Goal: Task Accomplishment & Management: Manage account settings

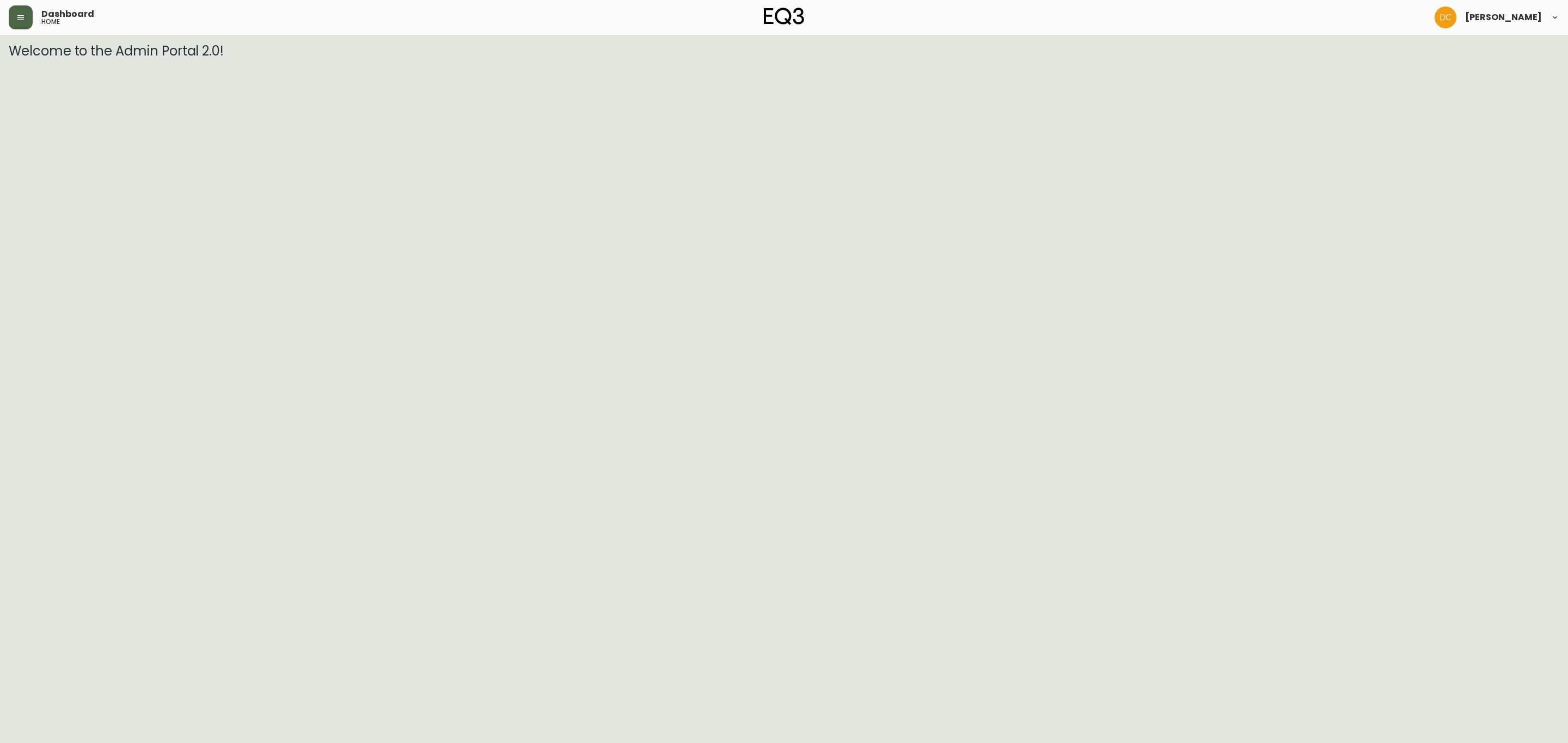
click at [27, 19] on button "button" at bounding box center [20, 17] width 24 height 24
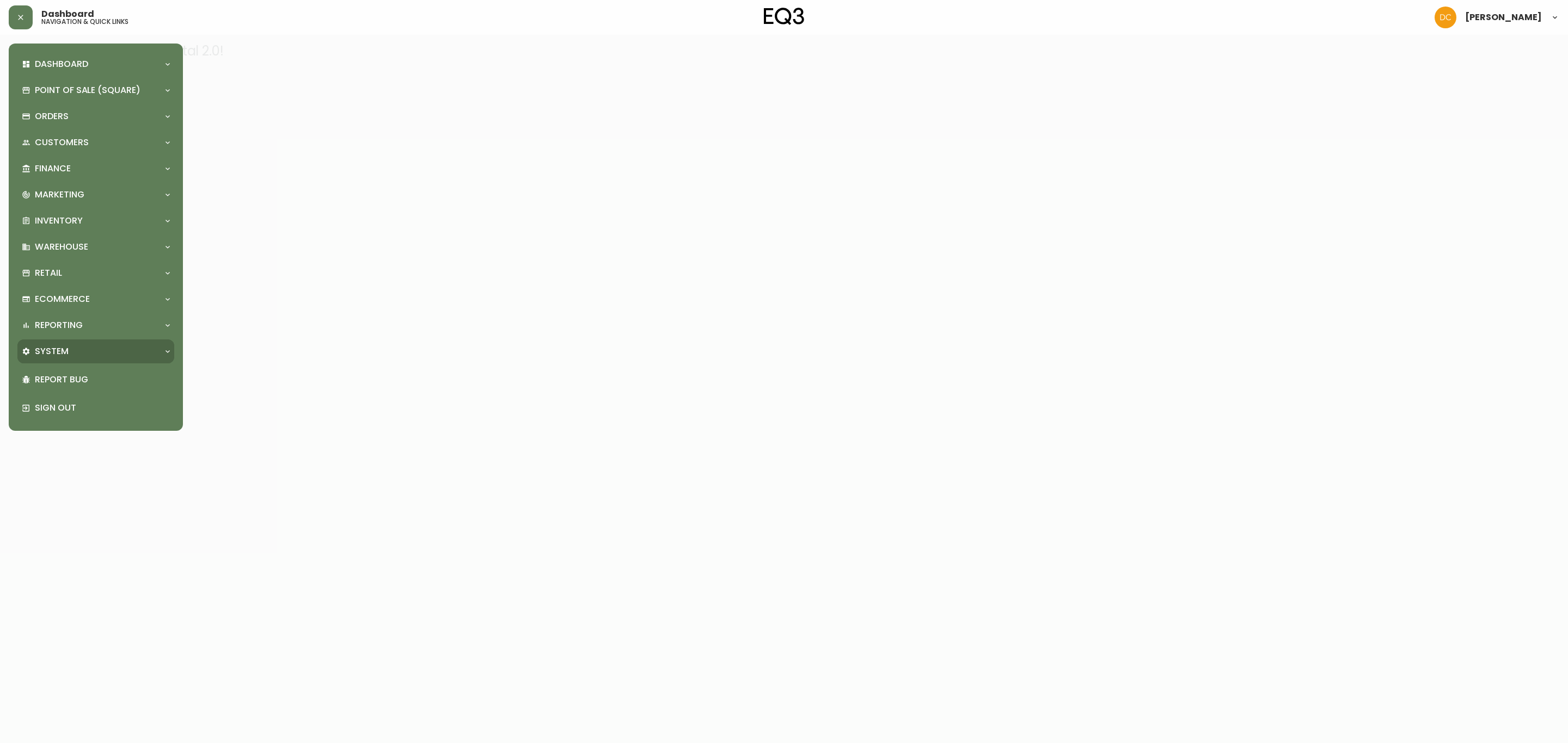
click at [62, 349] on p "System" at bounding box center [51, 352] width 34 height 12
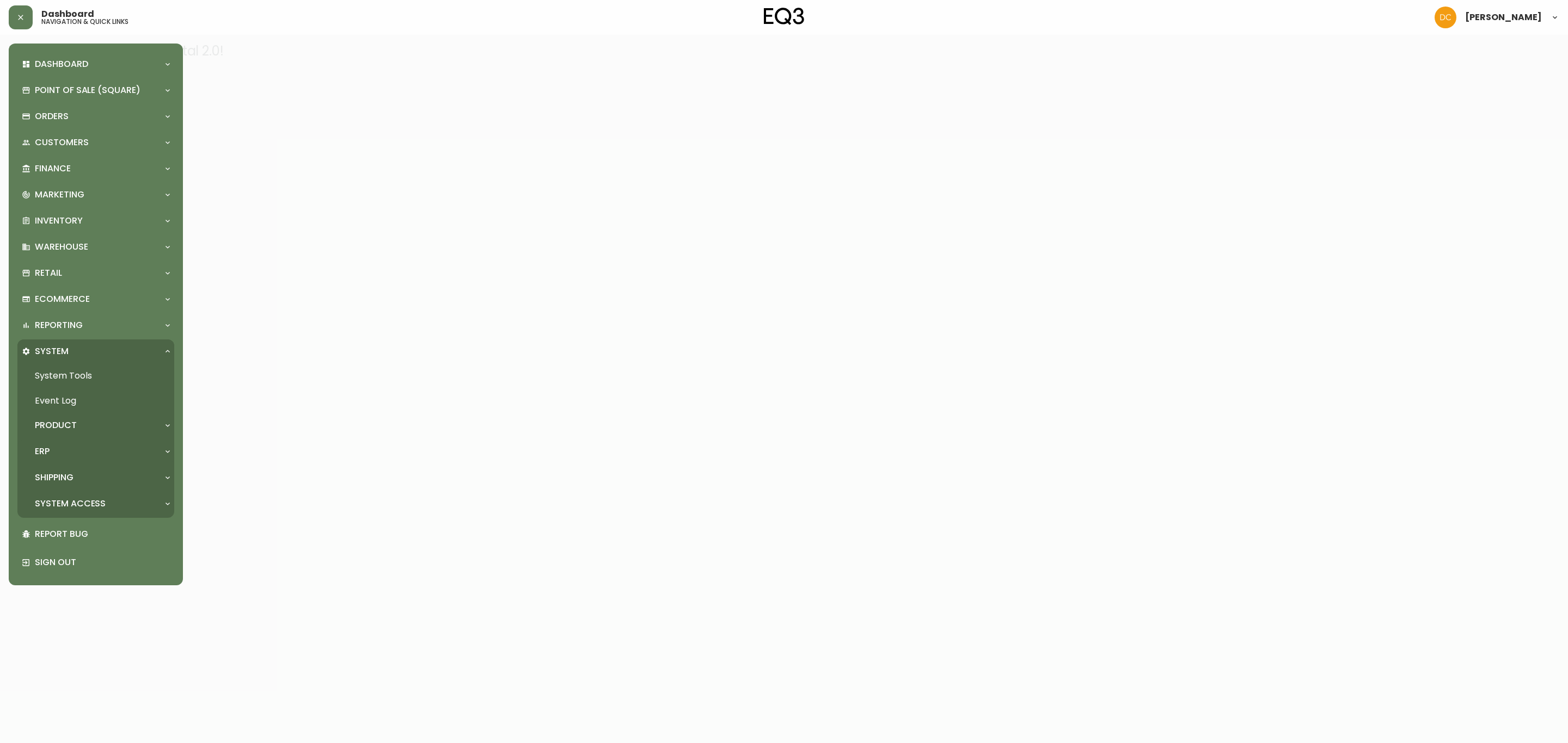
click at [77, 444] on div "ERP" at bounding box center [95, 451] width 156 height 24
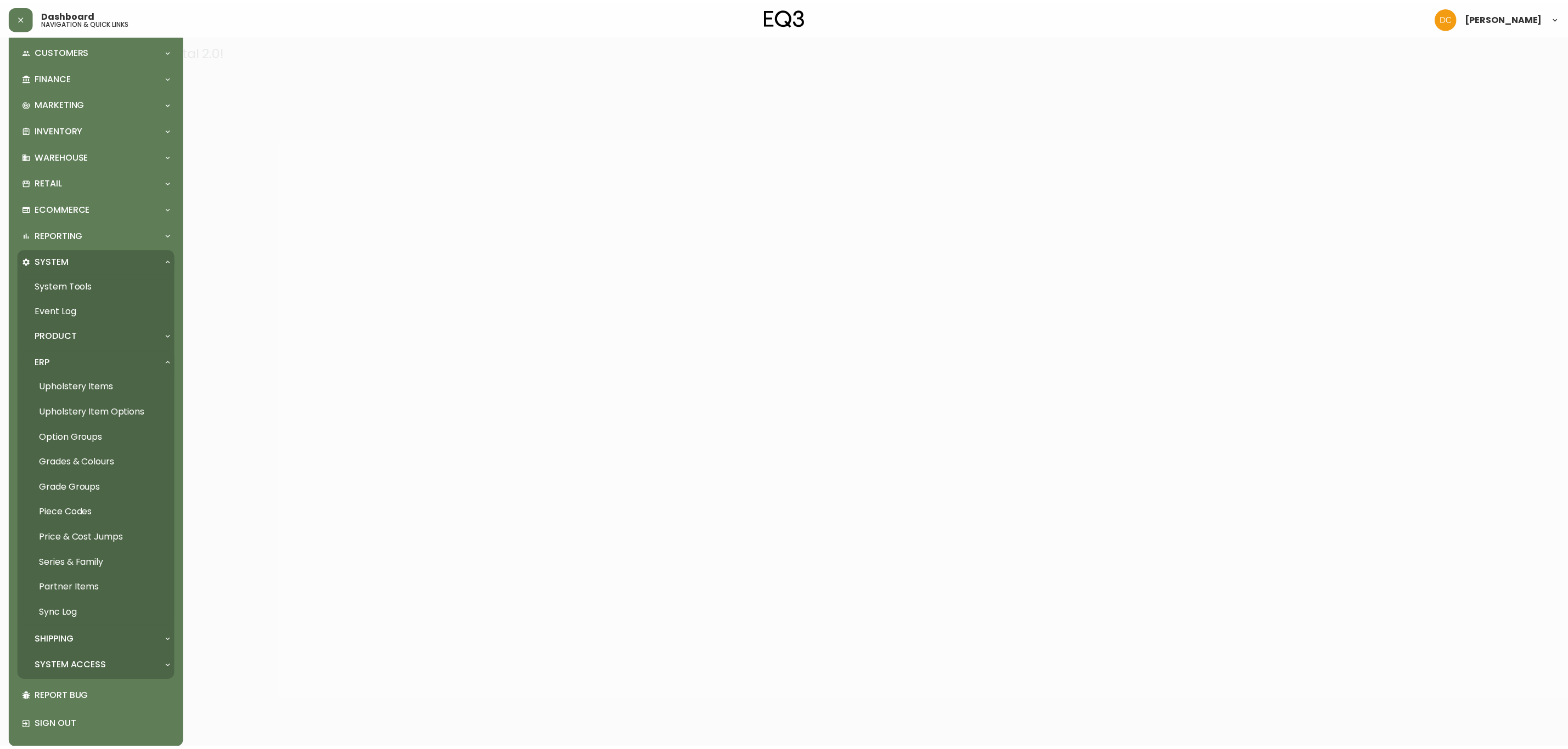
scroll to position [94, 0]
click at [92, 458] on link "Grades & Colours" at bounding box center [96, 462] width 158 height 25
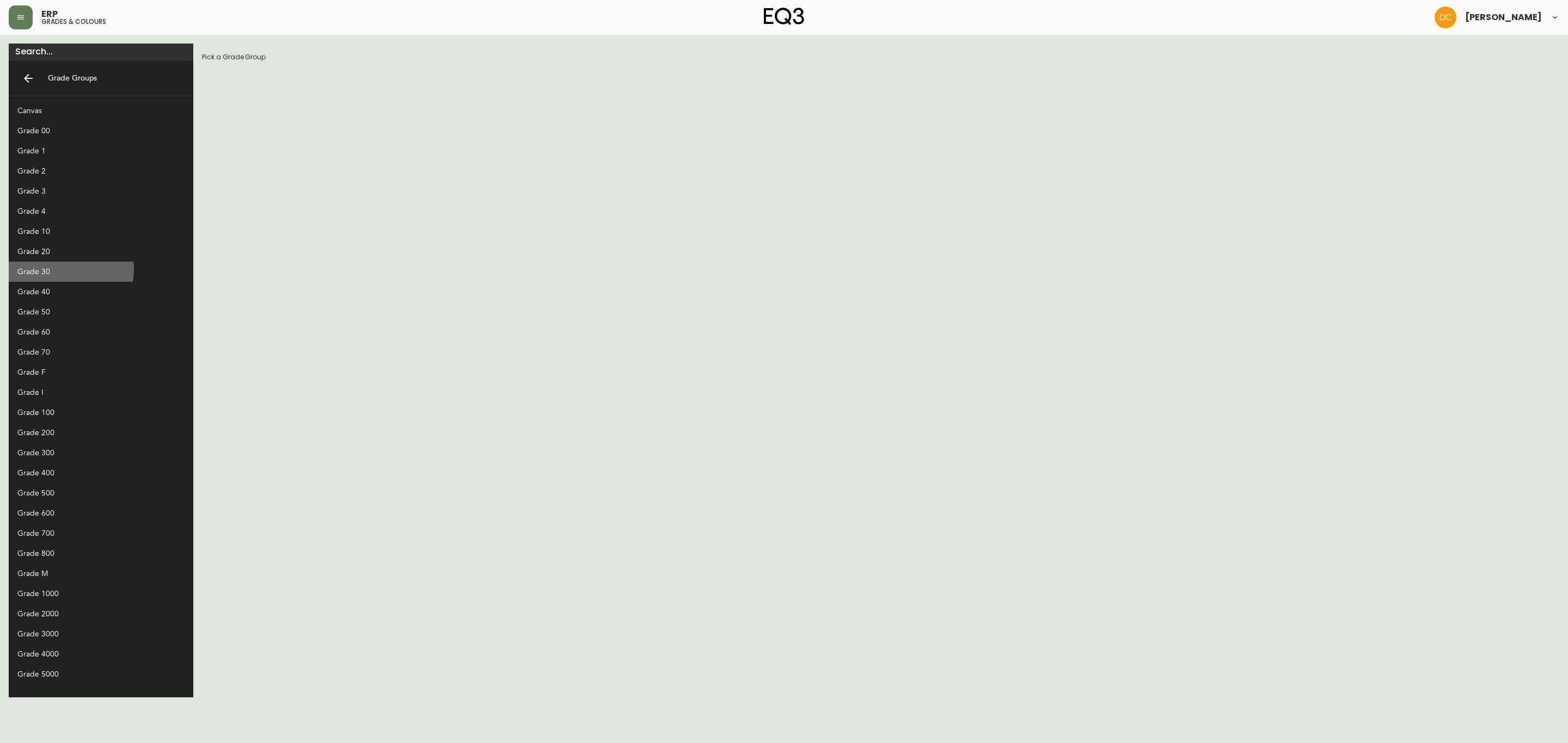
click at [65, 269] on div "Grade 30" at bounding box center [92, 271] width 149 height 11
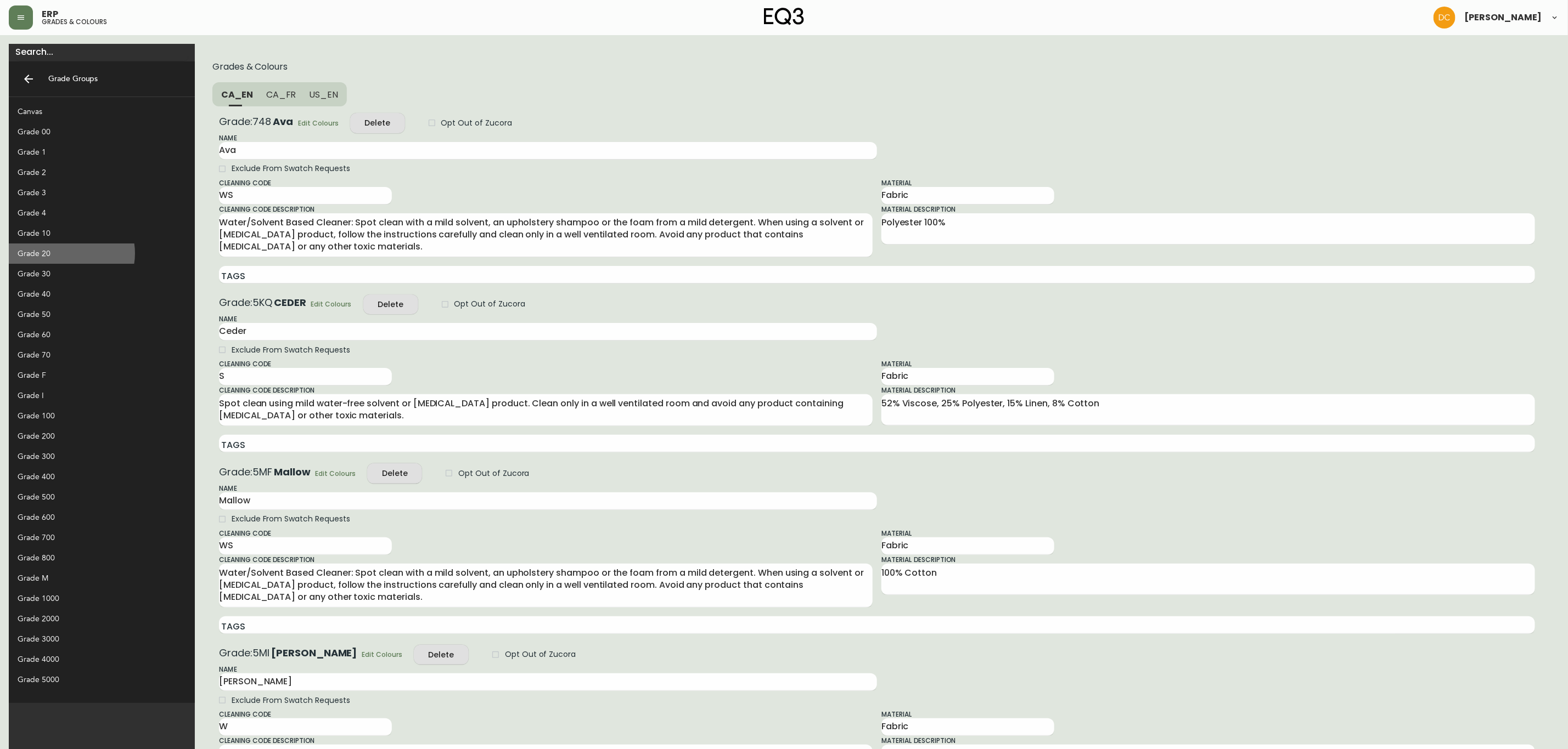
click at [69, 254] on div "Grade 20" at bounding box center [93, 253] width 151 height 12
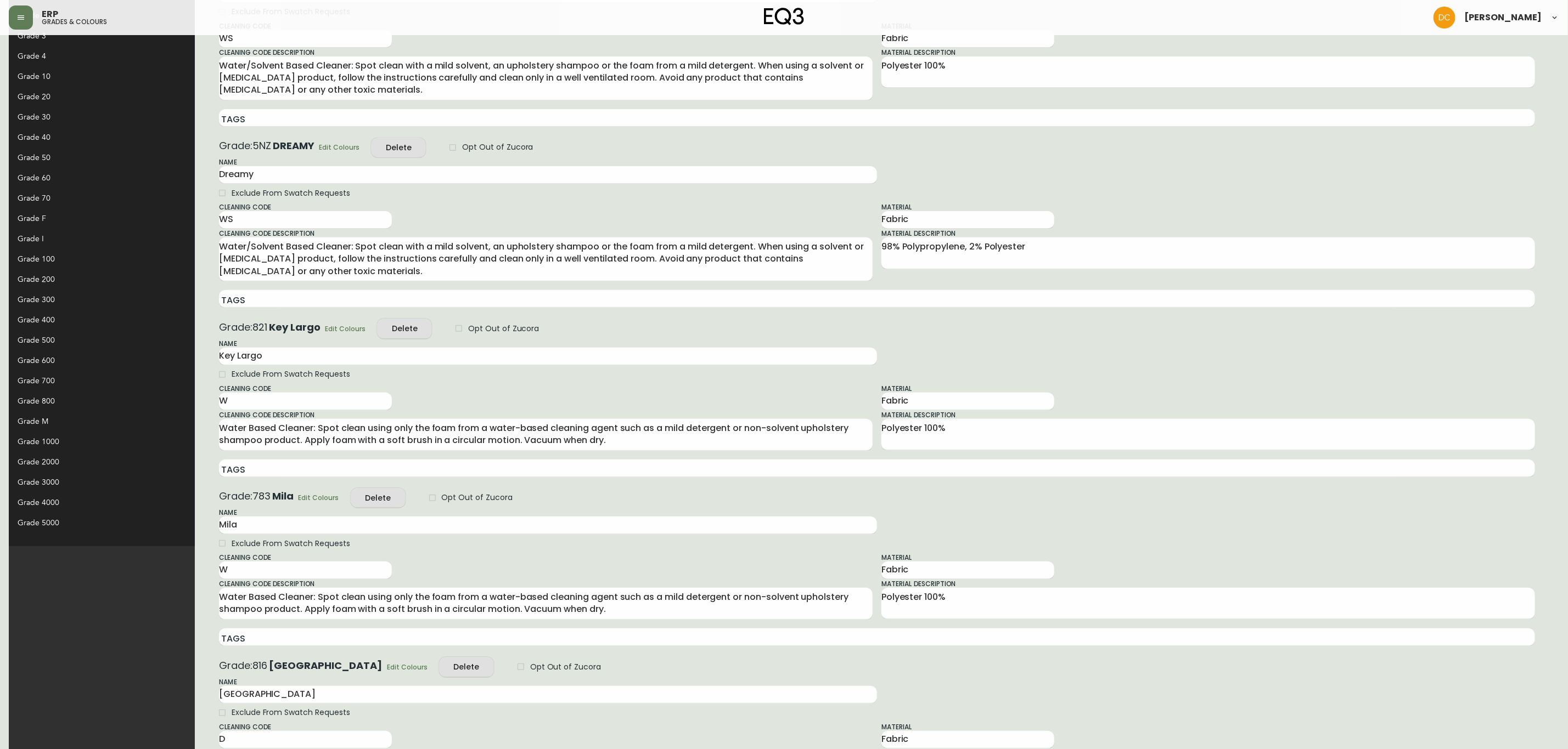
scroll to position [158, 0]
click at [325, 324] on span "Edit Colours" at bounding box center [346, 328] width 41 height 12
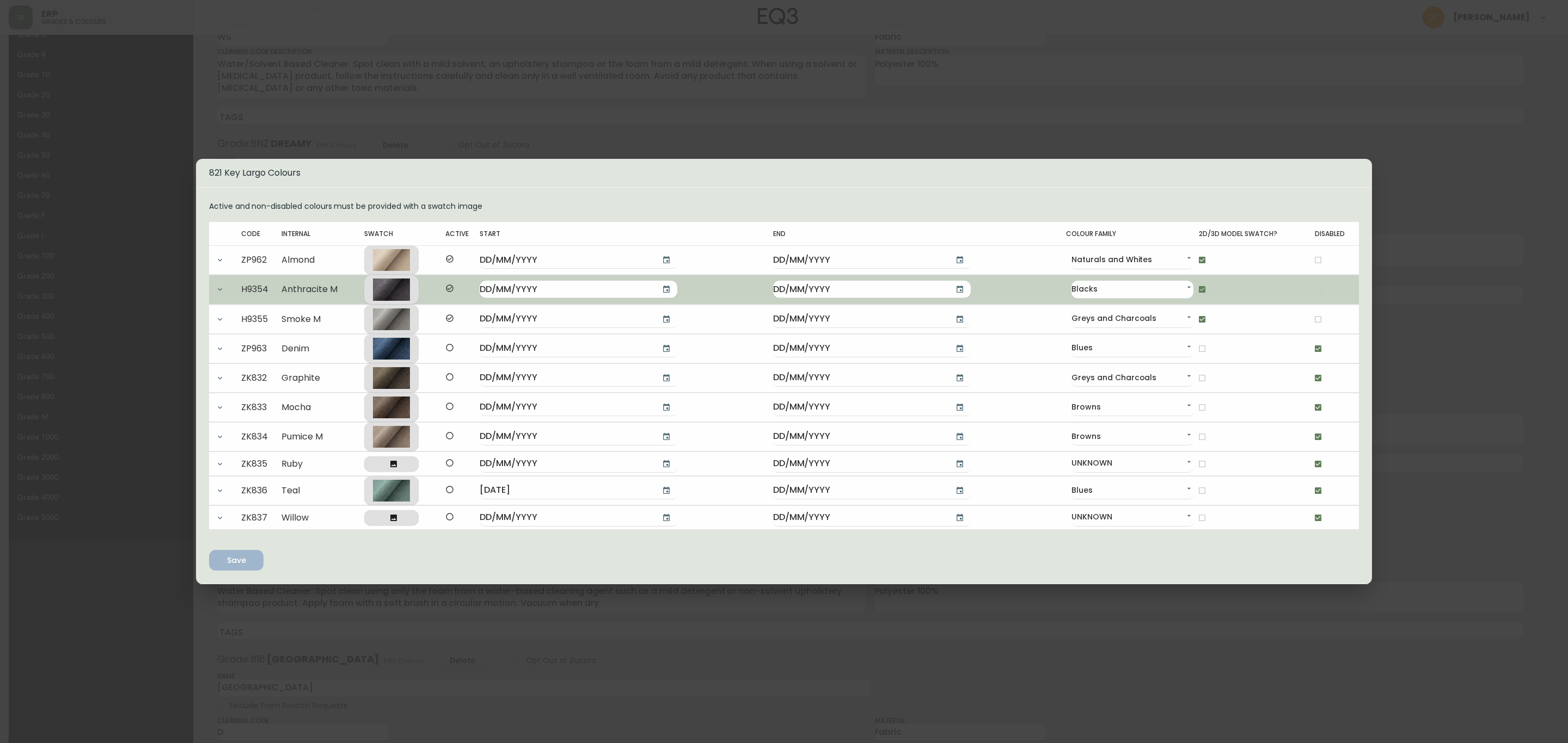
click at [1309, 292] on input "checkbox" at bounding box center [1318, 289] width 19 height 19
checkbox input "true"
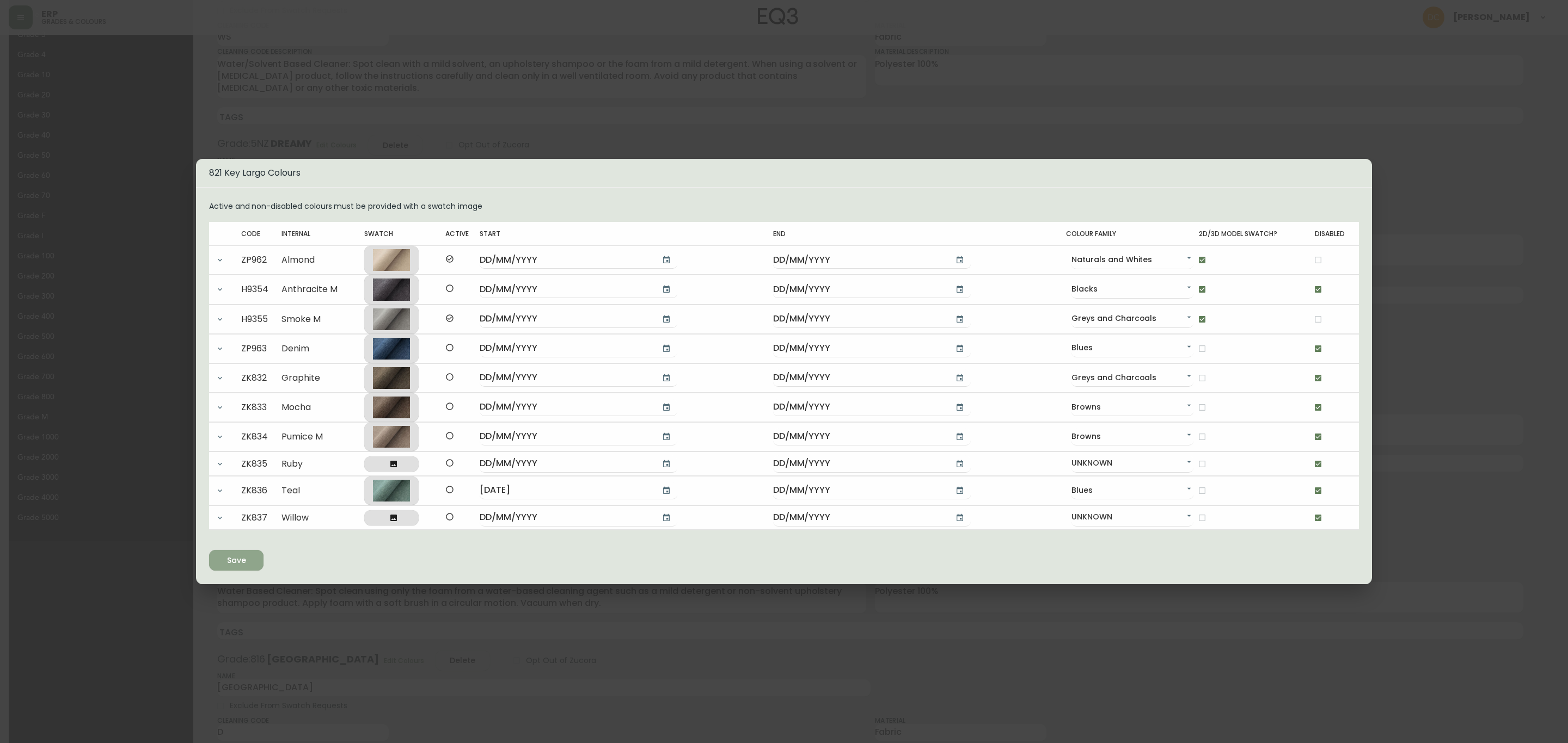
click at [253, 558] on span "Save" at bounding box center [236, 560] width 37 height 13
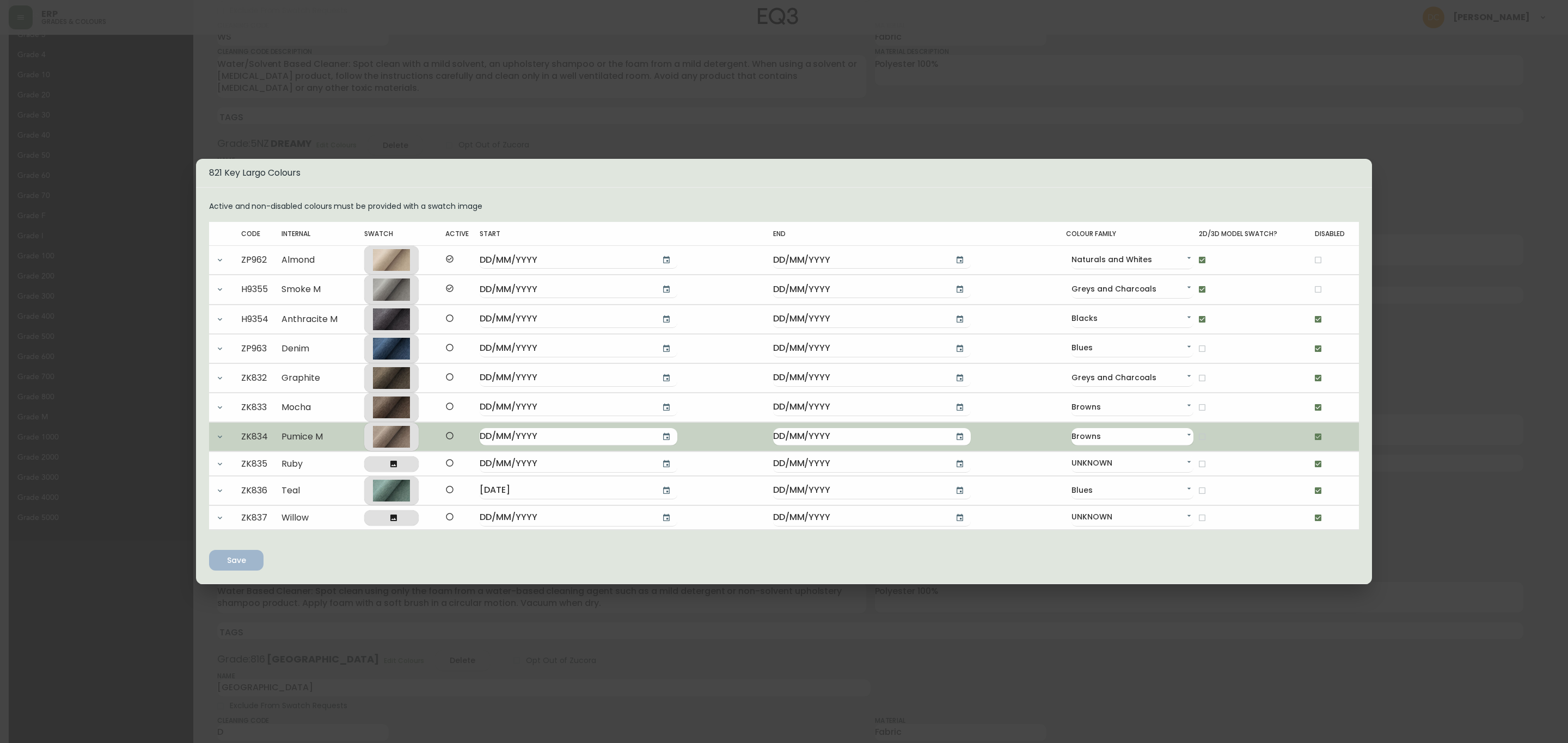
click at [1267, 425] on td at bounding box center [1256, 436] width 116 height 29
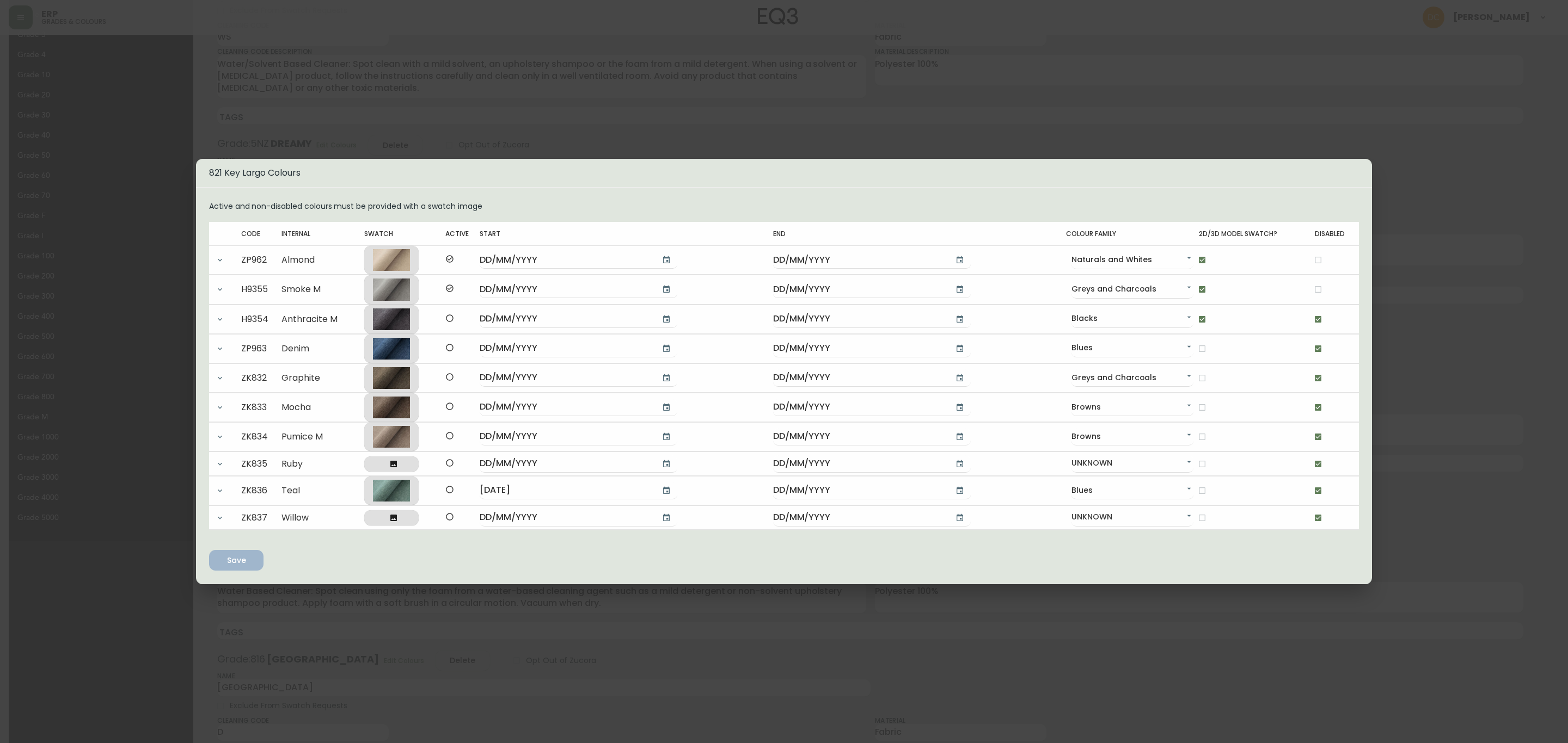
click at [1494, 292] on div "821 Key Largo Colours Active and non-disabled colours must be provided with a s…" at bounding box center [784, 371] width 1568 height 743
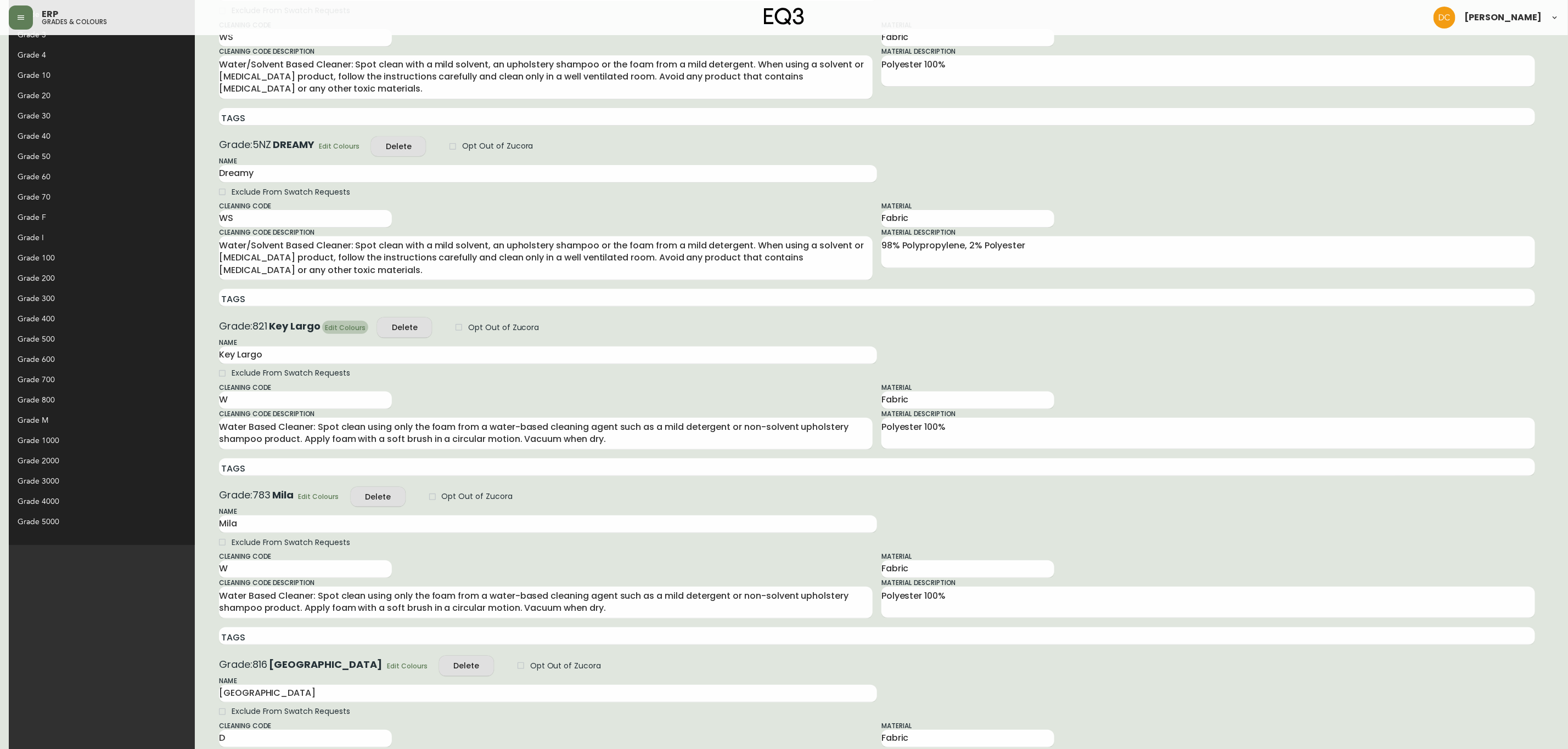
click at [325, 328] on span "Edit Colours" at bounding box center [346, 328] width 41 height 12
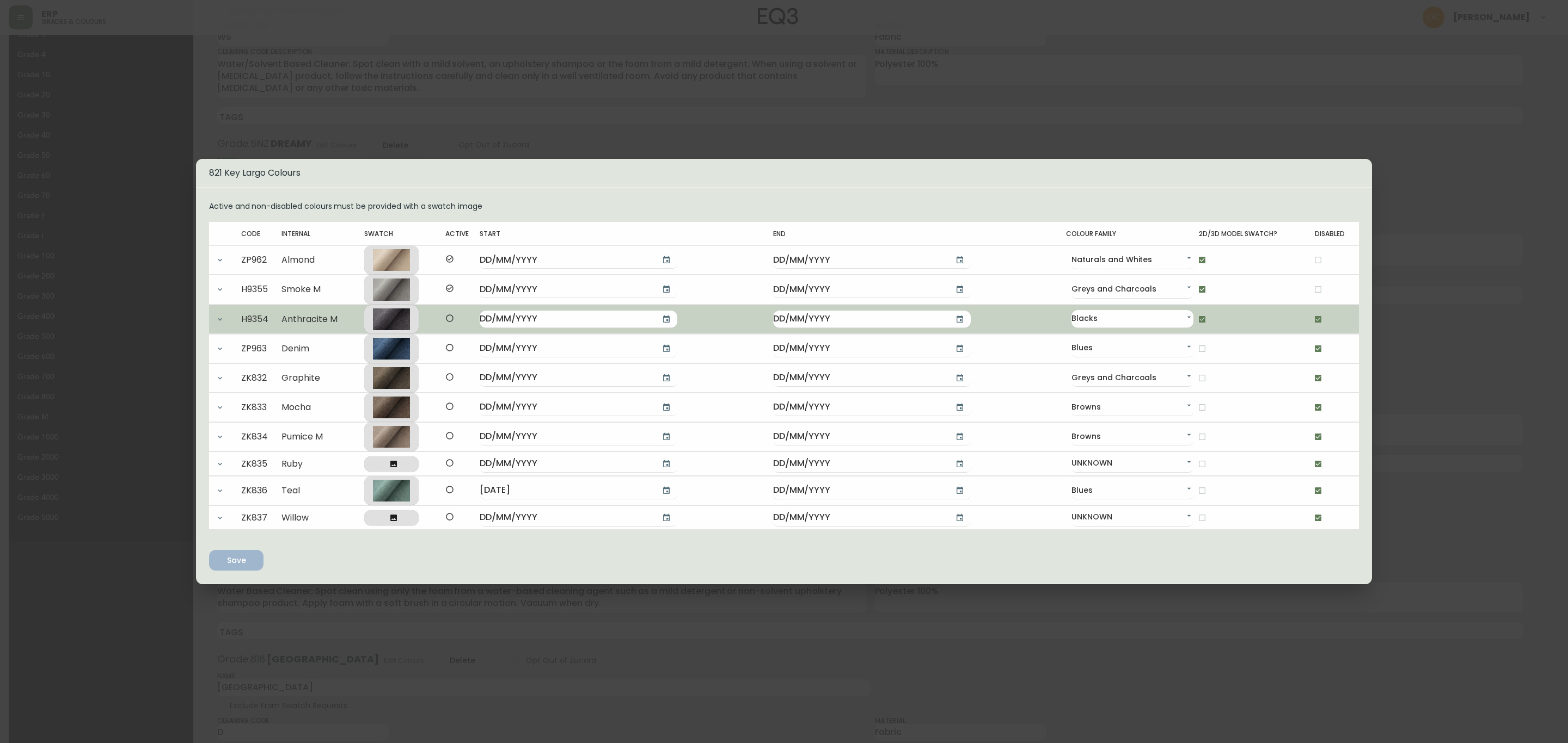
click at [1193, 317] on input "checkbox" at bounding box center [1202, 319] width 19 height 19
checkbox input "false"
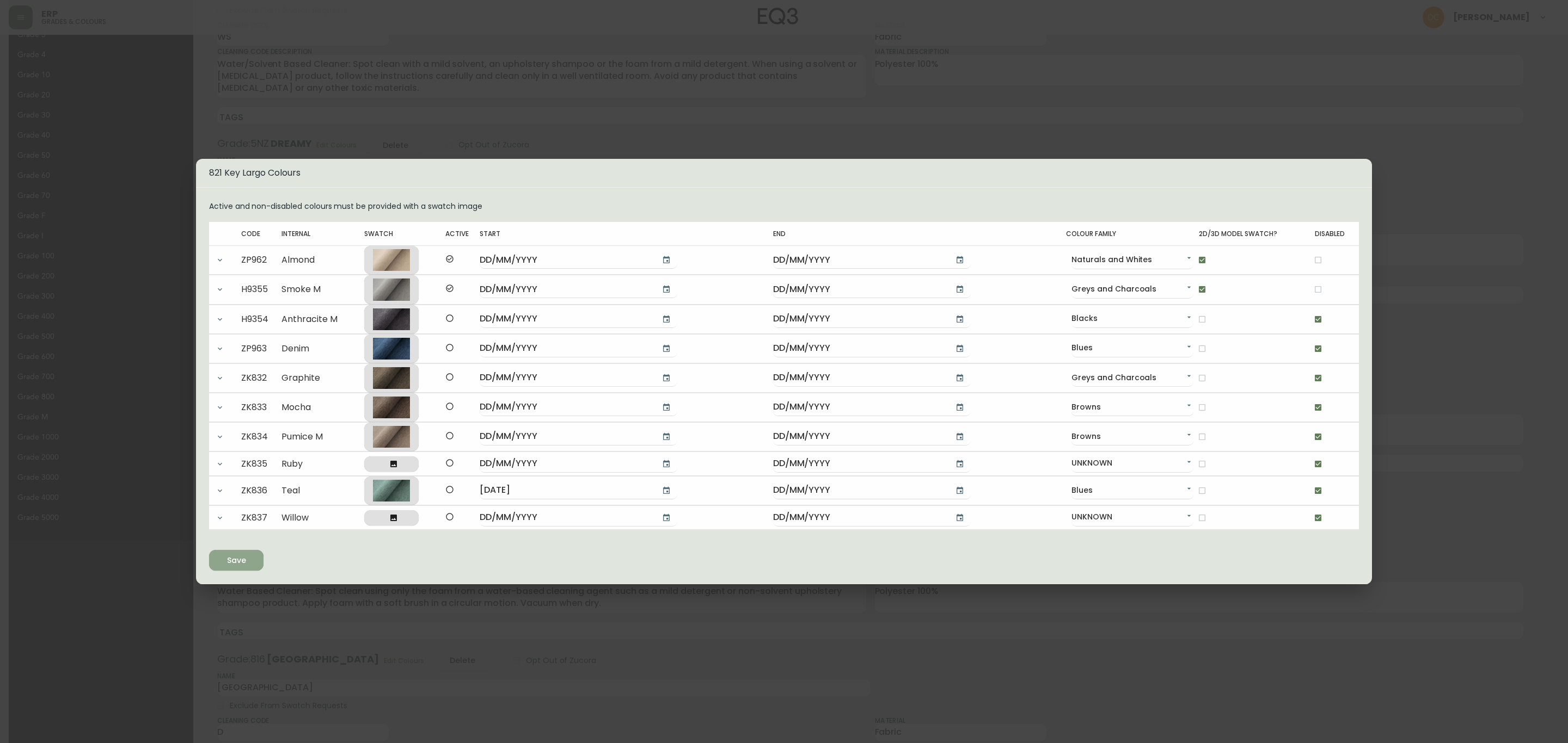
click at [225, 557] on span "Save" at bounding box center [236, 560] width 37 height 13
click at [1435, 390] on div "821 Key Largo Colours Active and non-disabled colours must be provided with a s…" at bounding box center [784, 371] width 1568 height 743
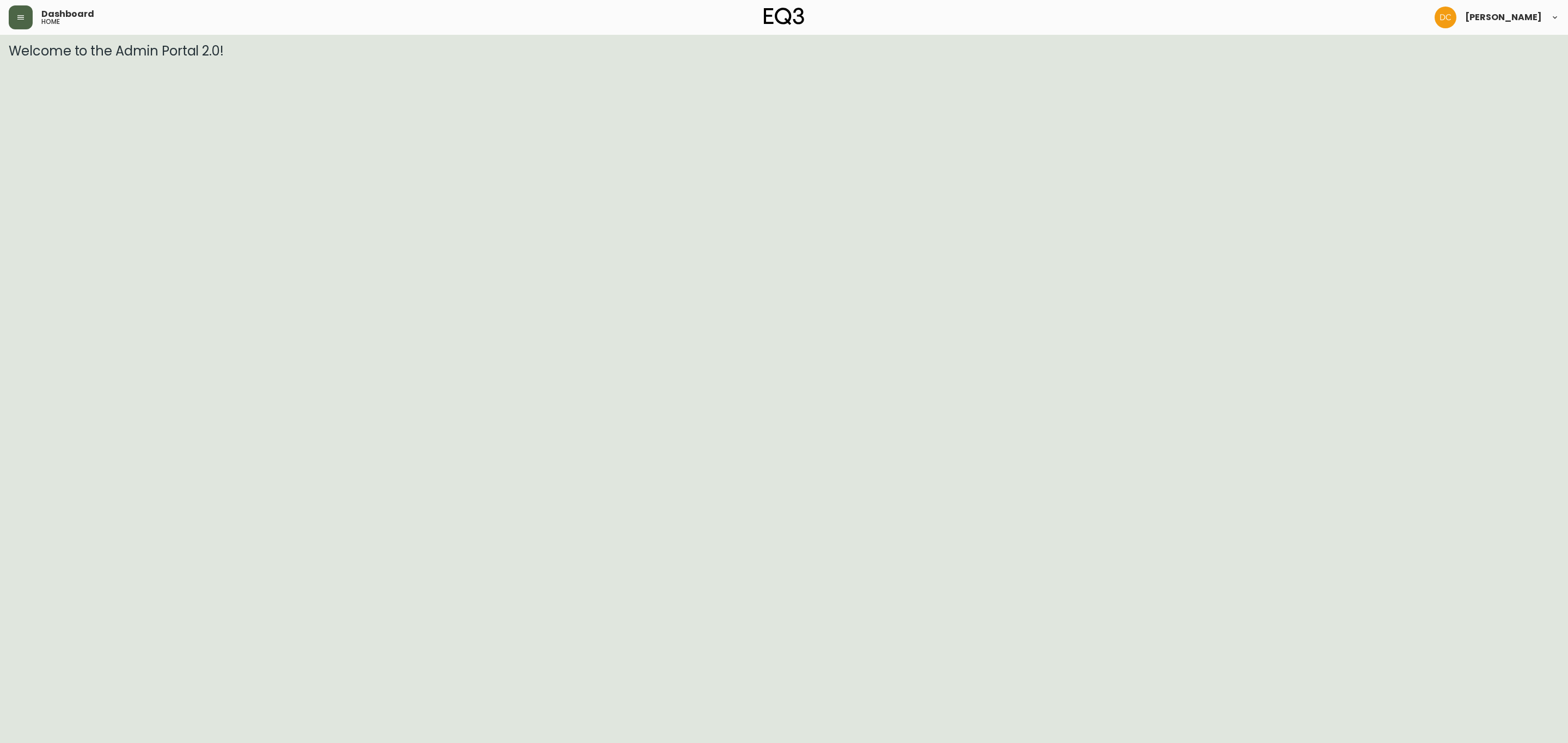
click at [19, 21] on button "button" at bounding box center [20, 17] width 24 height 24
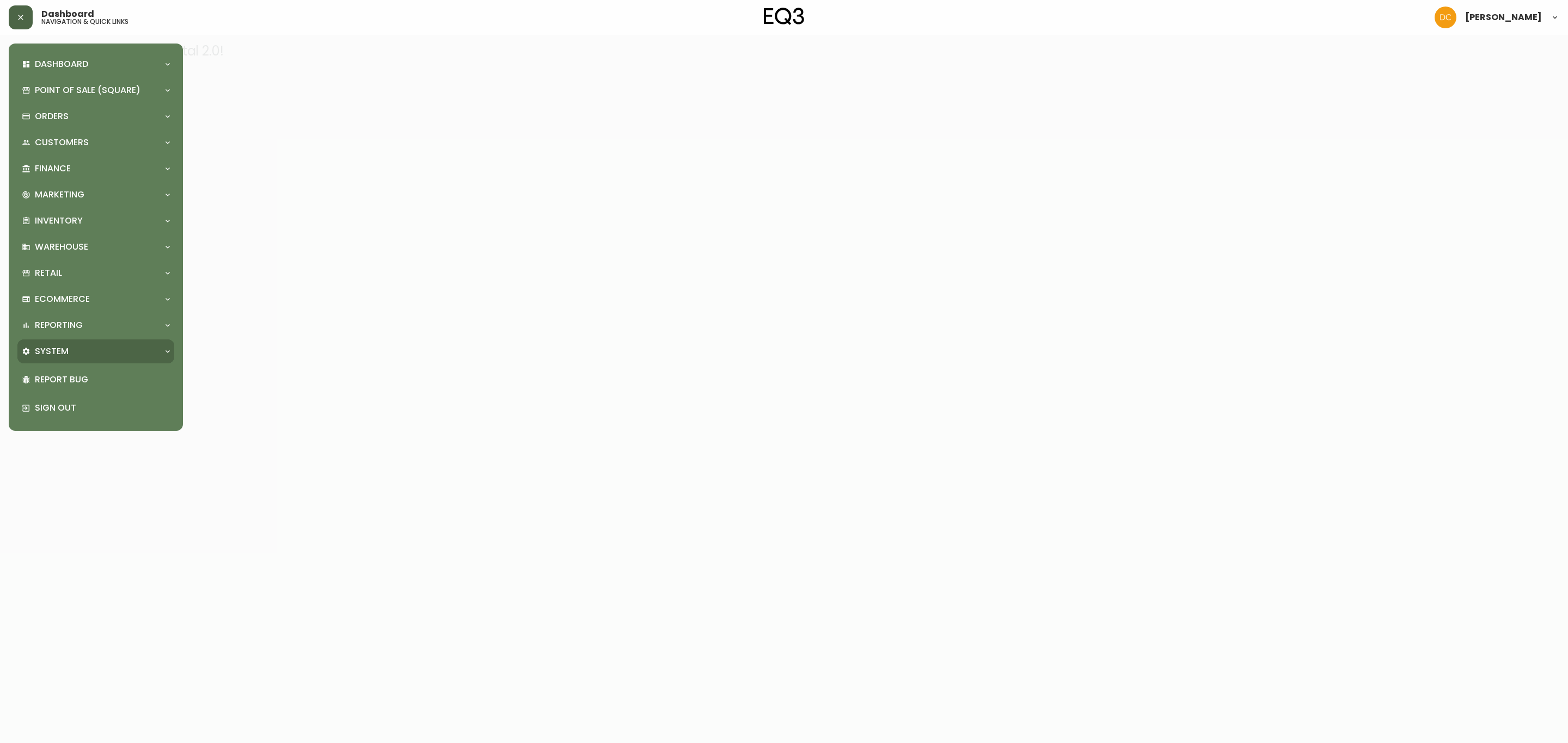
click at [77, 348] on div "System" at bounding box center [90, 352] width 137 height 12
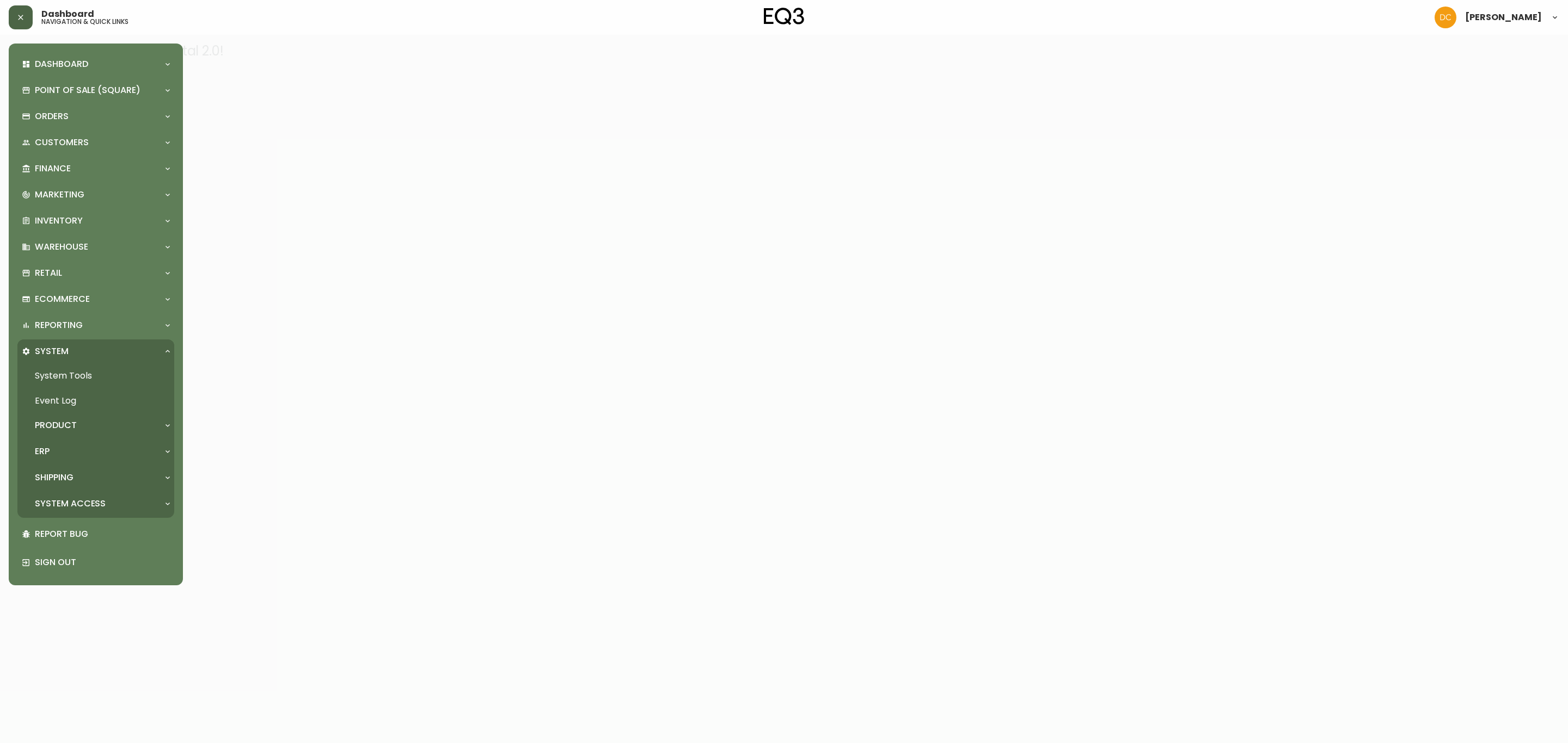
click at [88, 423] on div "Product" at bounding box center [90, 426] width 137 height 12
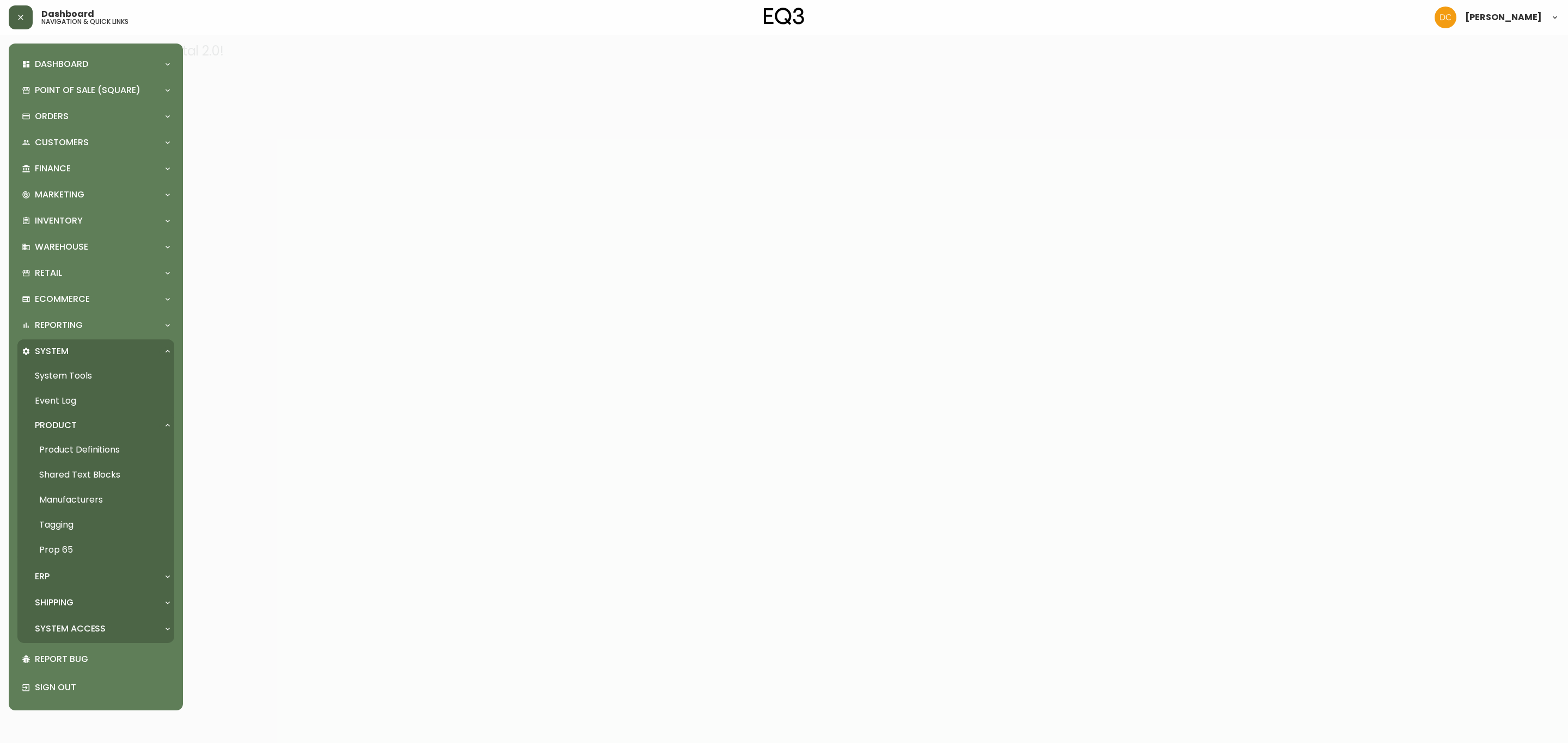
click at [100, 446] on link "Product Definitions" at bounding box center [95, 450] width 156 height 25
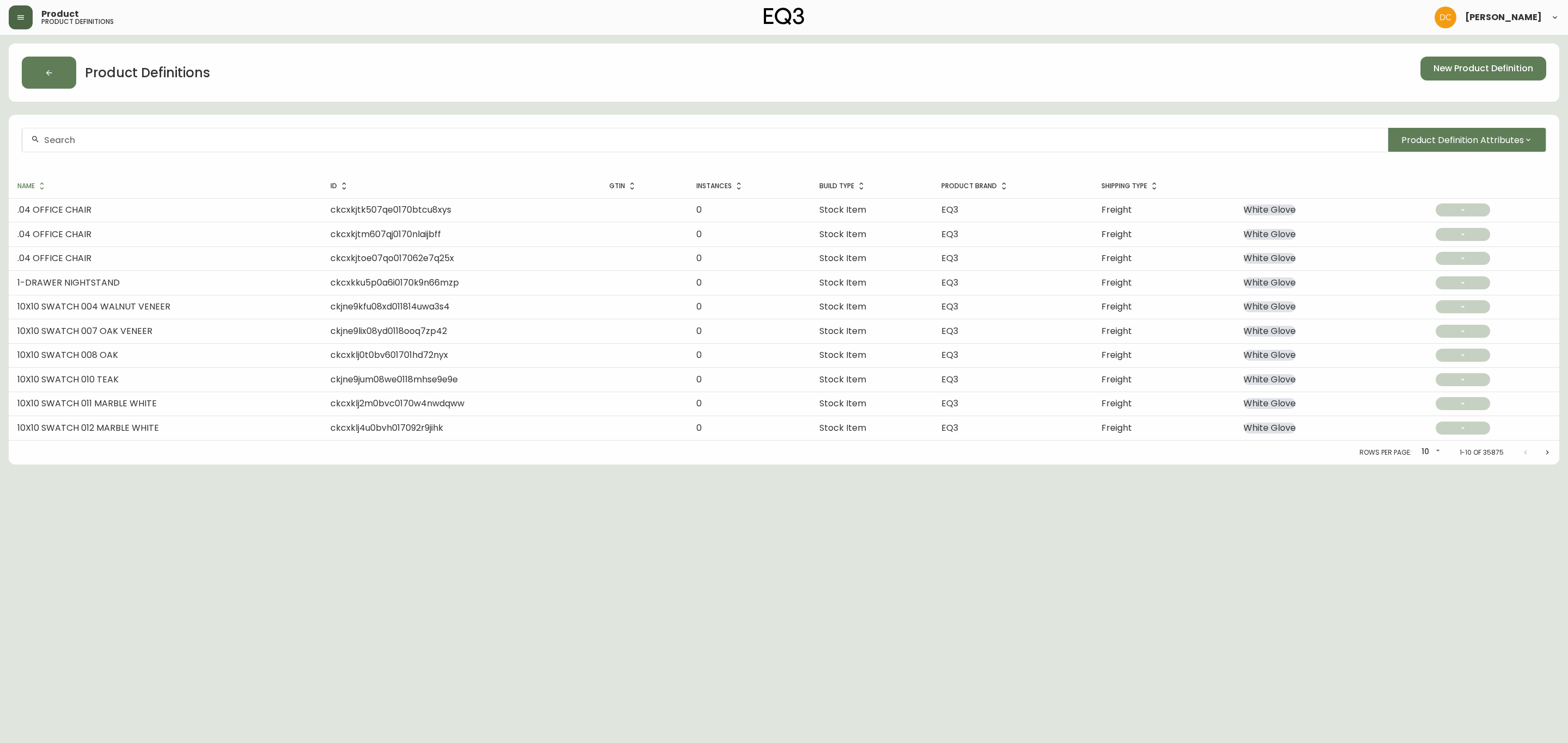
click at [0, 17] on header "Product product definitions [PERSON_NAME]" at bounding box center [784, 17] width 1568 height 34
click at [13, 19] on button "button" at bounding box center [20, 17] width 24 height 24
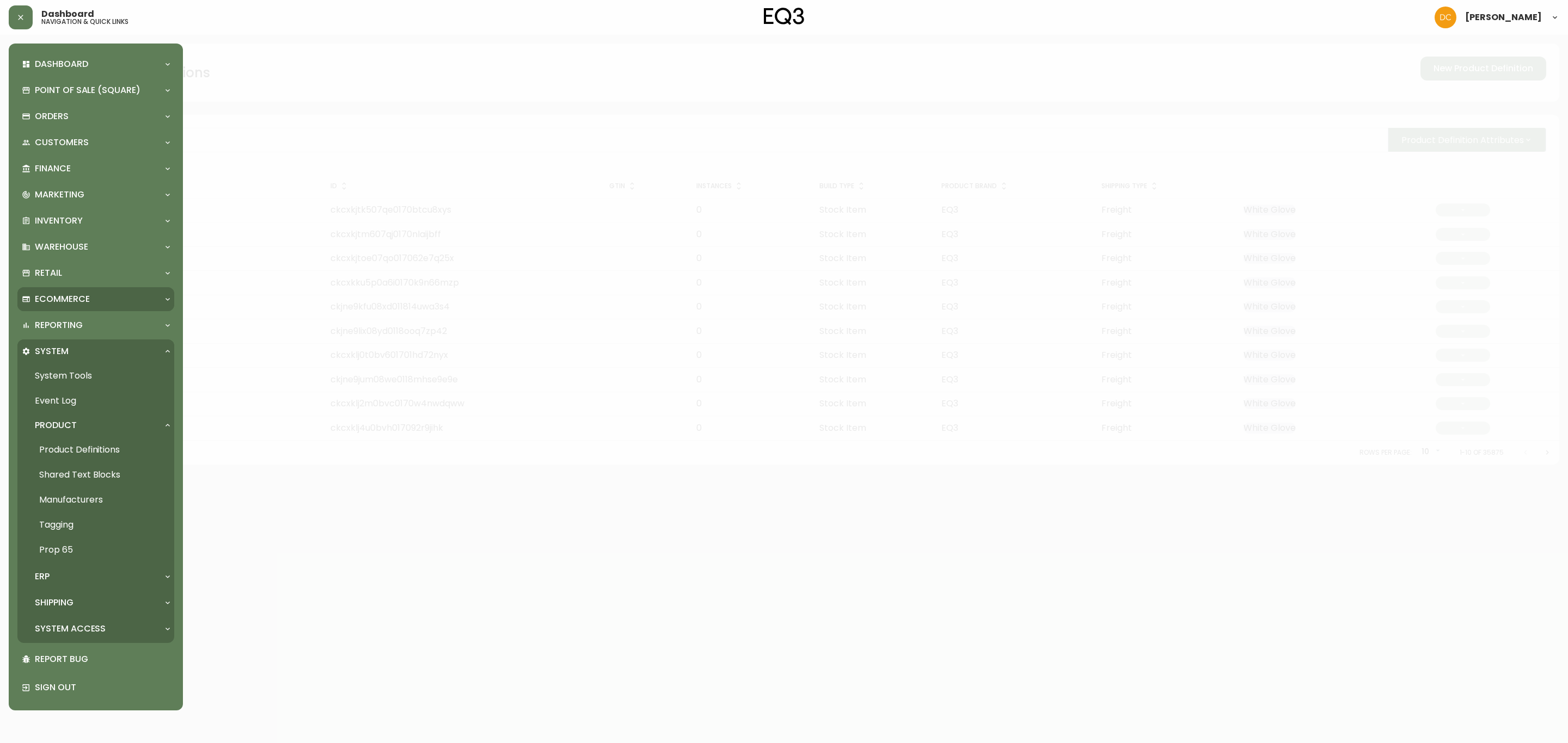
click at [84, 299] on p "Ecommerce" at bounding box center [62, 299] width 55 height 12
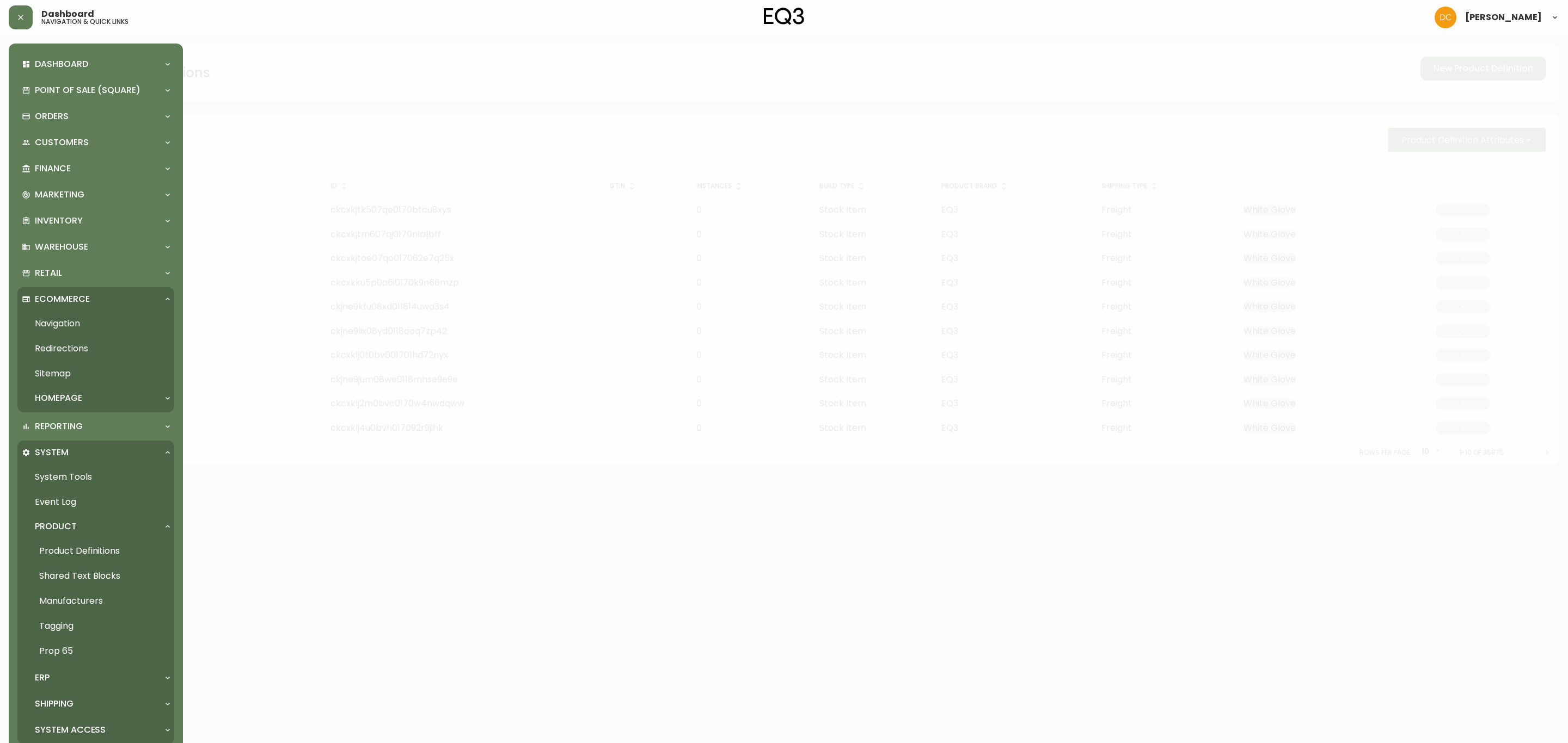
click at [79, 324] on link "Navigation" at bounding box center [95, 323] width 156 height 25
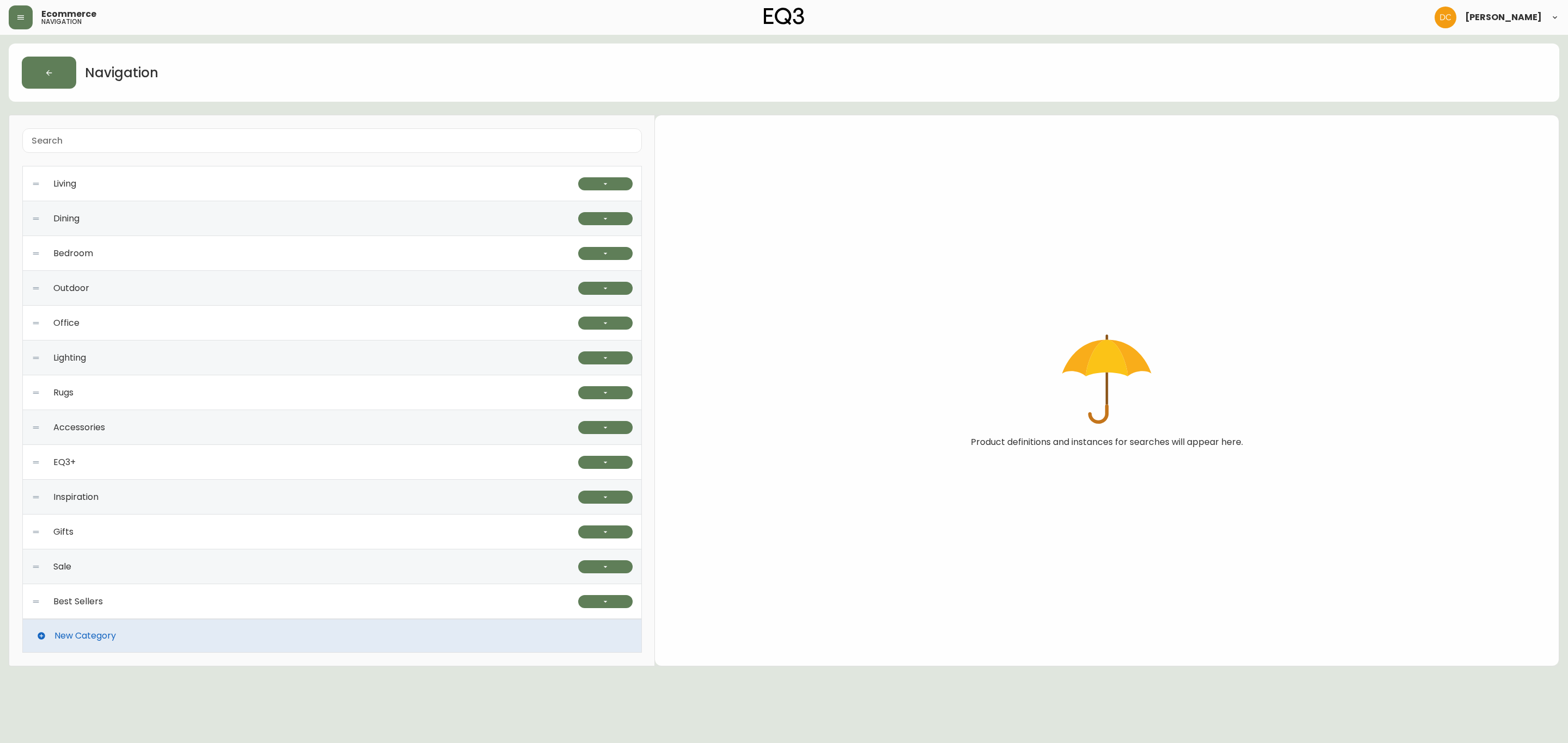
click at [246, 603] on div "Best Sellers" at bounding box center [305, 602] width 546 height 34
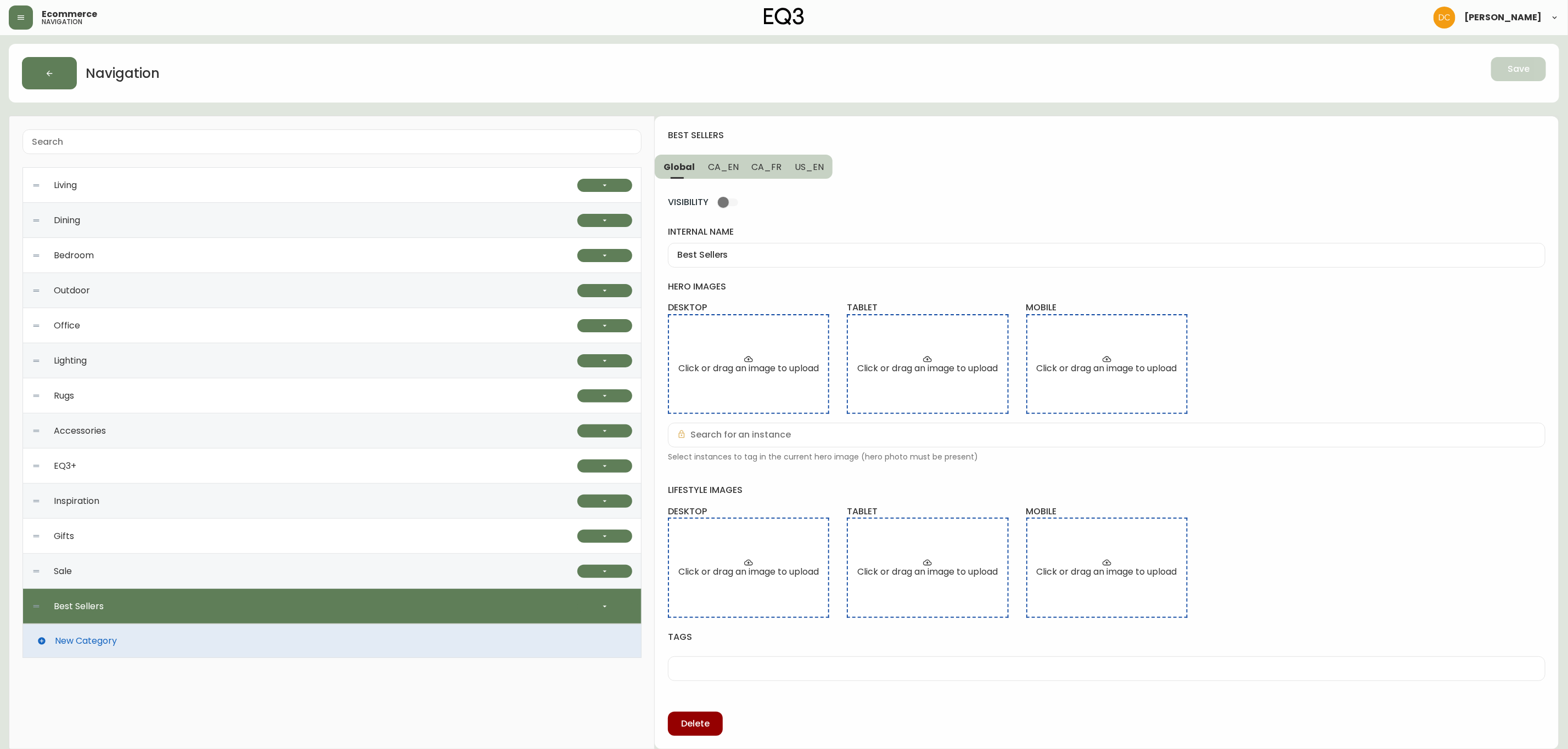
click at [583, 597] on div at bounding box center [605, 607] width 55 height 35
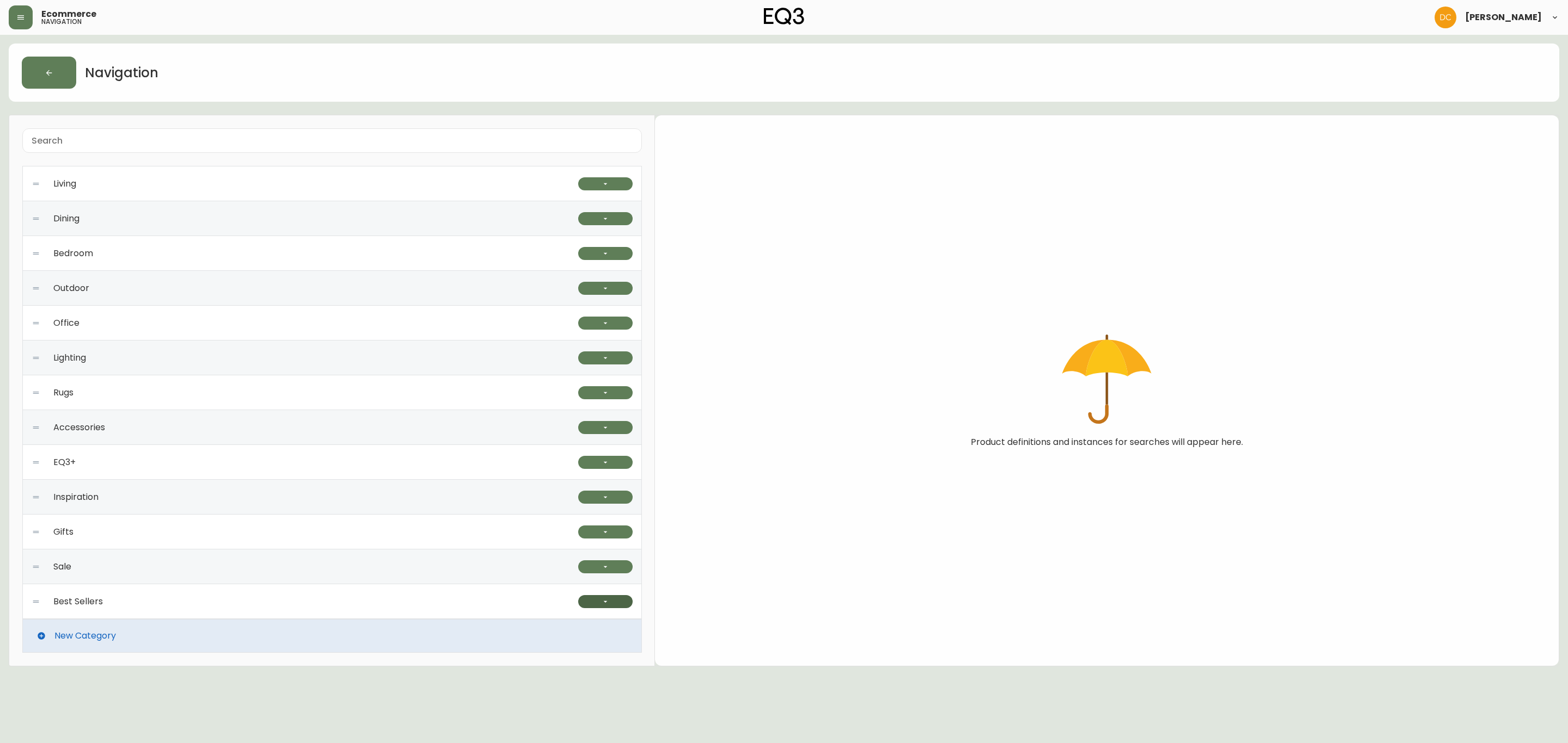
drag, startPoint x: 515, startPoint y: 596, endPoint x: 595, endPoint y: 600, distance: 80.1
click at [514, 596] on div "Best Sellers" at bounding box center [305, 602] width 546 height 34
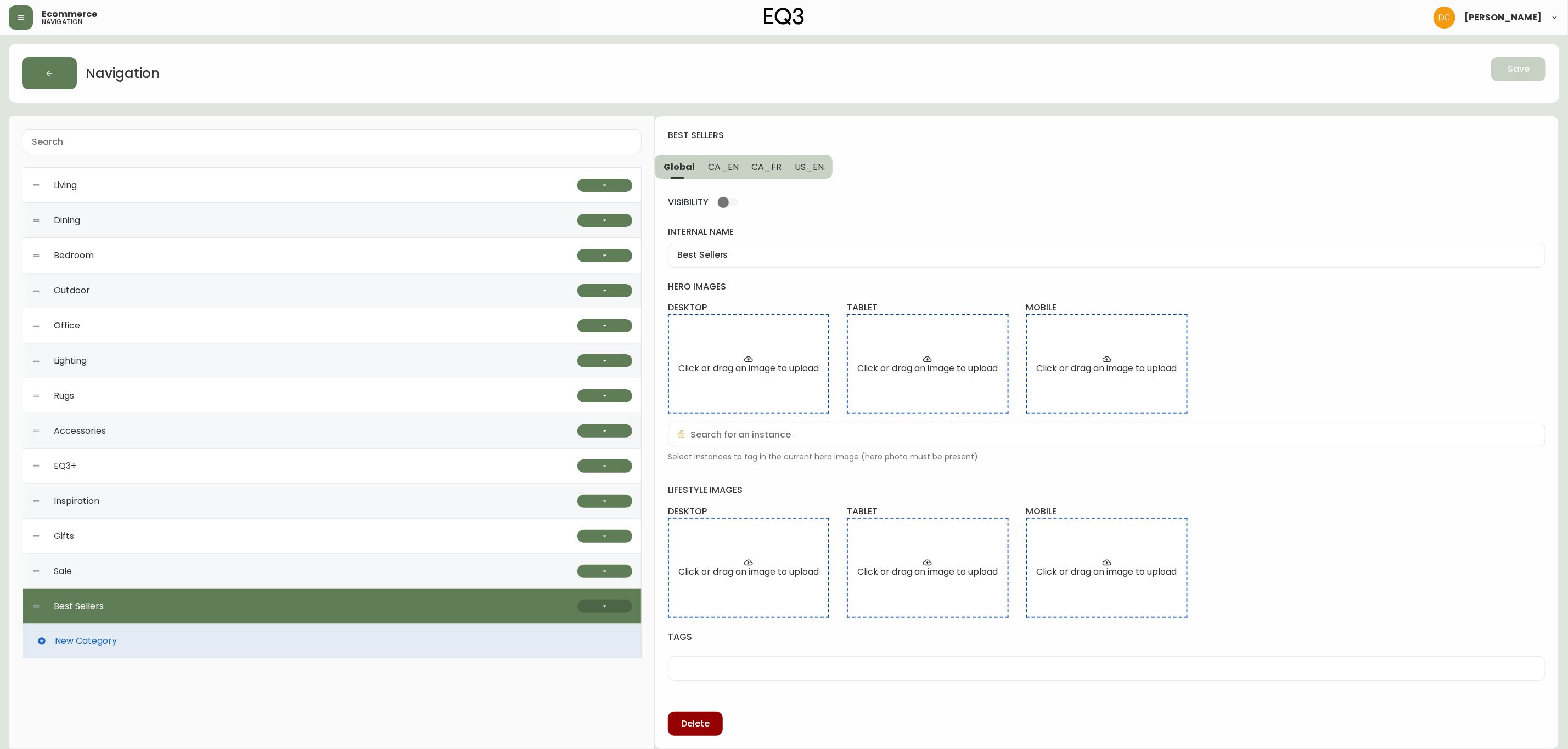
click at [612, 606] on button "button" at bounding box center [605, 607] width 55 height 13
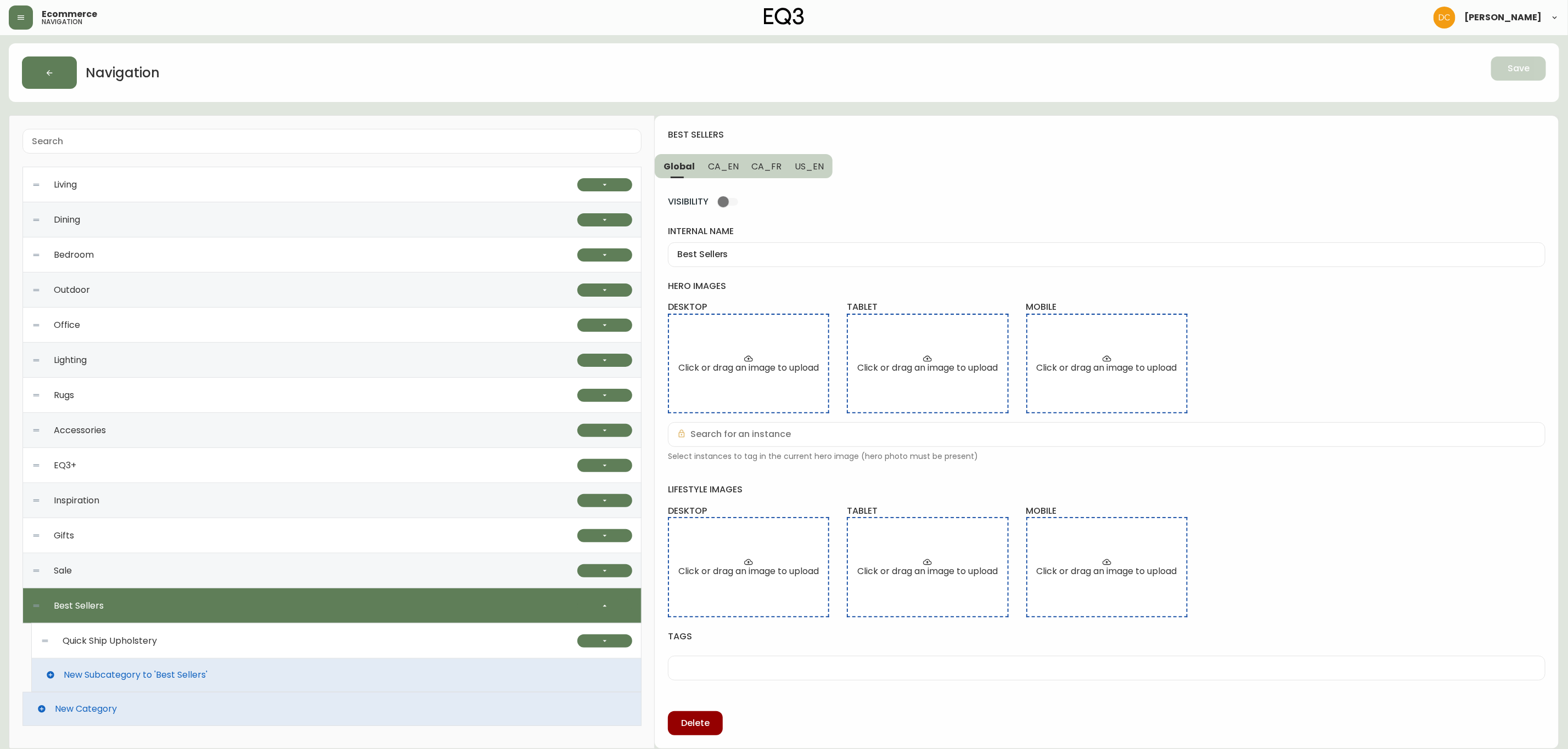
scroll to position [2, 0]
click at [407, 635] on div "Quick Ship Upholstery" at bounding box center [309, 640] width 536 height 35
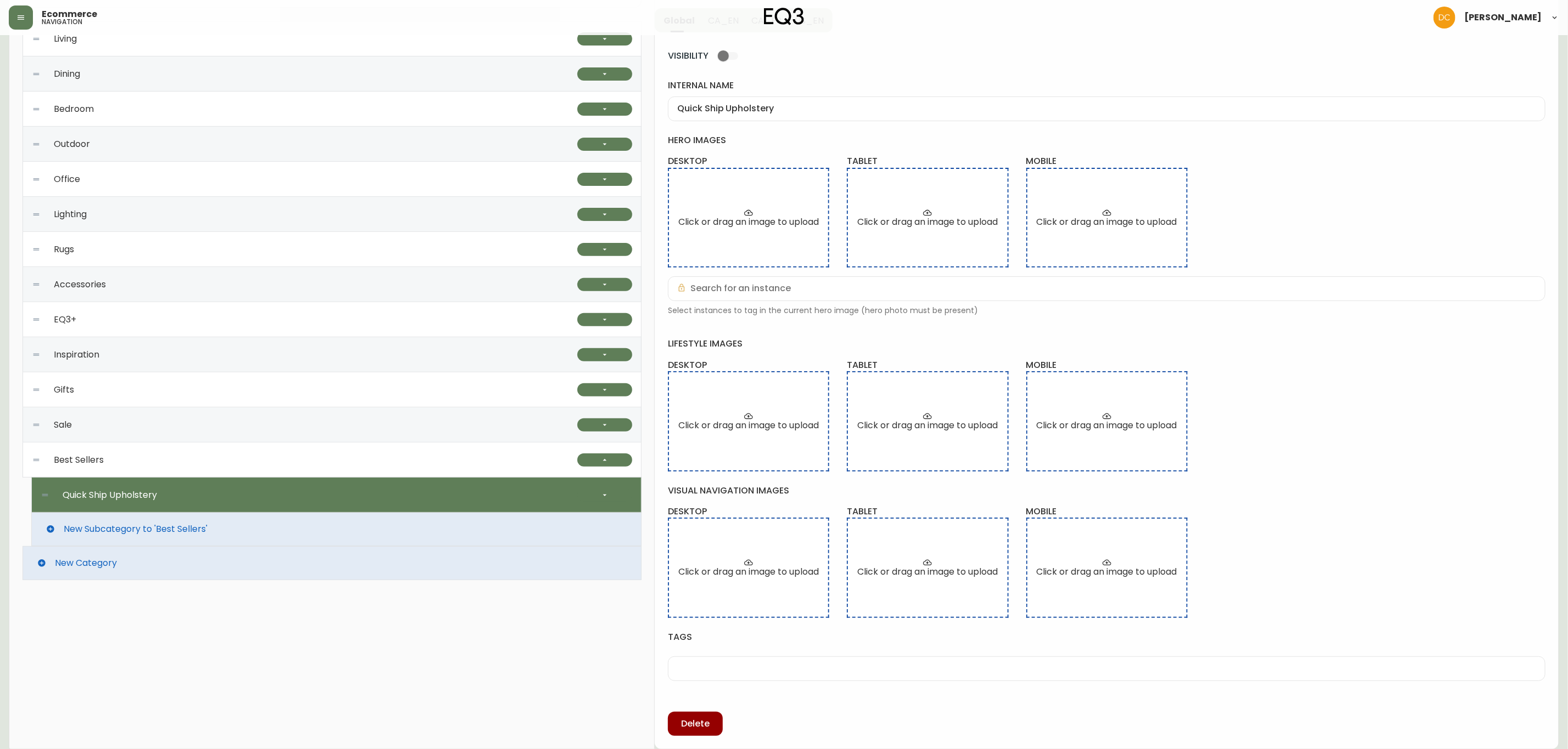
scroll to position [149, 0]
click at [588, 493] on button "button" at bounding box center [605, 494] width 55 height 13
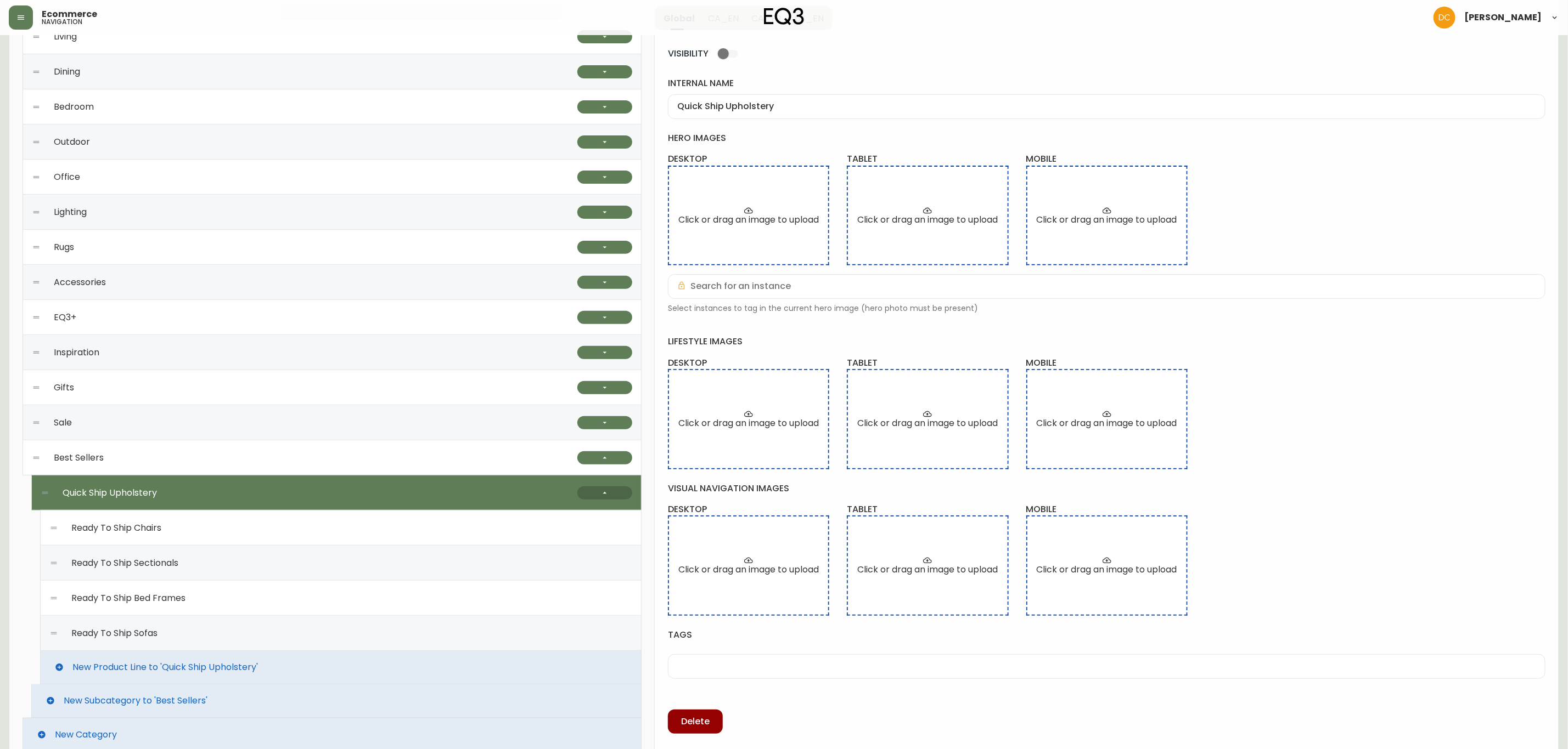
click at [581, 493] on button "button" at bounding box center [605, 493] width 55 height 13
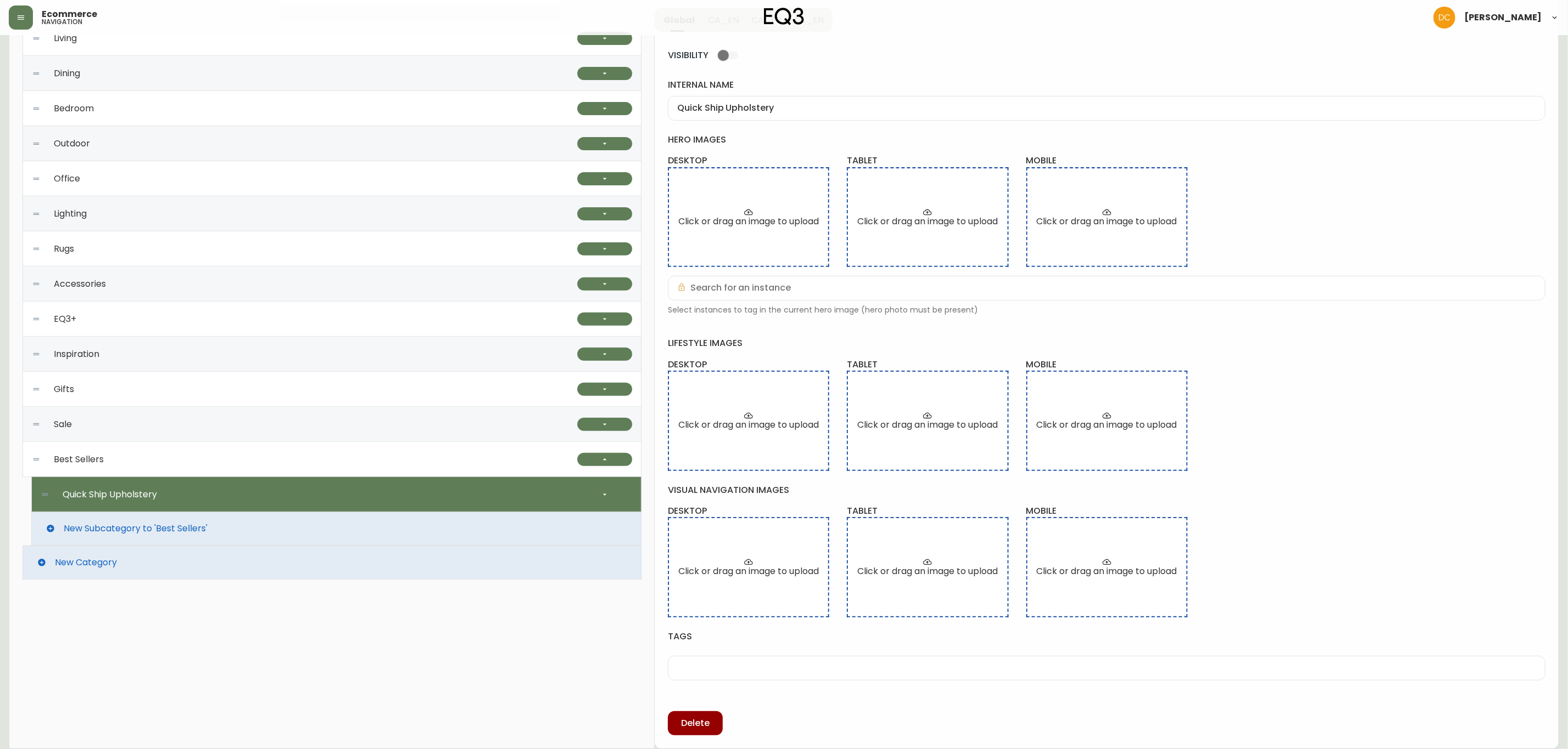
click at [456, 463] on div "Best Sellers" at bounding box center [305, 460] width 545 height 35
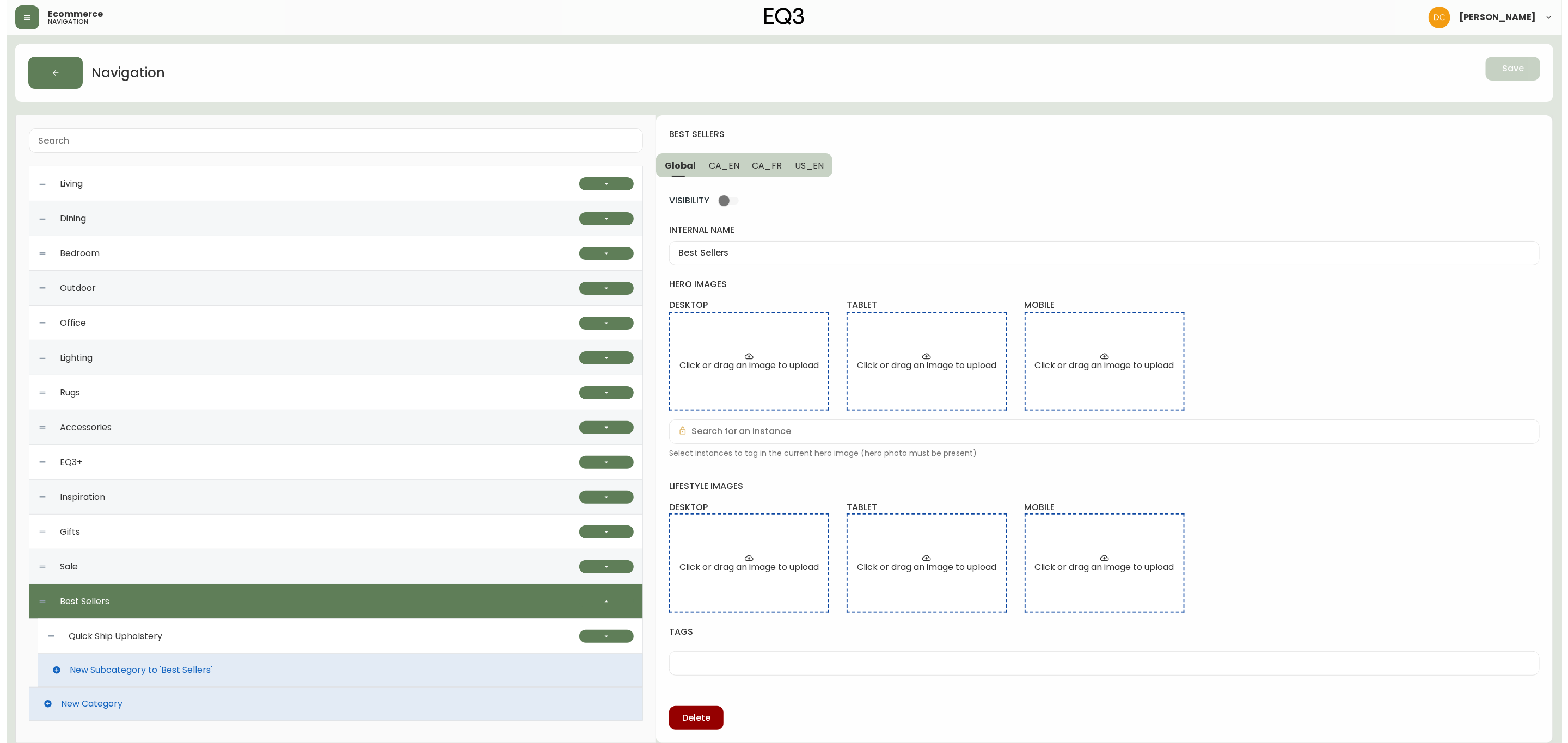
scroll to position [2, 0]
click at [158, 670] on span "New Subcategory to 'Best Sellers'" at bounding box center [133, 670] width 142 height 10
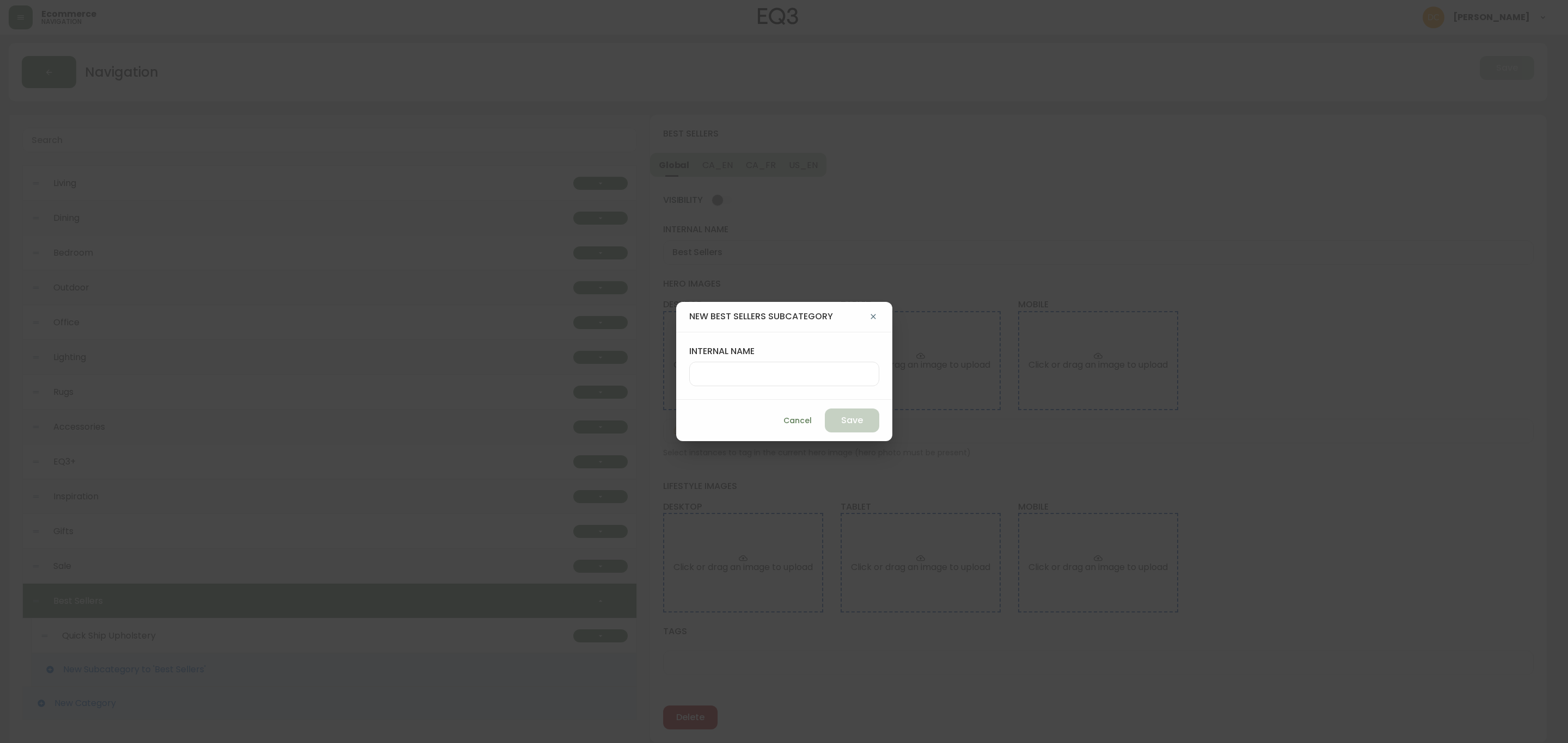
click at [743, 360] on div "internal name" at bounding box center [784, 366] width 190 height 41
click at [742, 364] on div at bounding box center [784, 375] width 190 height 25
type input "Bedroom Furniture"
click at [841, 419] on span "Save" at bounding box center [852, 421] width 22 height 12
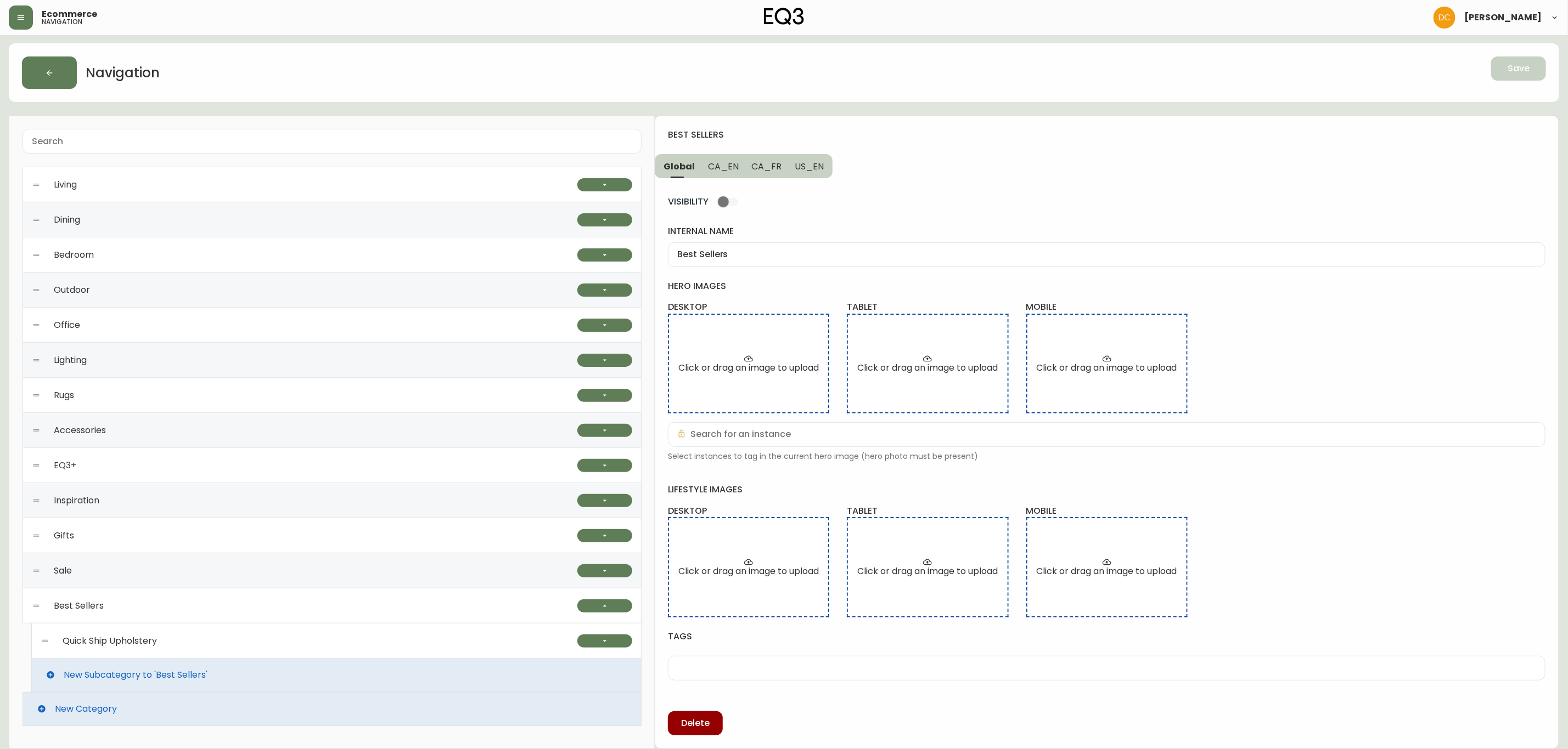
click at [228, 607] on div "Best Sellers" at bounding box center [305, 606] width 545 height 35
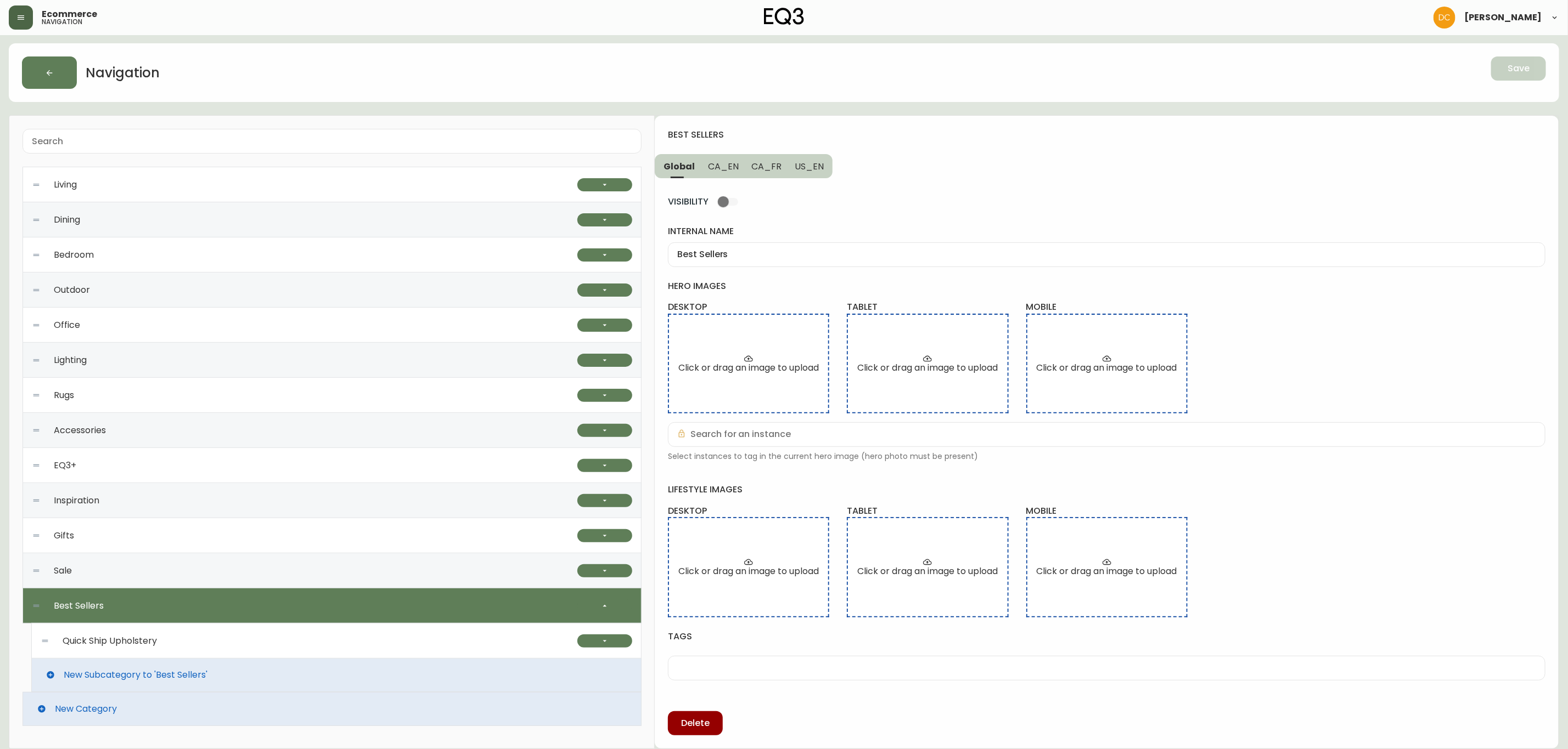
click at [19, 12] on button "button" at bounding box center [20, 17] width 24 height 24
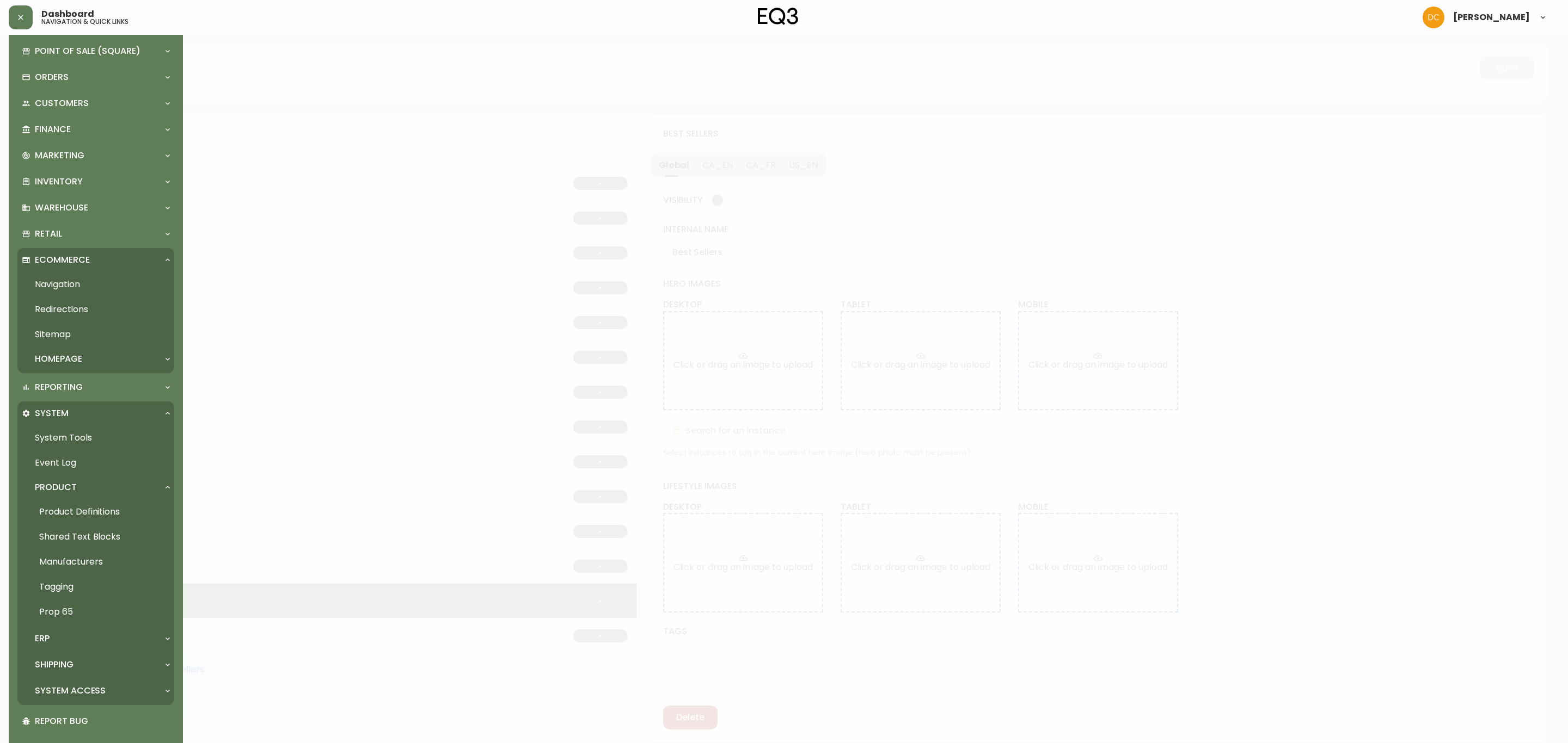
scroll to position [77, 0]
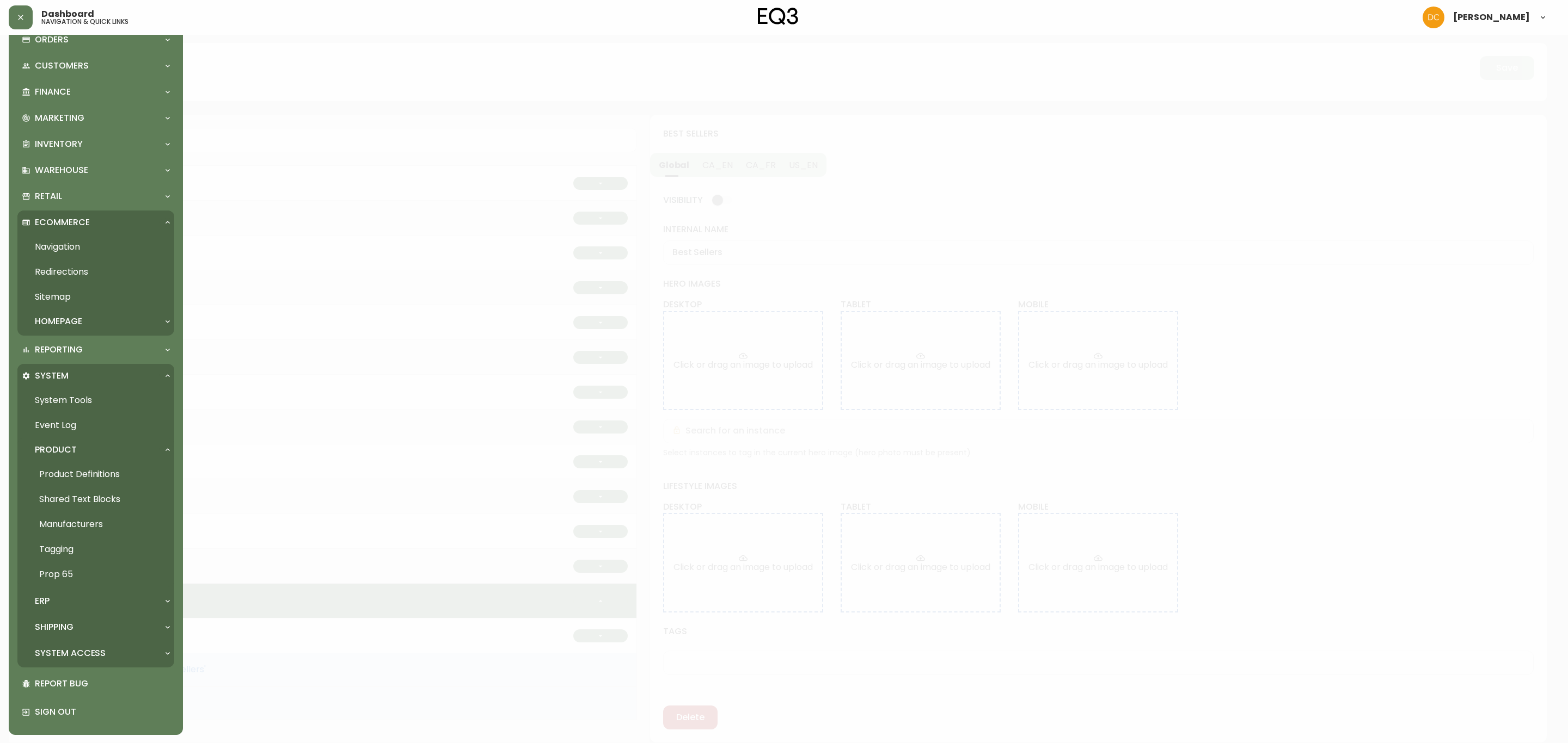
click at [107, 466] on link "Product Definitions" at bounding box center [95, 474] width 156 height 25
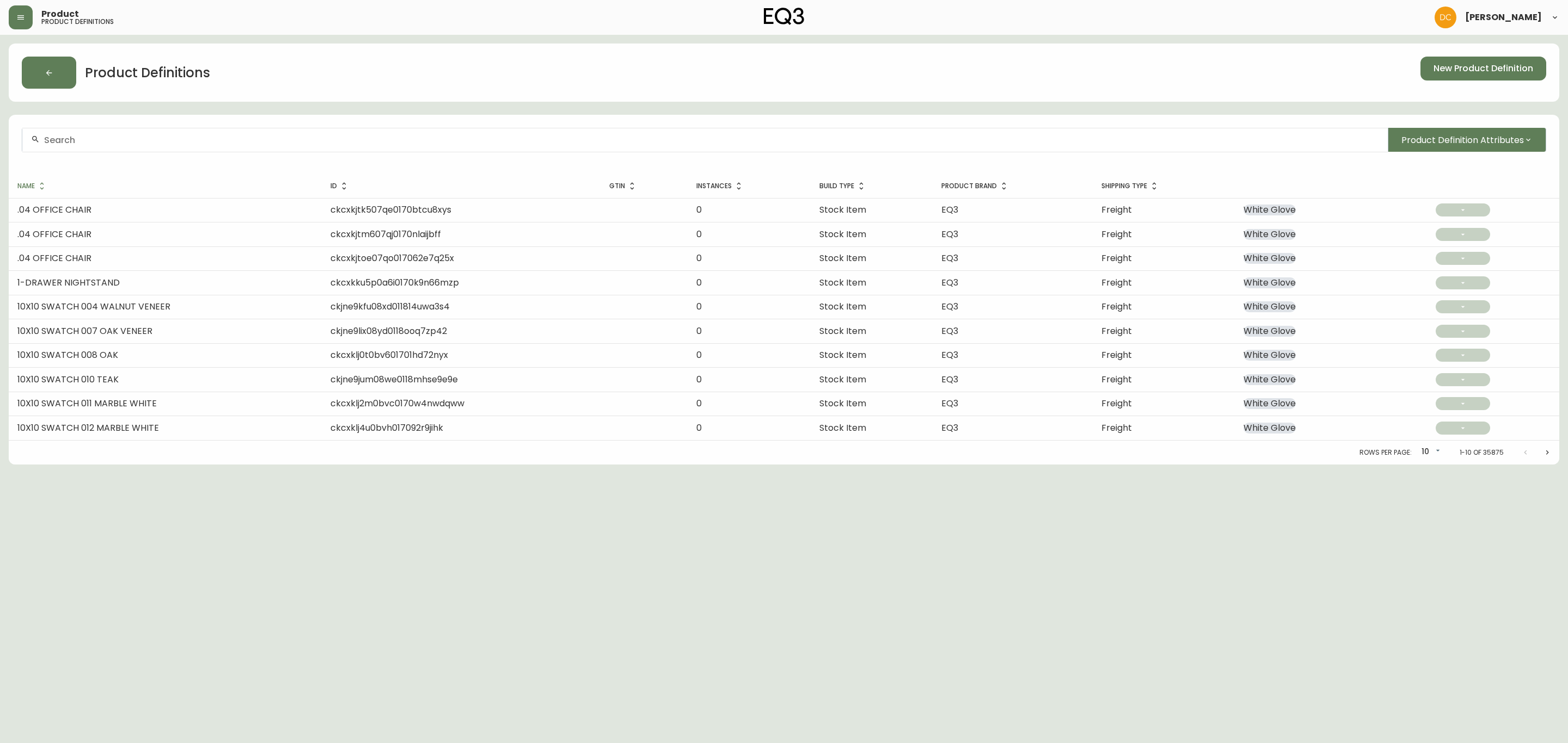
click at [19, 19] on icon "button" at bounding box center [20, 18] width 9 height 9
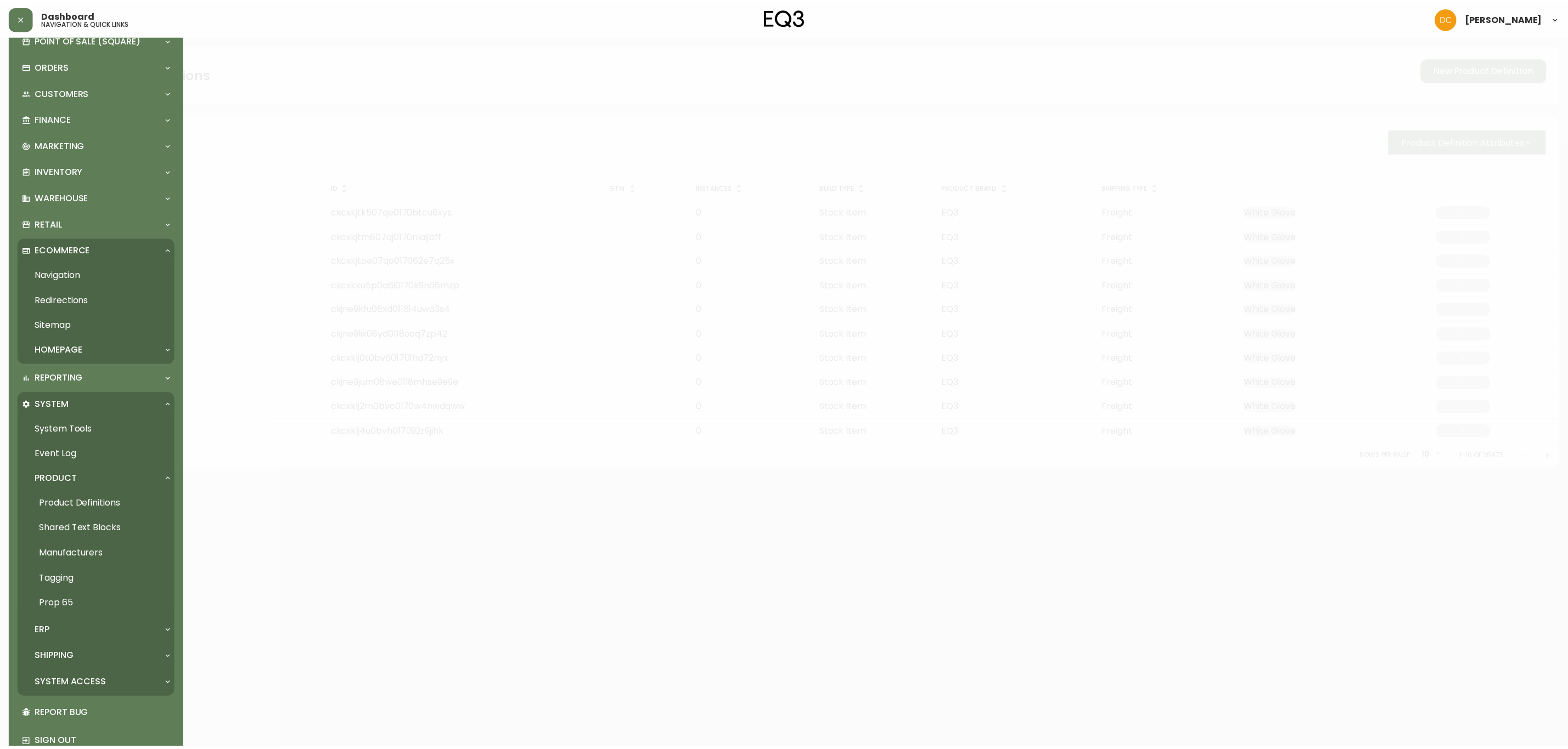
scroll to position [77, 0]
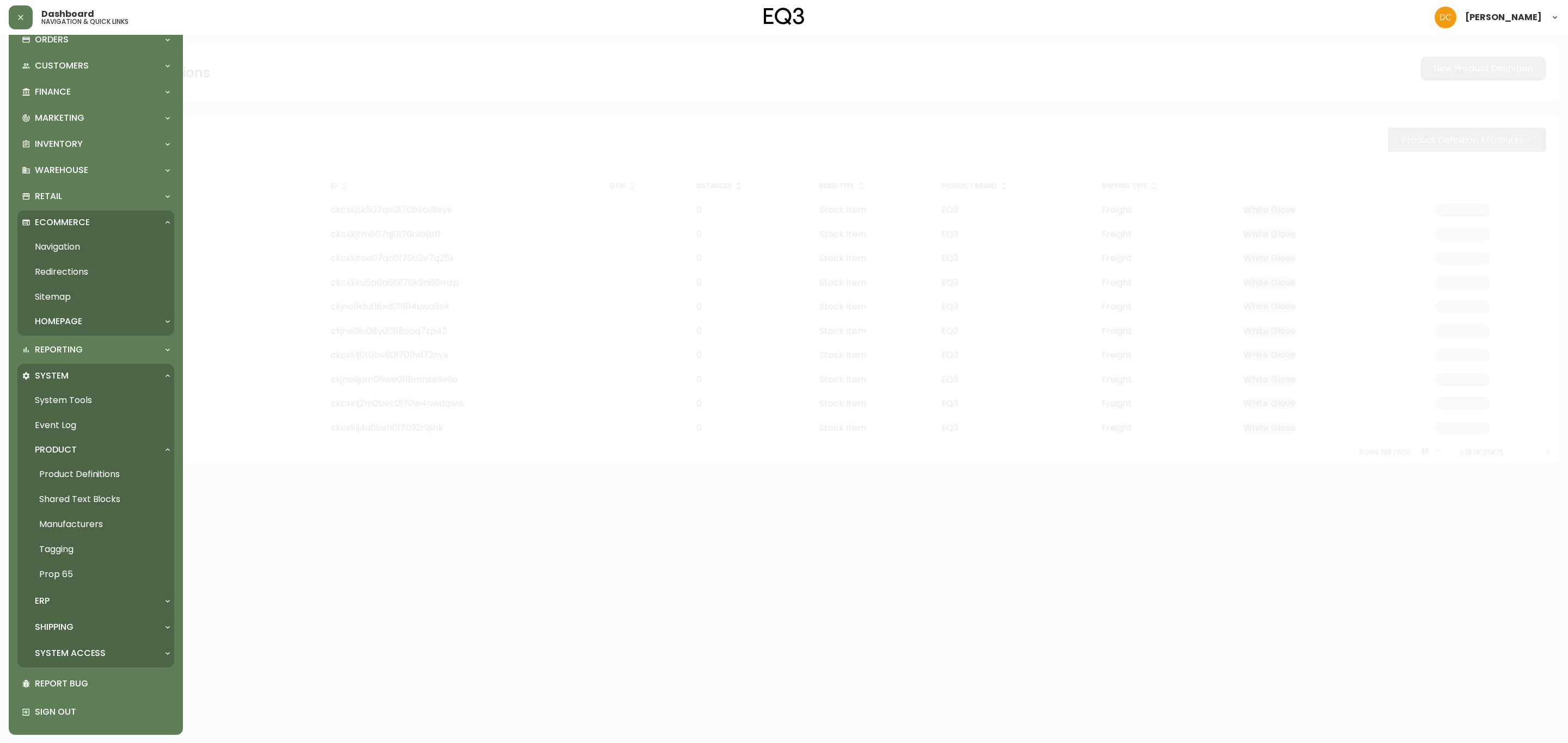
click at [77, 253] on link "Navigation" at bounding box center [95, 247] width 156 height 25
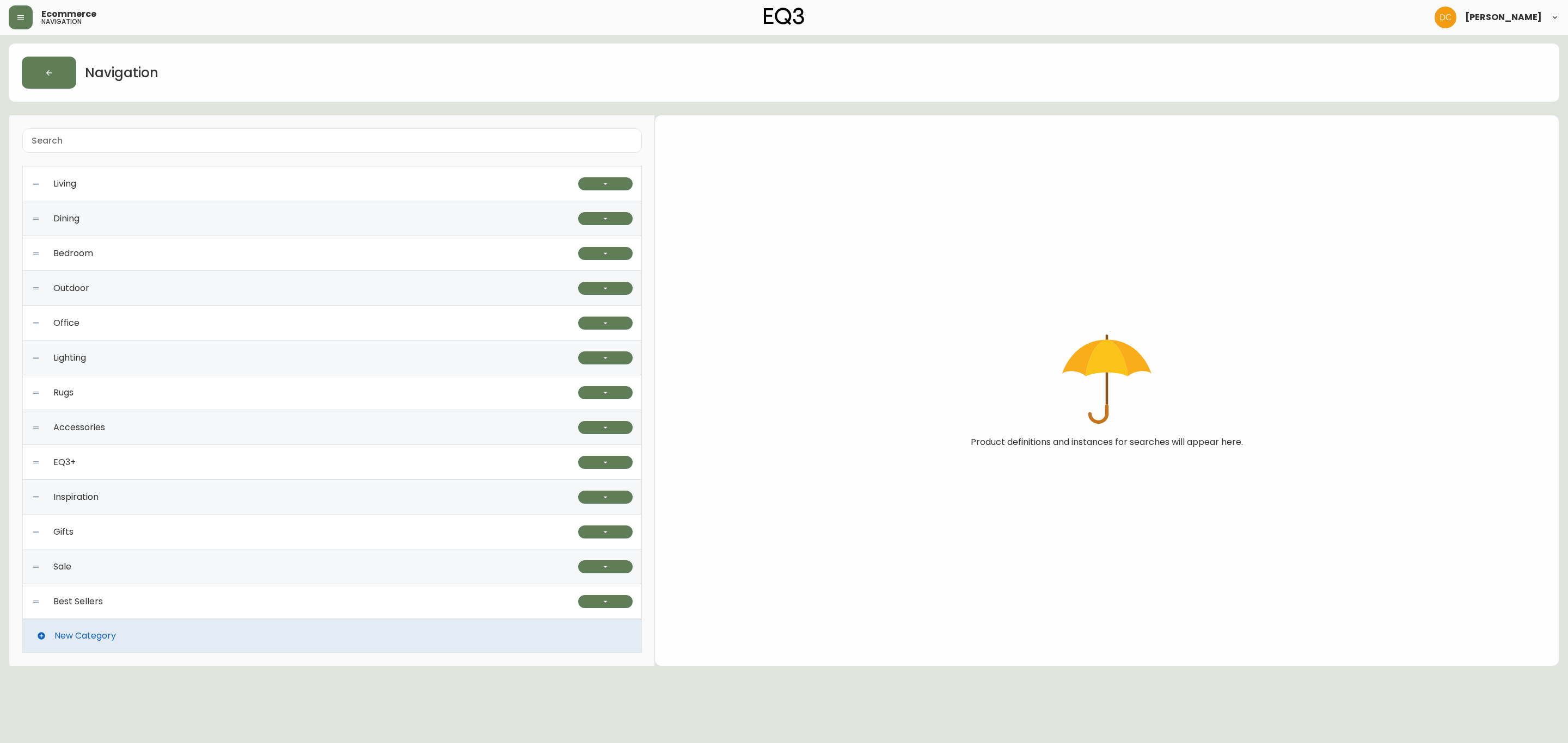
click at [506, 593] on div "Best Sellers" at bounding box center [305, 602] width 546 height 34
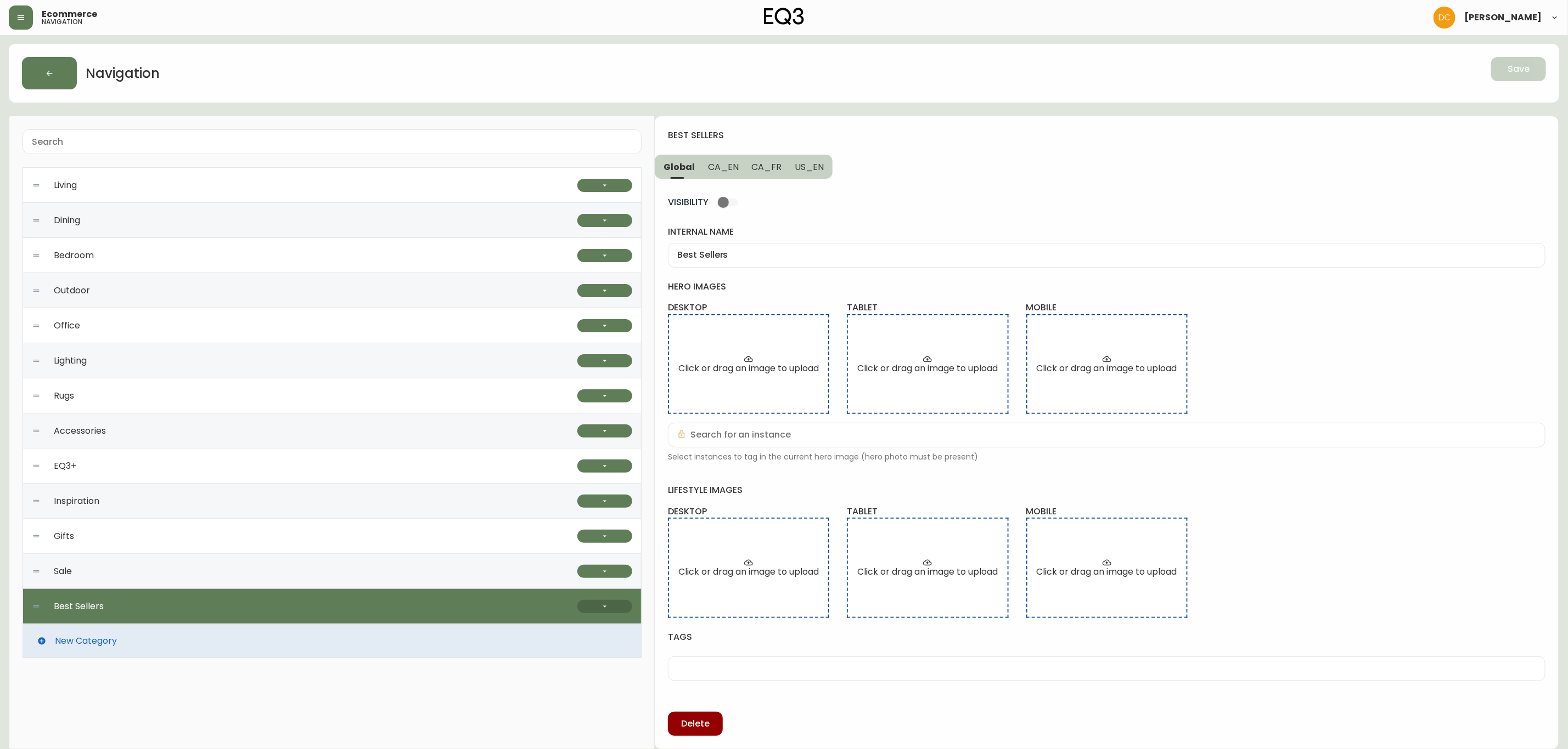
click at [588, 604] on button "button" at bounding box center [605, 607] width 55 height 13
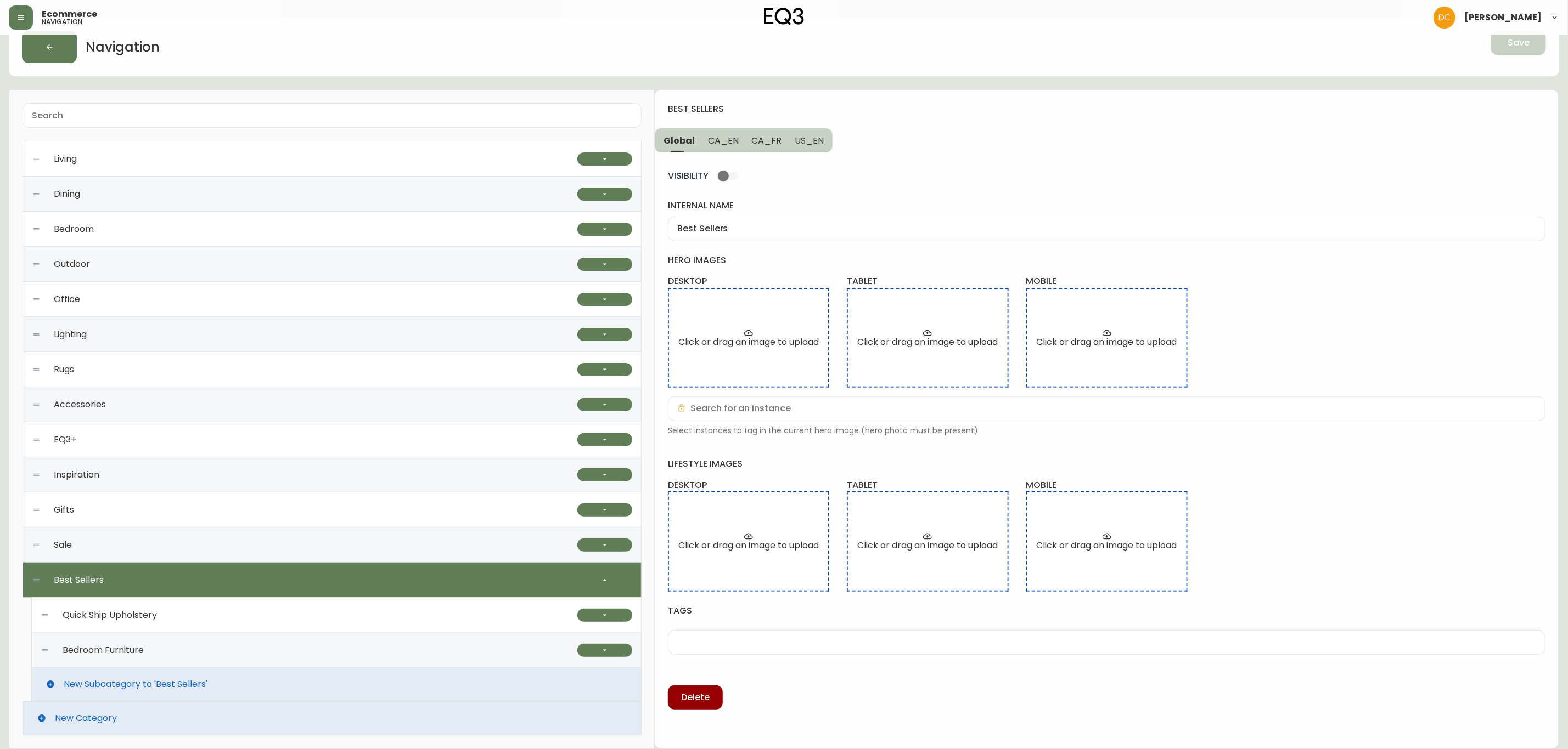
scroll to position [28, 0]
click at [445, 647] on div "Bedroom Furniture" at bounding box center [309, 650] width 536 height 35
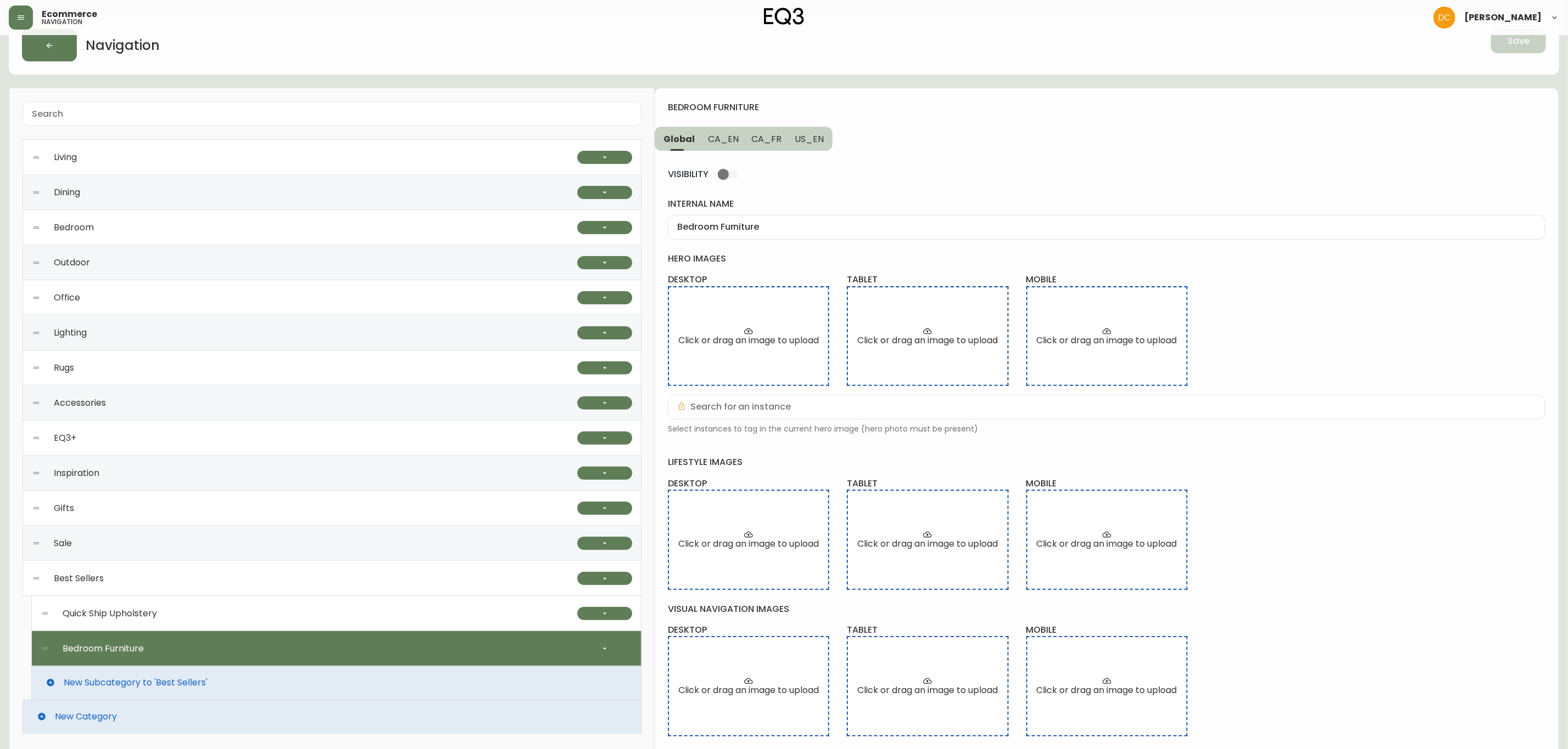
click at [824, 233] on div "Bedroom Furniture" at bounding box center [1107, 227] width 878 height 25
click at [726, 139] on span "CA_EN" at bounding box center [723, 139] width 30 height 12
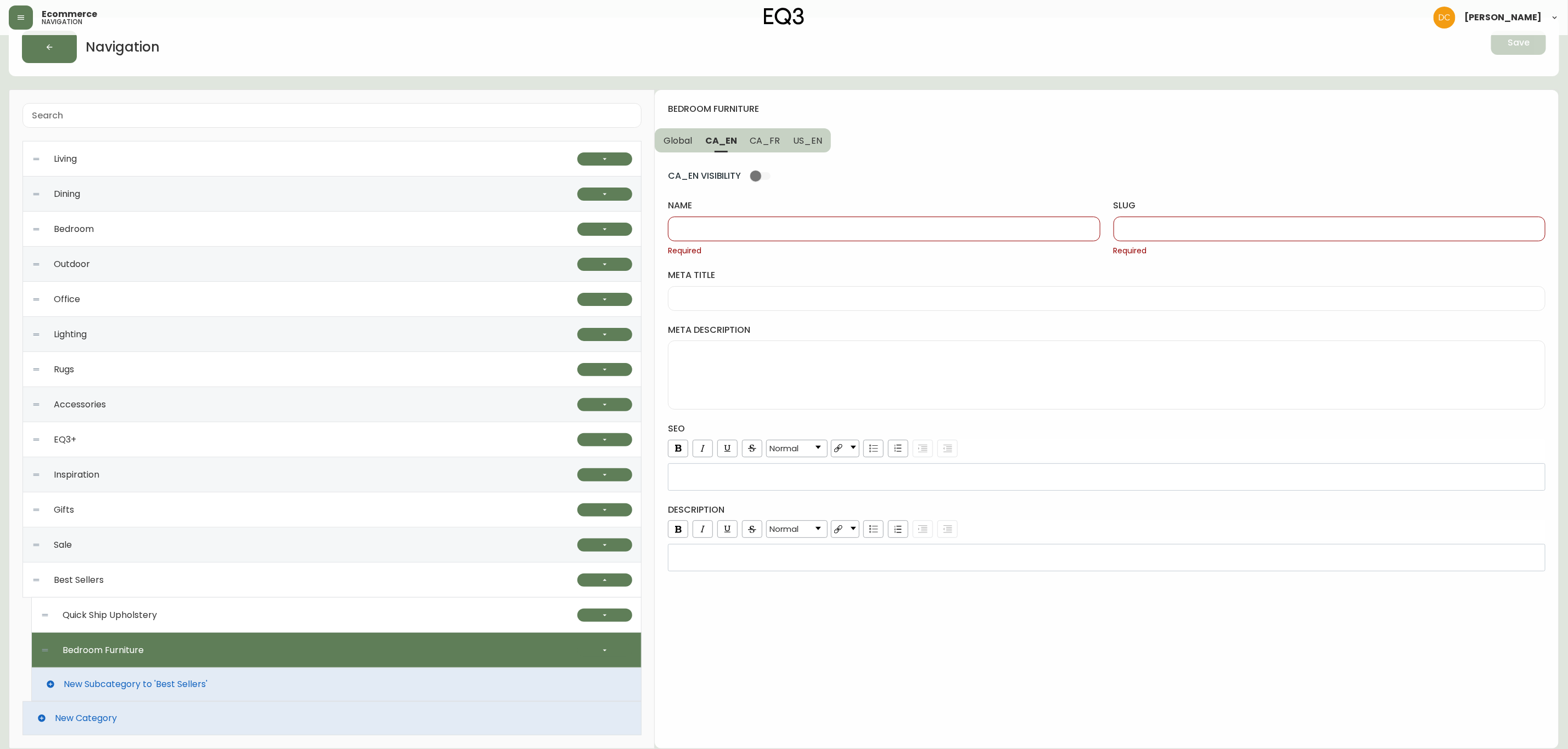
click at [755, 232] on input "name" at bounding box center [884, 229] width 413 height 11
paste input "Bedroom Furniture"
type input "Bedroom Furniture"
click at [1160, 235] on div at bounding box center [1329, 229] width 432 height 25
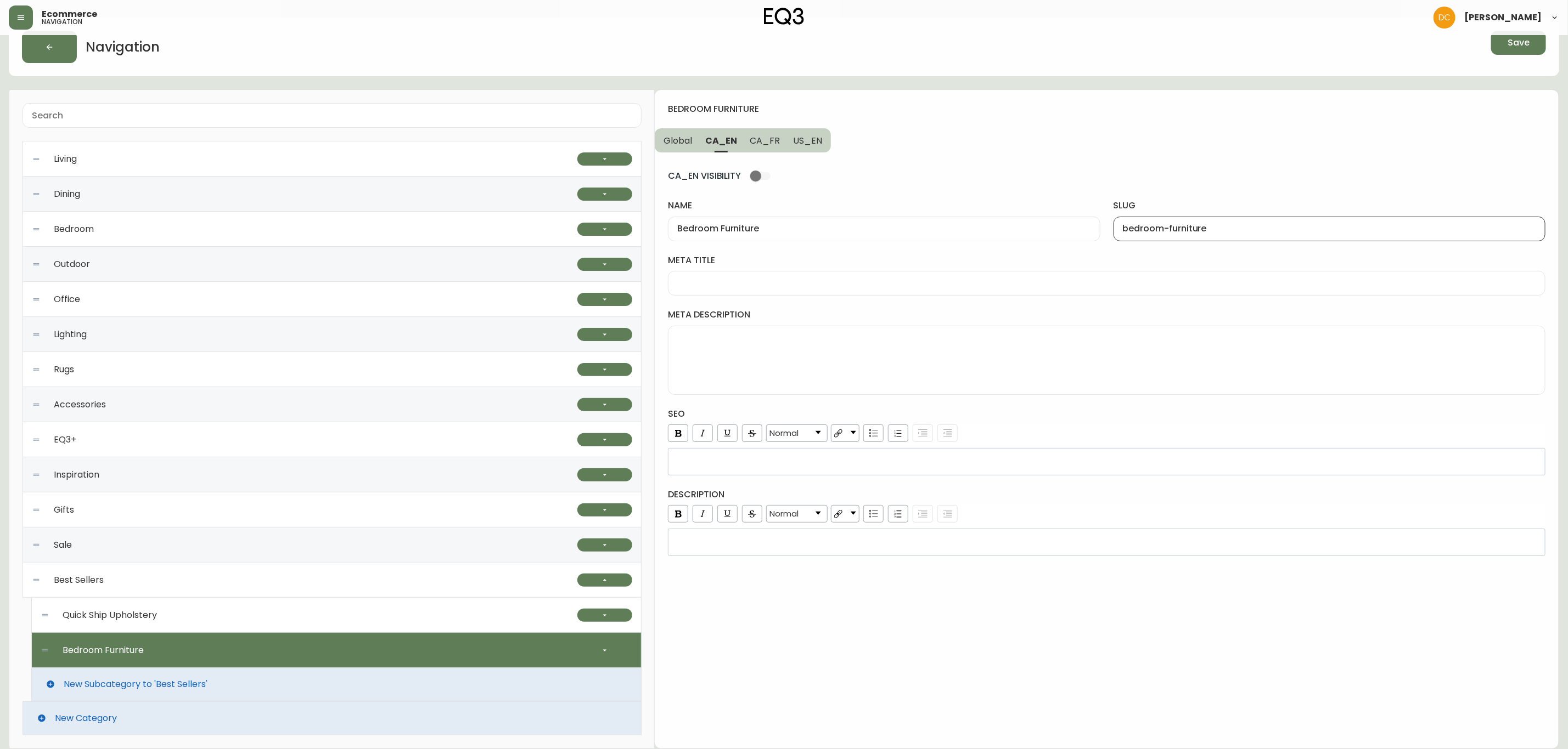
type input "bedroom-furniture"
click at [808, 141] on span "US_EN" at bounding box center [807, 141] width 29 height 12
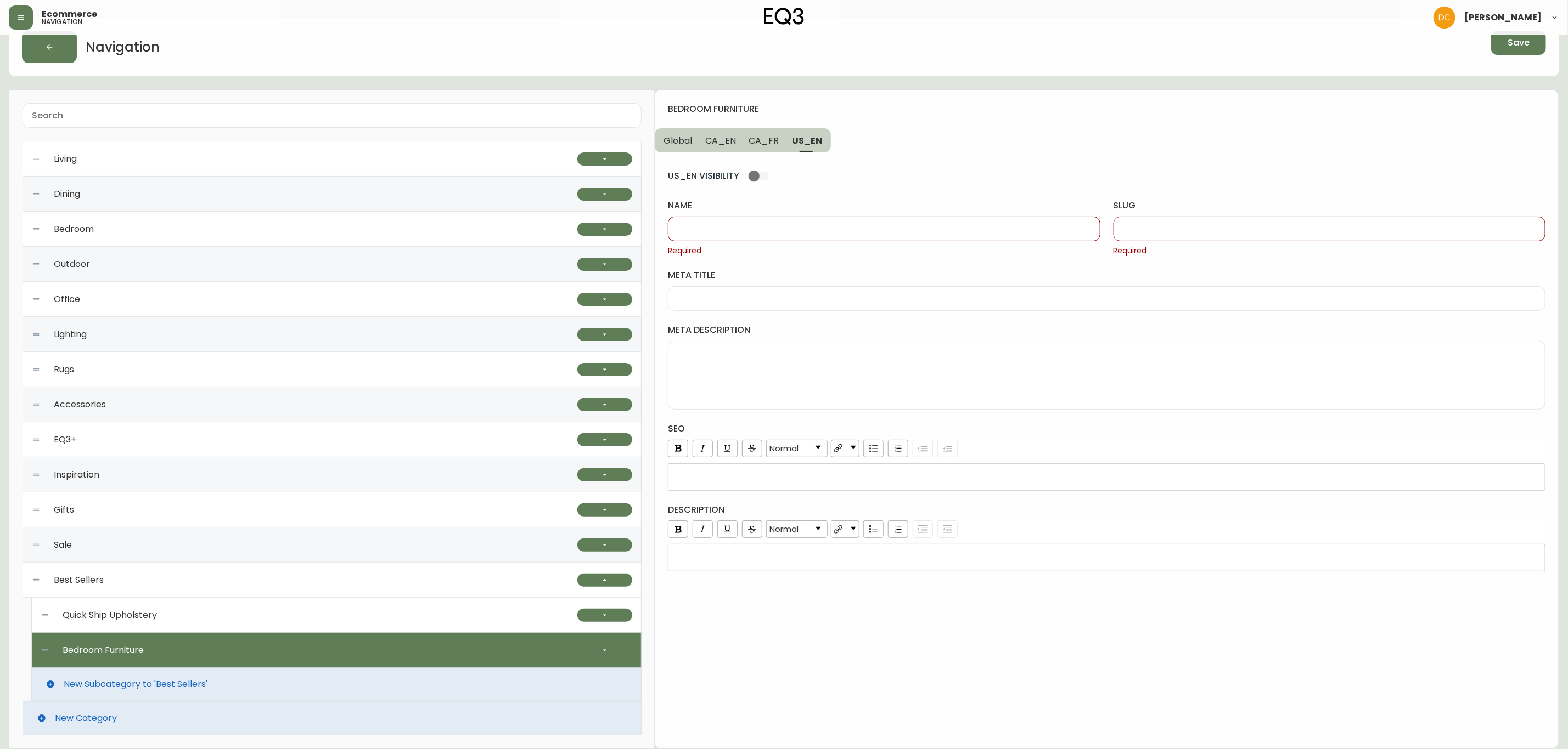
drag, startPoint x: 1139, startPoint y: 232, endPoint x: 1089, endPoint y: 230, distance: 50.0
click at [1139, 232] on input "slug" at bounding box center [1329, 229] width 413 height 11
paste input "bedroom-furniture"
type input "bedroom-furniture"
click at [718, 135] on span "CA_EN" at bounding box center [721, 141] width 30 height 12
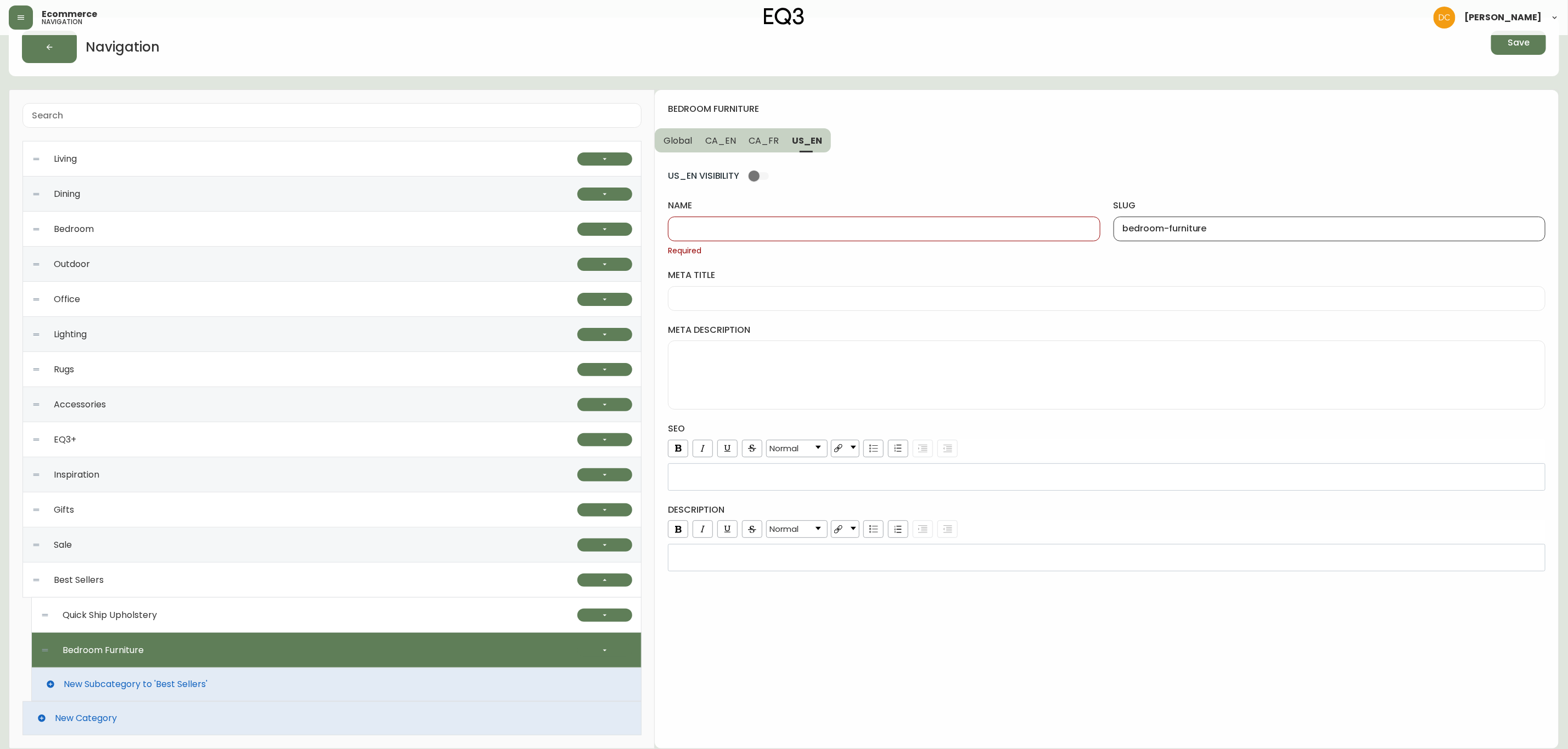
type input "Bedroom Furniture"
click at [765, 226] on input "Bedroom Furniture" at bounding box center [884, 229] width 413 height 11
click at [805, 145] on span "US_EN" at bounding box center [807, 141] width 29 height 12
drag, startPoint x: 789, startPoint y: 245, endPoint x: 796, endPoint y: 233, distance: 13.9
click at [788, 246] on span "Required" at bounding box center [884, 251] width 432 height 11
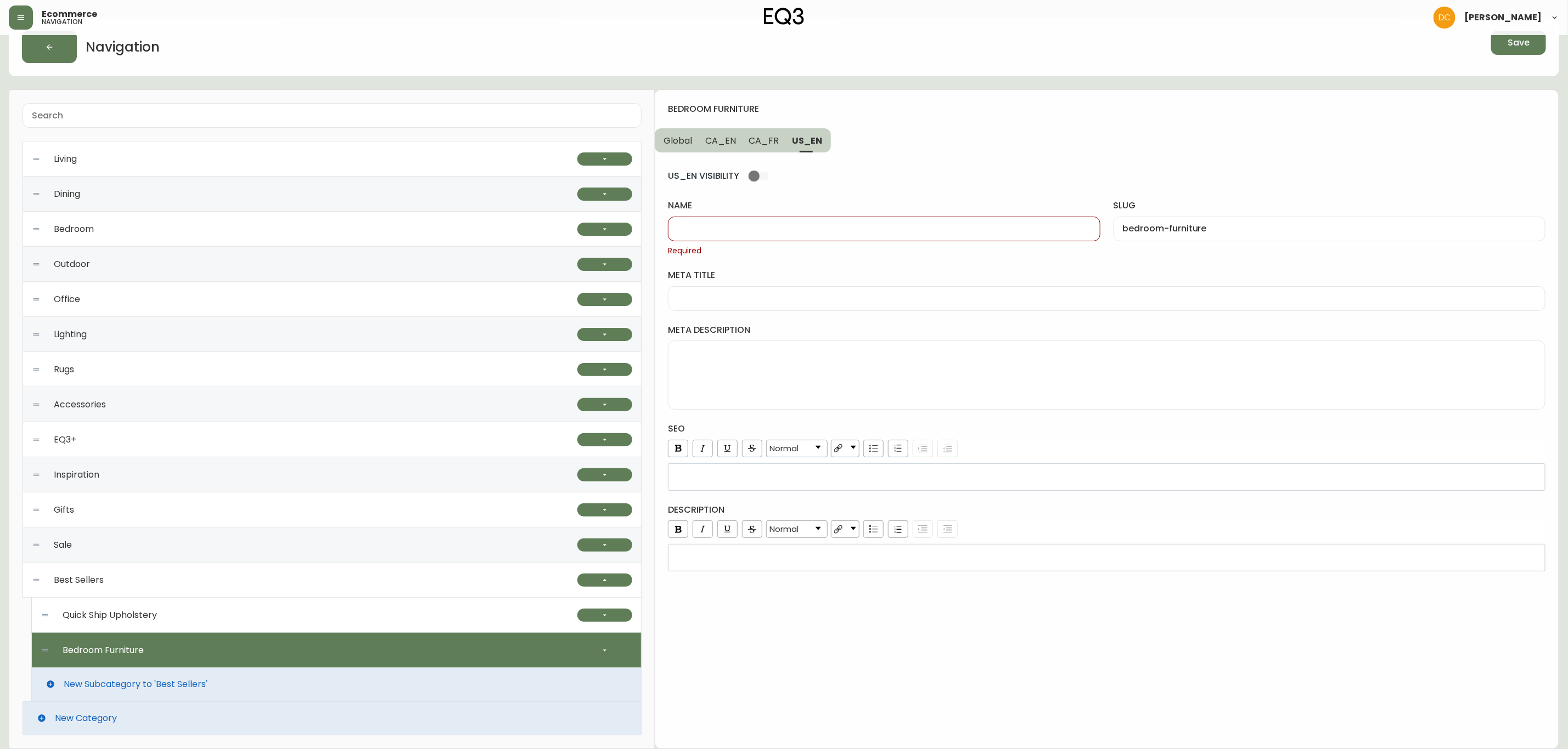
click at [797, 232] on input "name" at bounding box center [884, 229] width 413 height 11
paste input "Bedroom Furniture"
type input "Bedroom Furniture"
click at [766, 140] on span "CA_FR" at bounding box center [764, 141] width 30 height 12
click at [778, 219] on div at bounding box center [884, 229] width 432 height 25
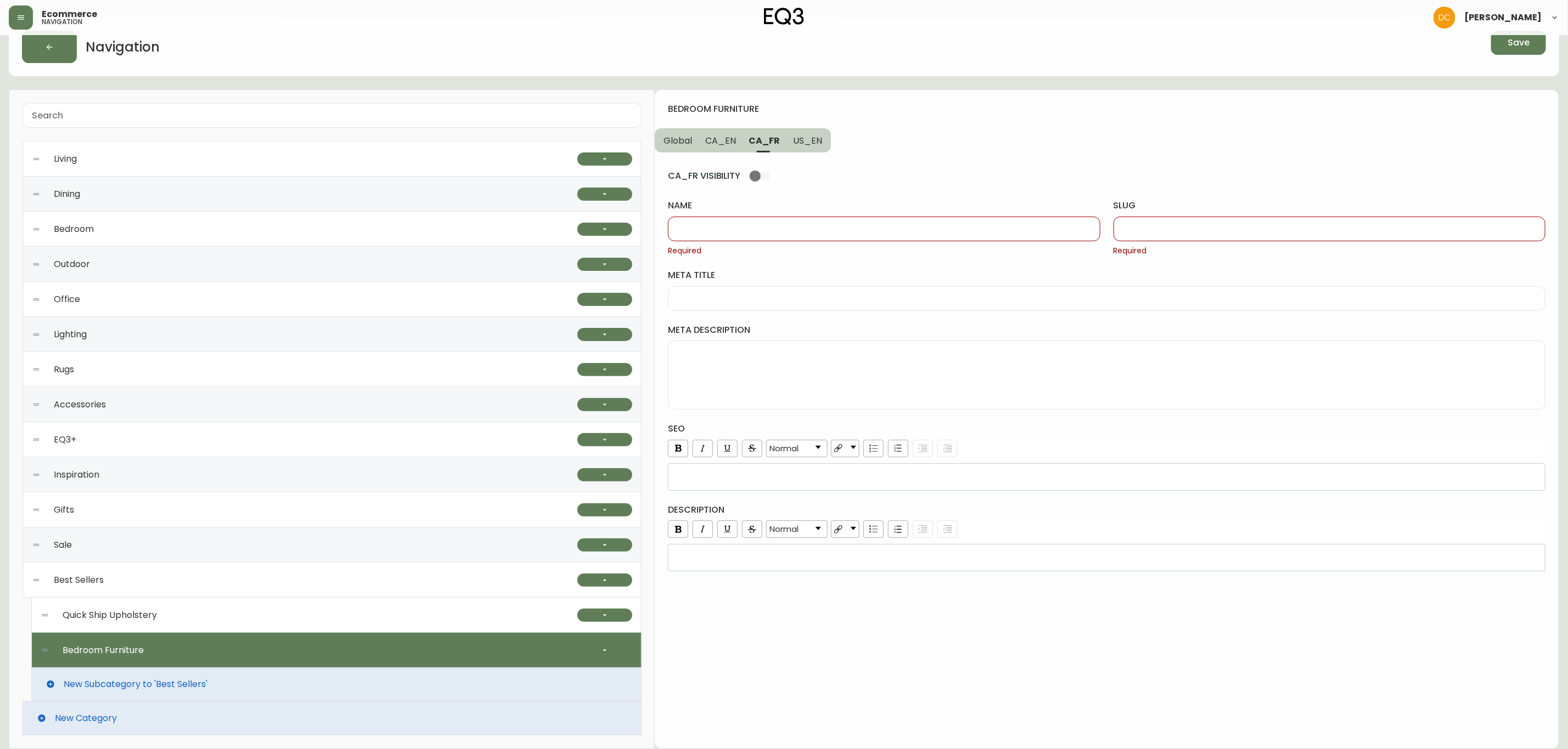
click at [739, 236] on div at bounding box center [884, 229] width 432 height 25
paste input "Meubles de chambre"
type input "Meubles de chambre"
click at [1160, 224] on input "slug" at bounding box center [1329, 229] width 413 height 11
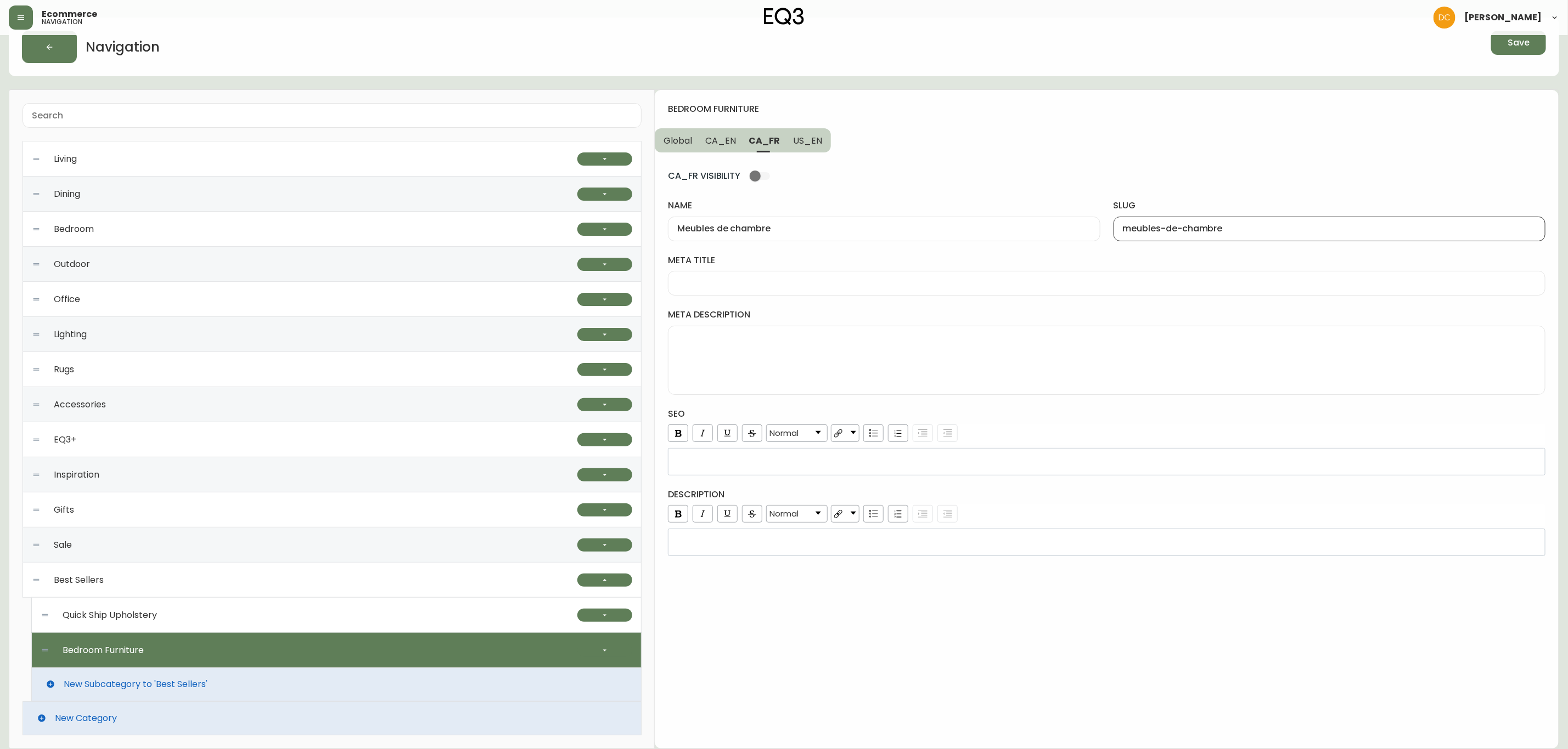
type input "meubles-de-chambre"
click at [796, 135] on span "US_EN" at bounding box center [807, 141] width 29 height 12
type input "Bedroom Furniture"
type input "bedroom-furniture"
click at [766, 142] on span "CA_FR" at bounding box center [764, 141] width 30 height 12
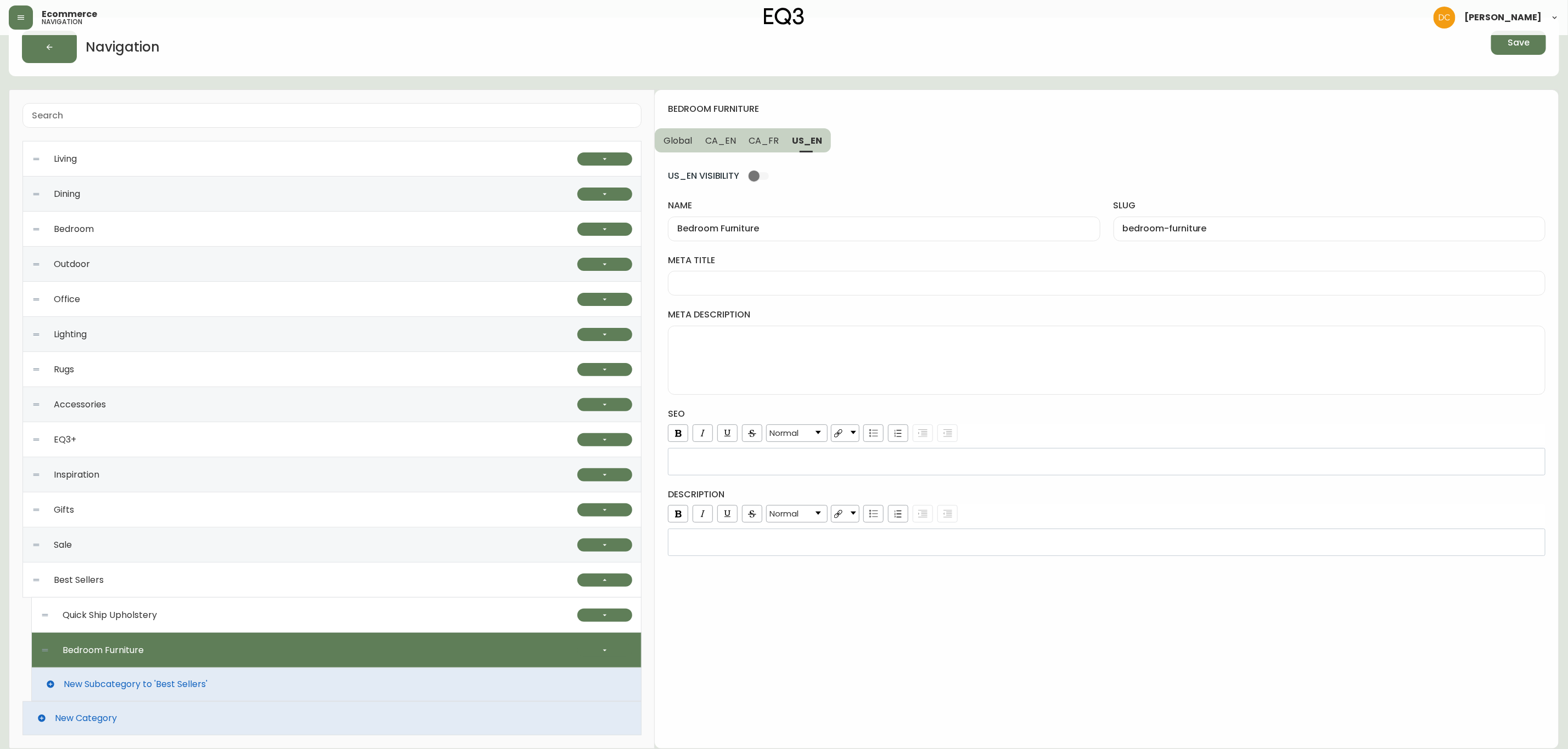
type input "Meubles de chambre"
type input "meubles-de-chambre"
drag, startPoint x: 734, startPoint y: 141, endPoint x: 727, endPoint y: 142, distance: 7.1
click at [732, 142] on button "CA_EN" at bounding box center [720, 140] width 44 height 24
type input "Bedroom Furniture"
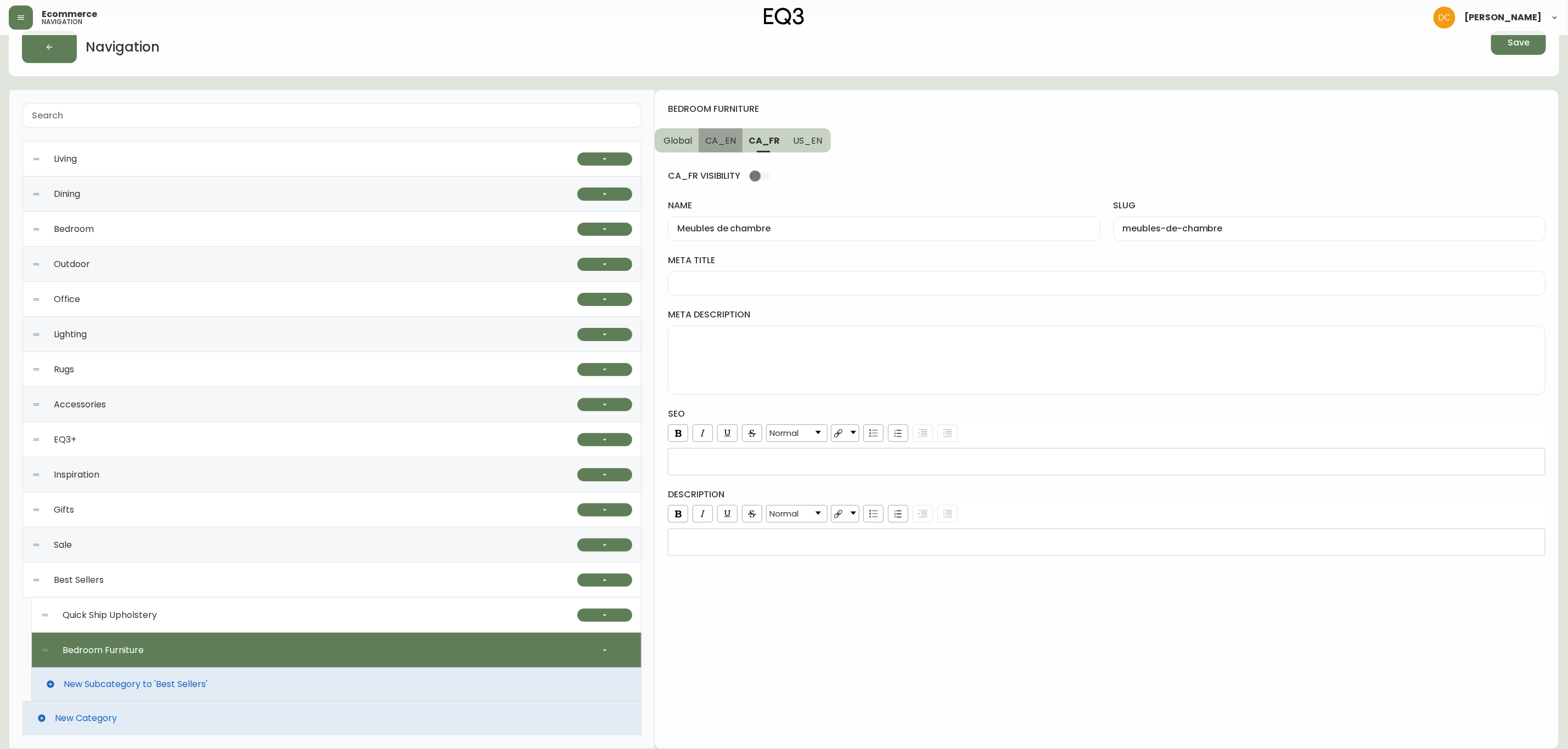
type input "bedroom-furniture"
click at [702, 143] on button "CA_EN" at bounding box center [721, 140] width 45 height 24
click at [682, 145] on span "Global" at bounding box center [678, 141] width 29 height 12
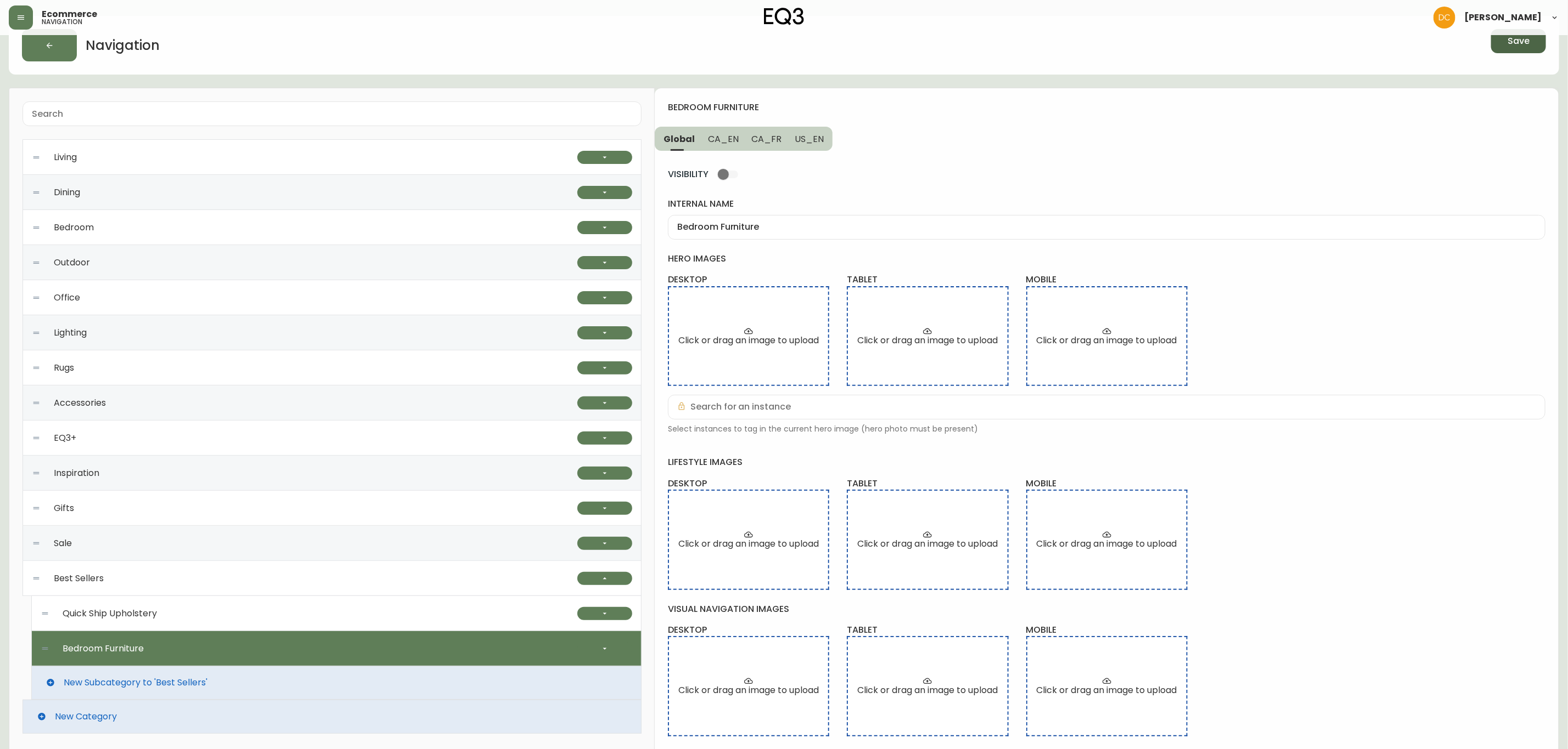
click at [1520, 41] on span "Save" at bounding box center [1518, 41] width 22 height 12
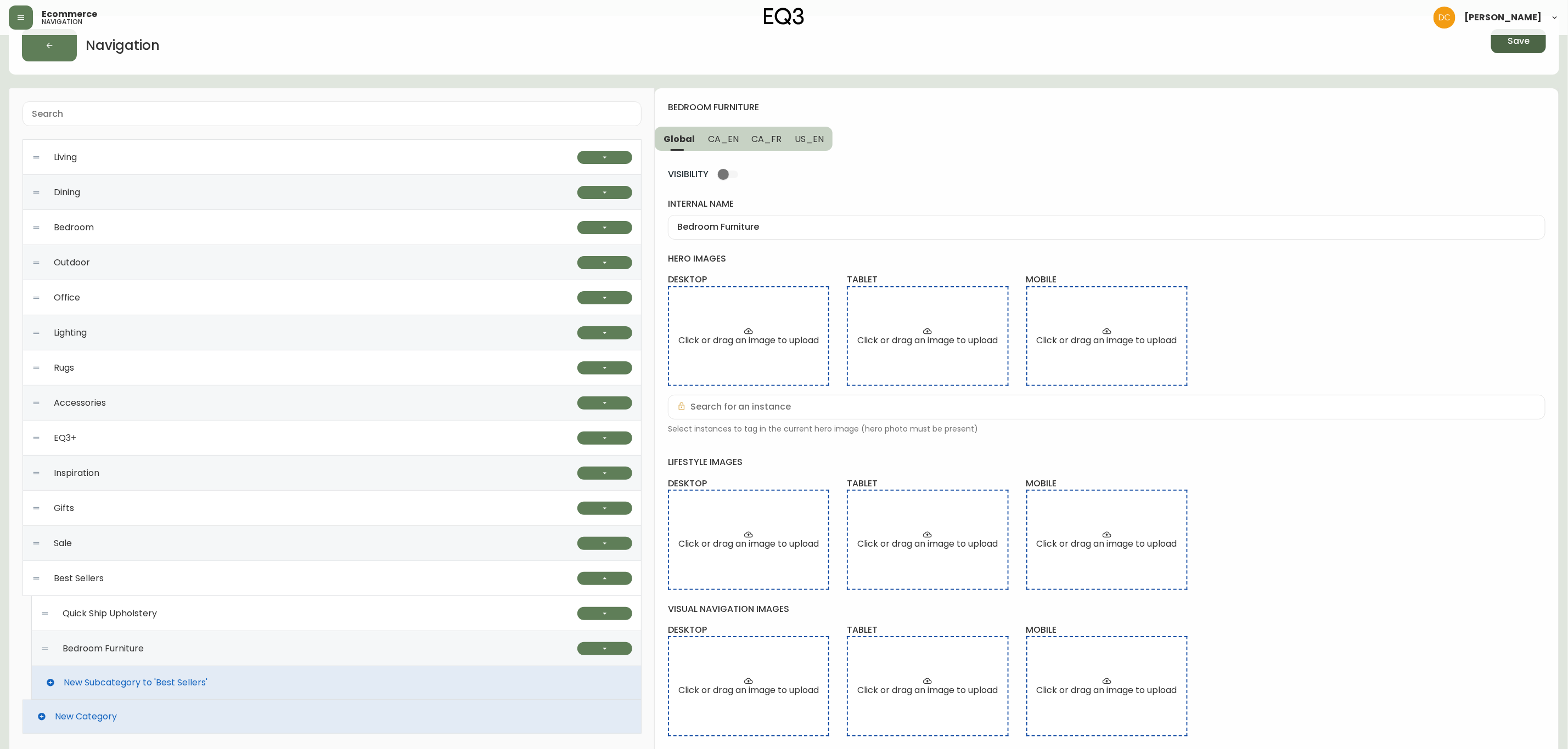
click at [452, 655] on div "Bedroom Furniture" at bounding box center [309, 648] width 536 height 35
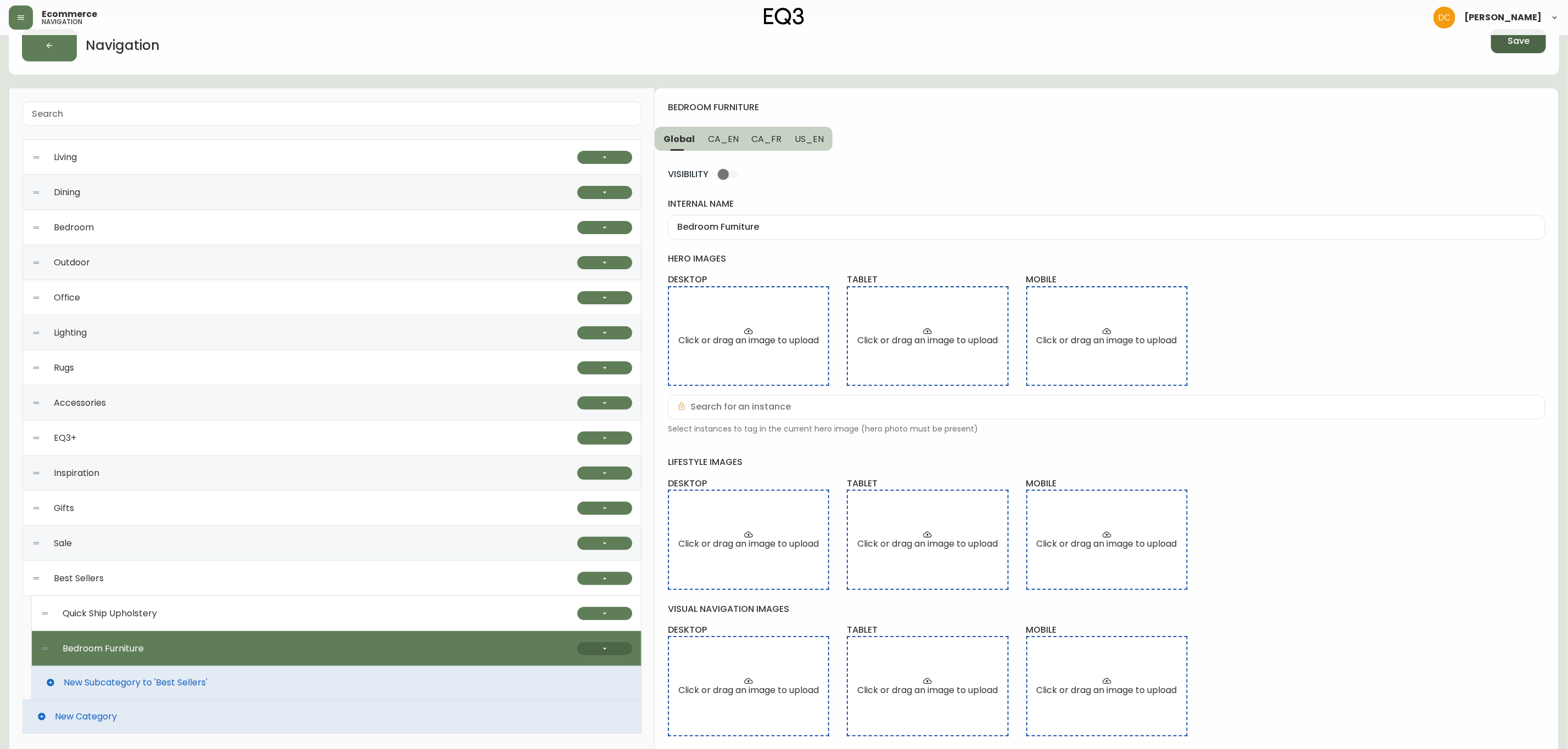
click at [613, 652] on button "button" at bounding box center [605, 648] width 55 height 13
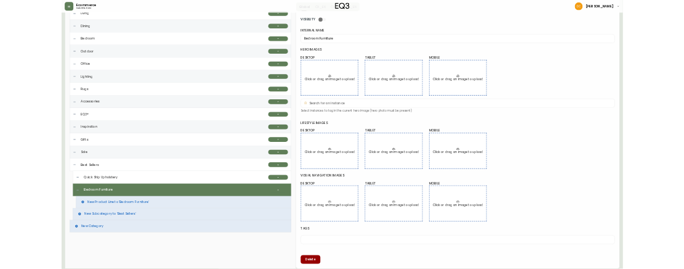
scroll to position [167, 0]
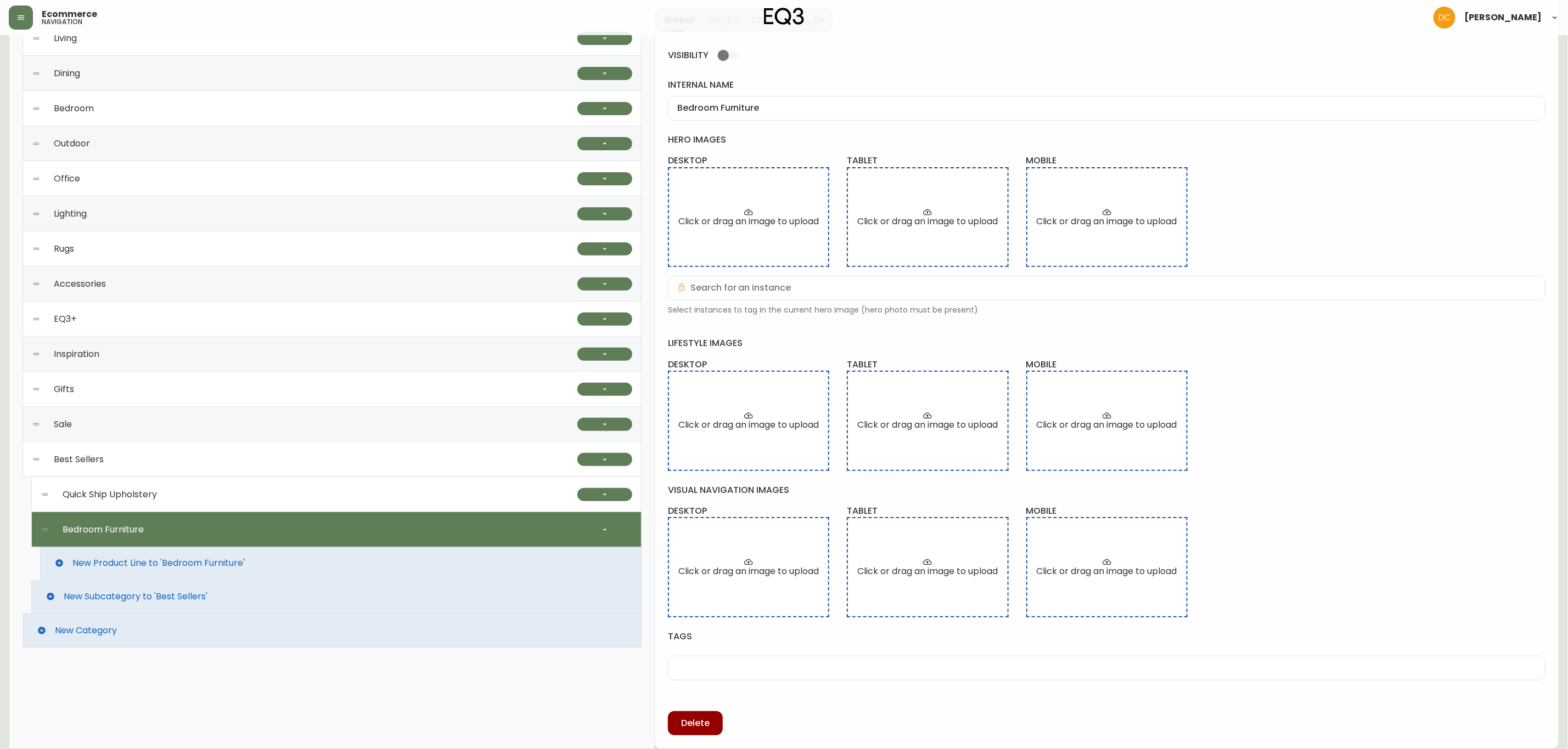
click at [205, 563] on span "New Product Line to 'Bedroom Furniture'" at bounding box center [158, 563] width 172 height 10
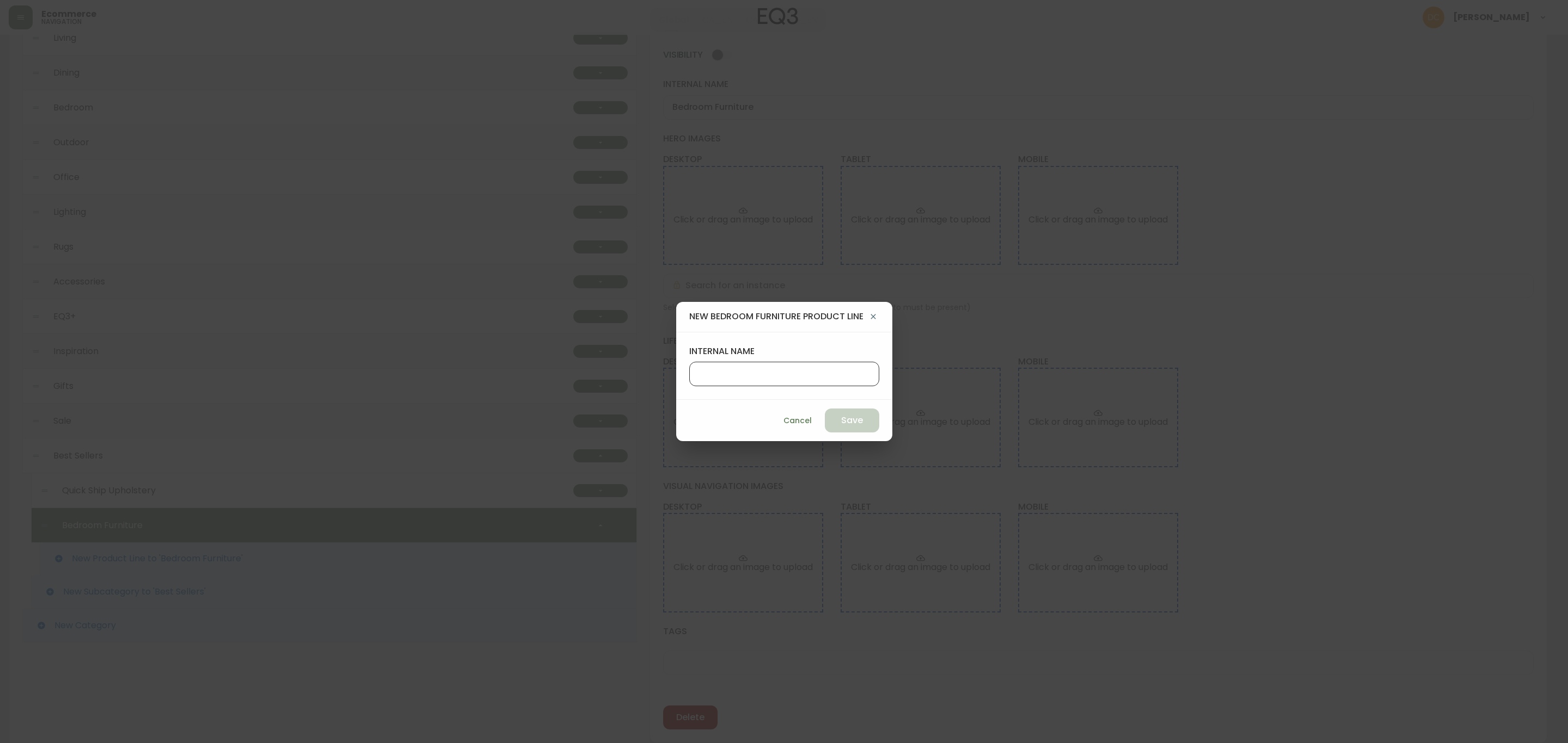
click at [786, 376] on input "internal name" at bounding box center [784, 375] width 171 height 11
type input "Bed Frames"
click at [851, 417] on span "Save" at bounding box center [852, 421] width 22 height 12
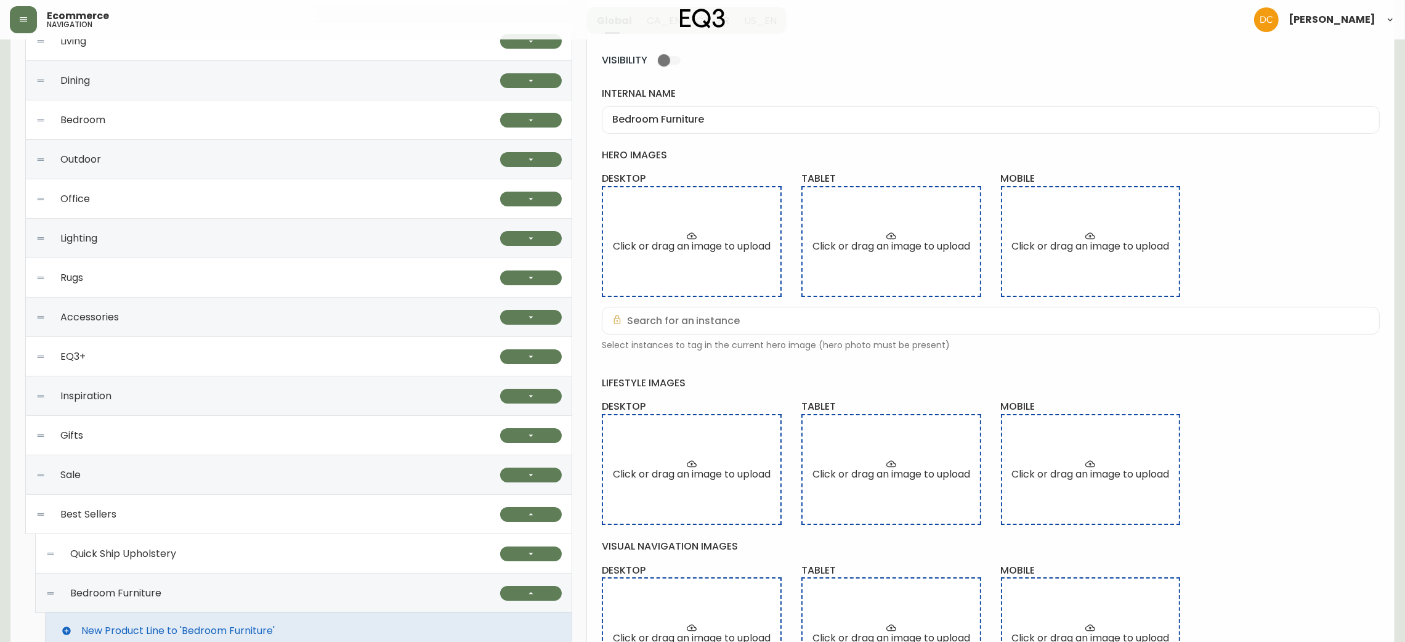
click at [396, 522] on div "Best Sellers" at bounding box center [268, 514] width 464 height 39
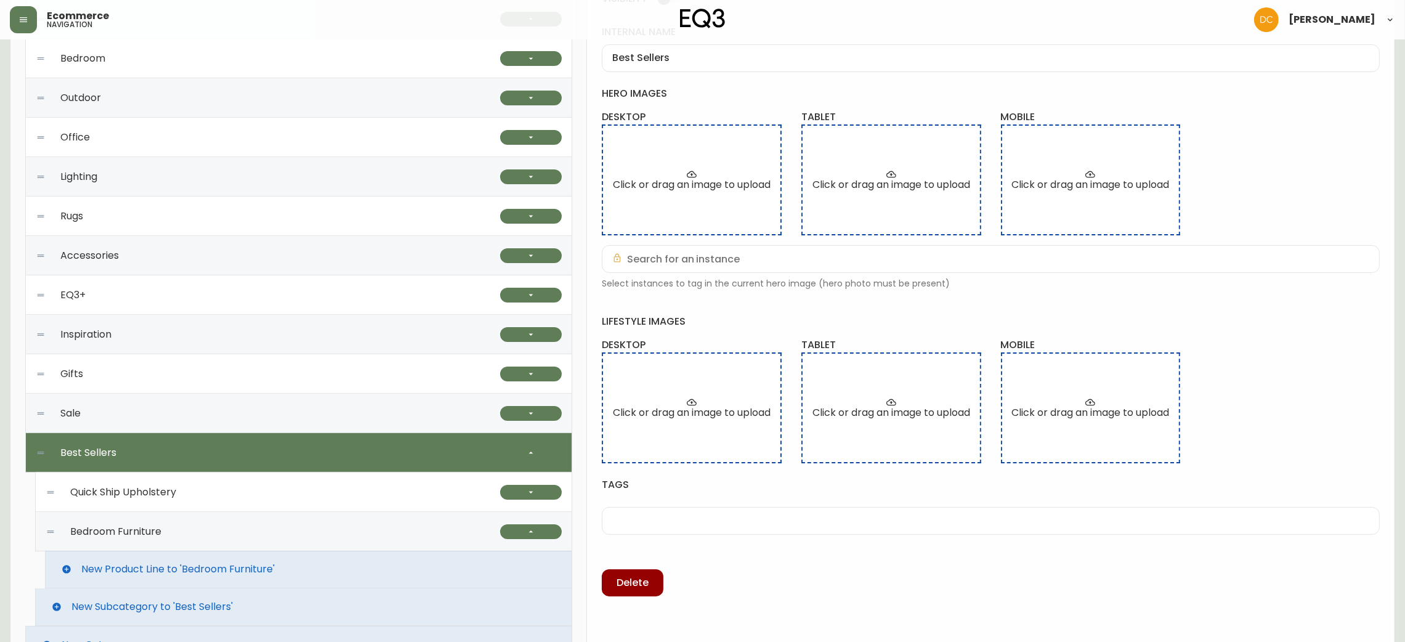
scroll to position [228, 0]
click at [368, 490] on div "Quick Ship Upholstery" at bounding box center [273, 492] width 455 height 39
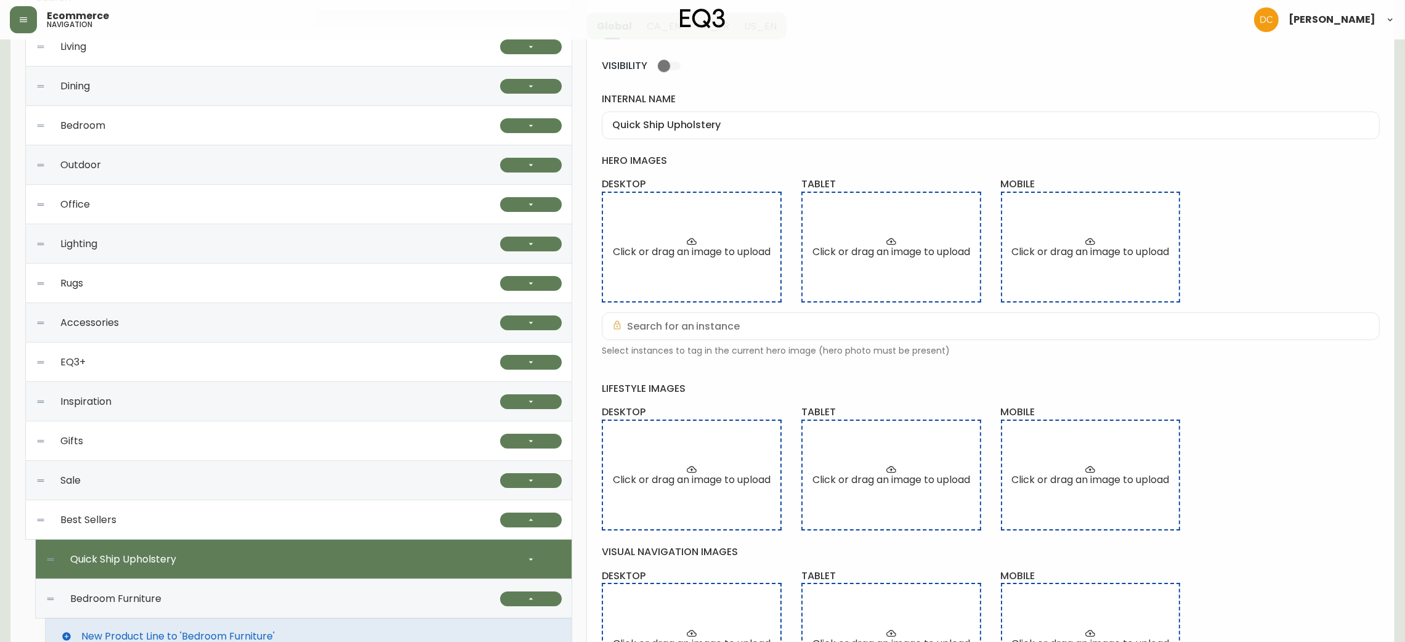
scroll to position [163, 0]
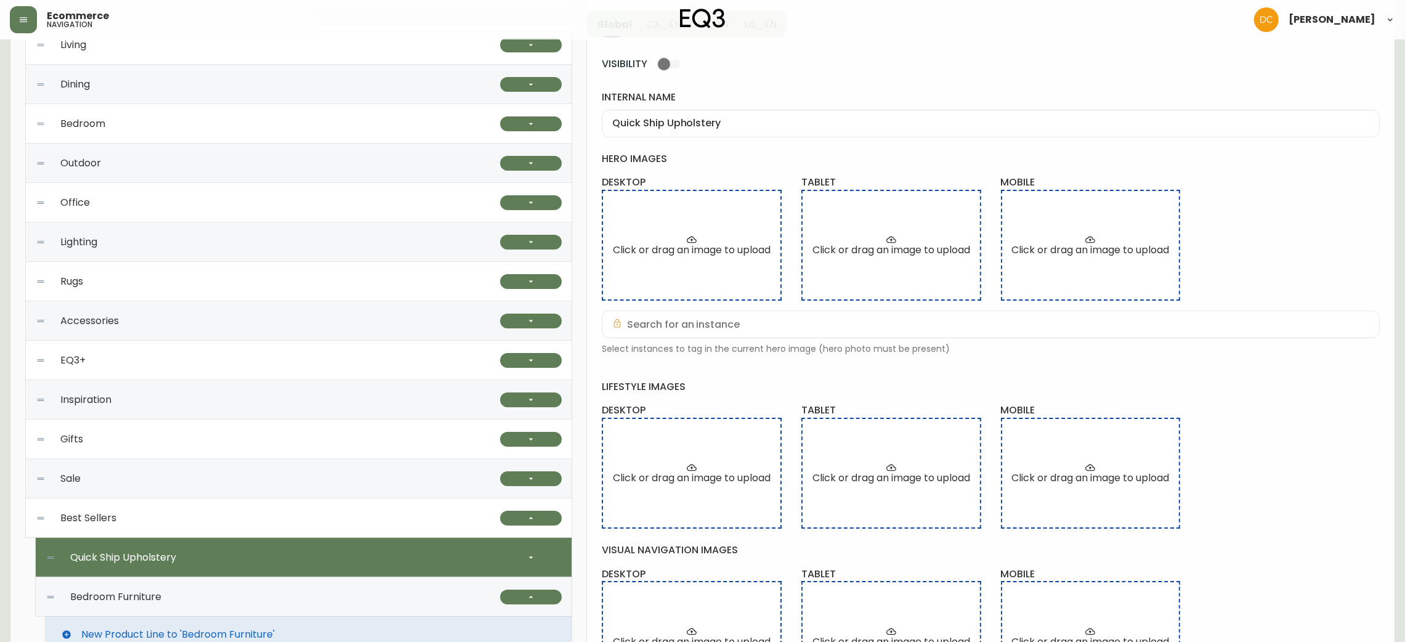
click at [302, 318] on div "Accessories" at bounding box center [268, 320] width 464 height 39
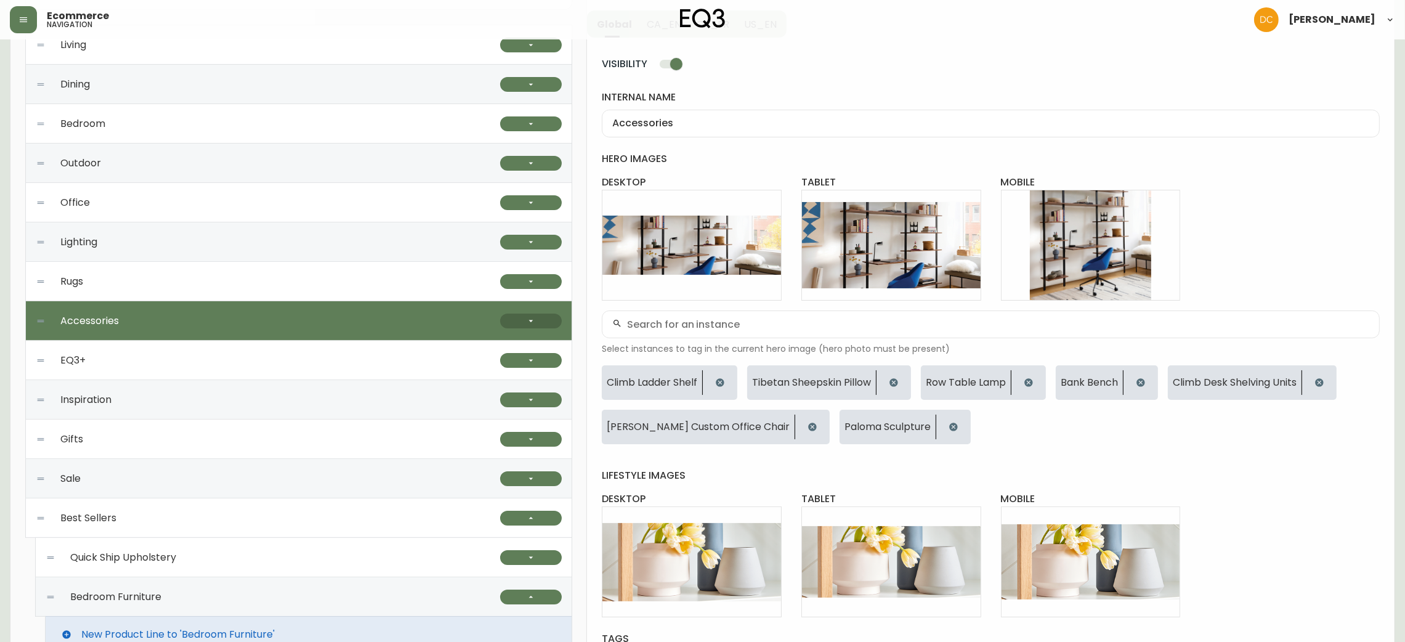
click at [513, 318] on button "button" at bounding box center [531, 321] width 62 height 15
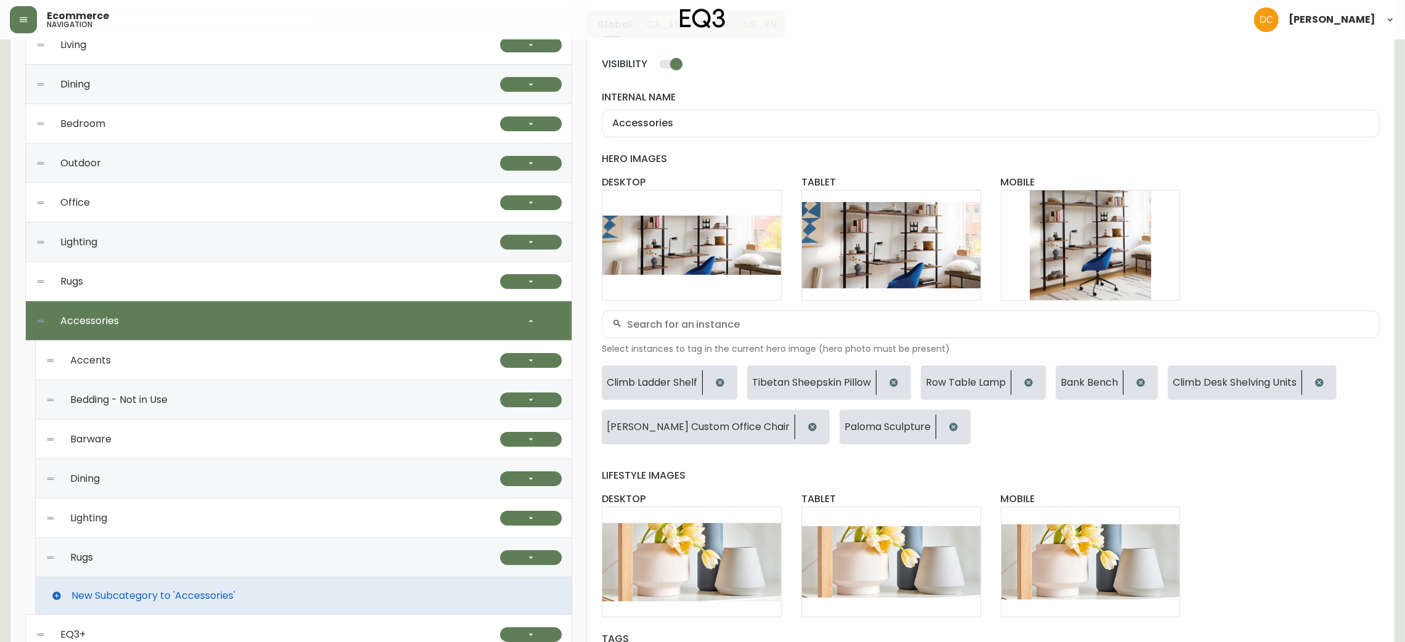
click at [357, 376] on div "Accents" at bounding box center [273, 360] width 455 height 39
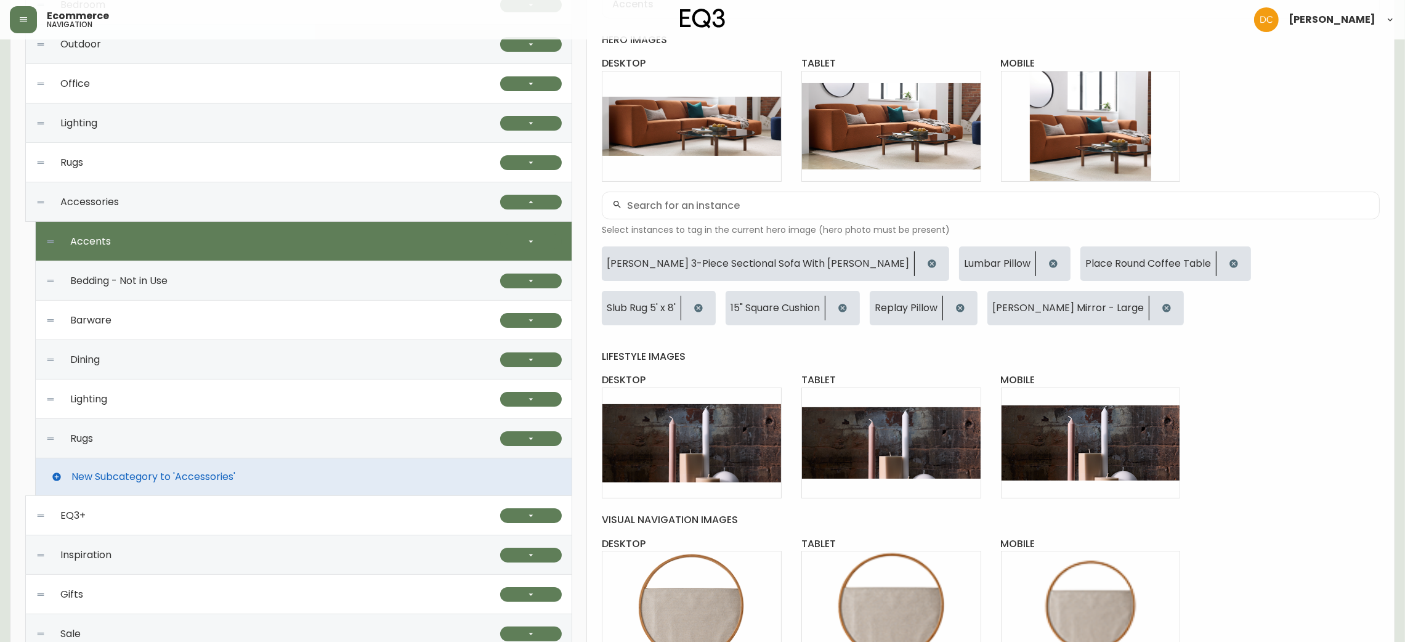
scroll to position [278, 0]
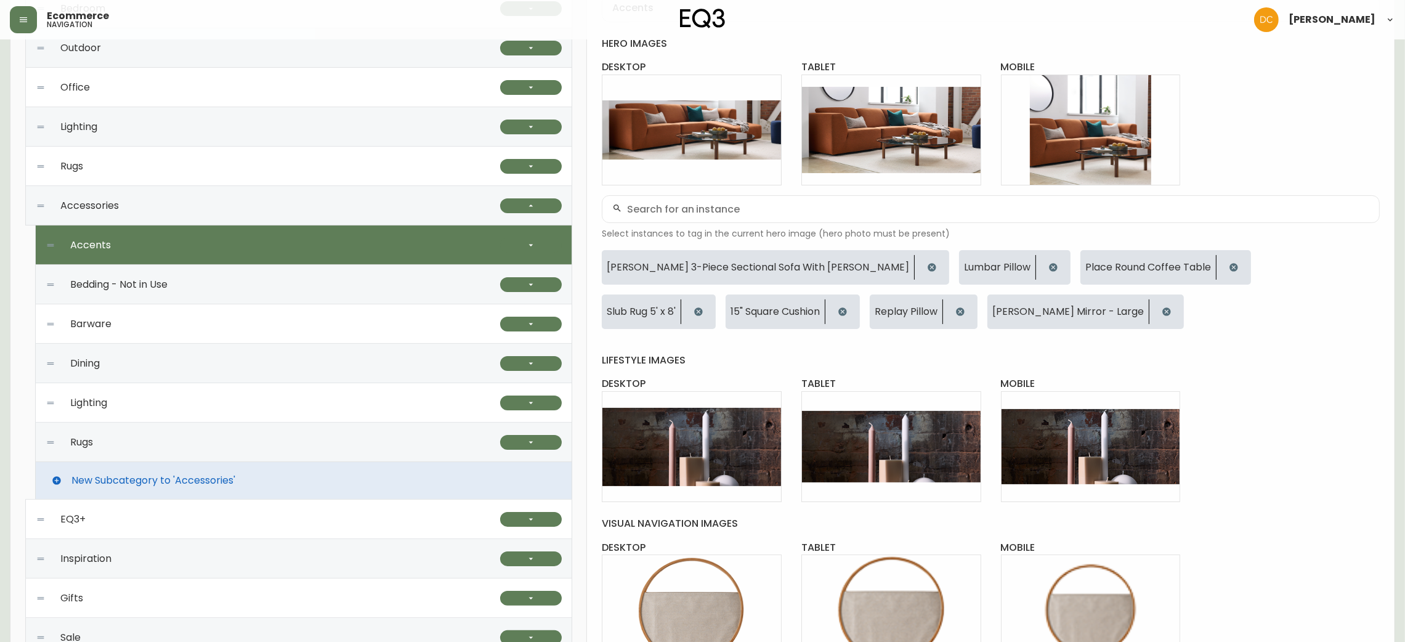
click at [226, 180] on div "Rugs" at bounding box center [268, 166] width 464 height 39
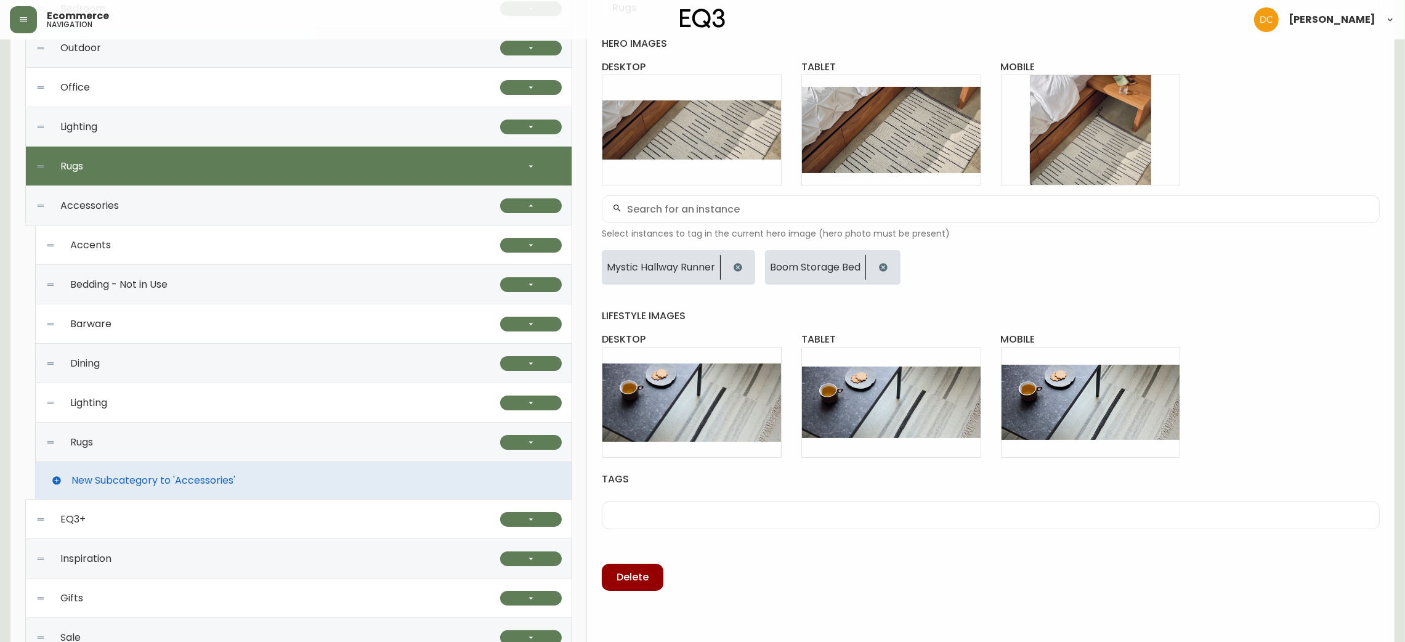
click at [219, 206] on div "Accessories" at bounding box center [268, 205] width 464 height 39
type input "Accessories"
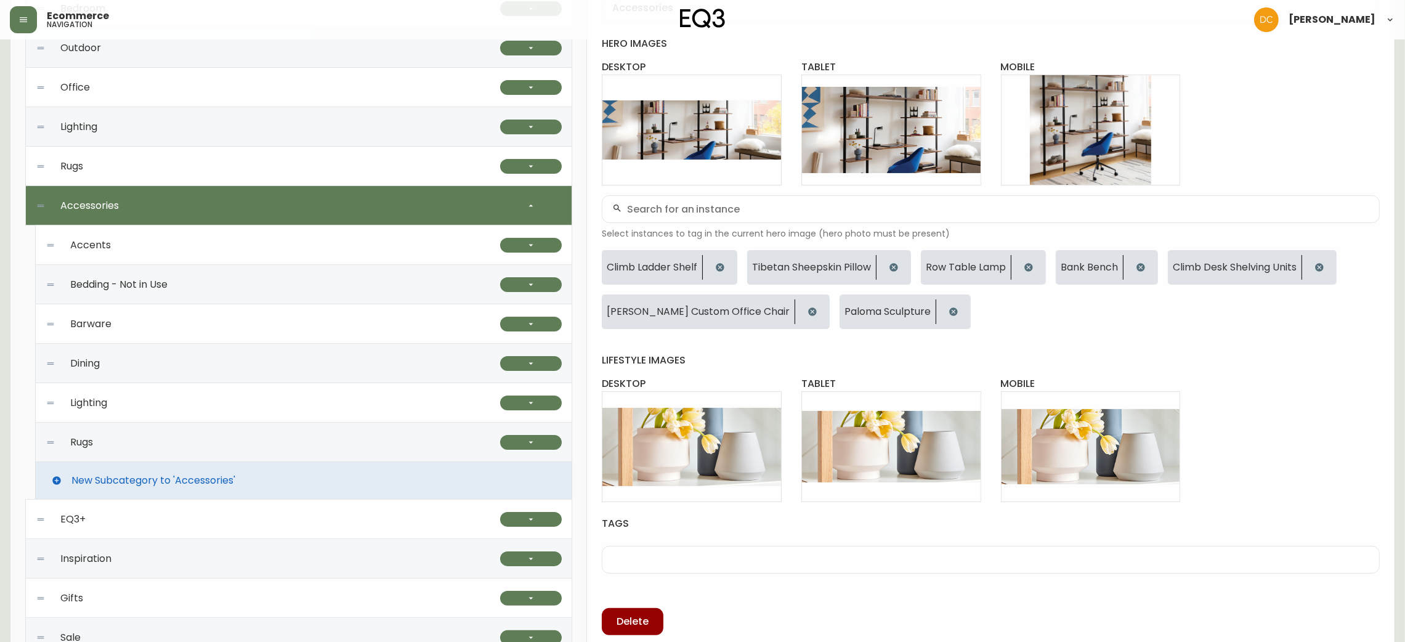
click at [210, 246] on div "Accents" at bounding box center [273, 244] width 455 height 39
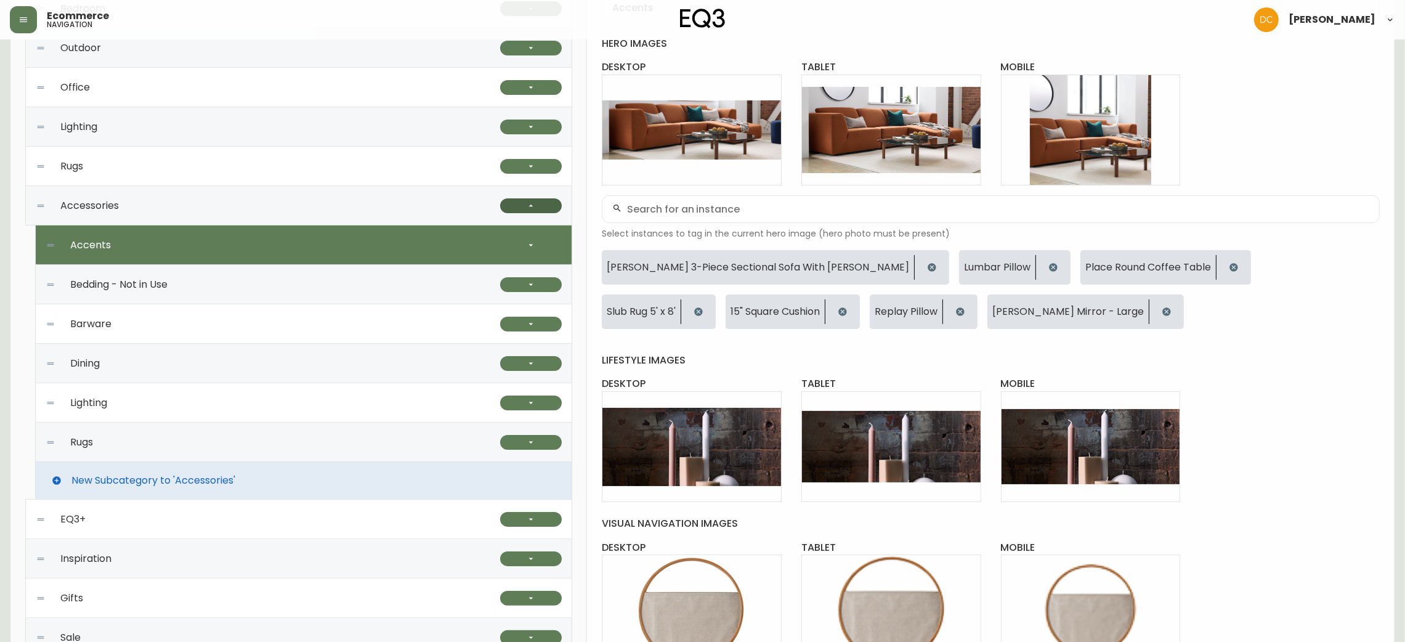
click at [538, 208] on button "button" at bounding box center [531, 205] width 62 height 15
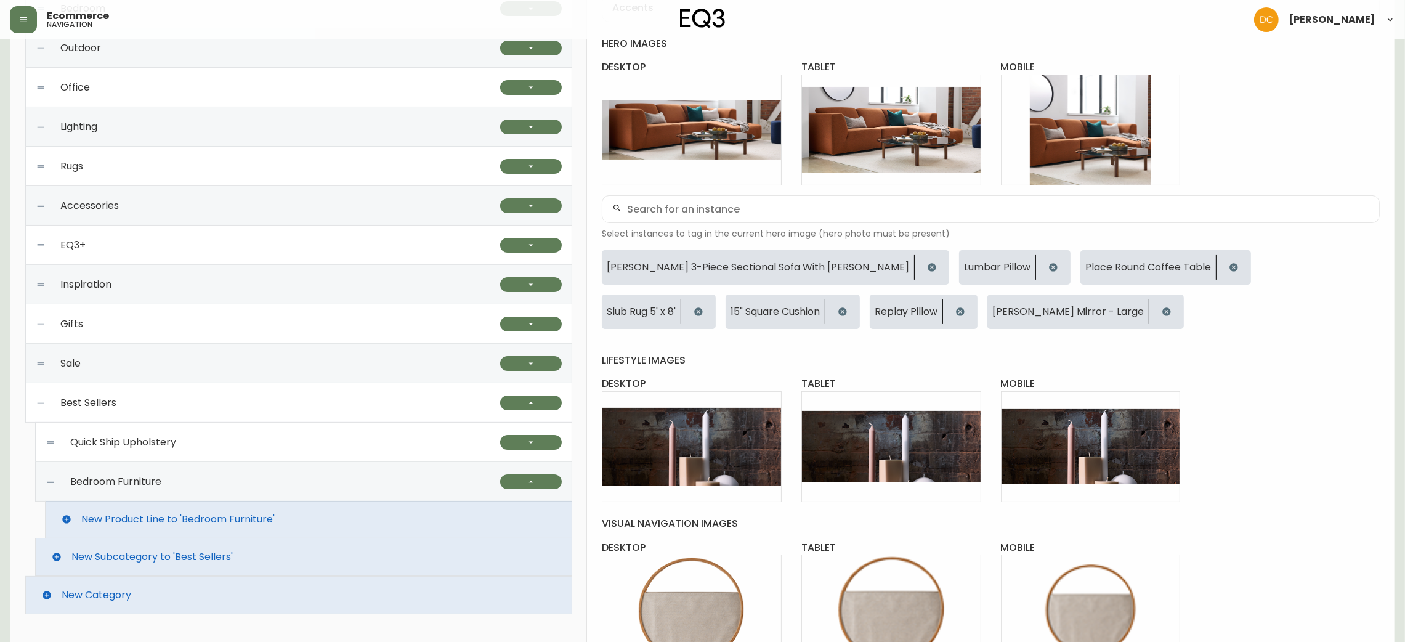
click at [269, 400] on div "Best Sellers" at bounding box center [268, 402] width 464 height 39
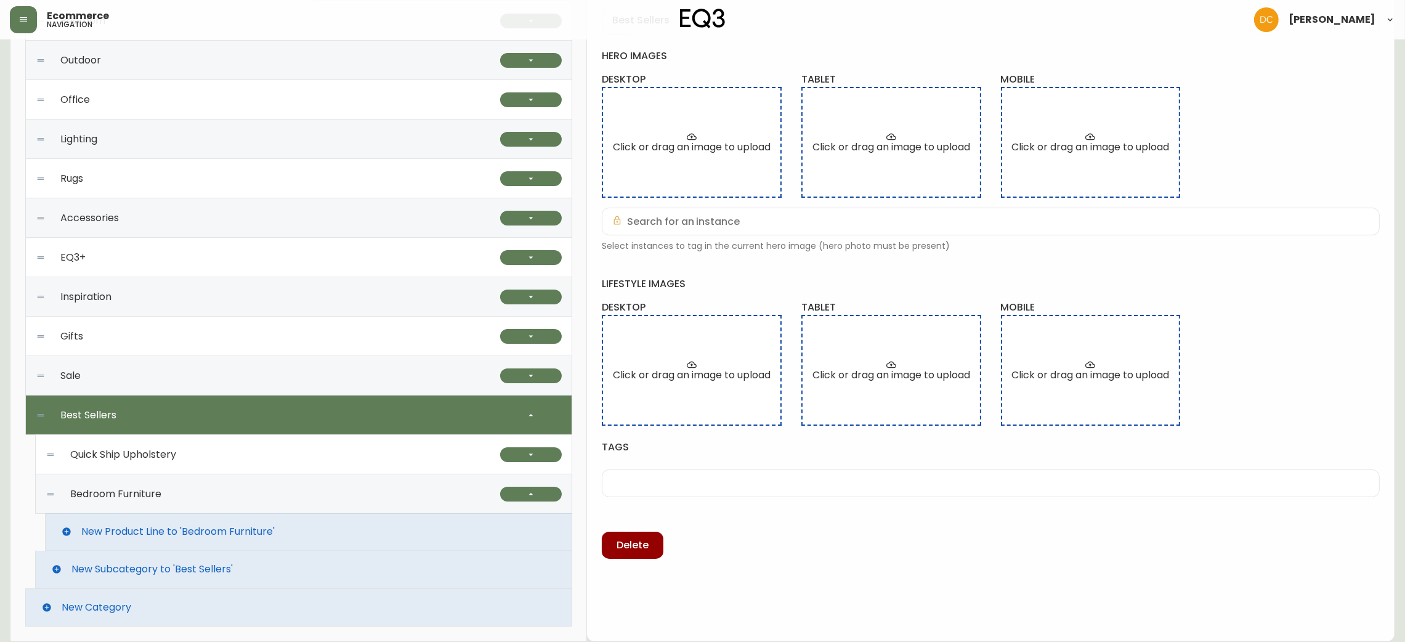
scroll to position [267, 0]
click at [412, 440] on div "Quick Ship Upholstery" at bounding box center [273, 454] width 455 height 39
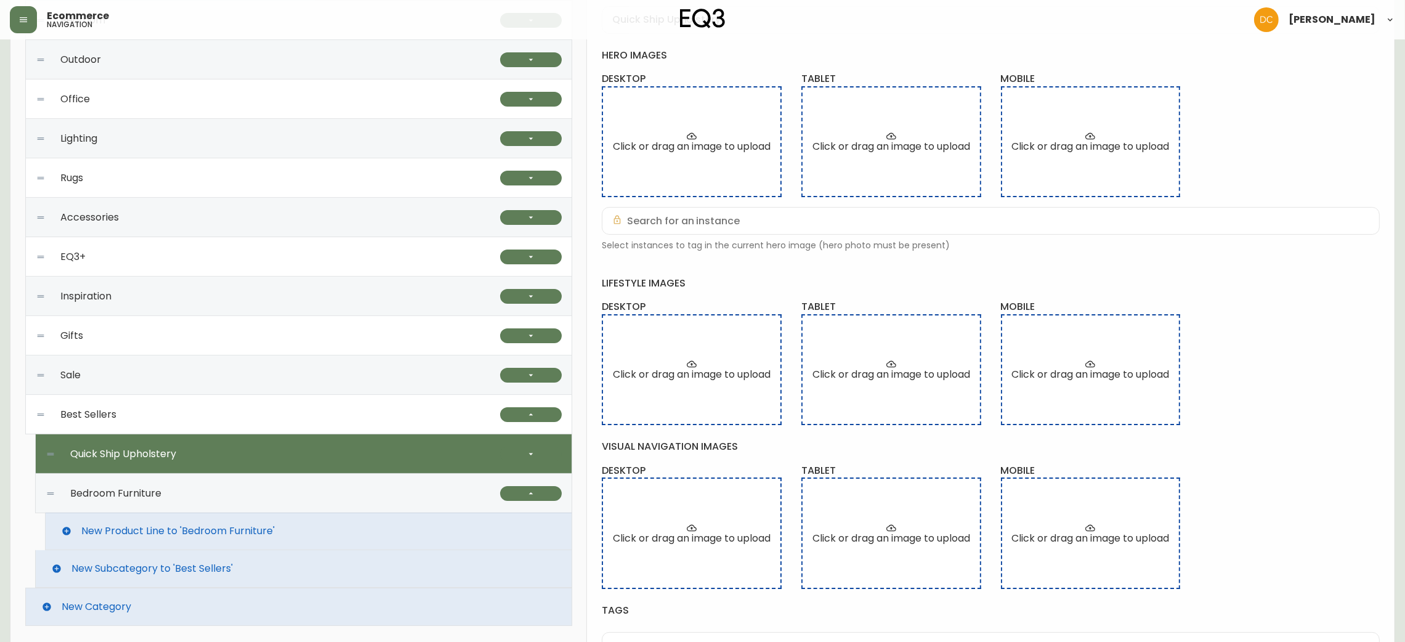
scroll to position [278, 0]
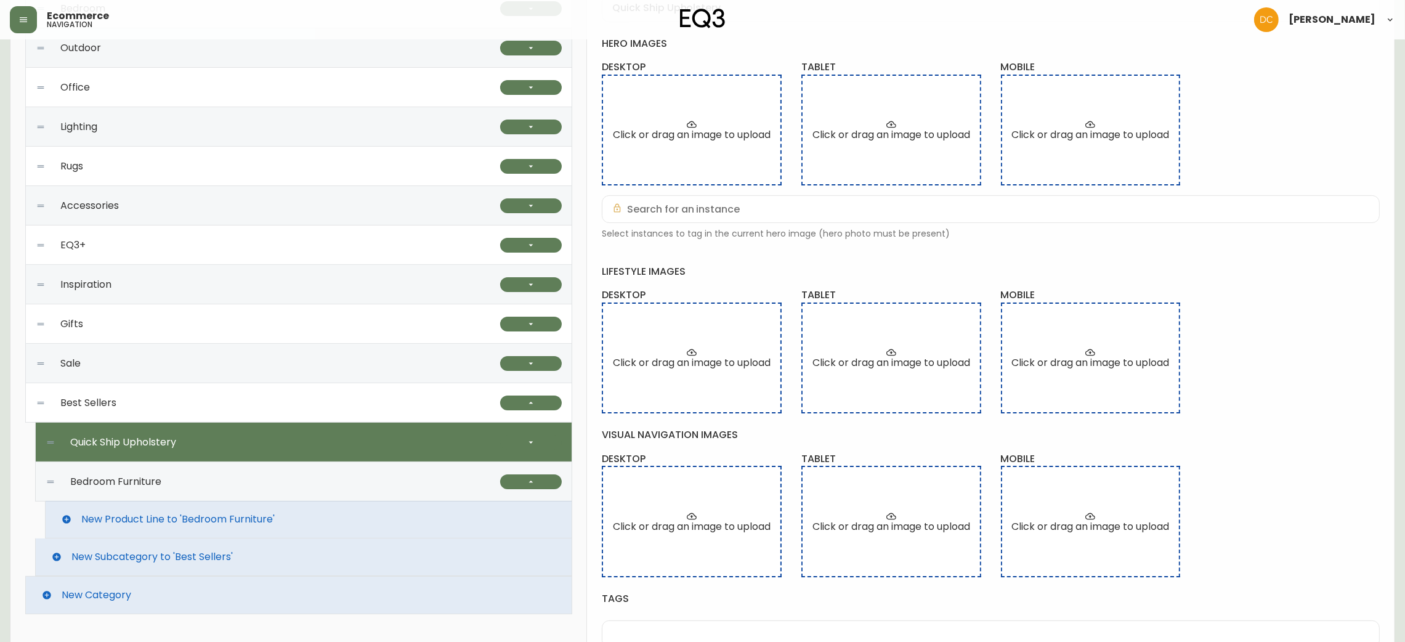
click at [226, 478] on div "Bedroom Furniture" at bounding box center [273, 481] width 455 height 39
type input "Bedroom Furniture"
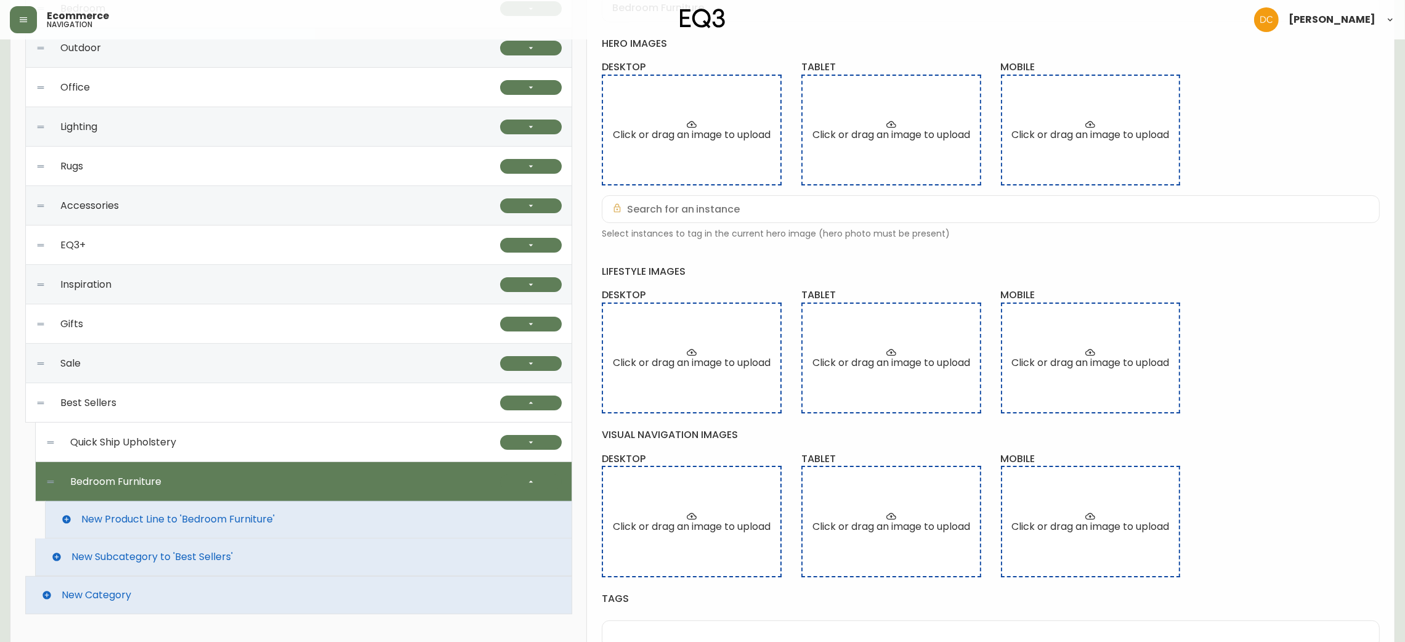
click at [212, 409] on div "Best Sellers" at bounding box center [268, 402] width 464 height 39
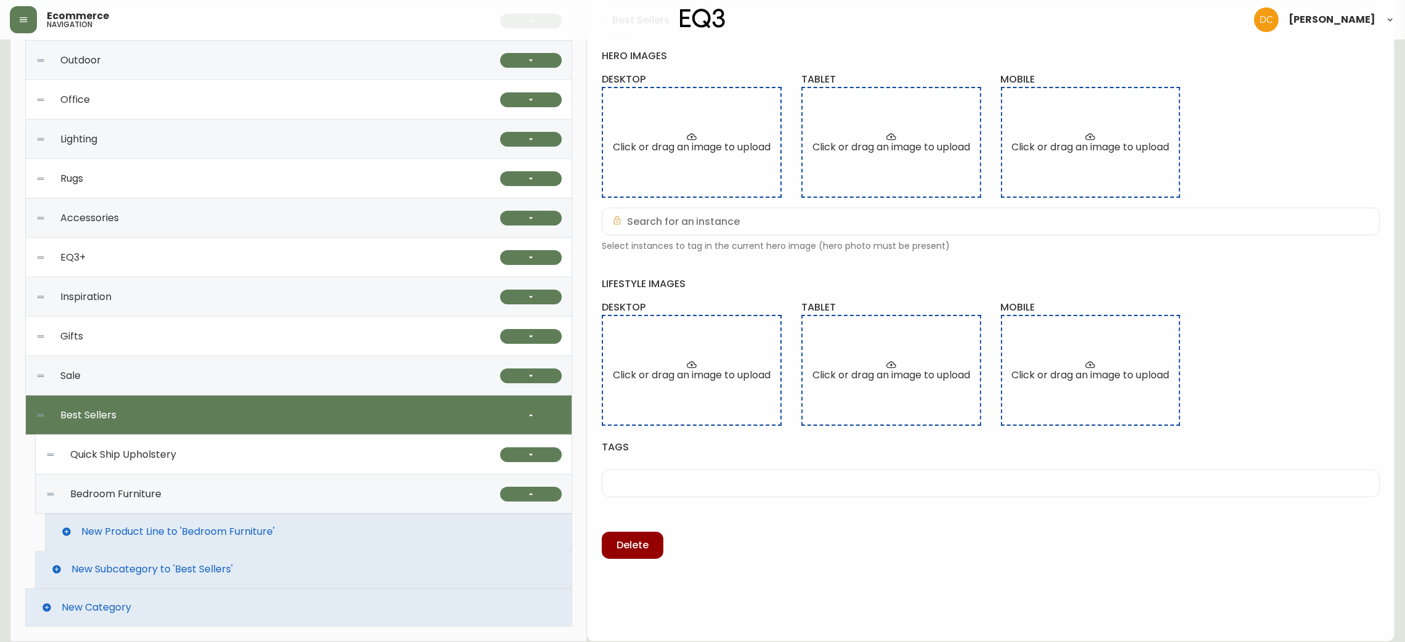
scroll to position [267, 0]
click at [195, 564] on span "New Subcategory to 'Best Sellers'" at bounding box center [151, 569] width 161 height 11
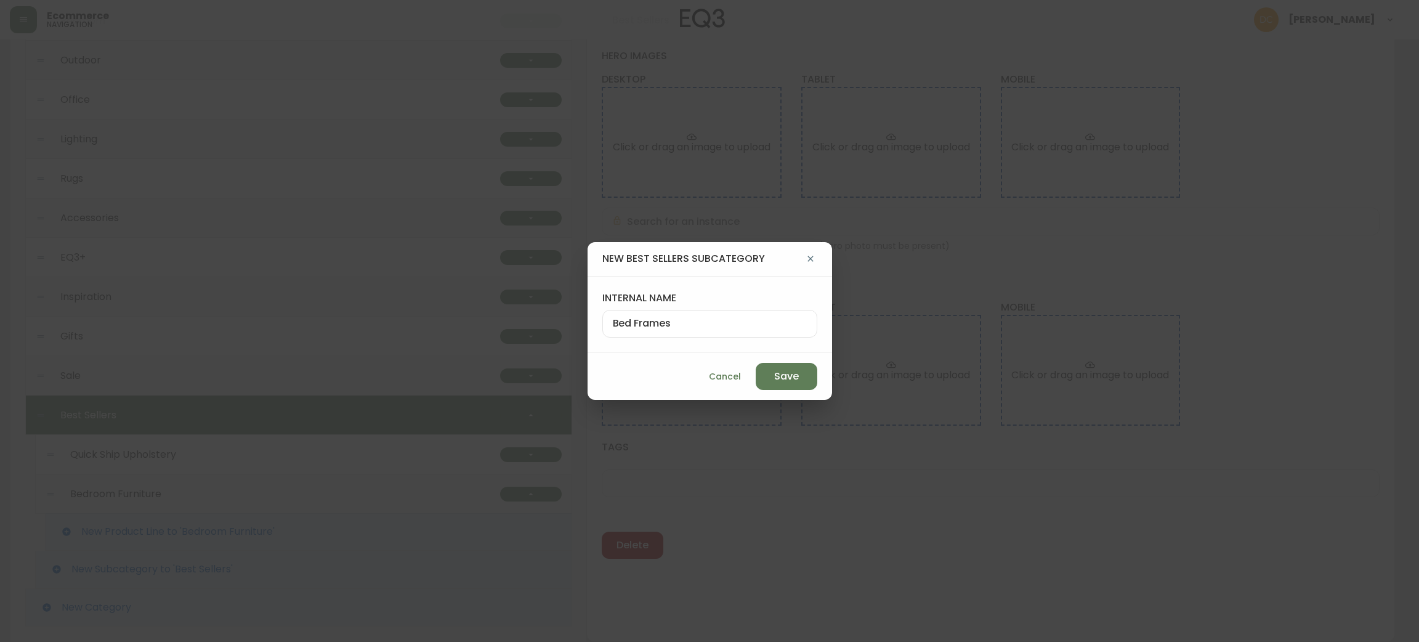
click at [709, 371] on span "Cancel" at bounding box center [725, 376] width 32 height 15
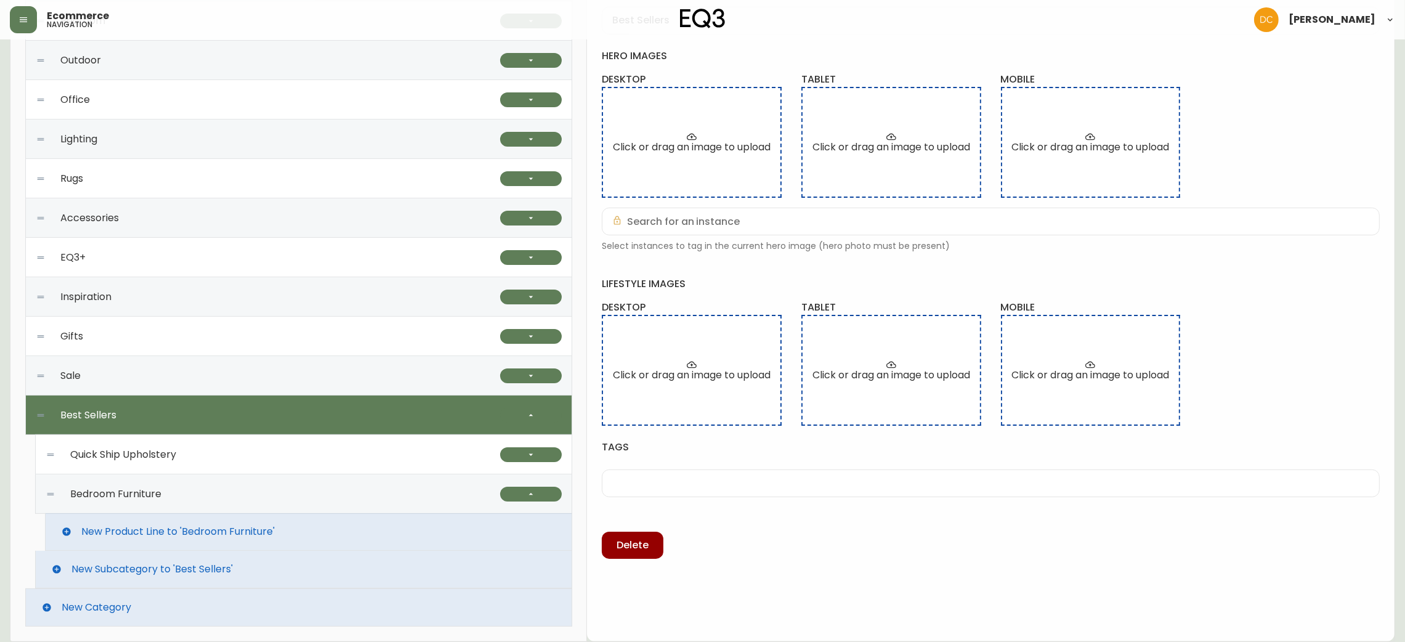
click at [262, 455] on div "Quick Ship Upholstery" at bounding box center [273, 454] width 455 height 39
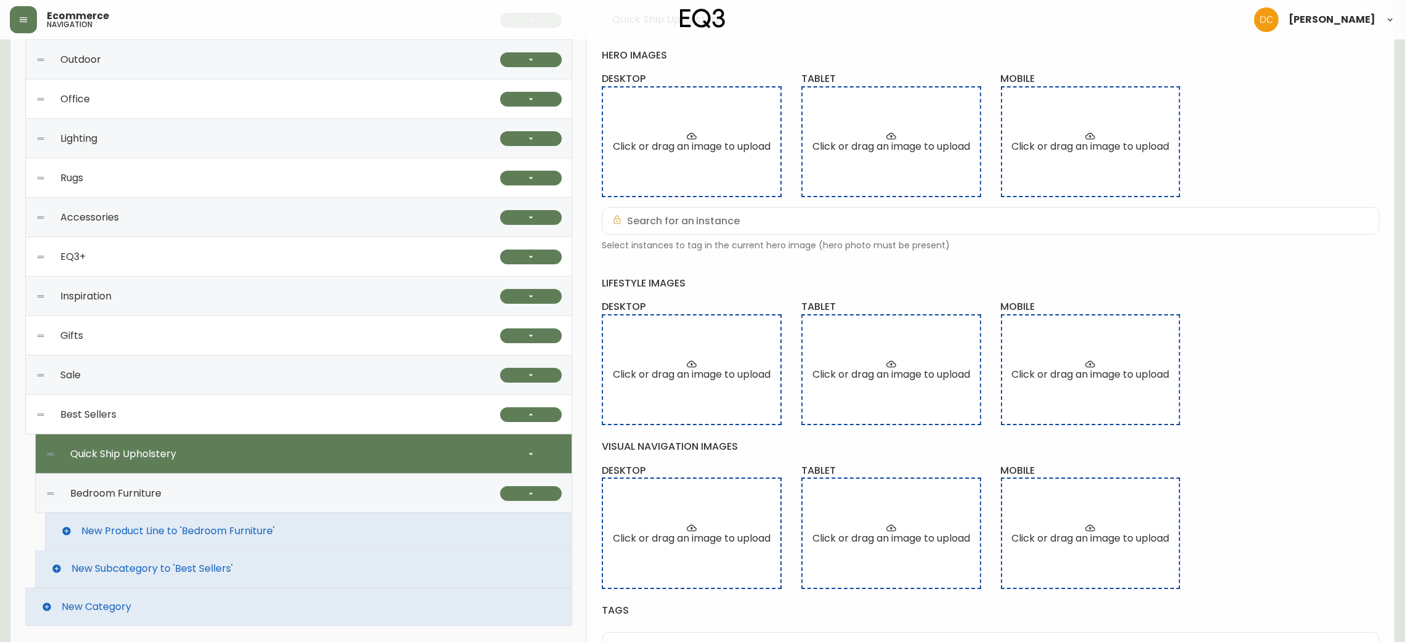
click at [257, 486] on div "Bedroom Furniture" at bounding box center [273, 493] width 455 height 39
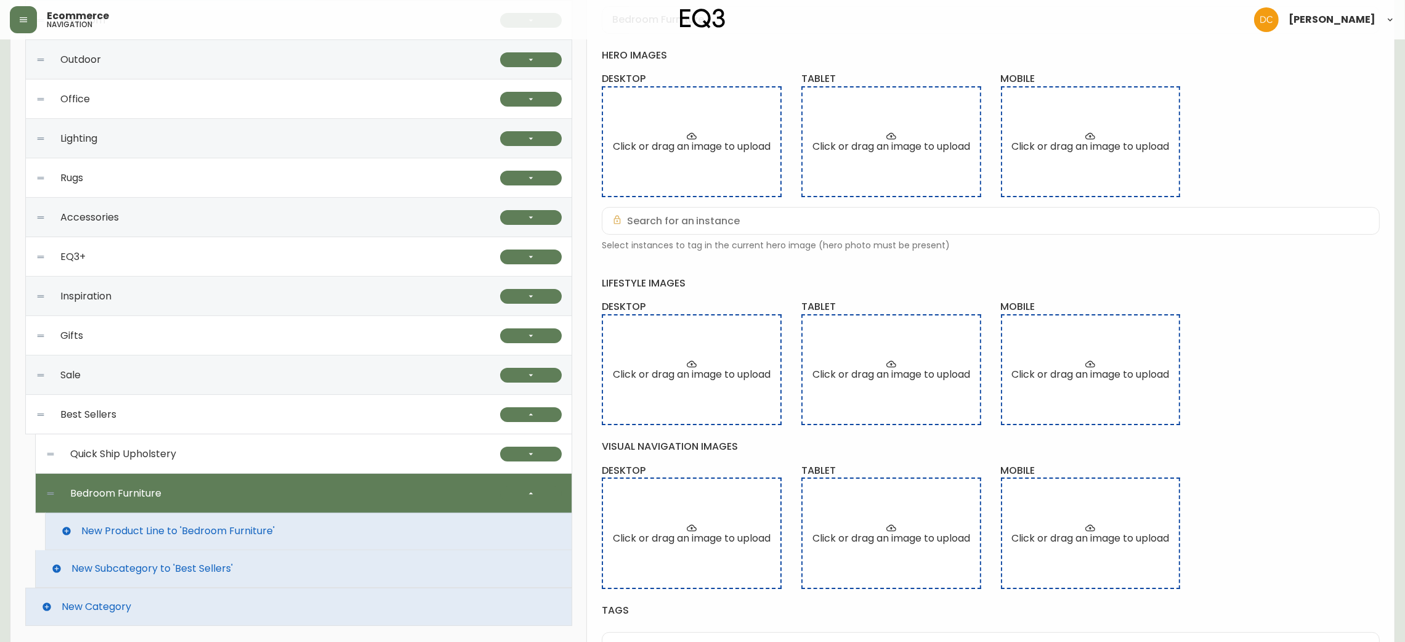
type input "Bedroom Furniture"
click at [527, 492] on icon "button" at bounding box center [531, 494] width 10 height 10
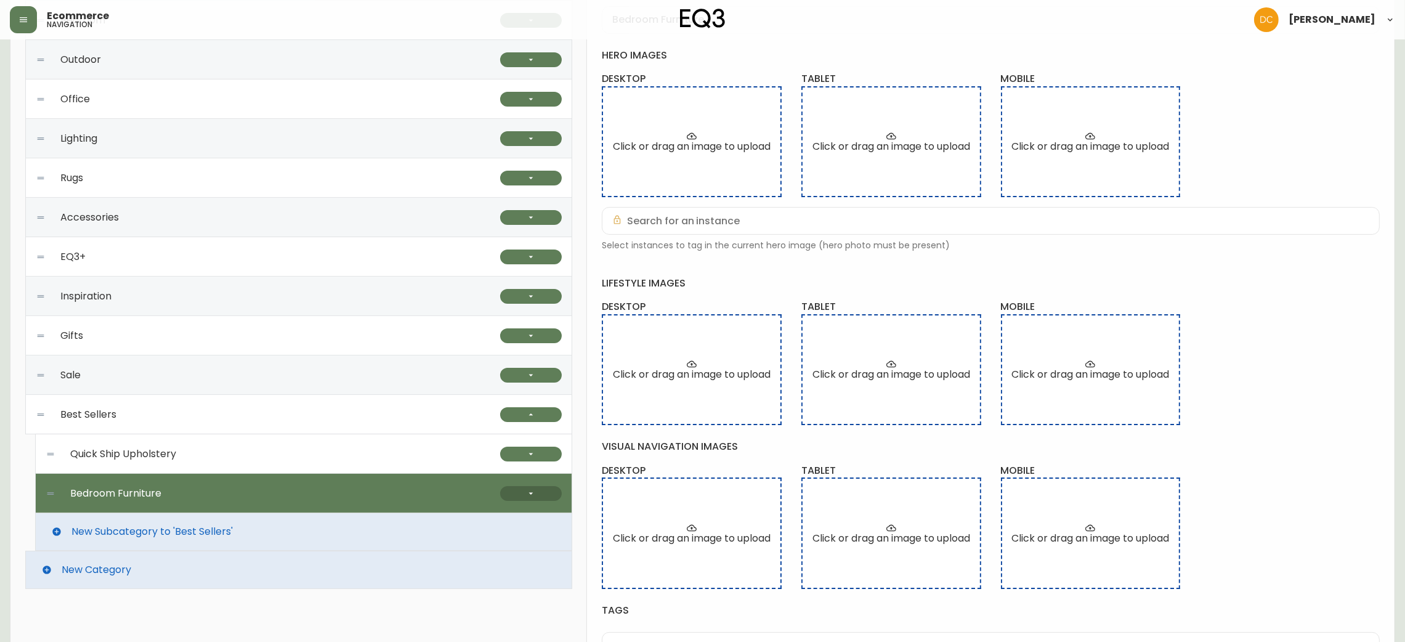
click at [515, 492] on button "button" at bounding box center [531, 493] width 62 height 15
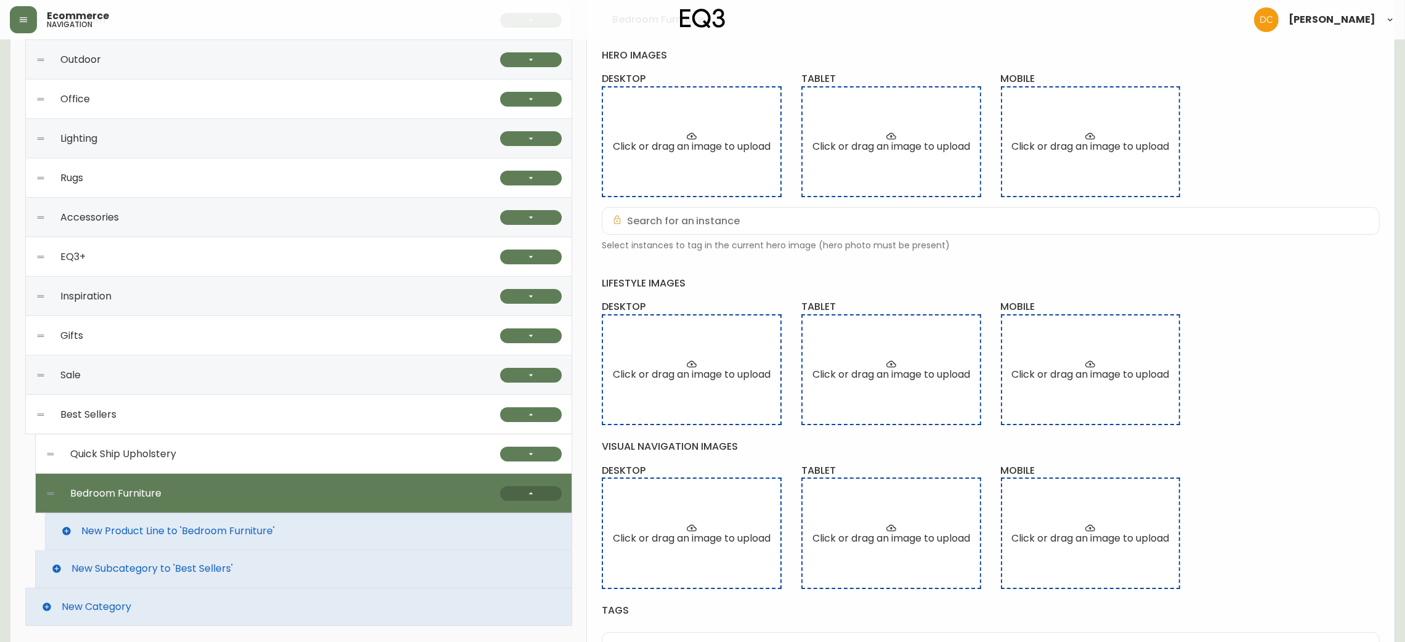
click at [525, 493] on button "button" at bounding box center [531, 493] width 62 height 15
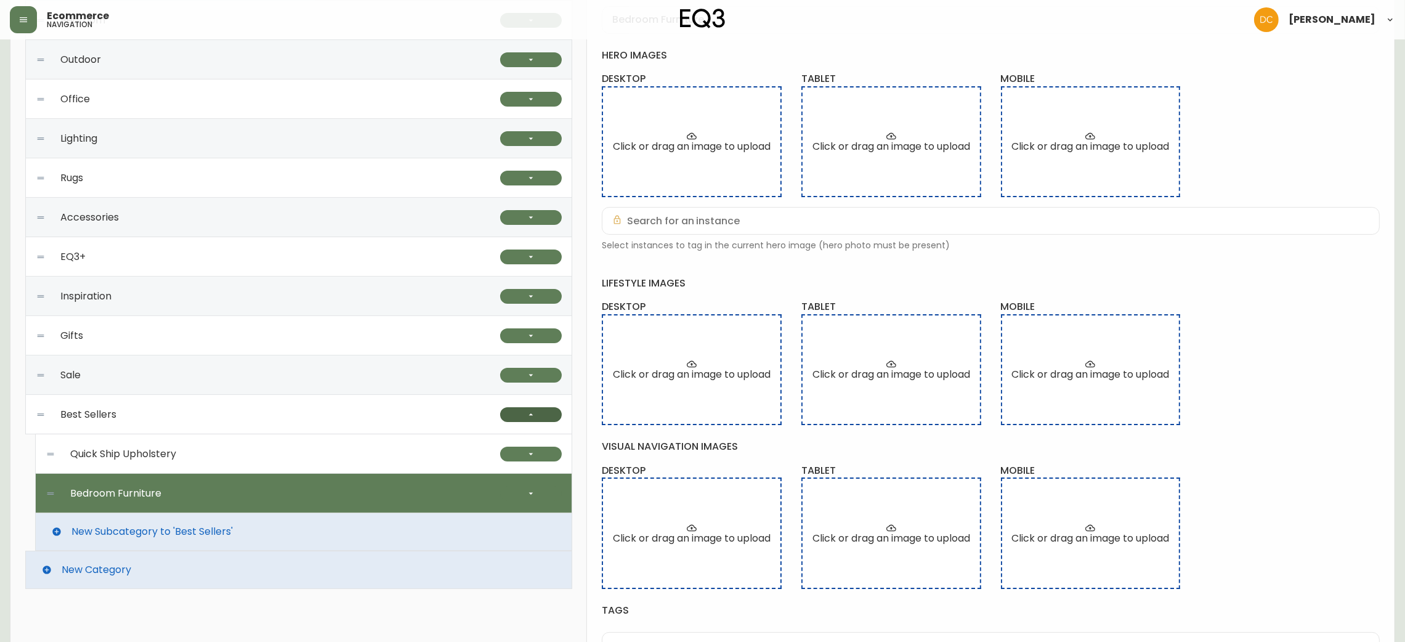
click at [533, 412] on icon "button" at bounding box center [531, 415] width 10 height 10
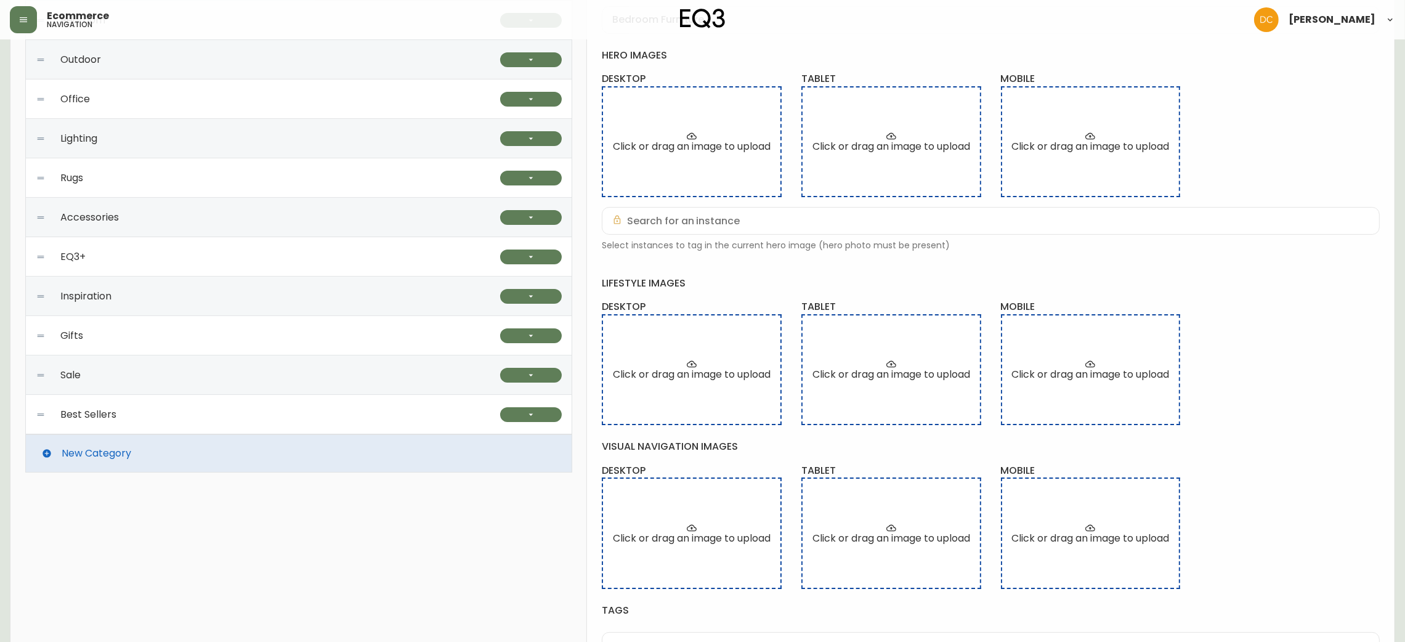
click at [278, 408] on div "Best Sellers" at bounding box center [268, 414] width 464 height 39
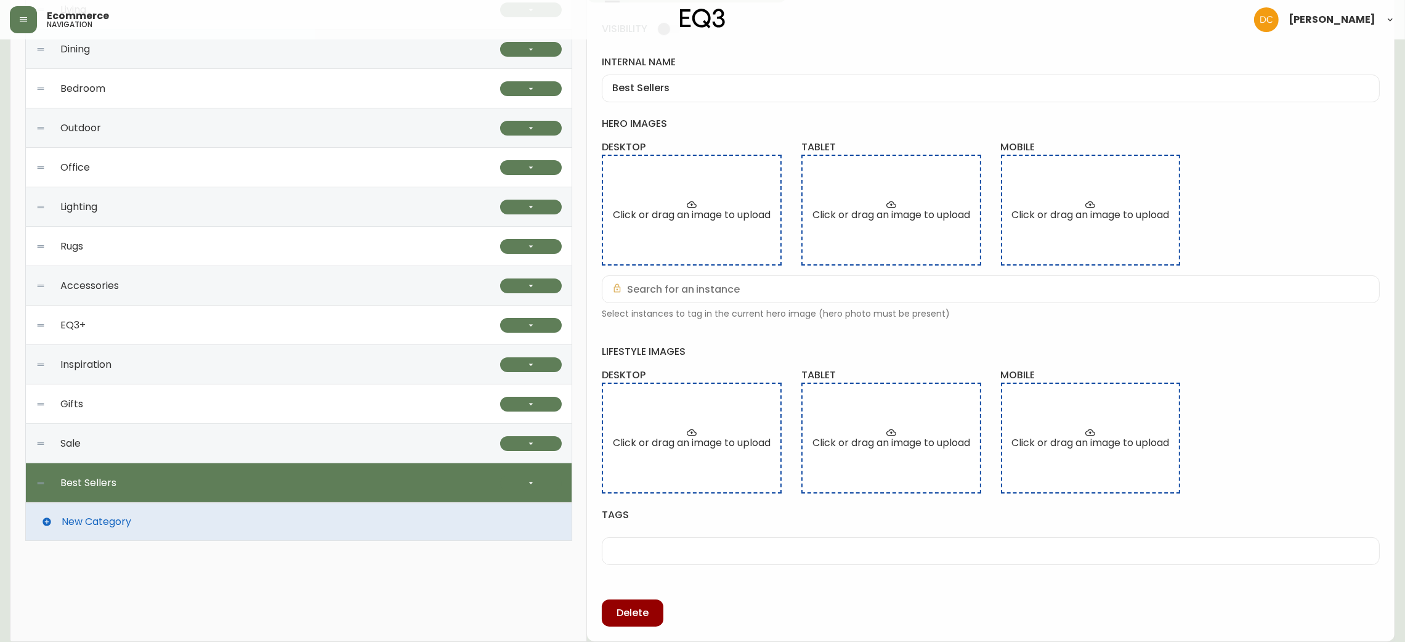
scroll to position [198, 0]
click at [529, 479] on icon "button" at bounding box center [531, 483] width 10 height 10
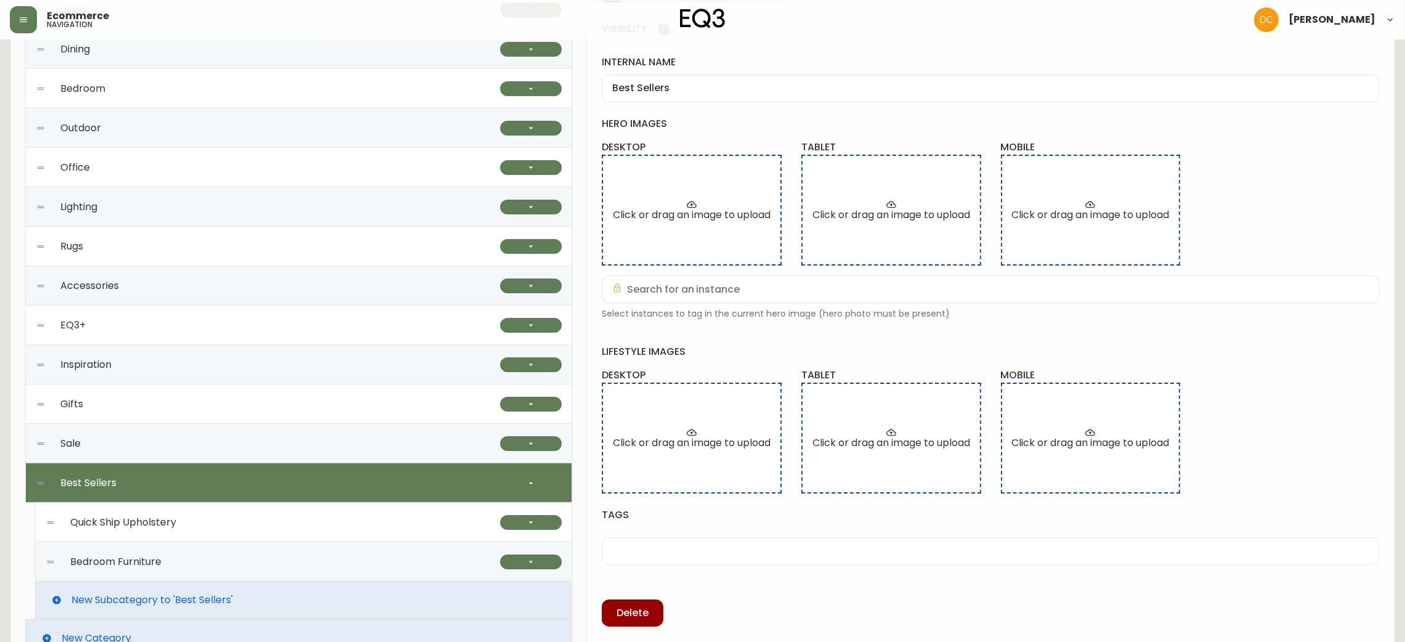
click at [216, 604] on span "New Subcategory to 'Best Sellers'" at bounding box center [151, 599] width 161 height 11
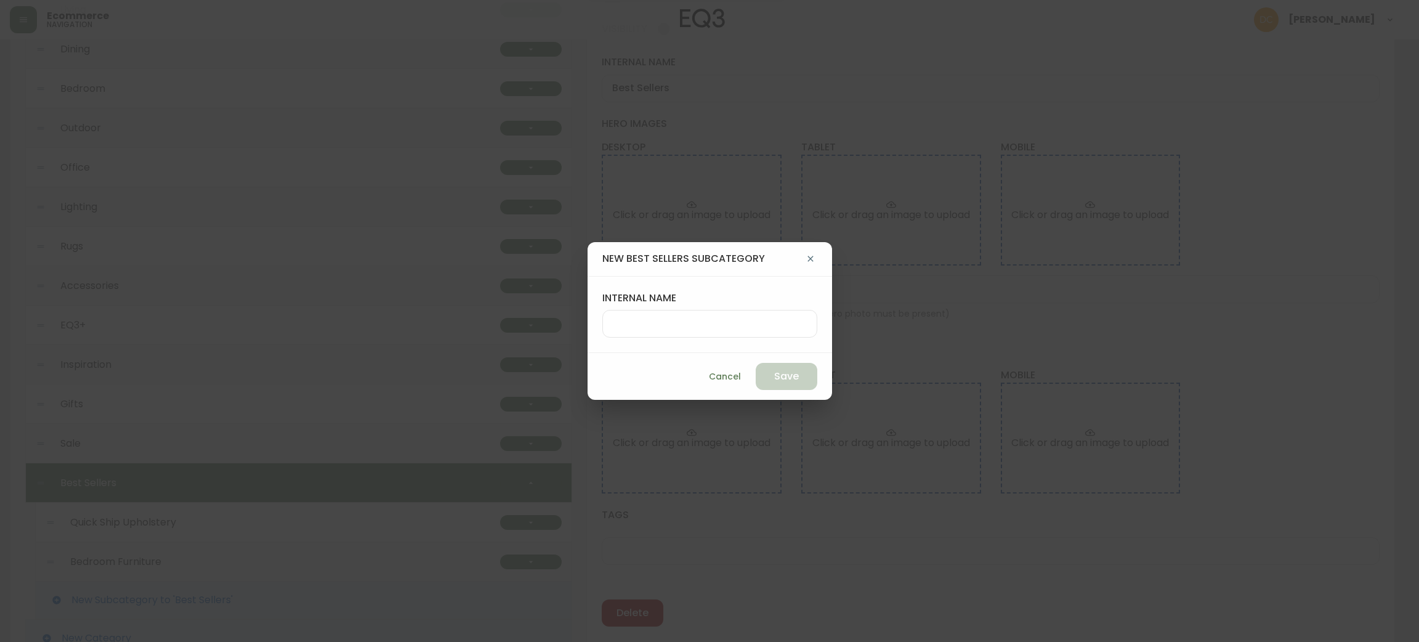
click at [670, 314] on div at bounding box center [709, 324] width 215 height 28
type input "Dining Furniture"
click at [756, 375] on button "Save" at bounding box center [787, 376] width 62 height 27
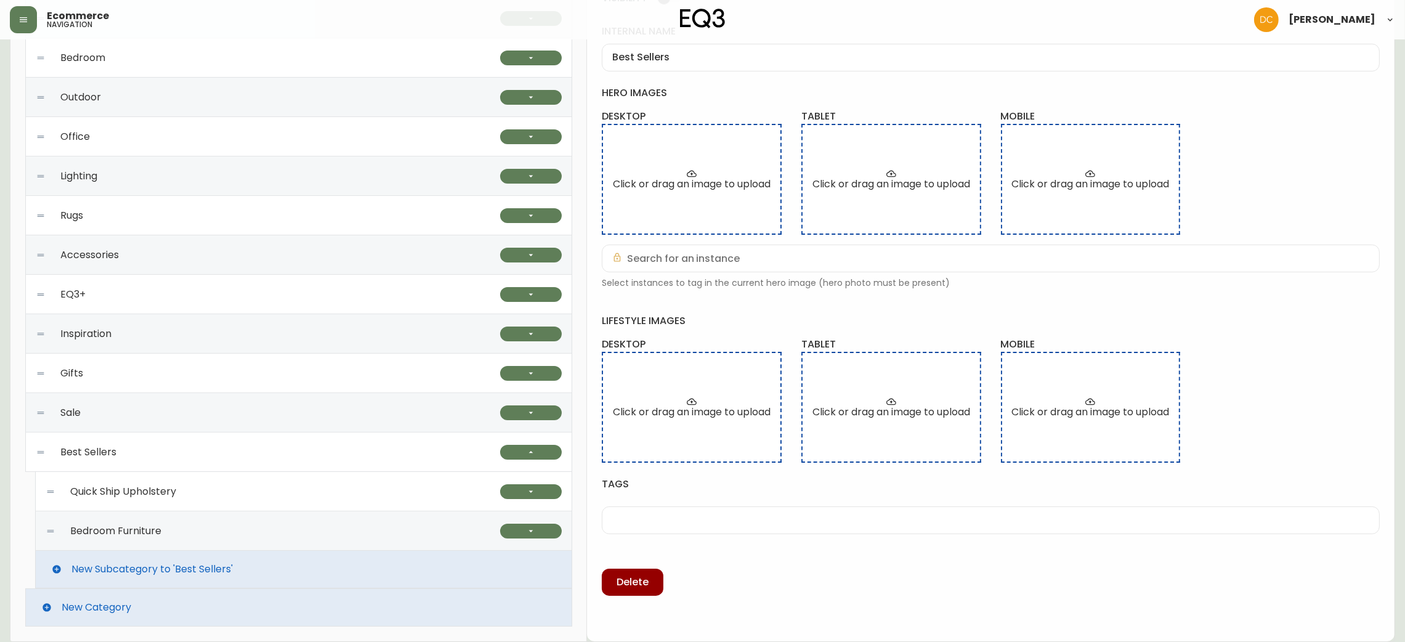
scroll to position [229, 0]
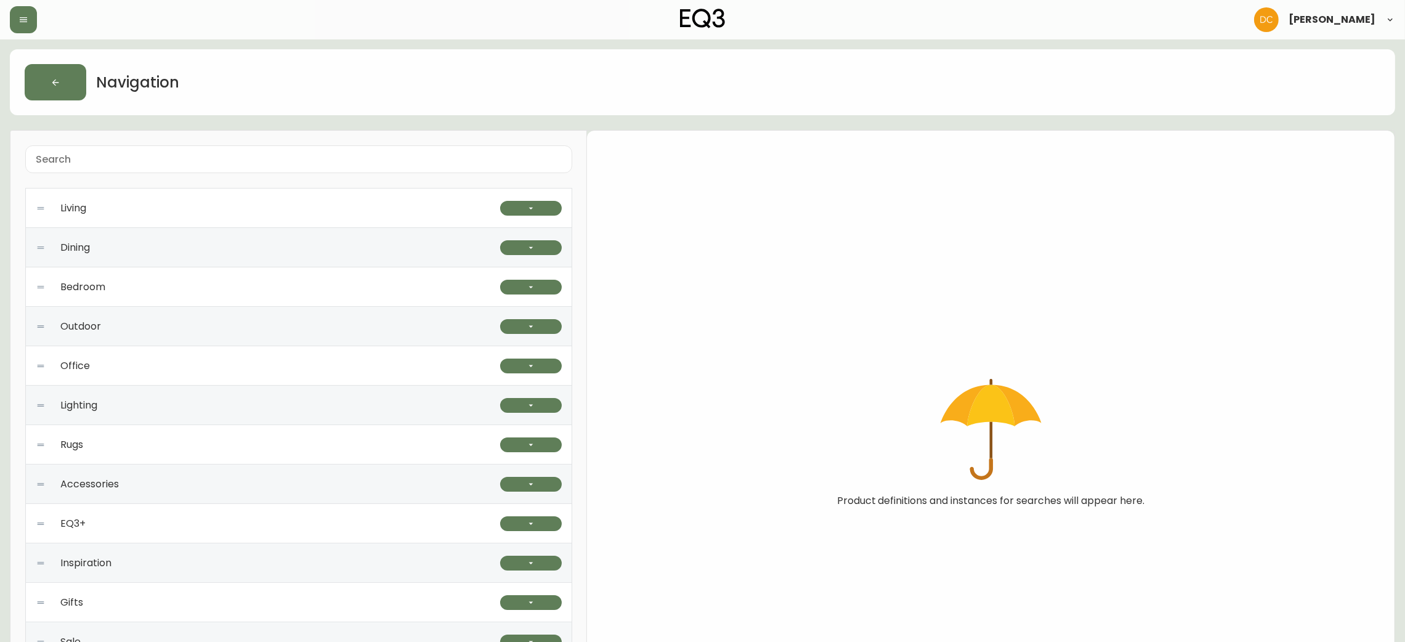
scroll to position [113, 0]
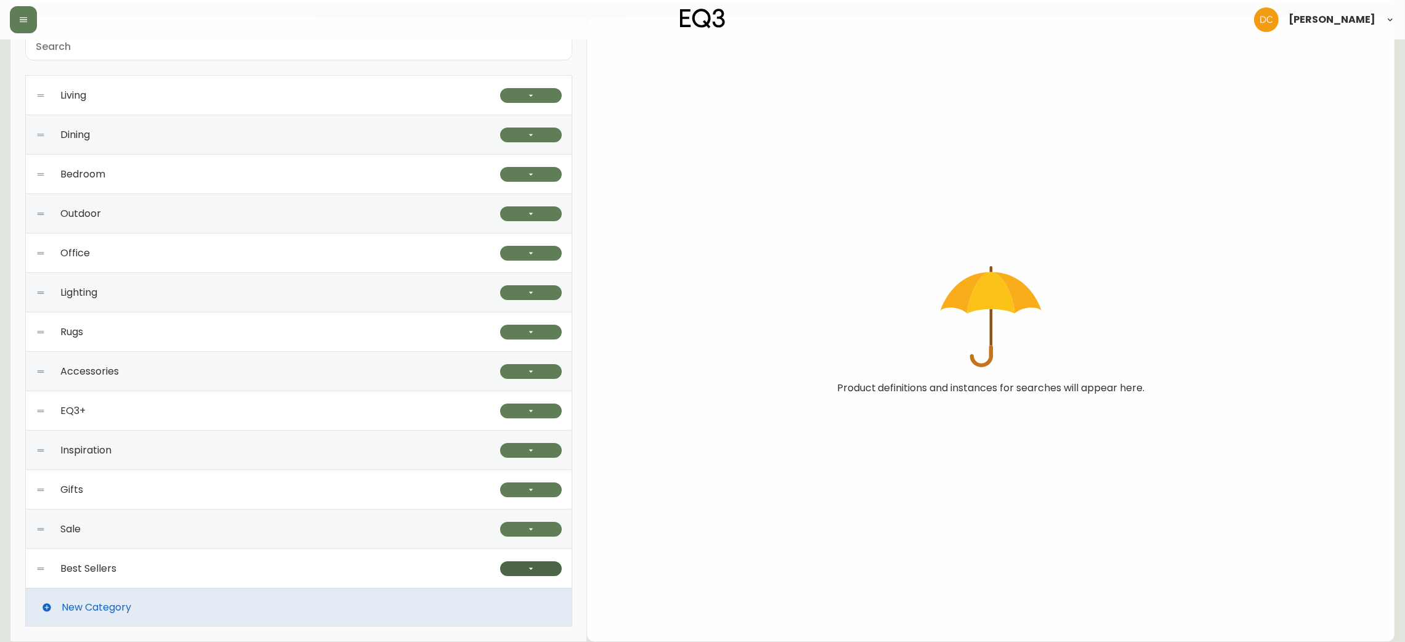
click at [535, 564] on icon "button" at bounding box center [531, 569] width 10 height 10
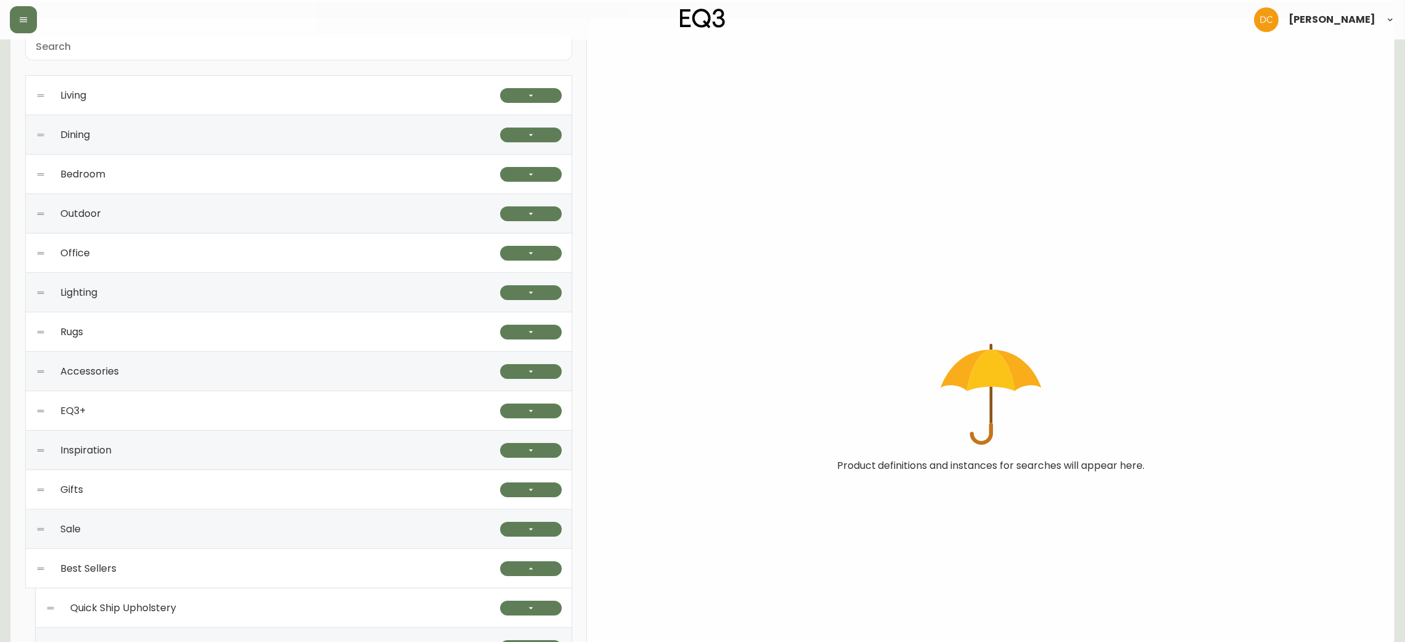
scroll to position [269, 0]
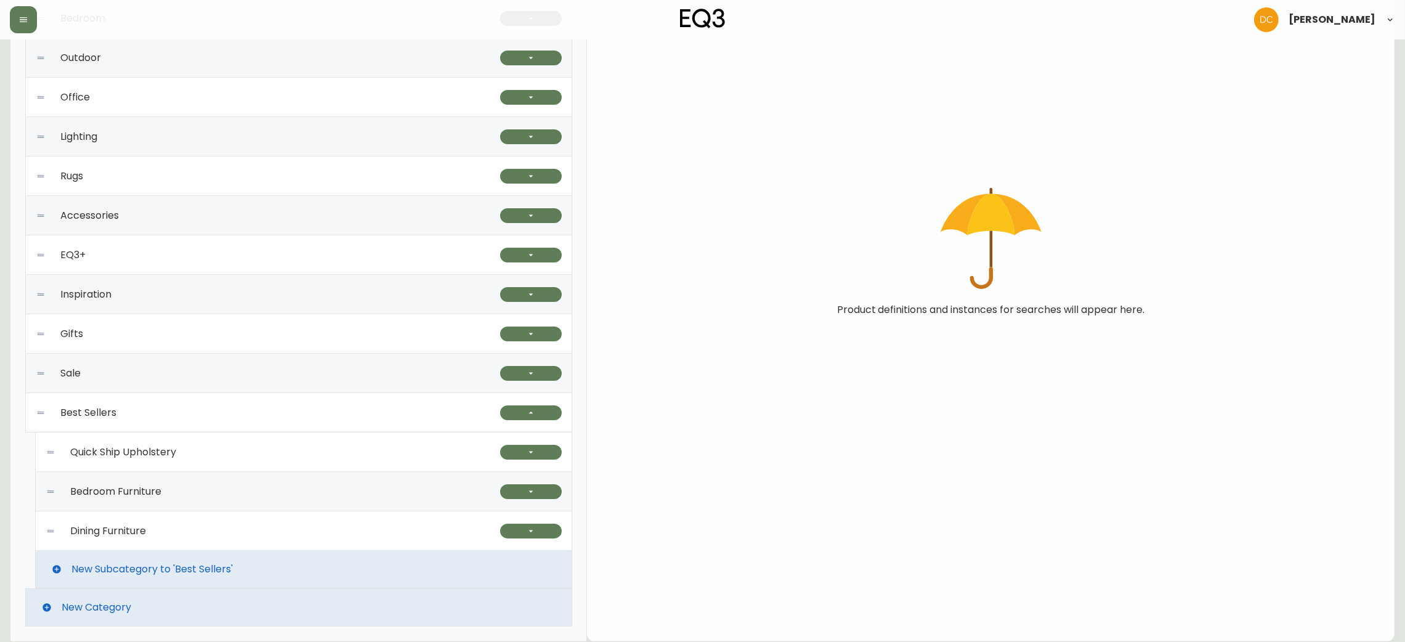
click at [450, 531] on div "Dining Furniture" at bounding box center [273, 530] width 455 height 39
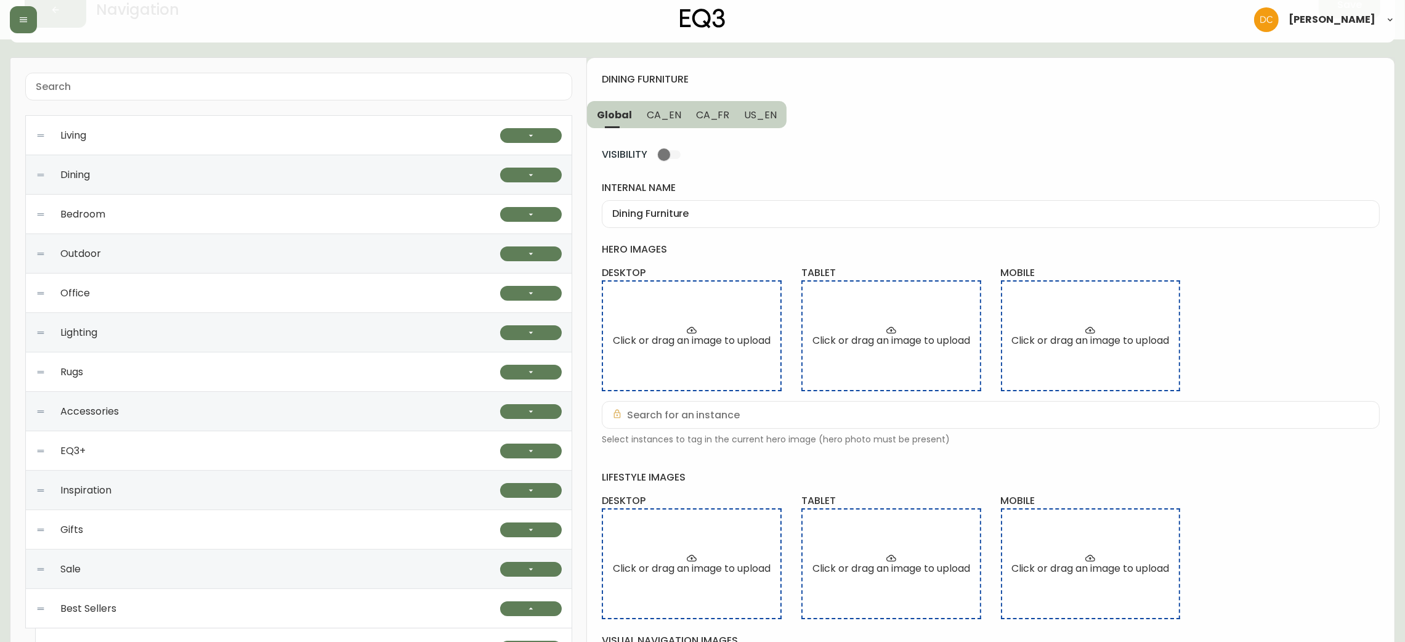
scroll to position [72, 0]
click at [712, 205] on div "Dining Furniture" at bounding box center [991, 215] width 778 height 28
click at [666, 124] on button "CA_EN" at bounding box center [663, 115] width 49 height 27
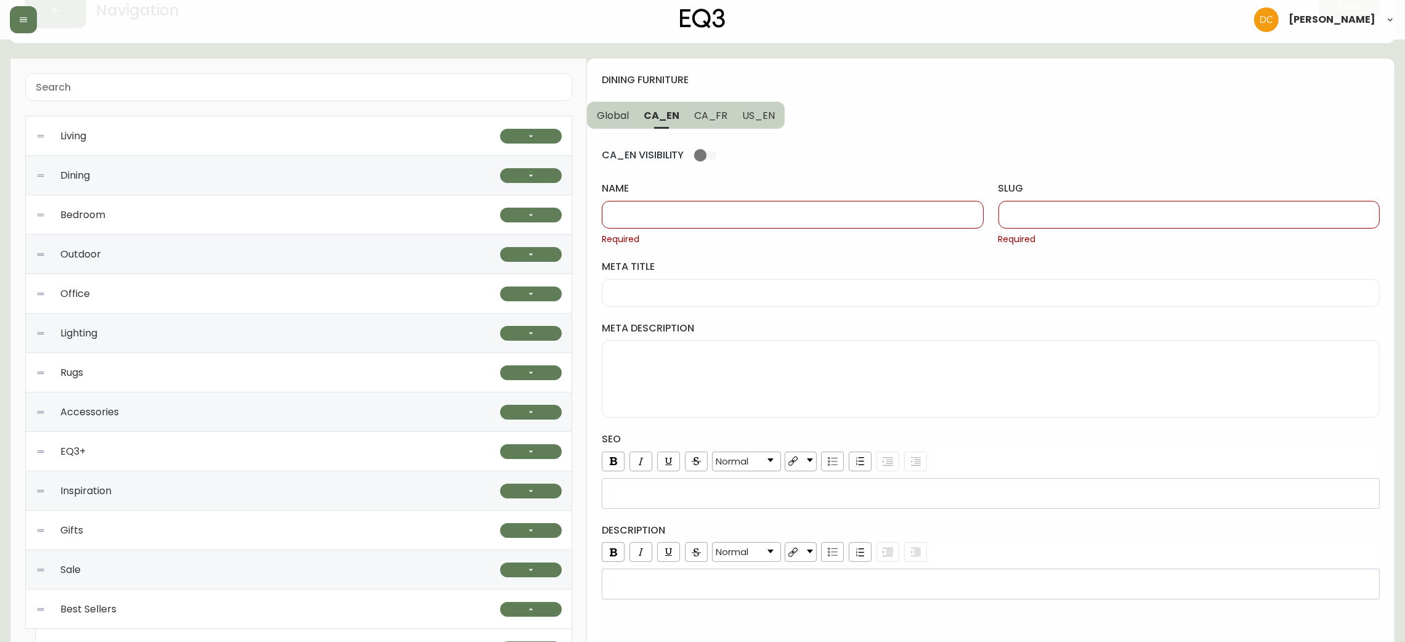
click at [670, 207] on div at bounding box center [792, 215] width 381 height 28
paste input "Dining Furniture"
type input "Dining Furniture"
click at [1032, 206] on div at bounding box center [1189, 215] width 381 height 28
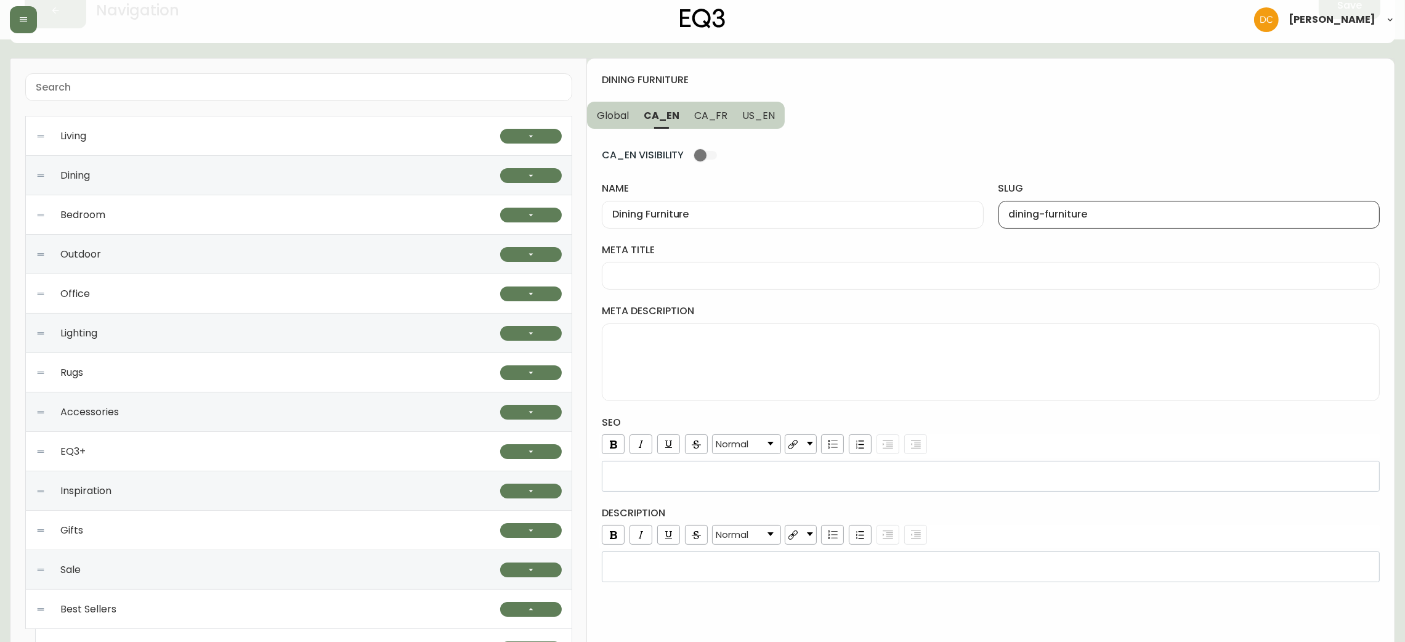
type input "dining-furniture"
click at [764, 123] on button "US_EN" at bounding box center [760, 115] width 50 height 27
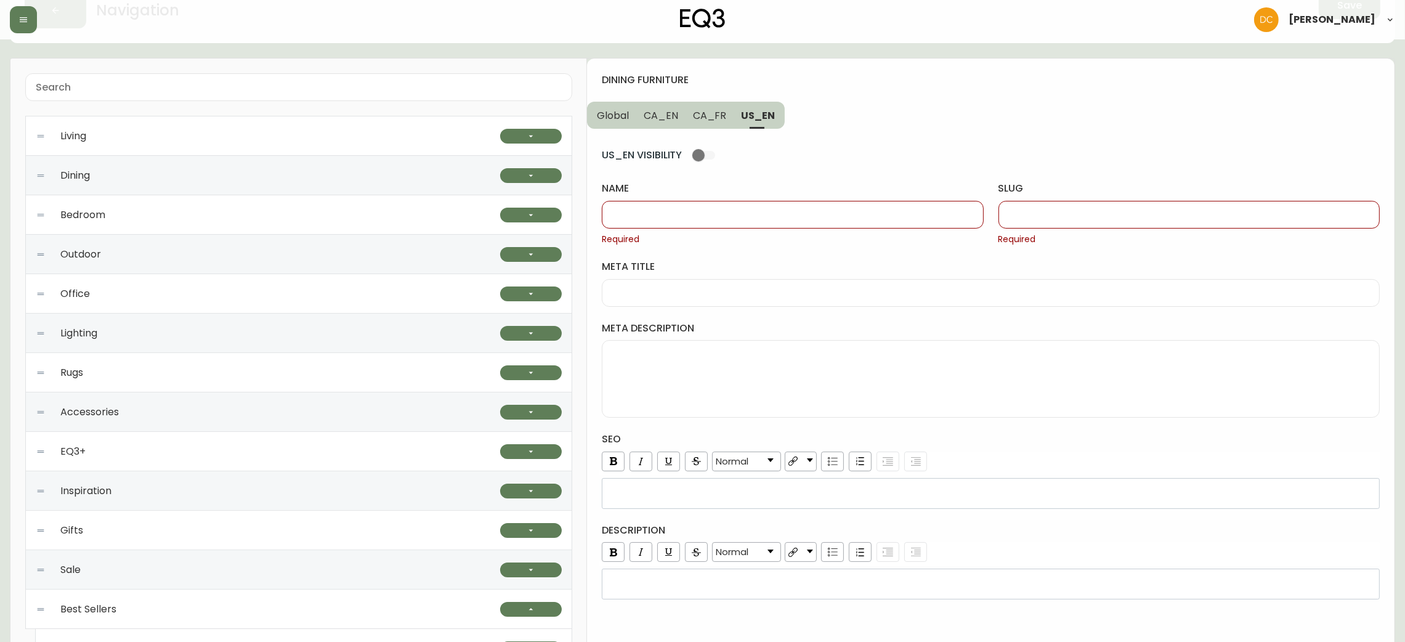
click at [1025, 209] on input "slug" at bounding box center [1189, 215] width 360 height 12
paste input "dining-furniture"
type input "dining-furniture"
click at [657, 105] on button "CA_EN" at bounding box center [660, 115] width 49 height 27
type input "Dining Furniture"
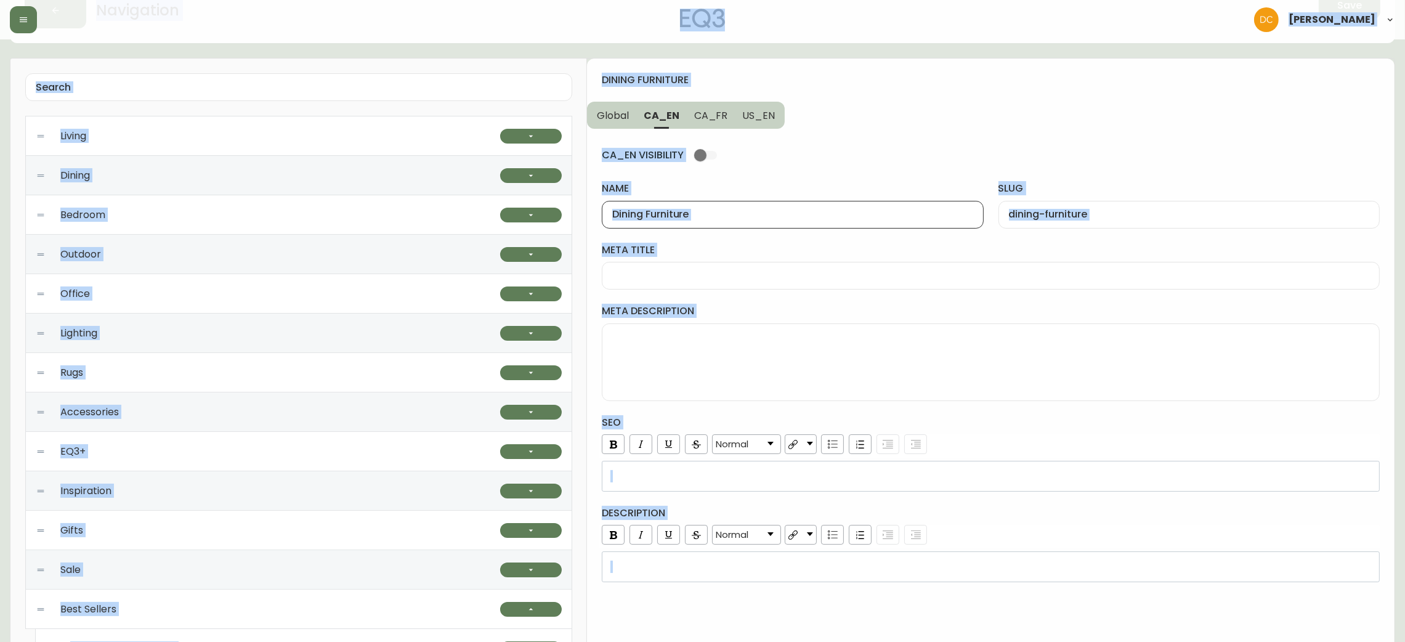
click at [716, 210] on input "Dining Furniture" at bounding box center [792, 215] width 360 height 12
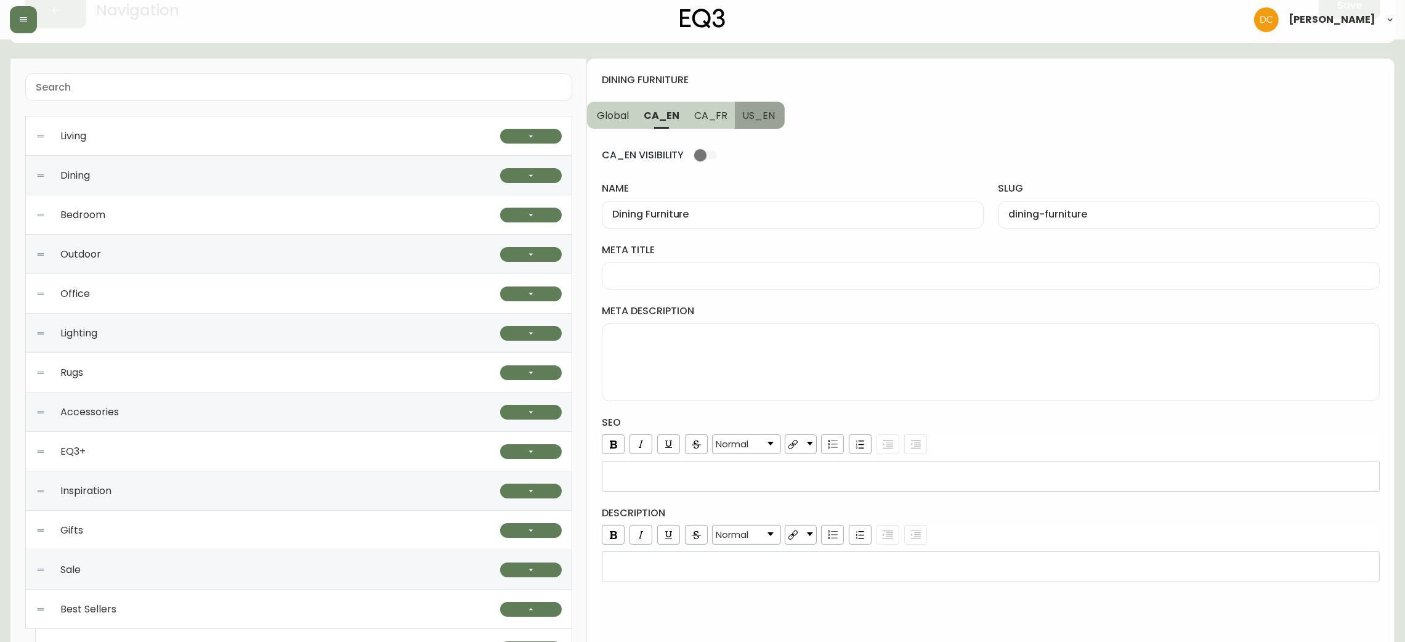
click at [760, 120] on span "US_EN" at bounding box center [758, 115] width 33 height 13
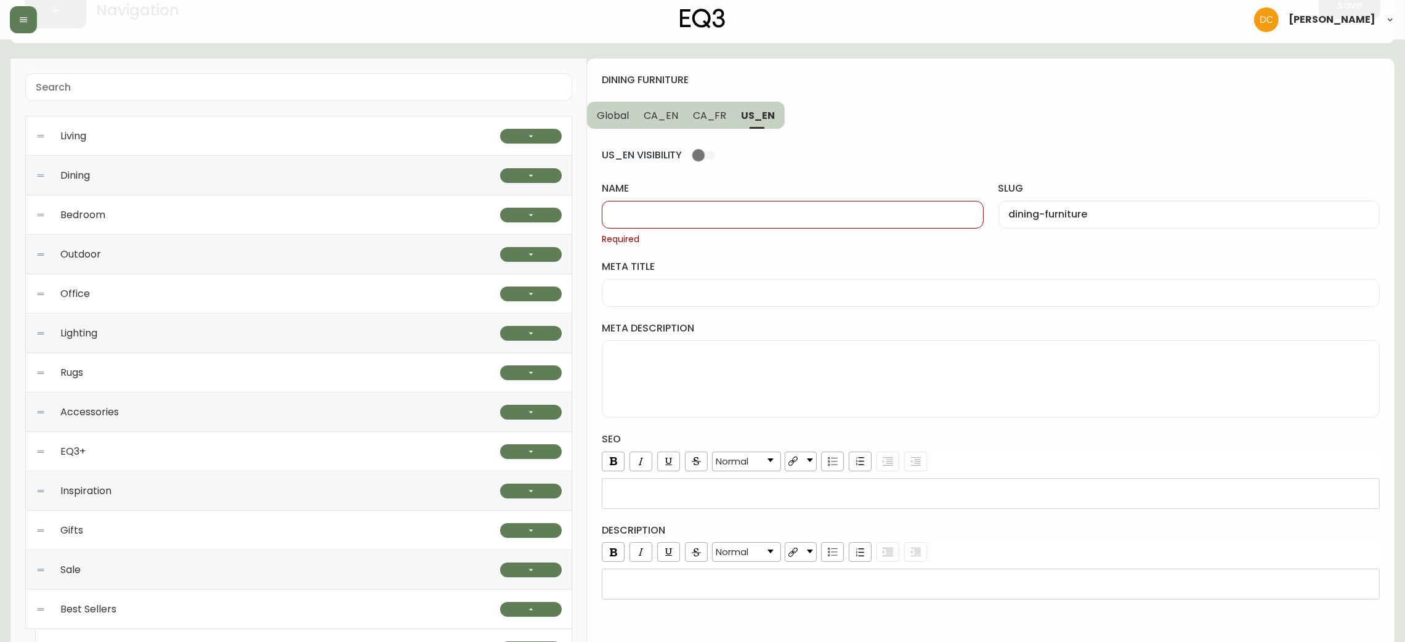
click at [709, 224] on div at bounding box center [792, 215] width 381 height 28
paste input "Dining Furniture"
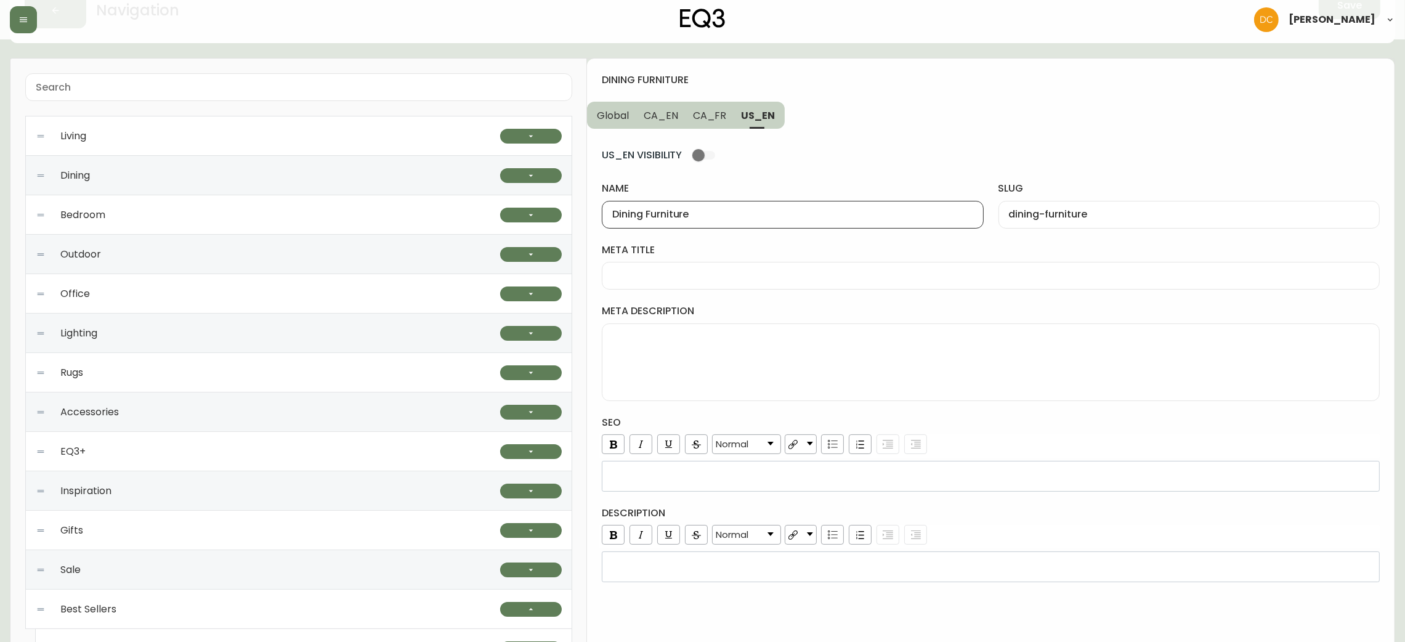
type input "Dining Furniture"
click at [700, 115] on span "CA_FR" at bounding box center [710, 115] width 34 height 13
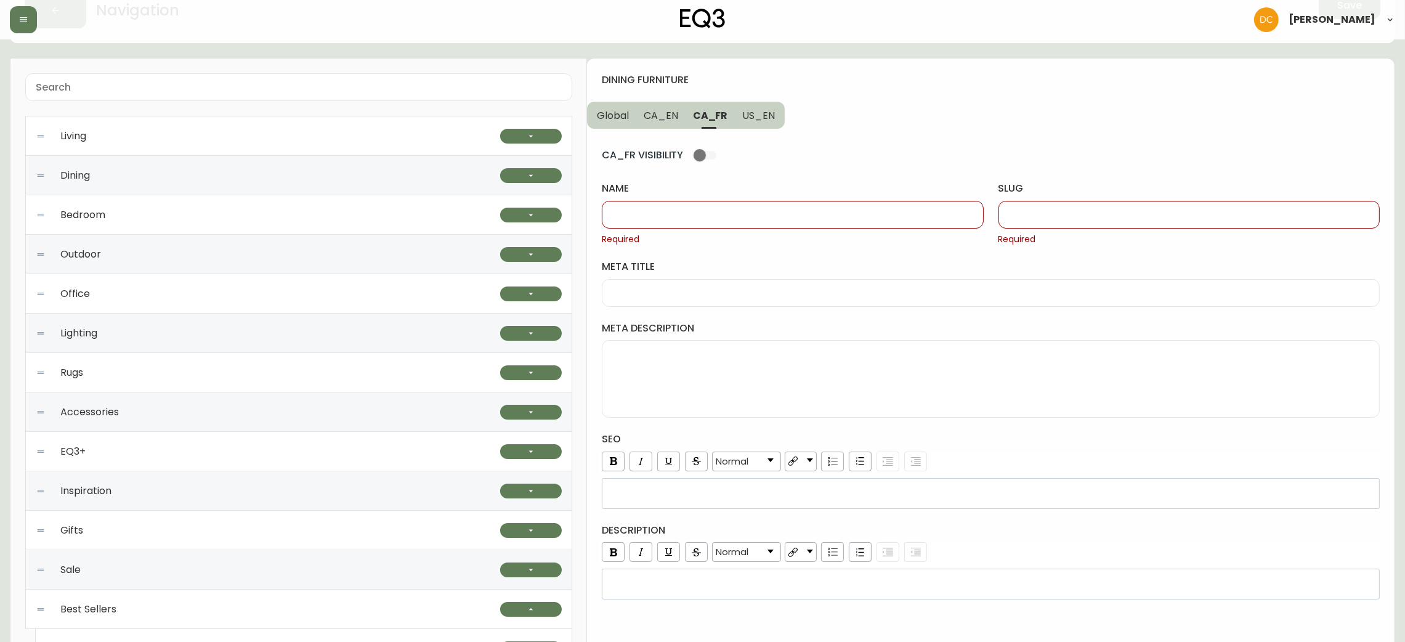
click at [659, 214] on input "name" at bounding box center [792, 215] width 360 height 12
click at [689, 212] on input "name" at bounding box center [792, 215] width 360 height 12
paste input "Meubles de salle à manger"
type input "Meubles de salle à manger"
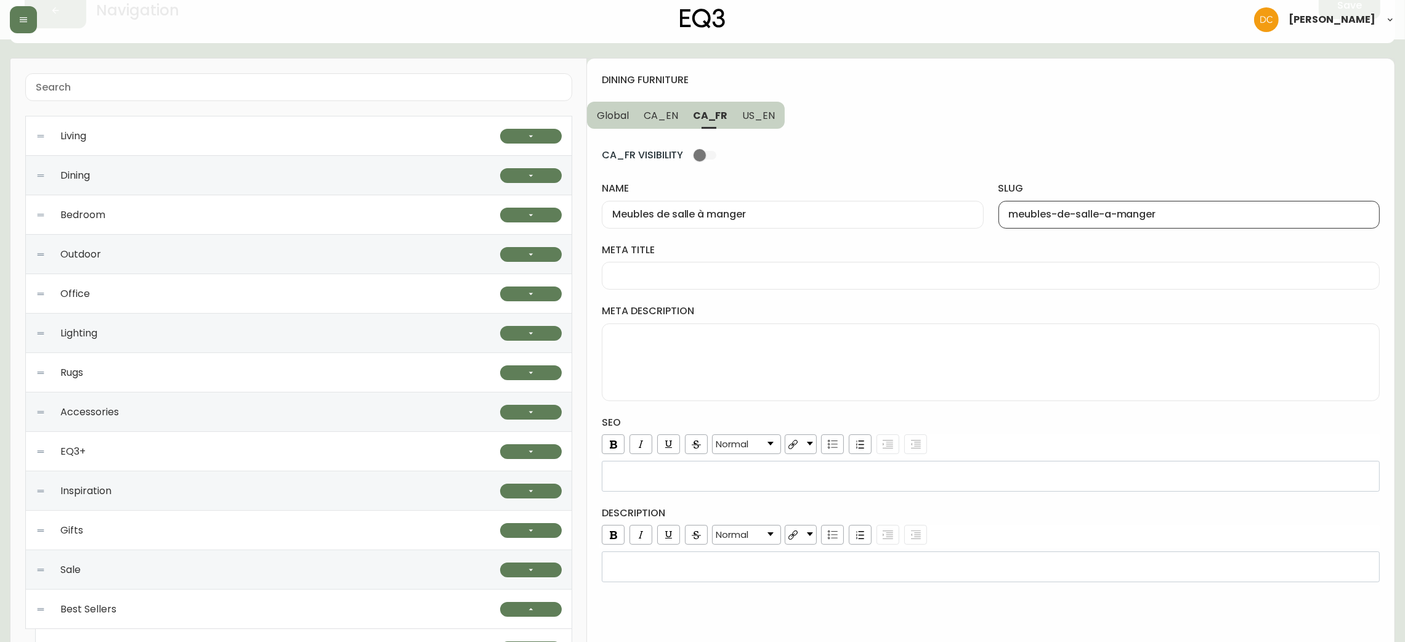
type input "meubles-de-salle-a-manger"
click at [752, 109] on span "US_EN" at bounding box center [758, 115] width 33 height 13
type input "Dining Furniture"
type input "dining-furniture"
click at [713, 109] on span "CA_FR" at bounding box center [710, 115] width 34 height 13
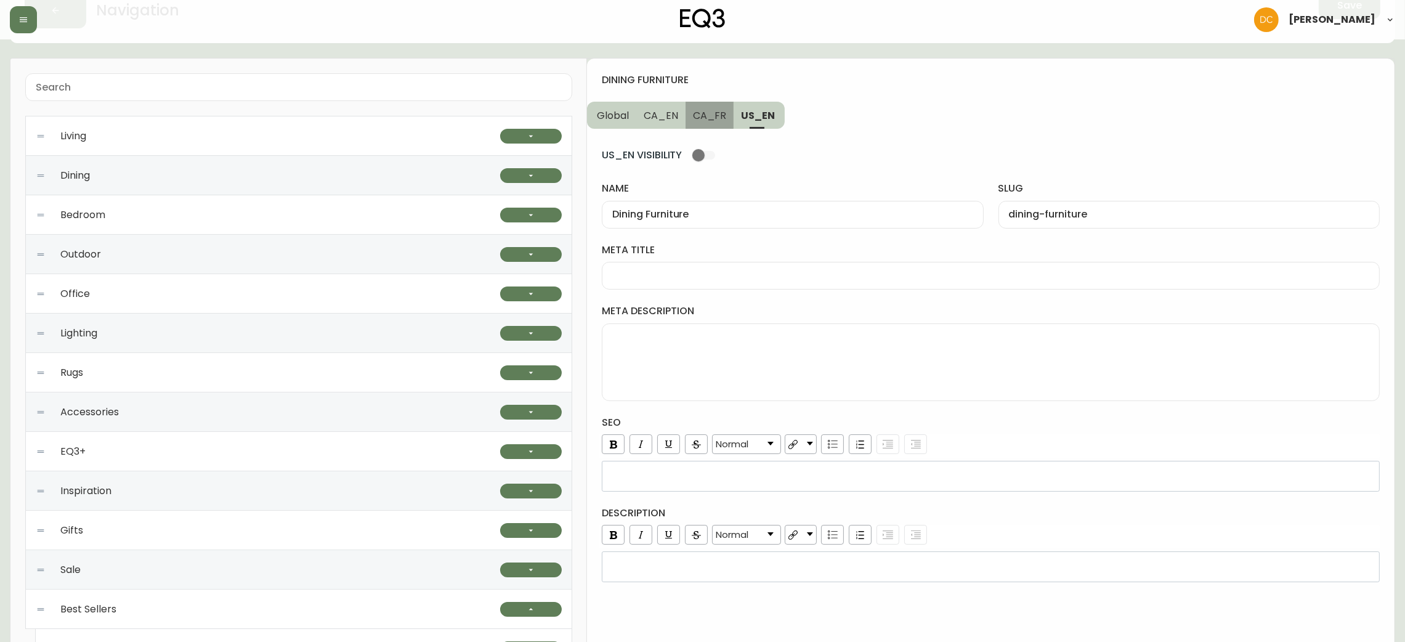
type input "Meubles de salle à manger"
type input "meubles-de-salle-a-manger"
click at [656, 116] on span "CA_EN" at bounding box center [661, 115] width 34 height 13
type input "Dining Furniture"
type input "dining-furniture"
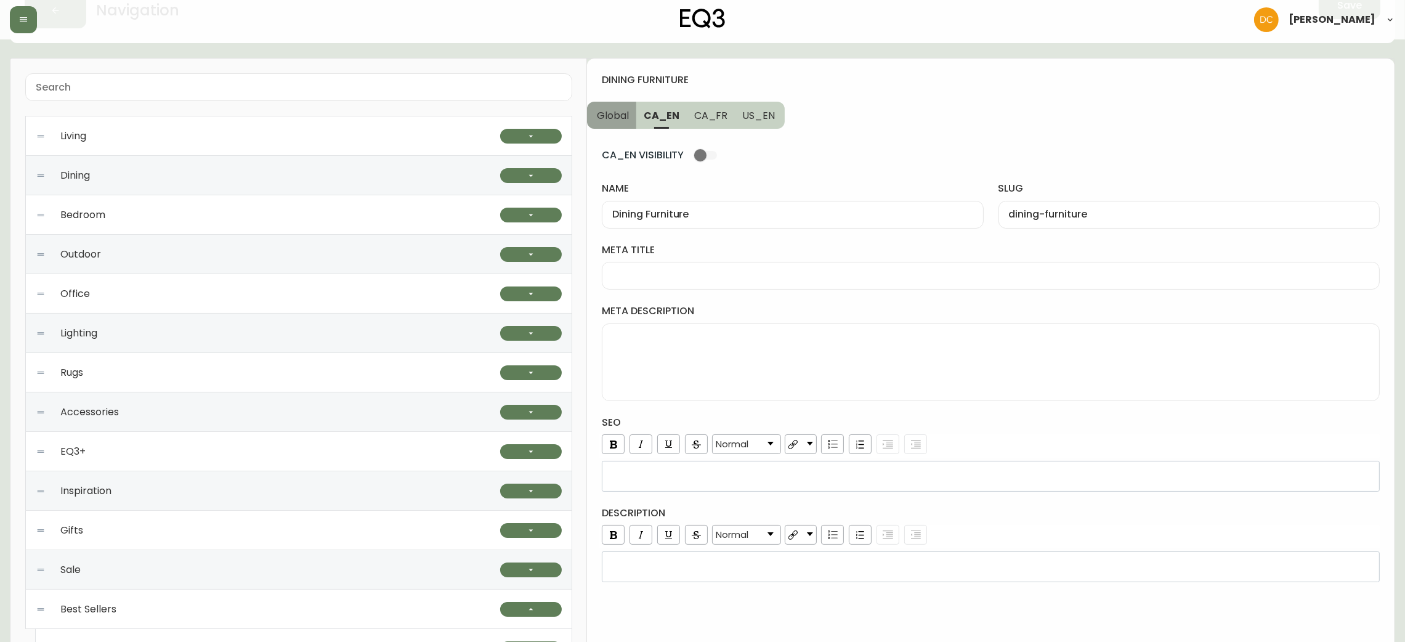
click at [631, 111] on button "Global" at bounding box center [611, 115] width 49 height 27
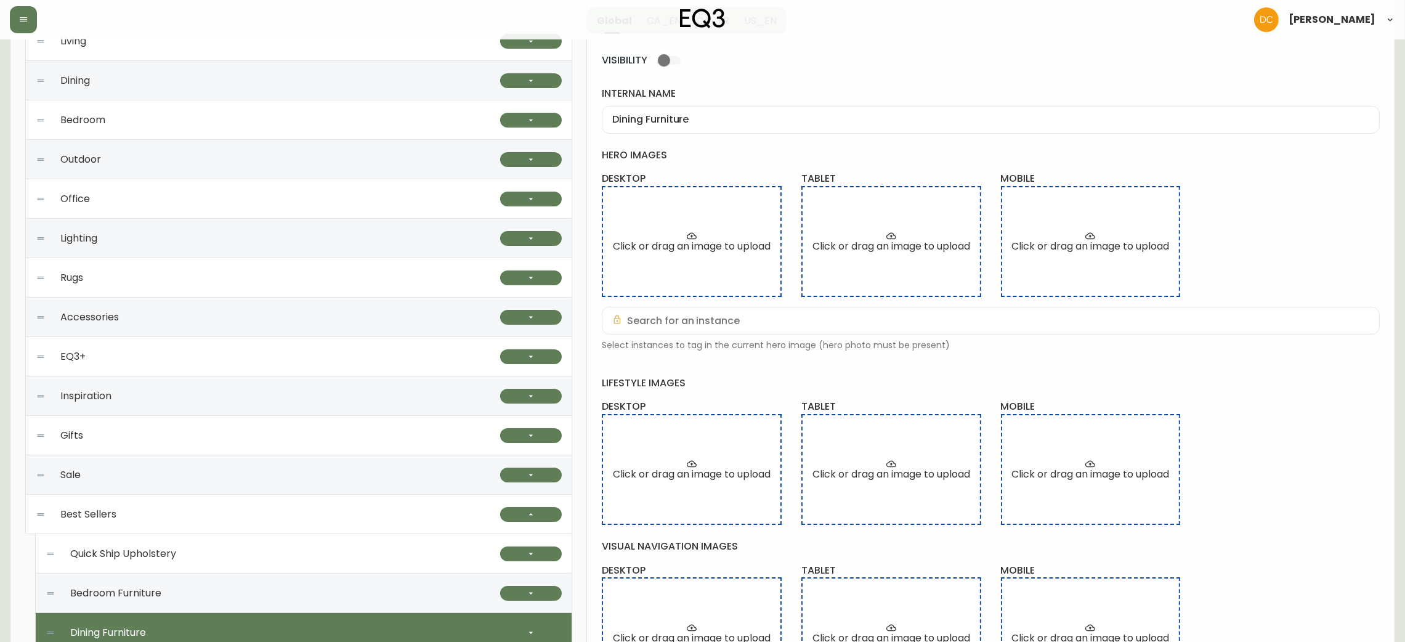
scroll to position [0, 0]
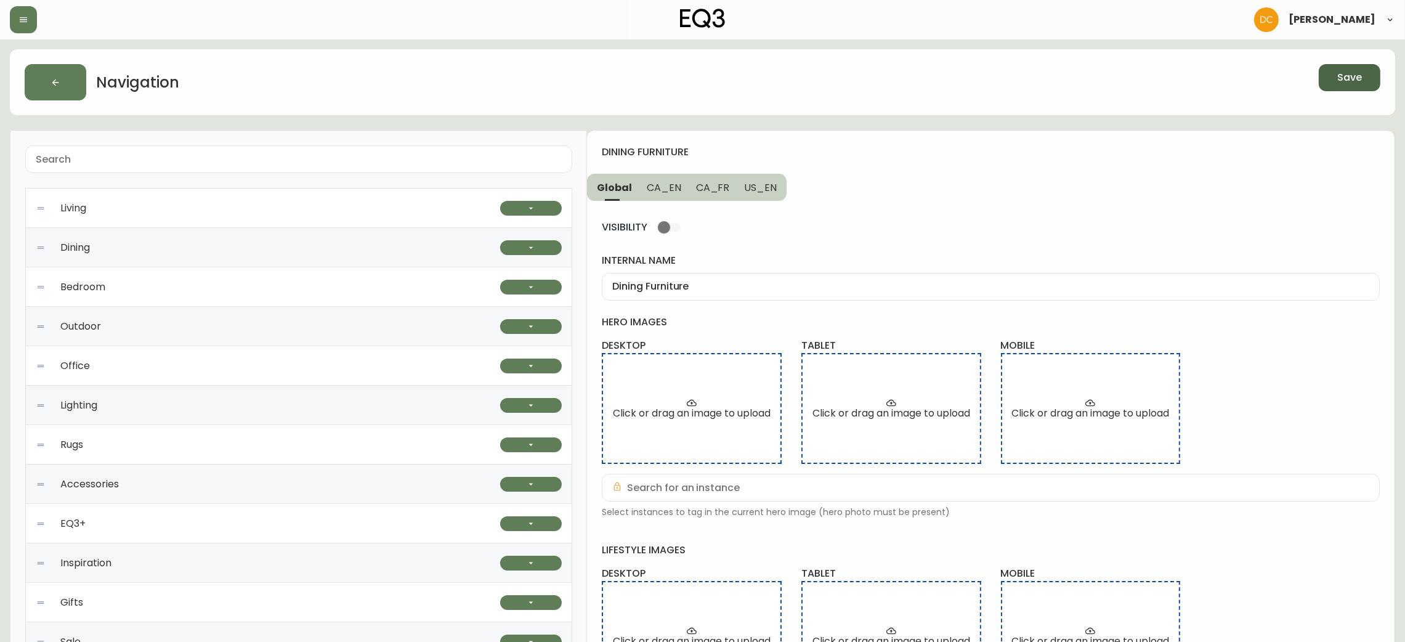
click at [1343, 76] on span "Save" at bounding box center [1349, 78] width 25 height 14
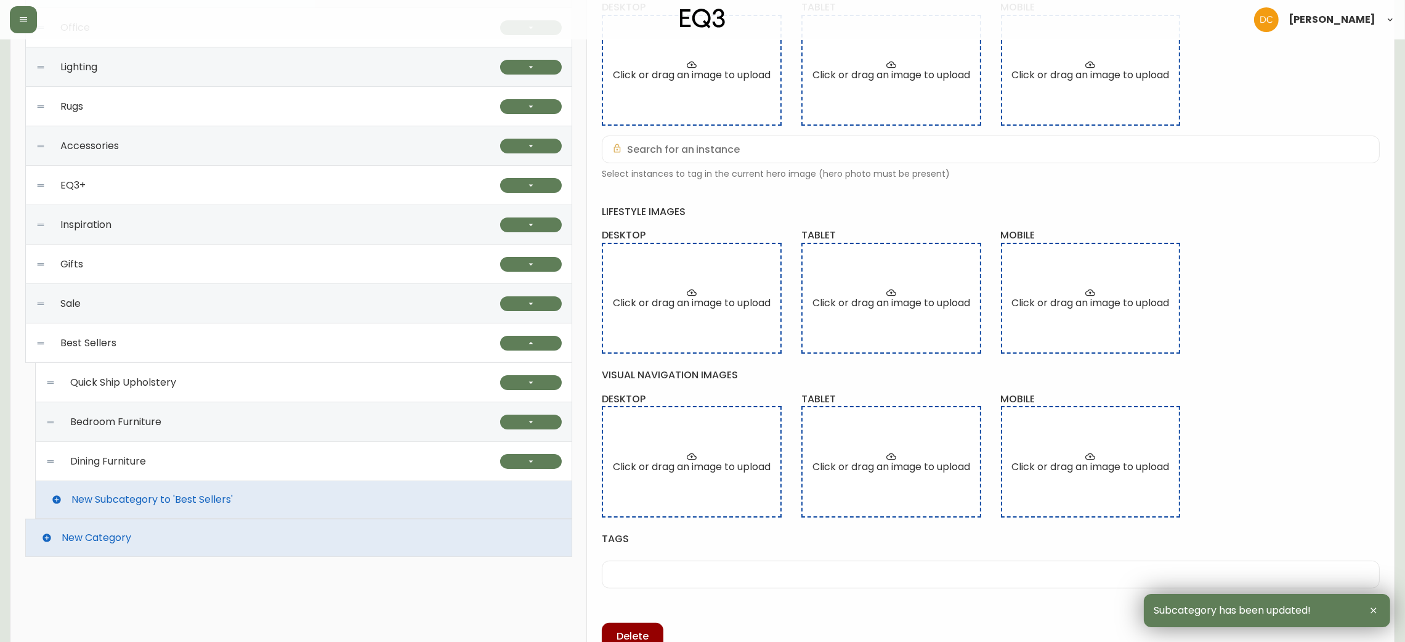
scroll to position [339, 0]
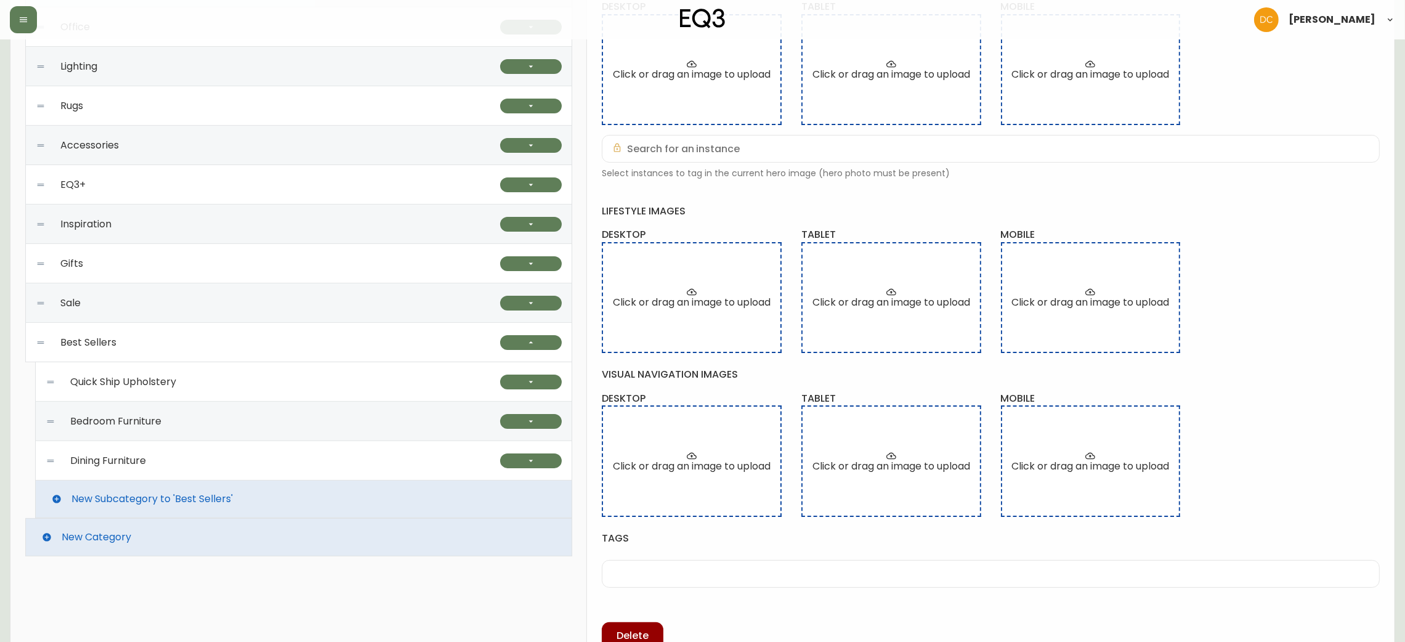
click at [381, 332] on div "Best Sellers" at bounding box center [268, 342] width 464 height 39
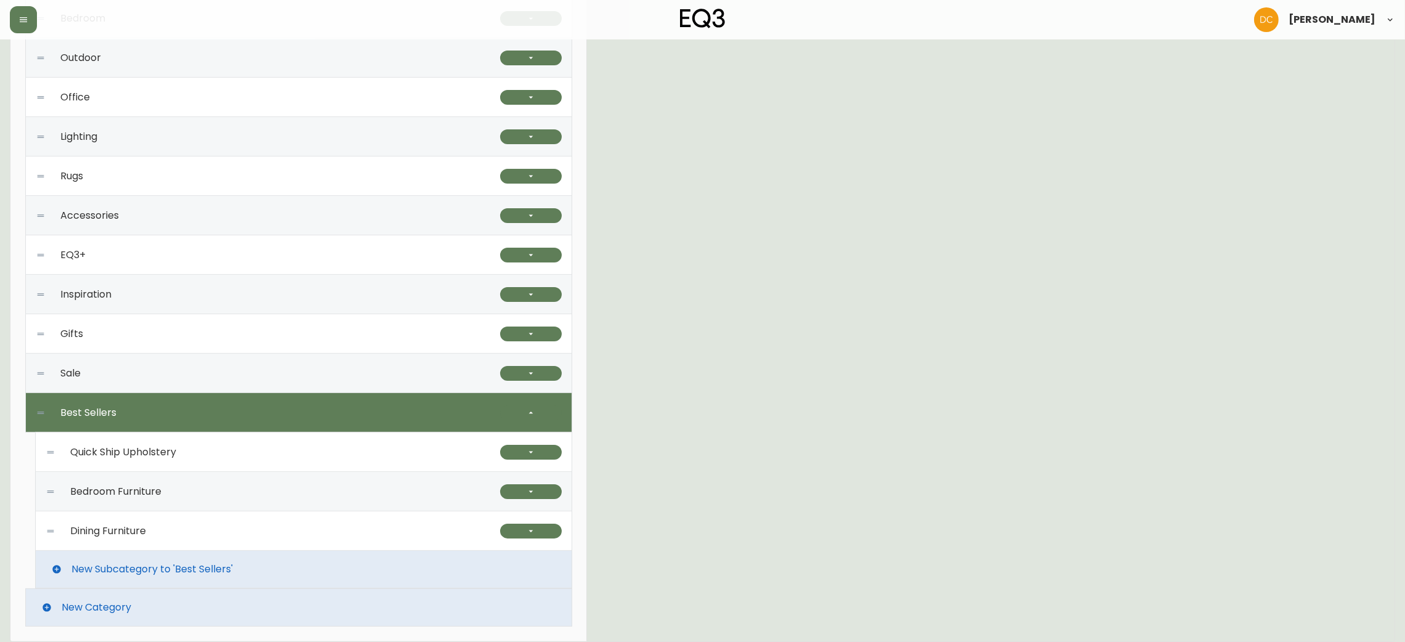
scroll to position [269, 0]
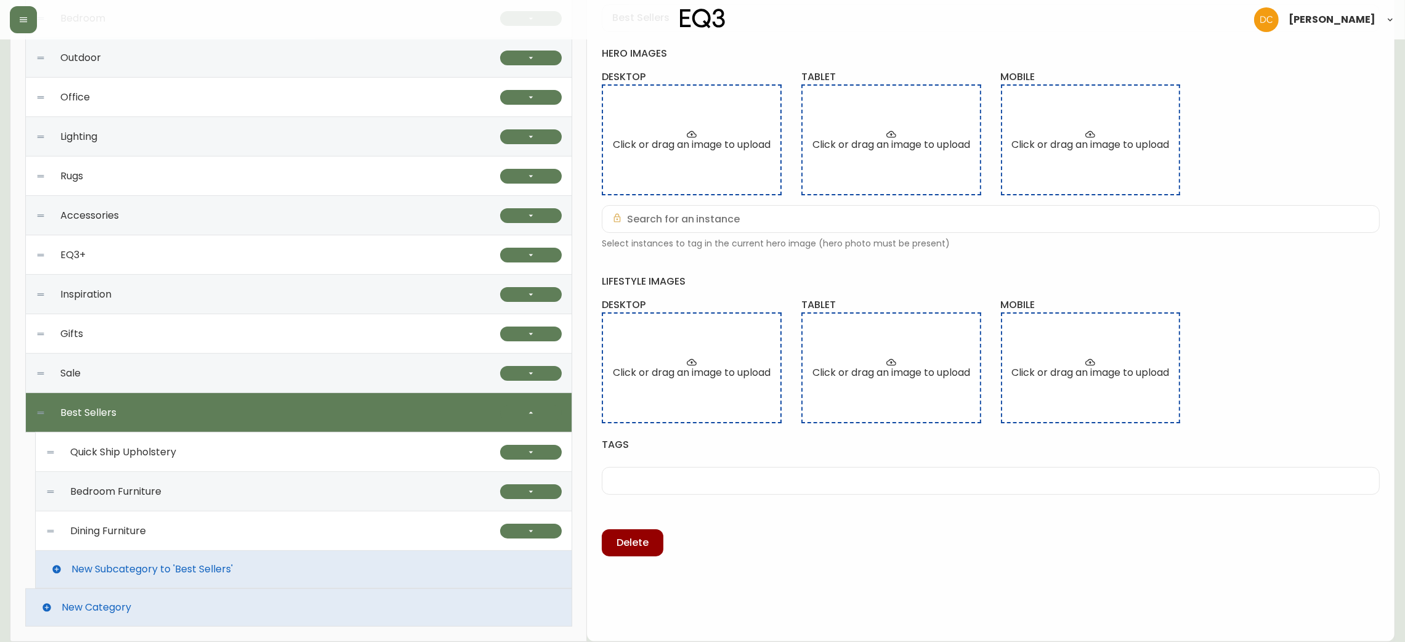
click at [363, 326] on div "Gifts" at bounding box center [268, 333] width 464 height 39
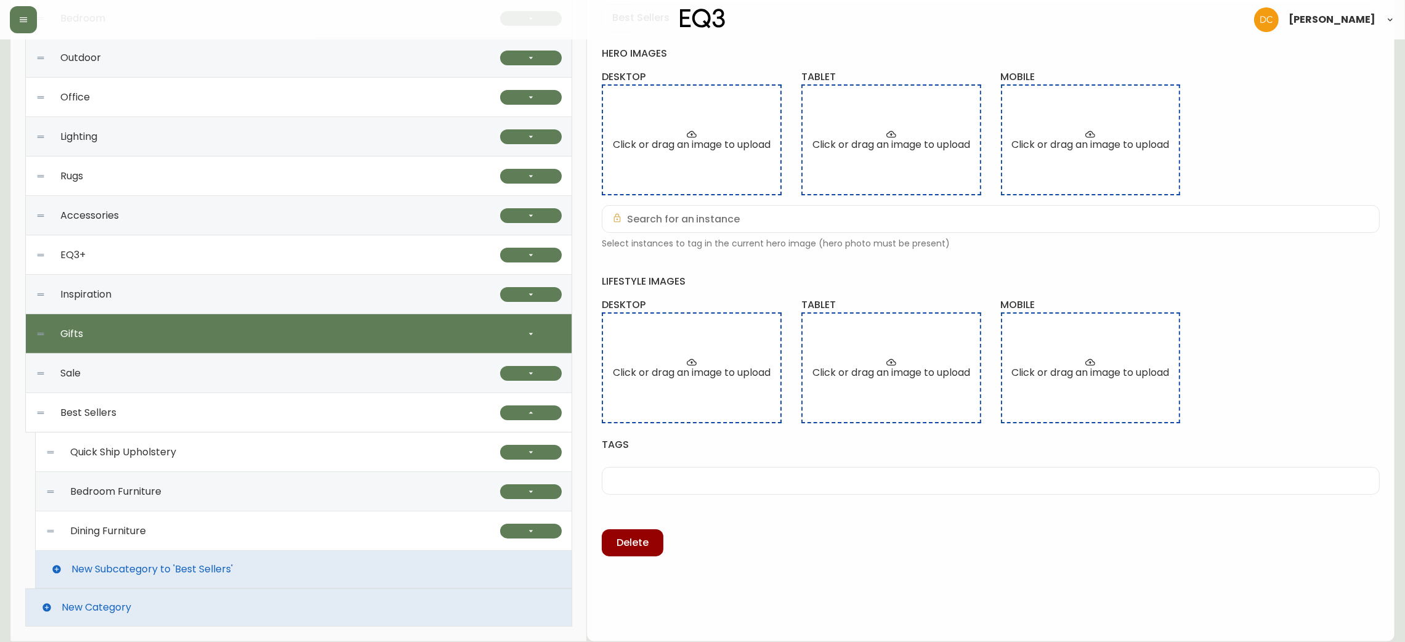
checkbox input "true"
type input "Gifts"
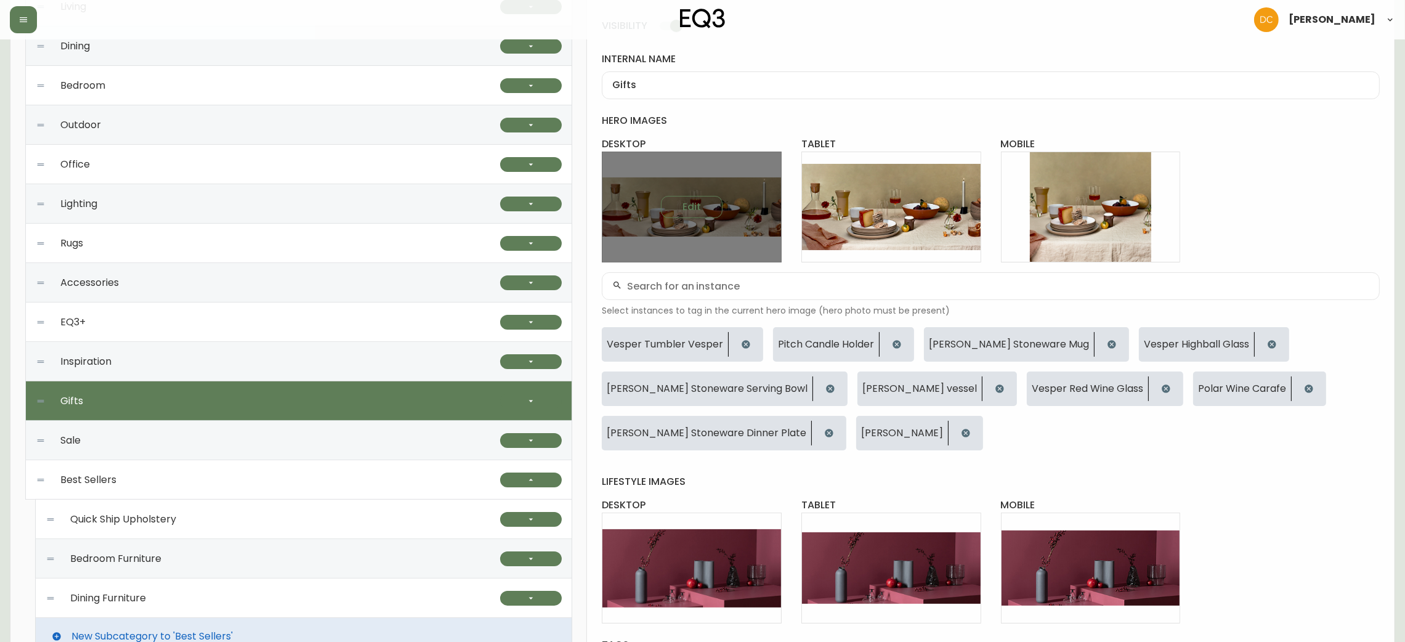
scroll to position [201, 0]
click at [684, 201] on span "Edit" at bounding box center [692, 208] width 18 height 14
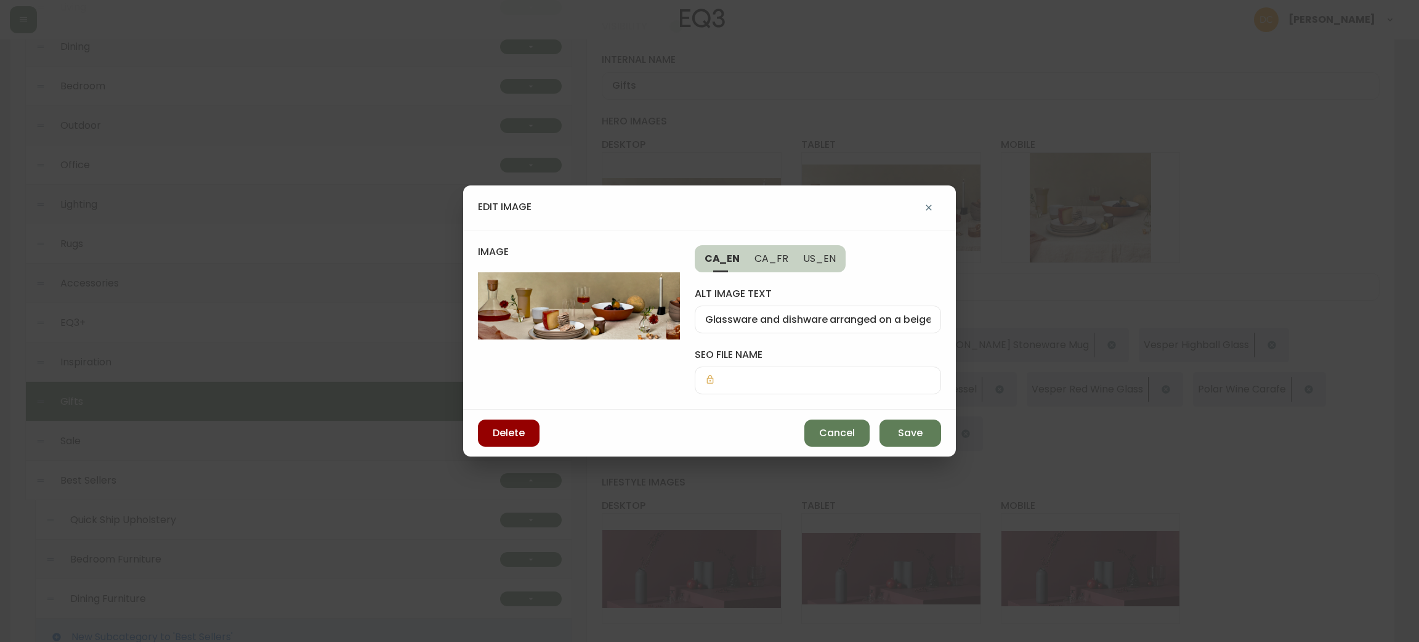
drag, startPoint x: 580, startPoint y: 308, endPoint x: 592, endPoint y: 309, distance: 12.3
click at [833, 436] on span "Cancel" at bounding box center [837, 433] width 36 height 14
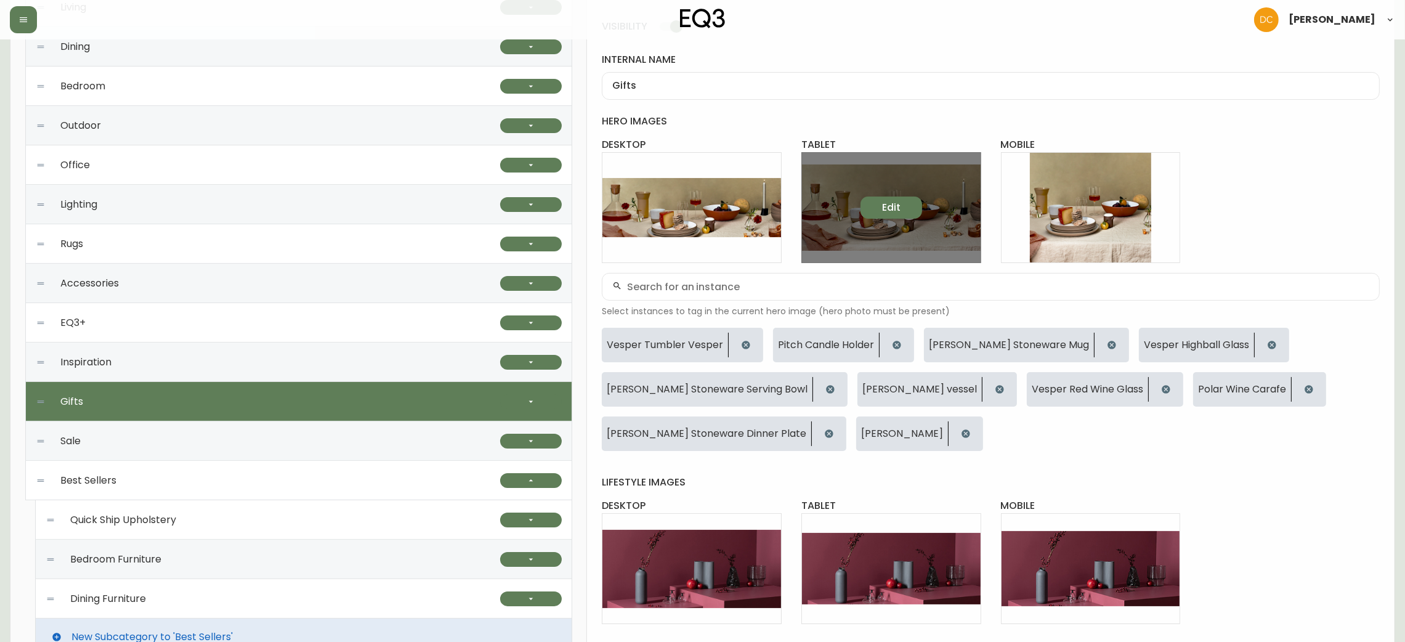
click at [884, 216] on button "Edit" at bounding box center [892, 208] width 62 height 22
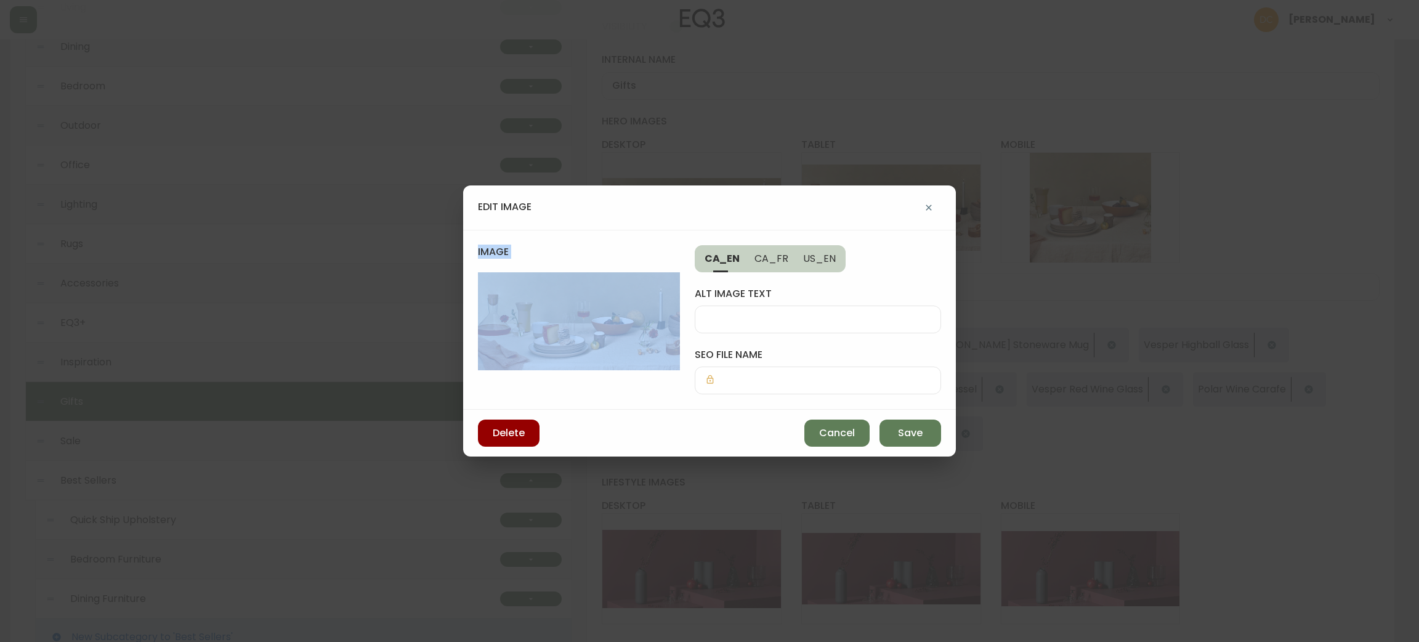
drag, startPoint x: 678, startPoint y: 223, endPoint x: 618, endPoint y: 309, distance: 104.4
click at [618, 309] on div "edit image image CA_EN CA_FR US_EN alt image text seo file name Delete Cancel S…" at bounding box center [709, 321] width 493 height 272
click at [829, 432] on span "Cancel" at bounding box center [837, 433] width 36 height 14
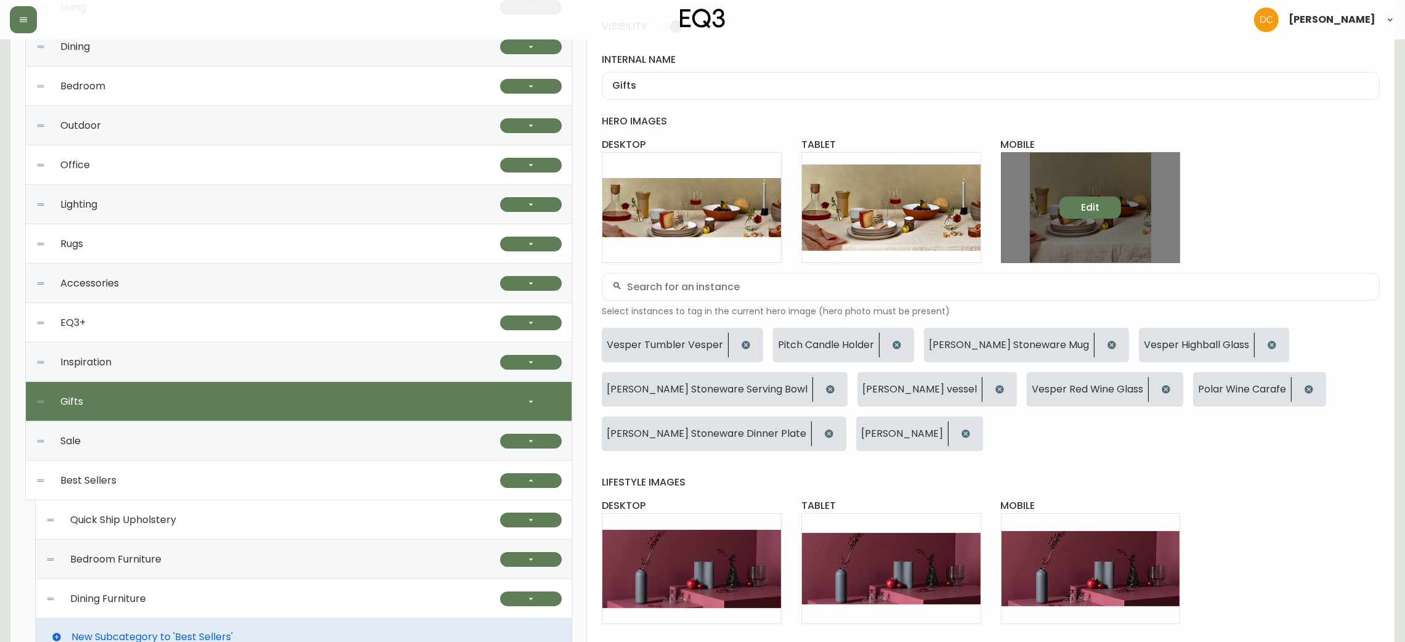
click at [1087, 214] on span "Edit" at bounding box center [1090, 208] width 18 height 14
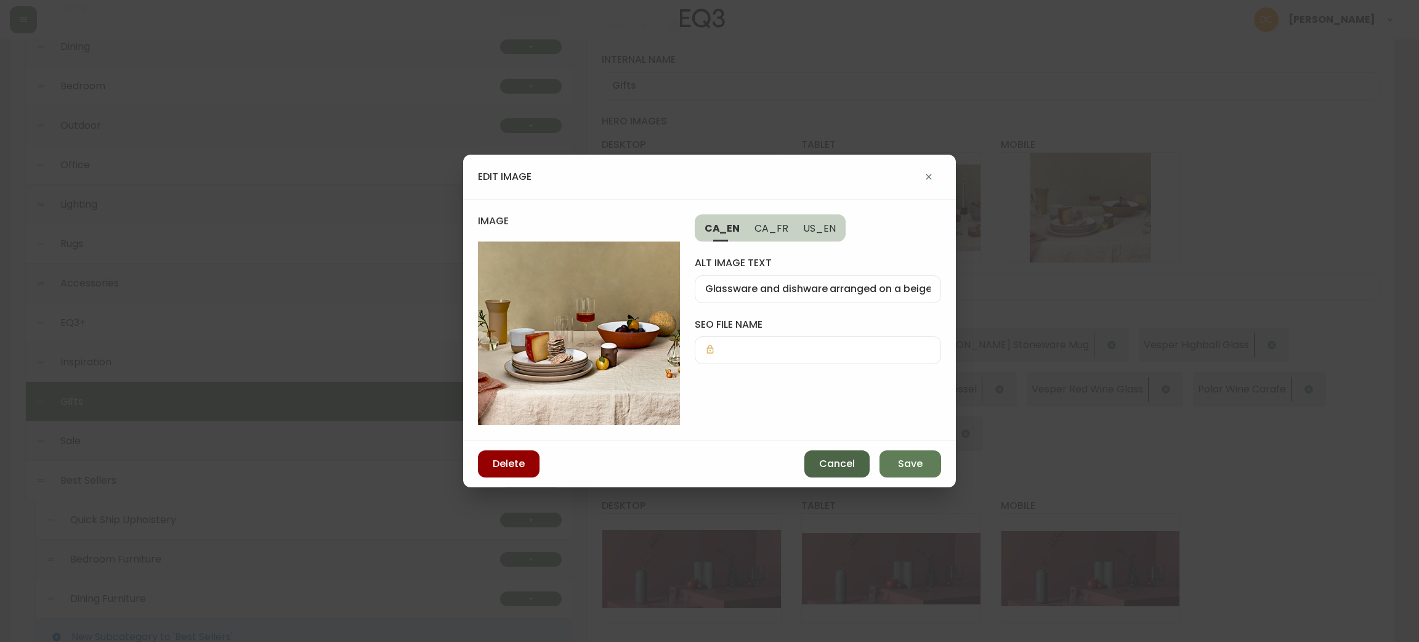
click at [830, 476] on button "Cancel" at bounding box center [837, 463] width 65 height 27
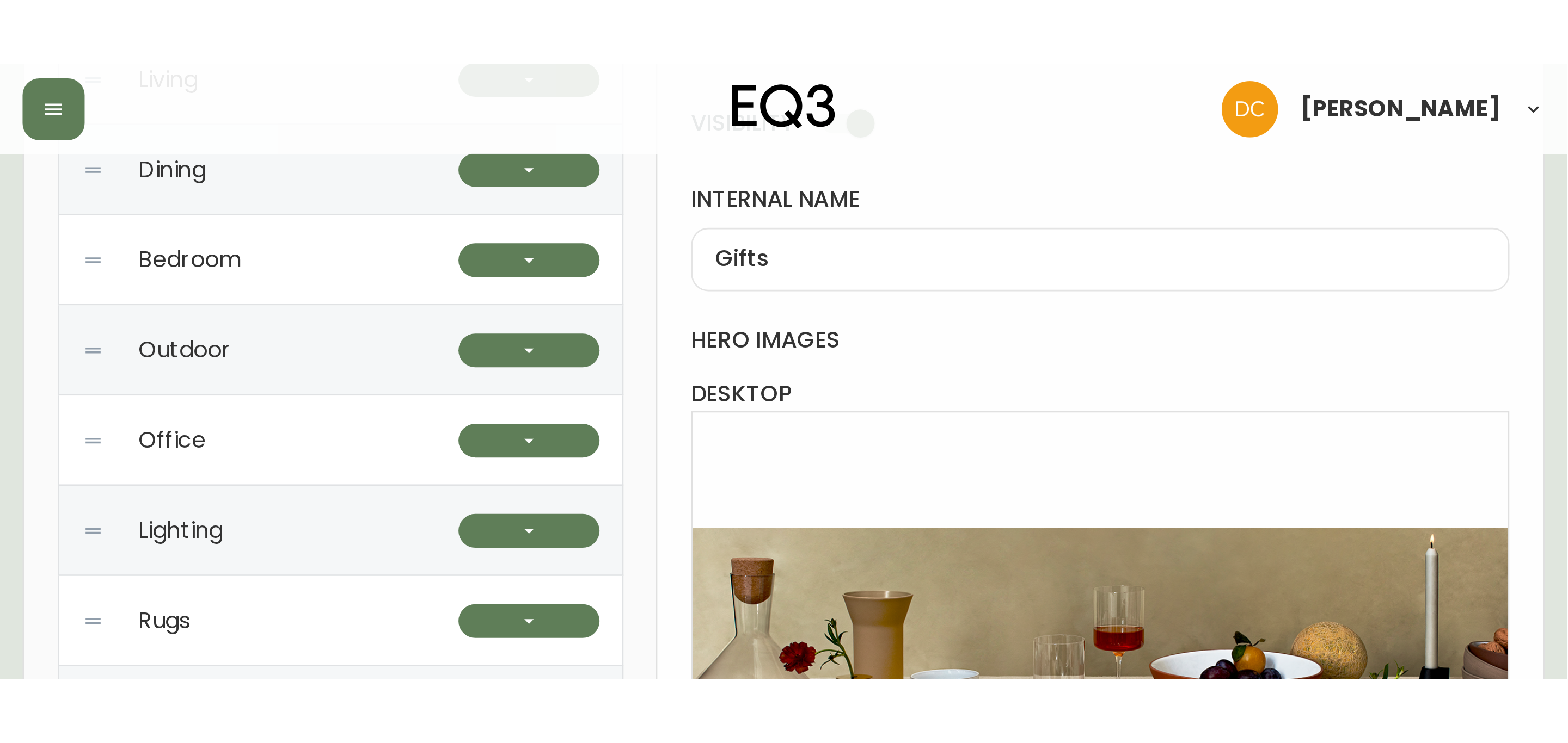
scroll to position [80, 0]
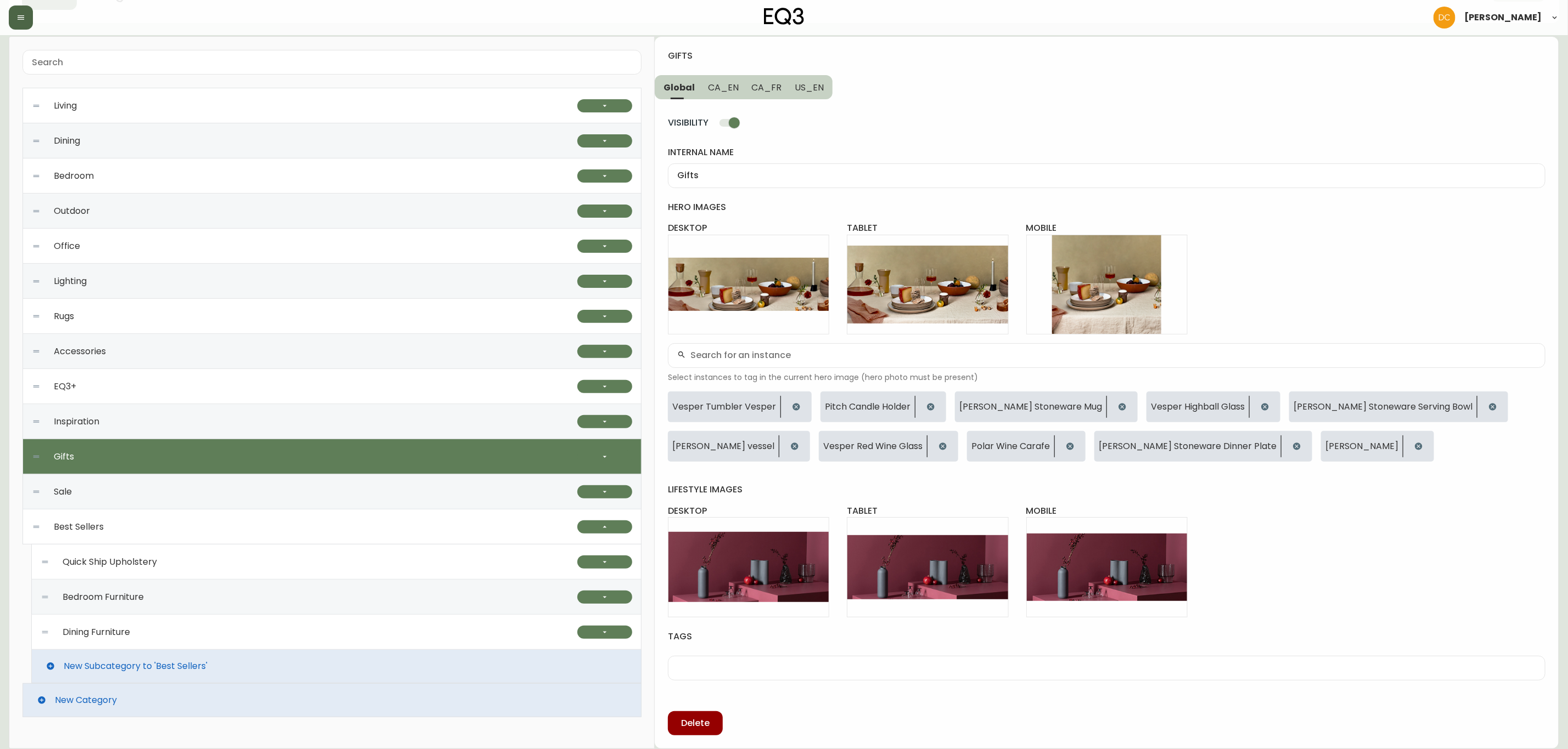
click at [29, 13] on button "button" at bounding box center [20, 17] width 24 height 24
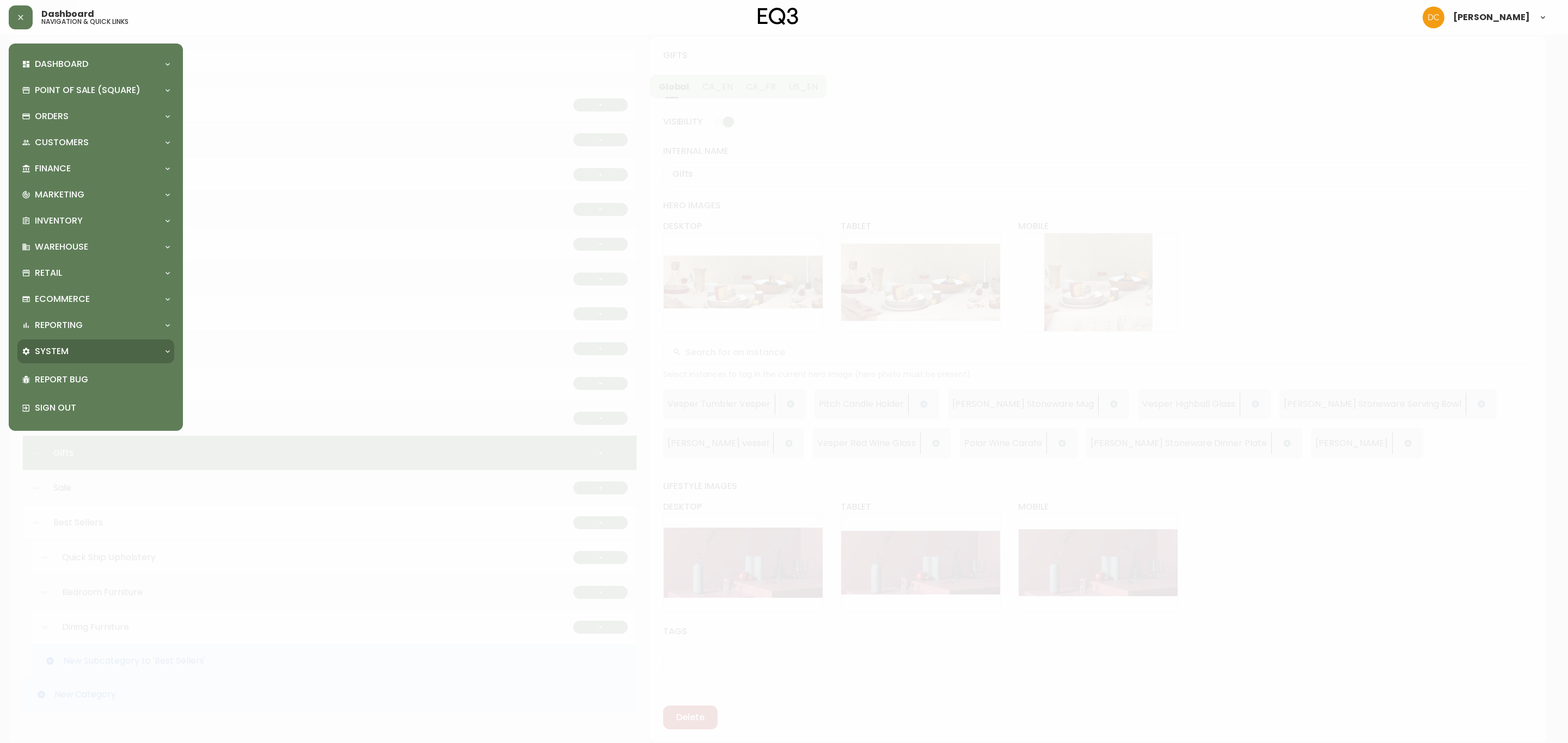
click at [77, 342] on div "System" at bounding box center [95, 351] width 156 height 24
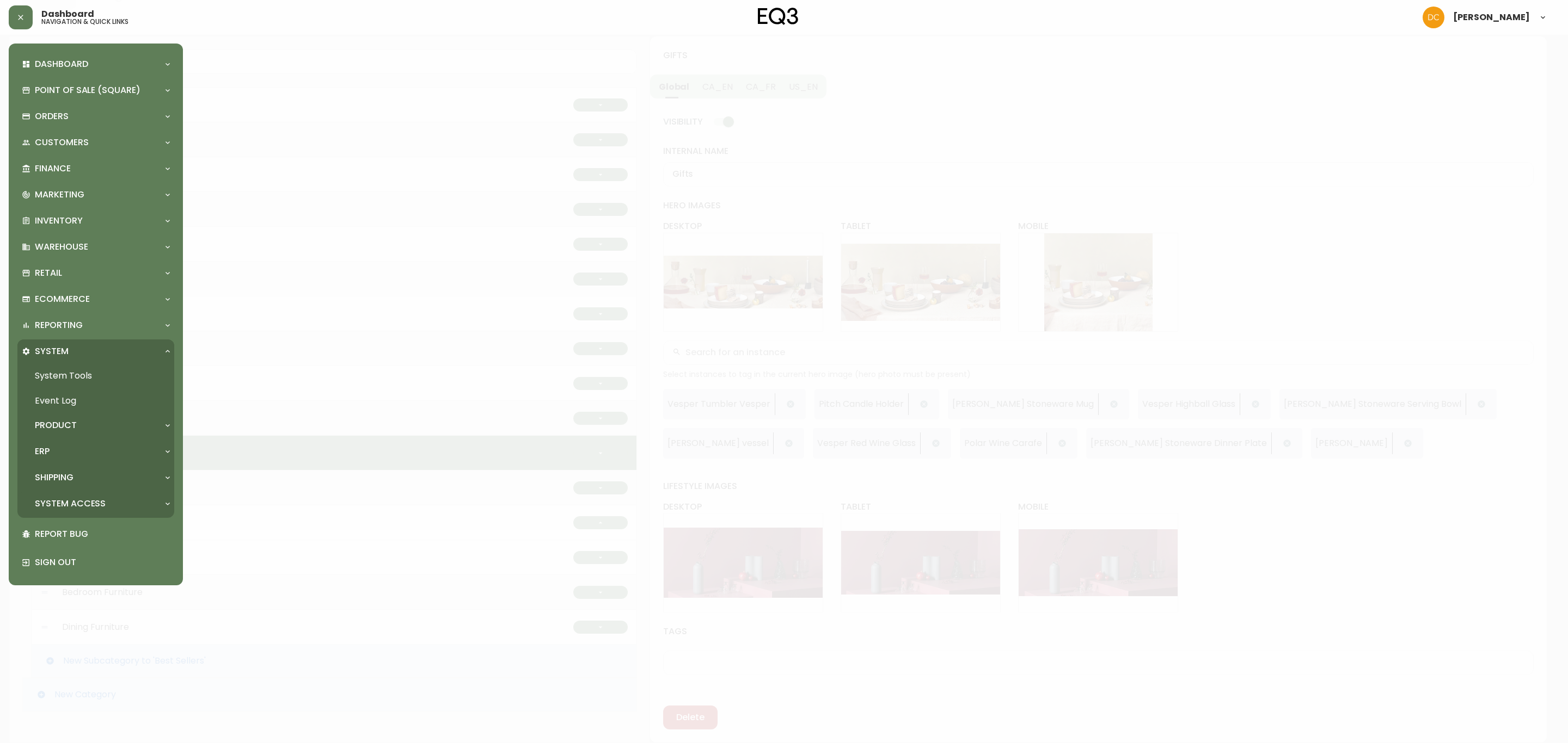
click at [88, 498] on p "System Access" at bounding box center [70, 504] width 71 height 12
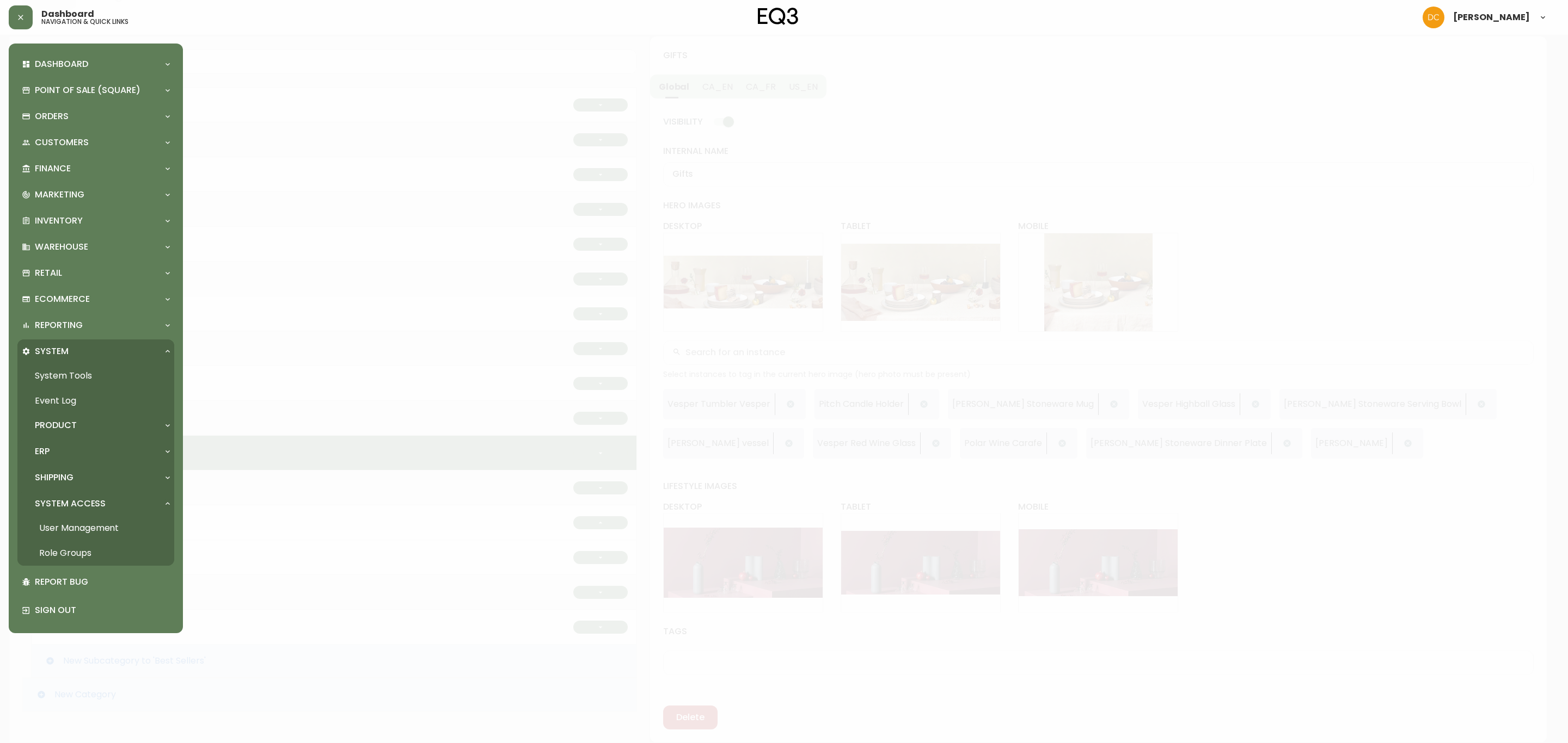
click at [84, 440] on div "ERP" at bounding box center [95, 451] width 156 height 24
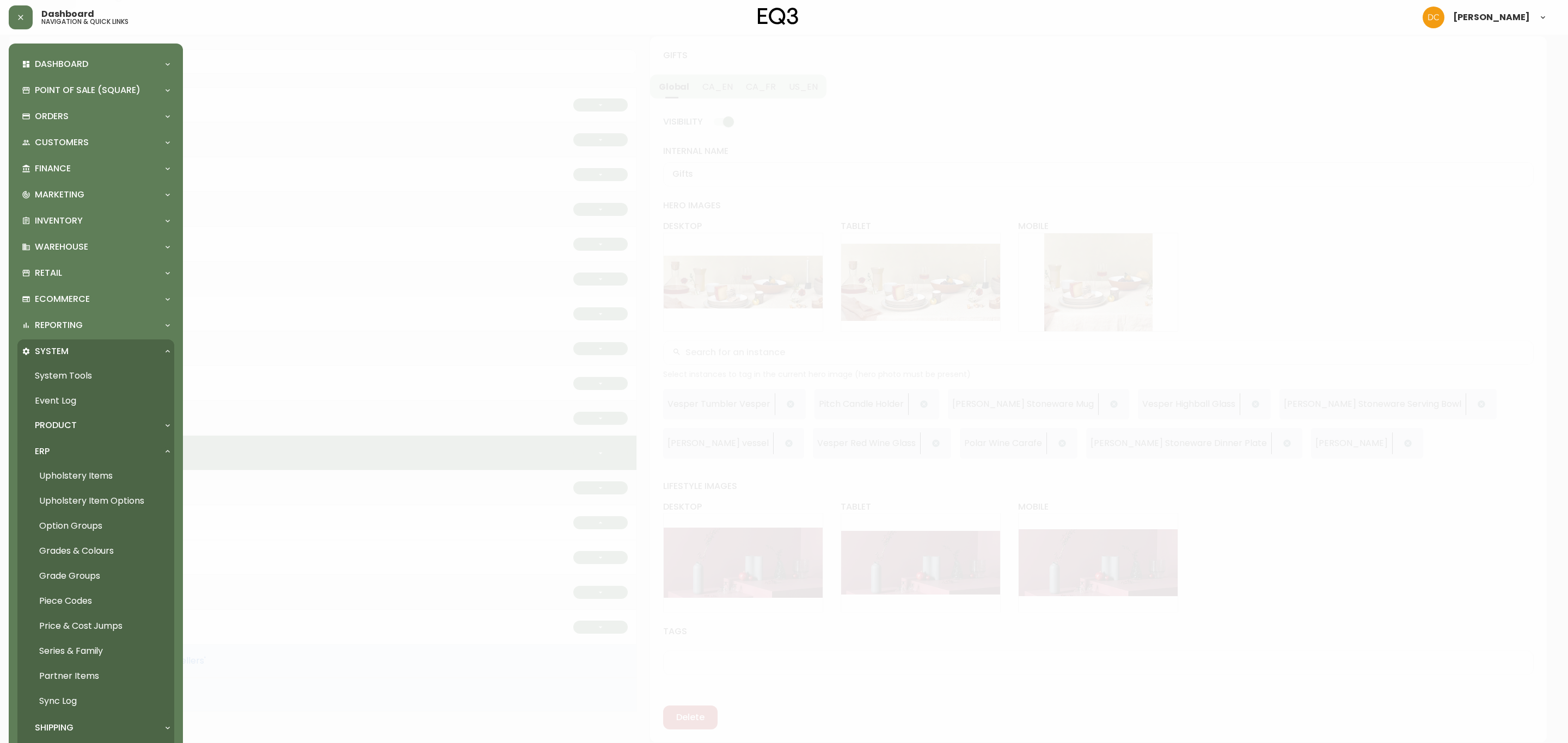
click at [93, 541] on link "Grades & Colours" at bounding box center [95, 551] width 156 height 25
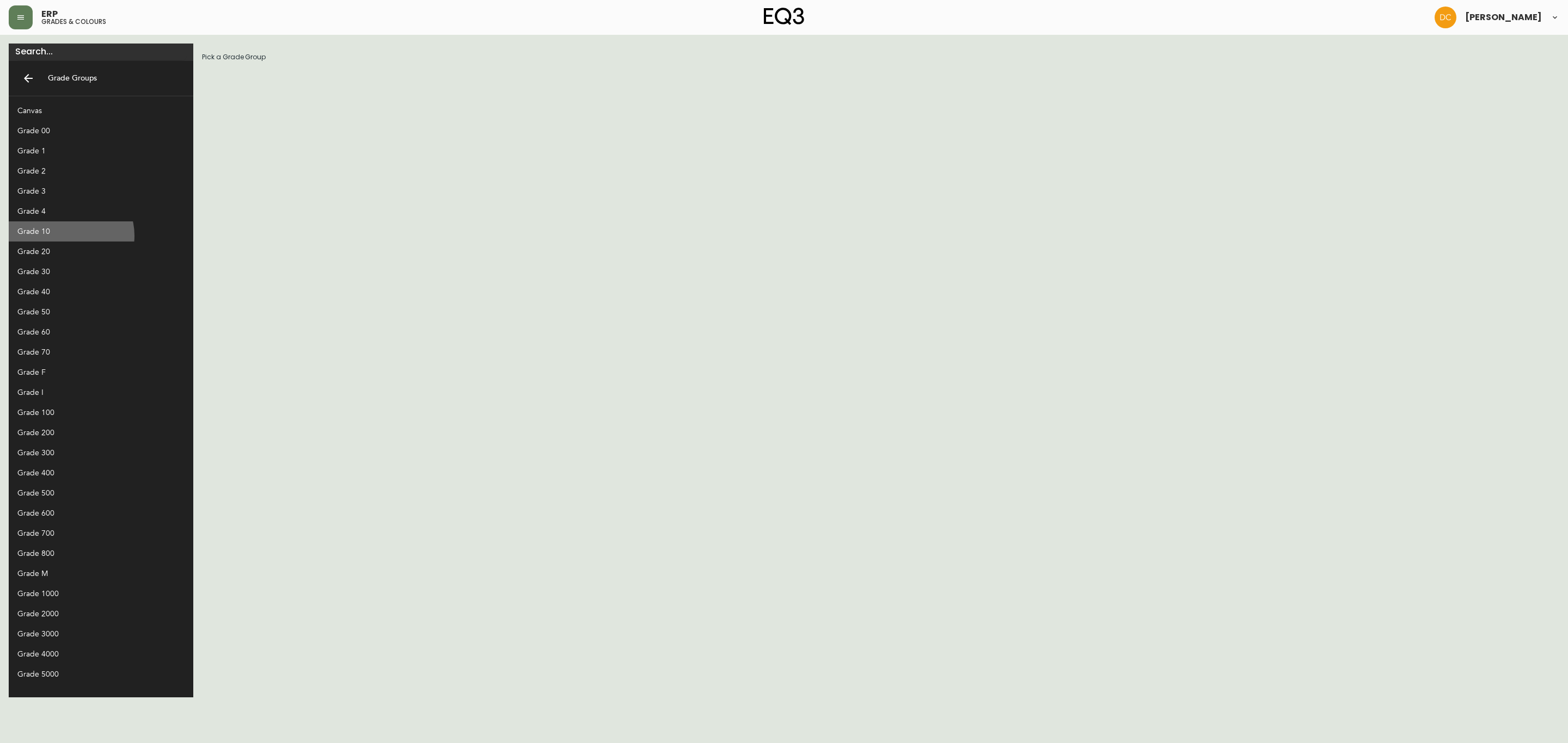
click at [69, 236] on div "Grade 10" at bounding box center [92, 231] width 149 height 11
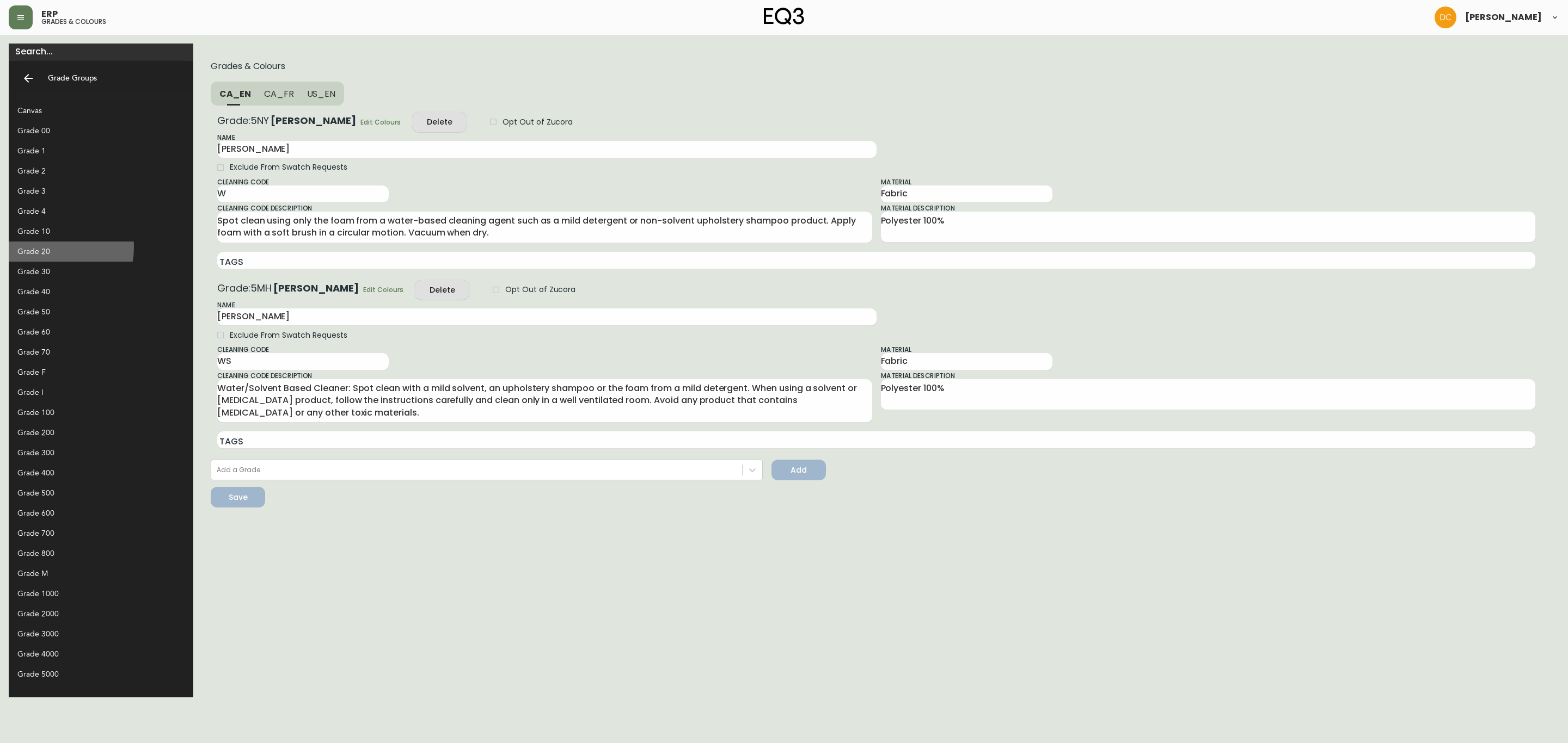
click at [44, 247] on div "Grade 20" at bounding box center [92, 251] width 149 height 11
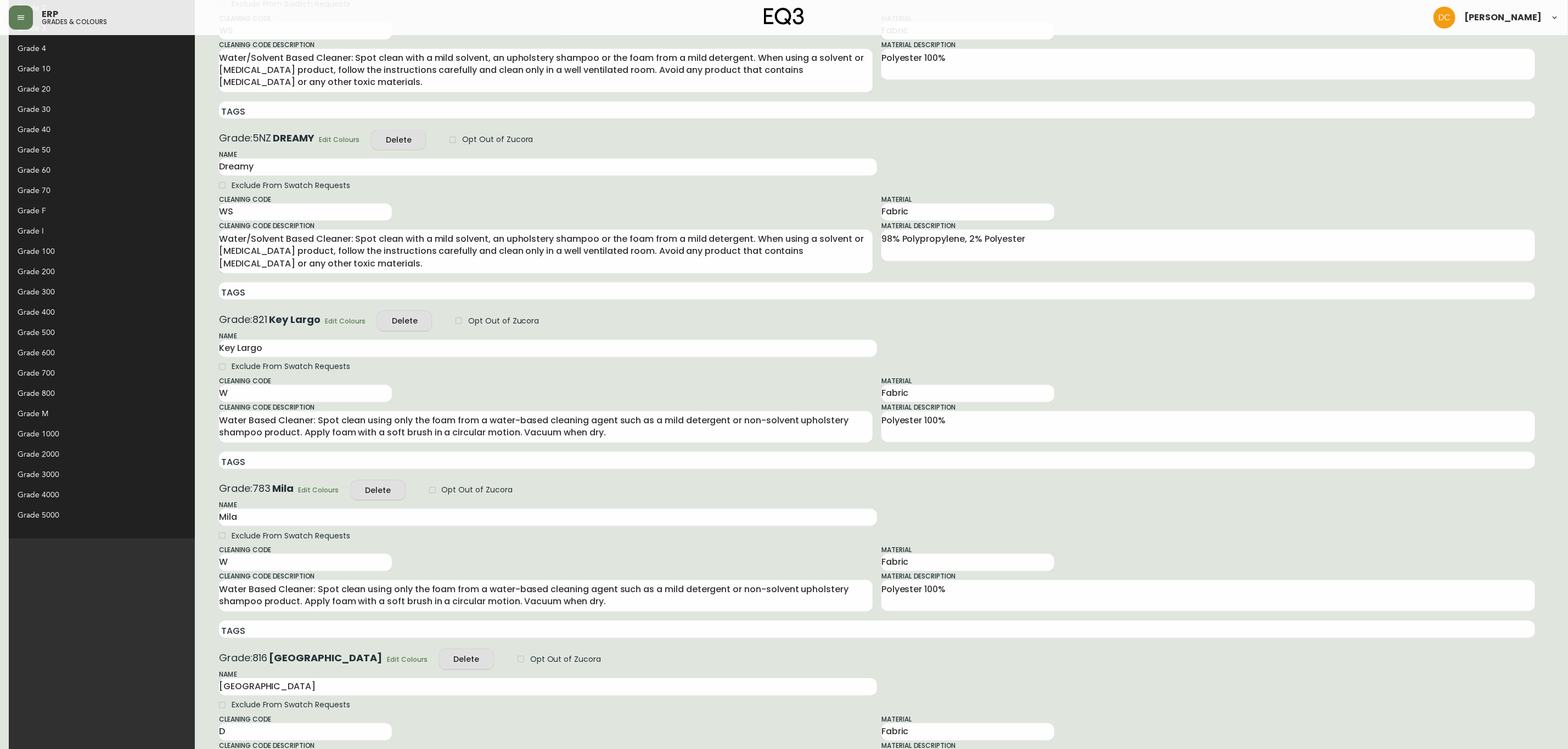
scroll to position [247, 0]
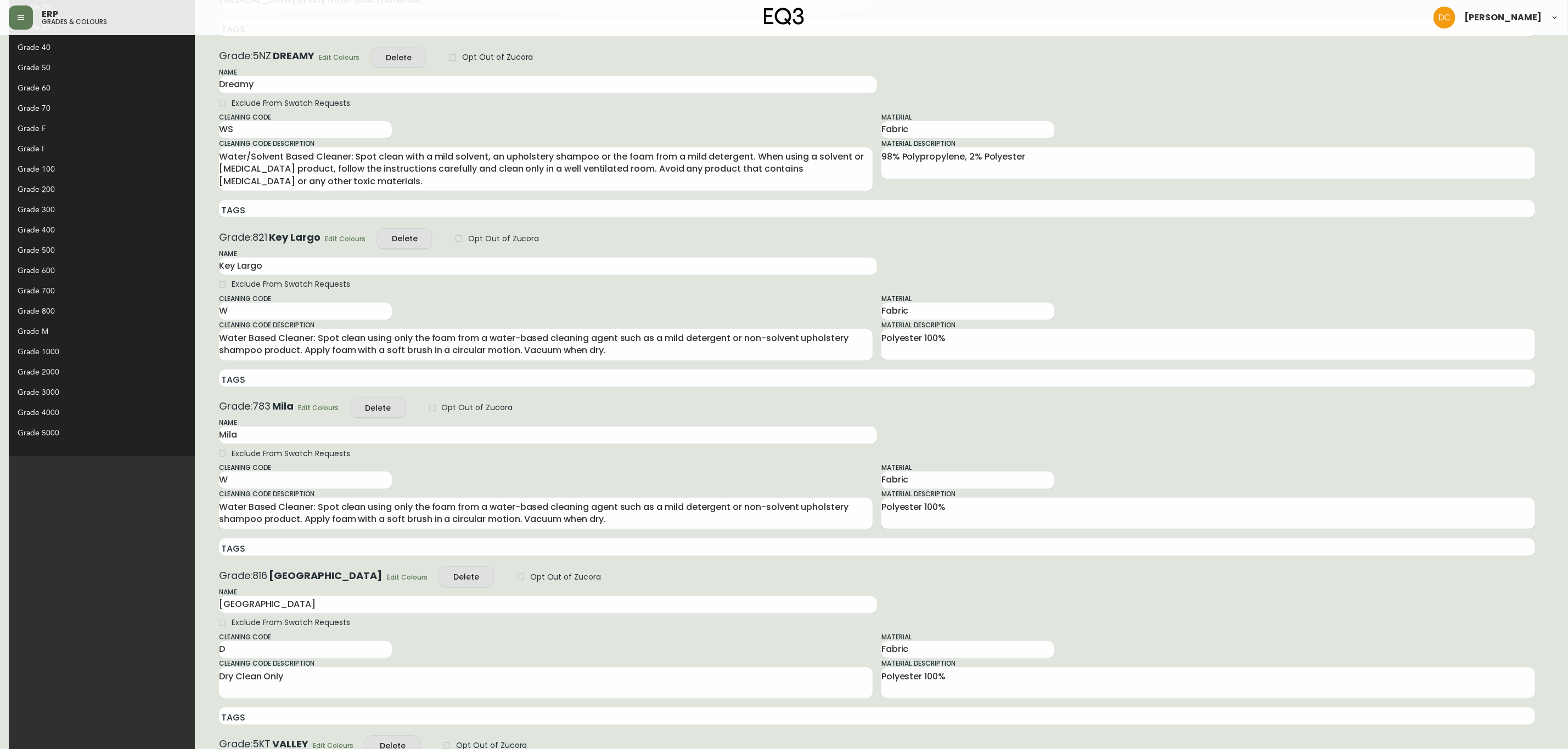
click at [387, 571] on span "Edit Colours" at bounding box center [407, 577] width 41 height 12
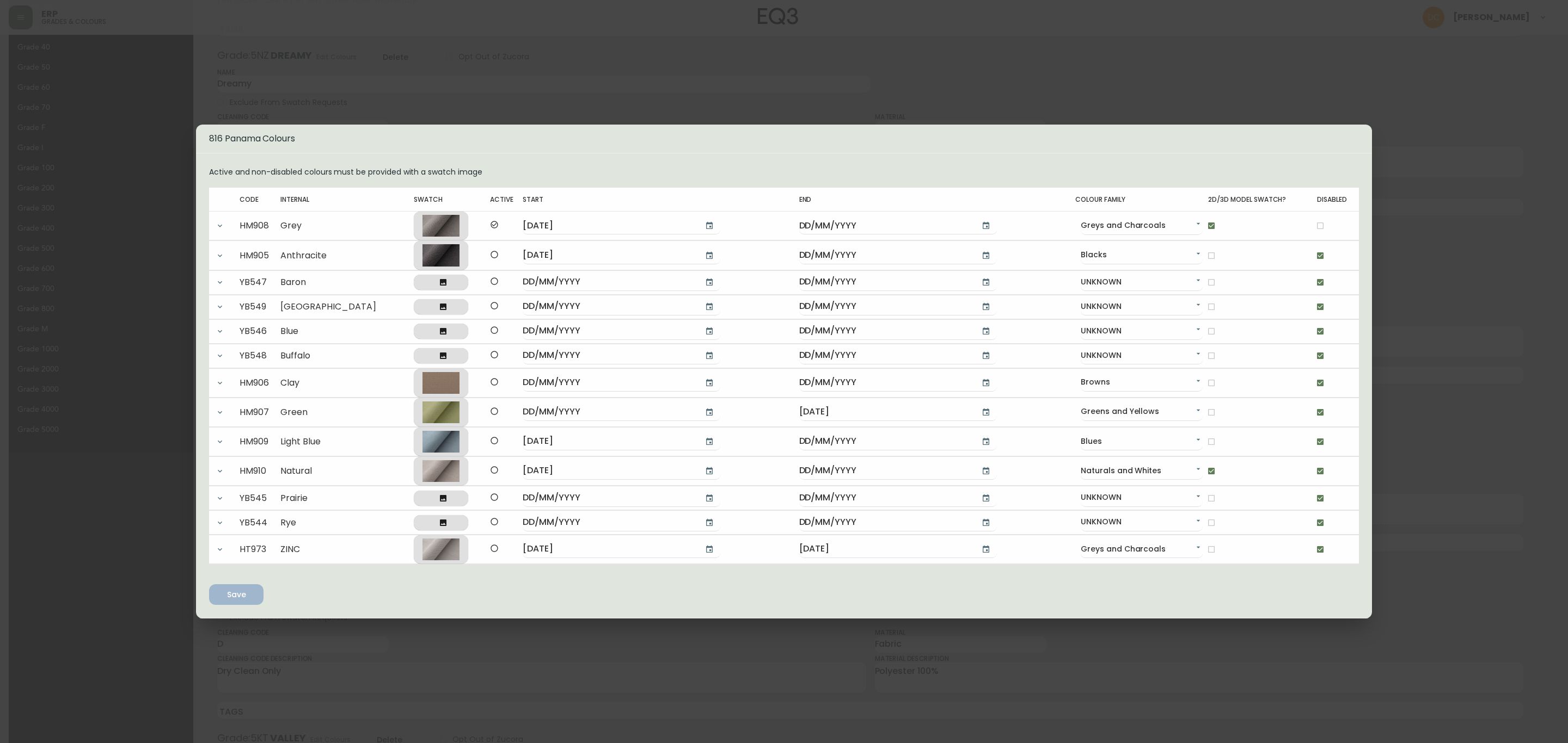
click at [1254, 252] on div "816 Panama Colours Active and non-disabled colours must be provided with a swat…" at bounding box center [784, 371] width 1568 height 743
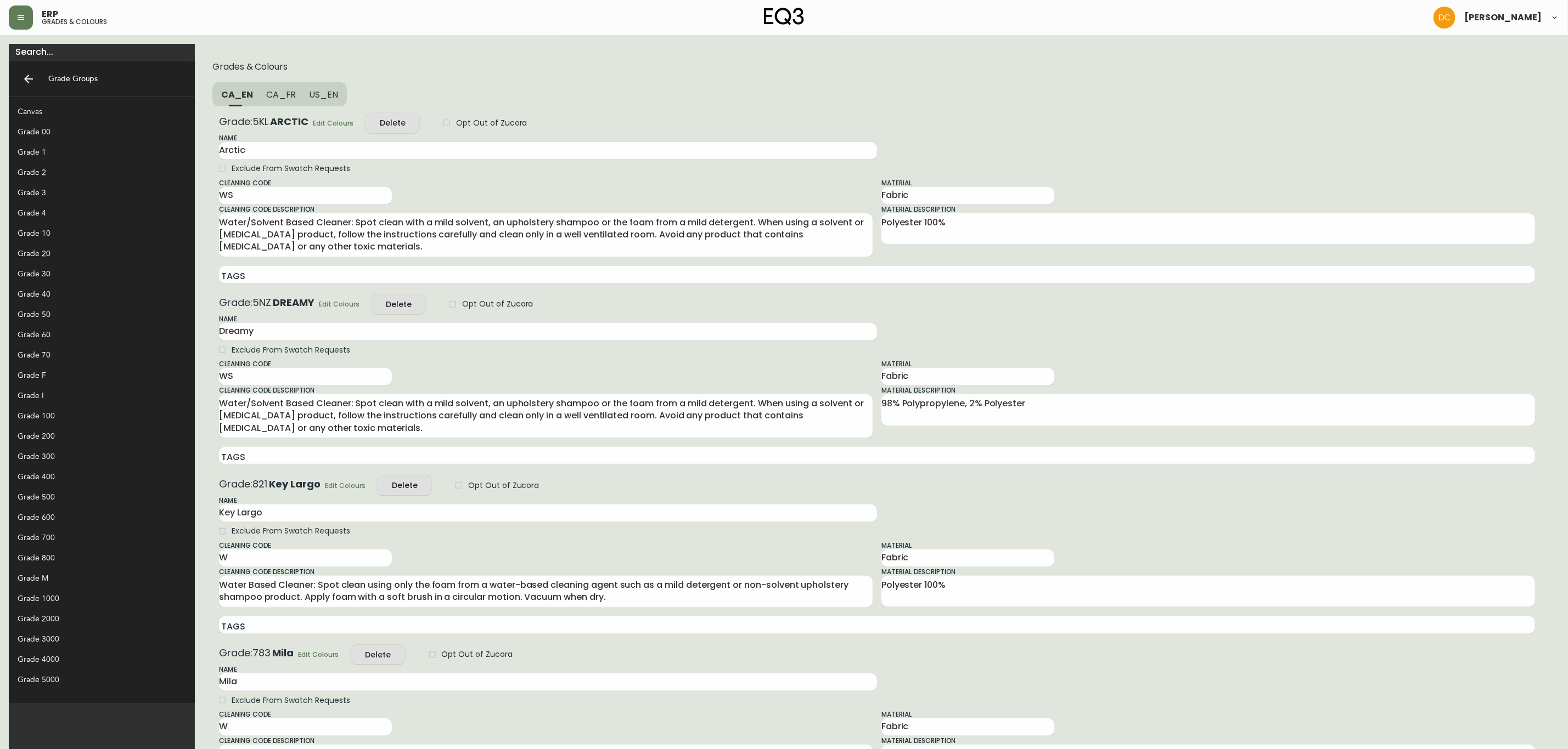
click at [56, 269] on div "Grade 30" at bounding box center [93, 273] width 151 height 12
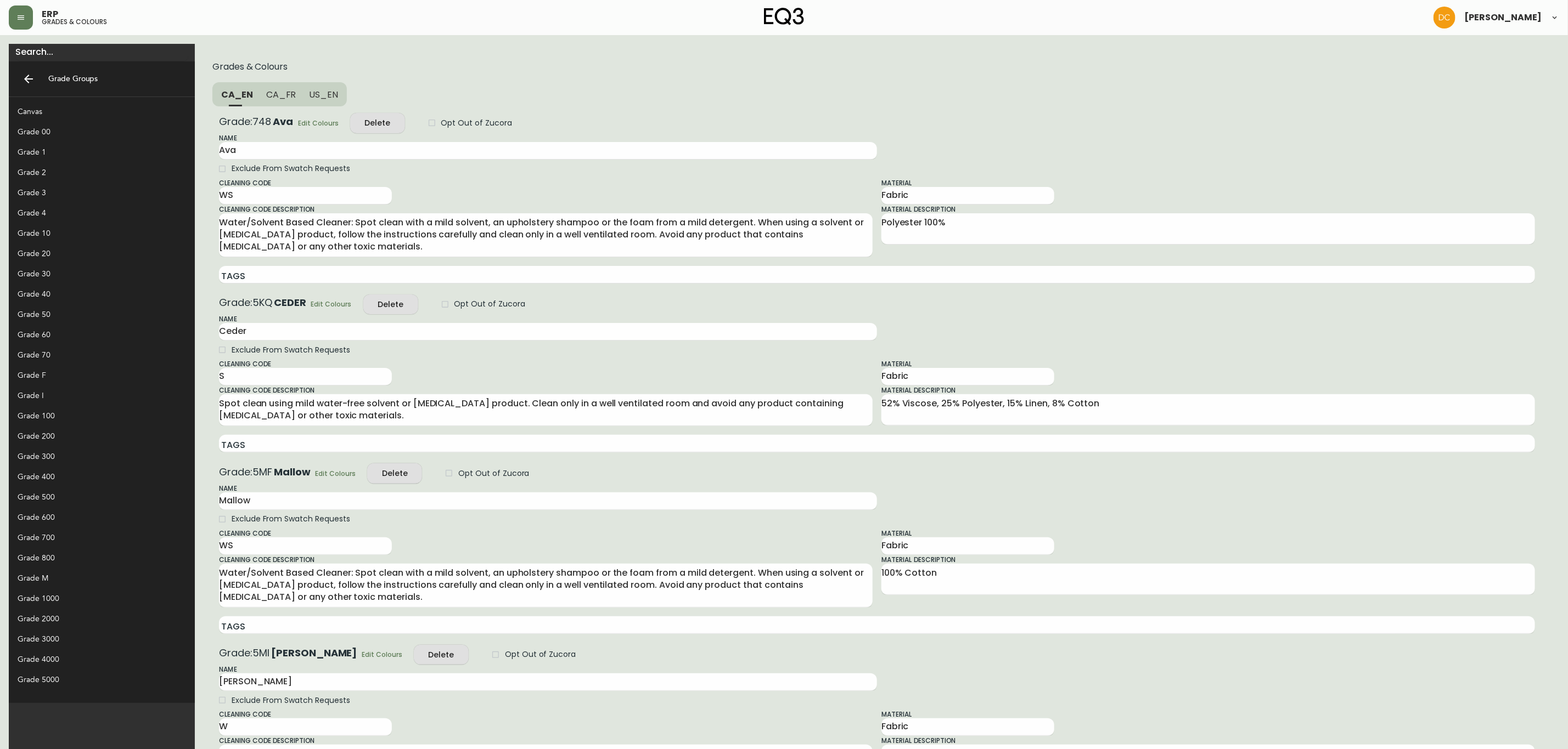
click at [298, 124] on span "Edit Colours" at bounding box center [319, 123] width 41 height 12
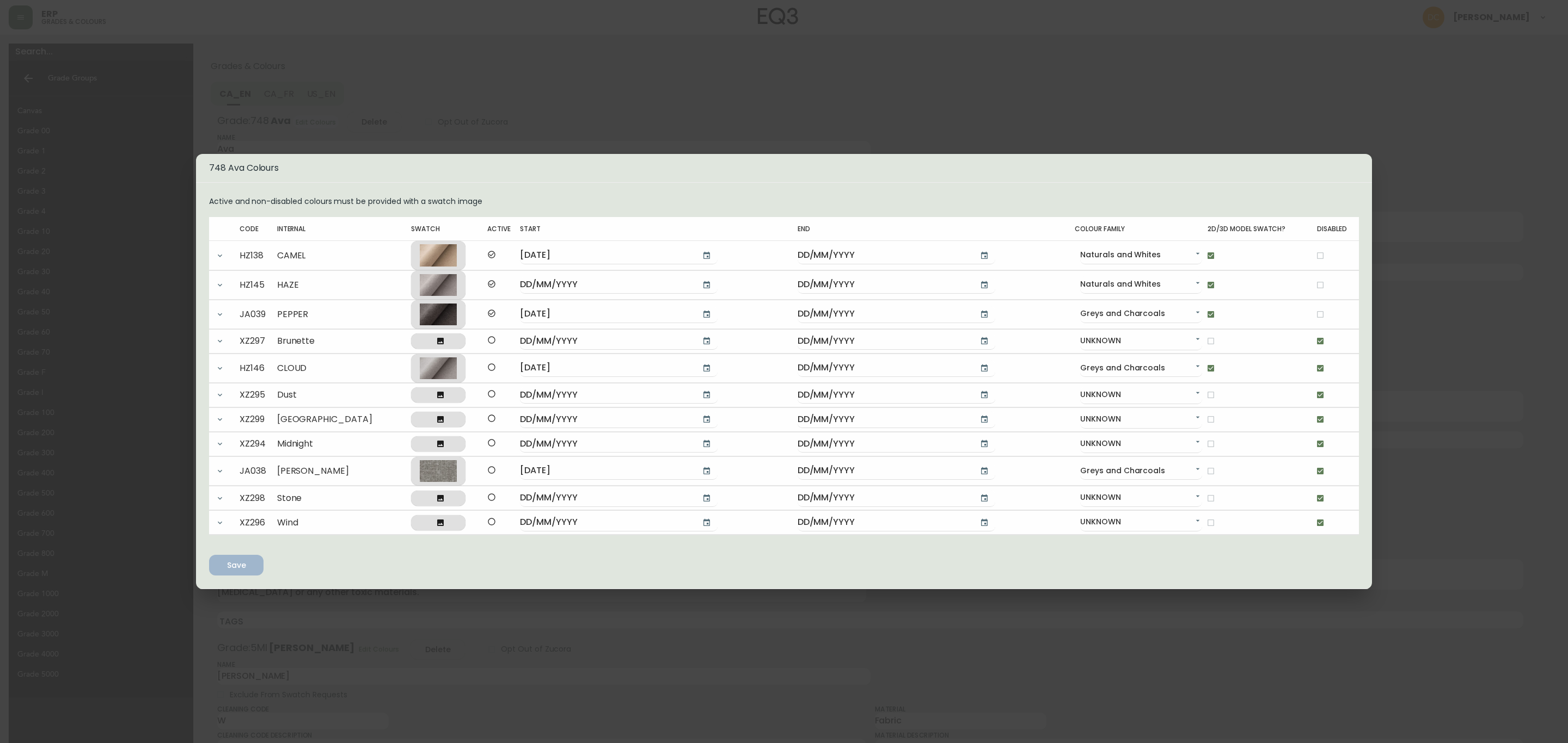
click at [1254, 314] on div "748 Ava Colours Active and non-disabled colours must be provided with a swatch …" at bounding box center [784, 371] width 1568 height 743
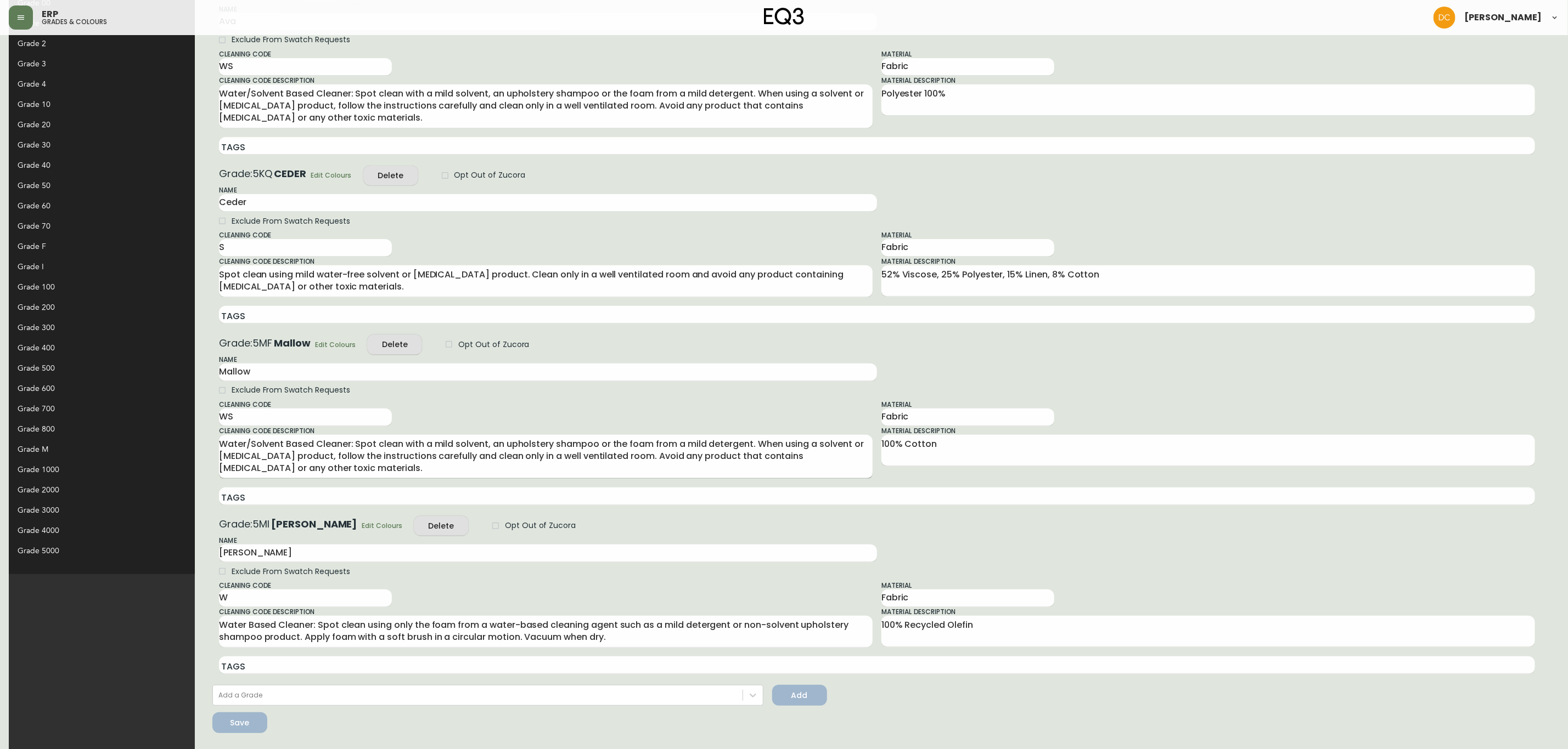
scroll to position [130, 0]
click at [362, 525] on span "Edit Colours" at bounding box center [382, 525] width 41 height 12
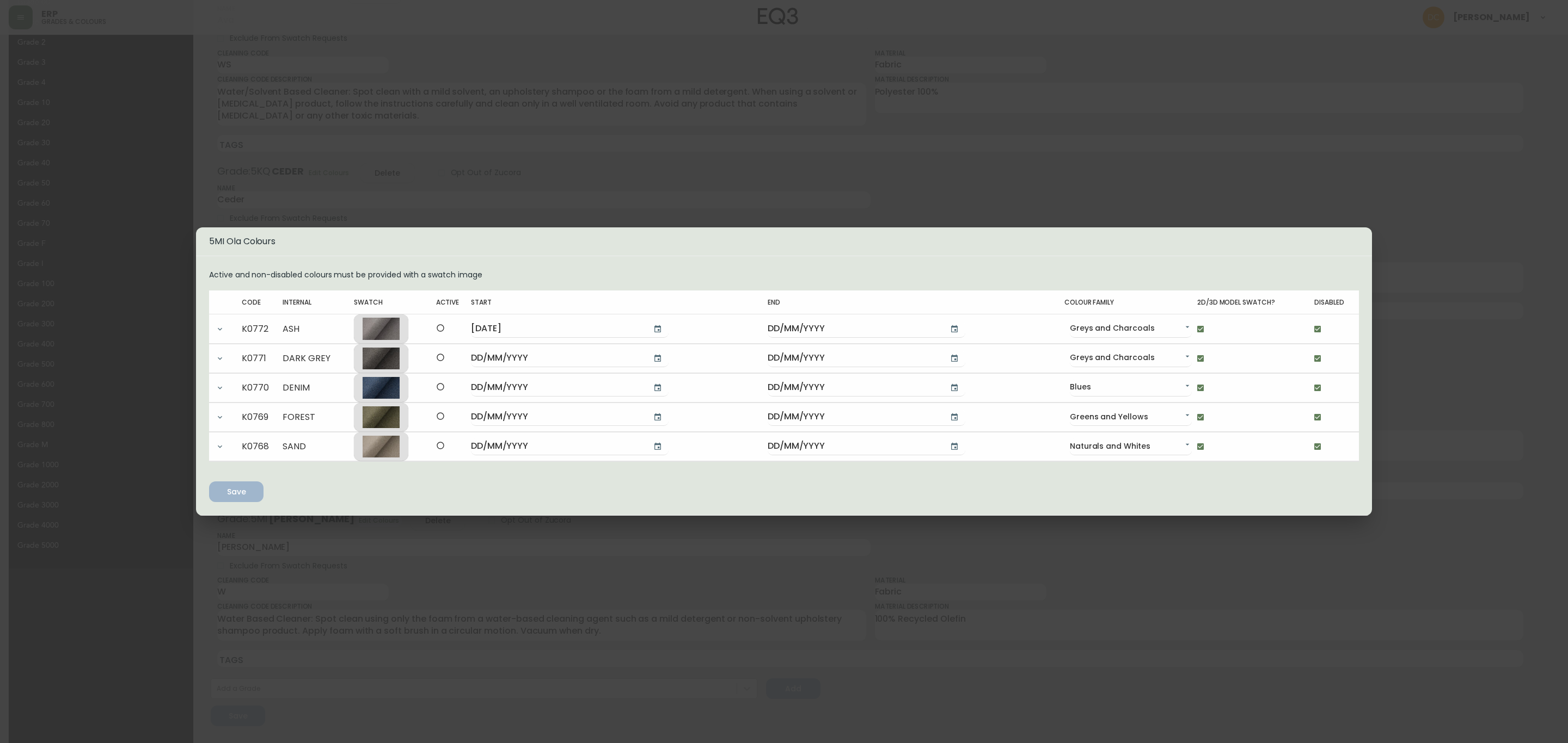
click at [703, 188] on div "5MI Ola Colours Active and non-disabled colours must be provided with a swatch …" at bounding box center [784, 371] width 1568 height 743
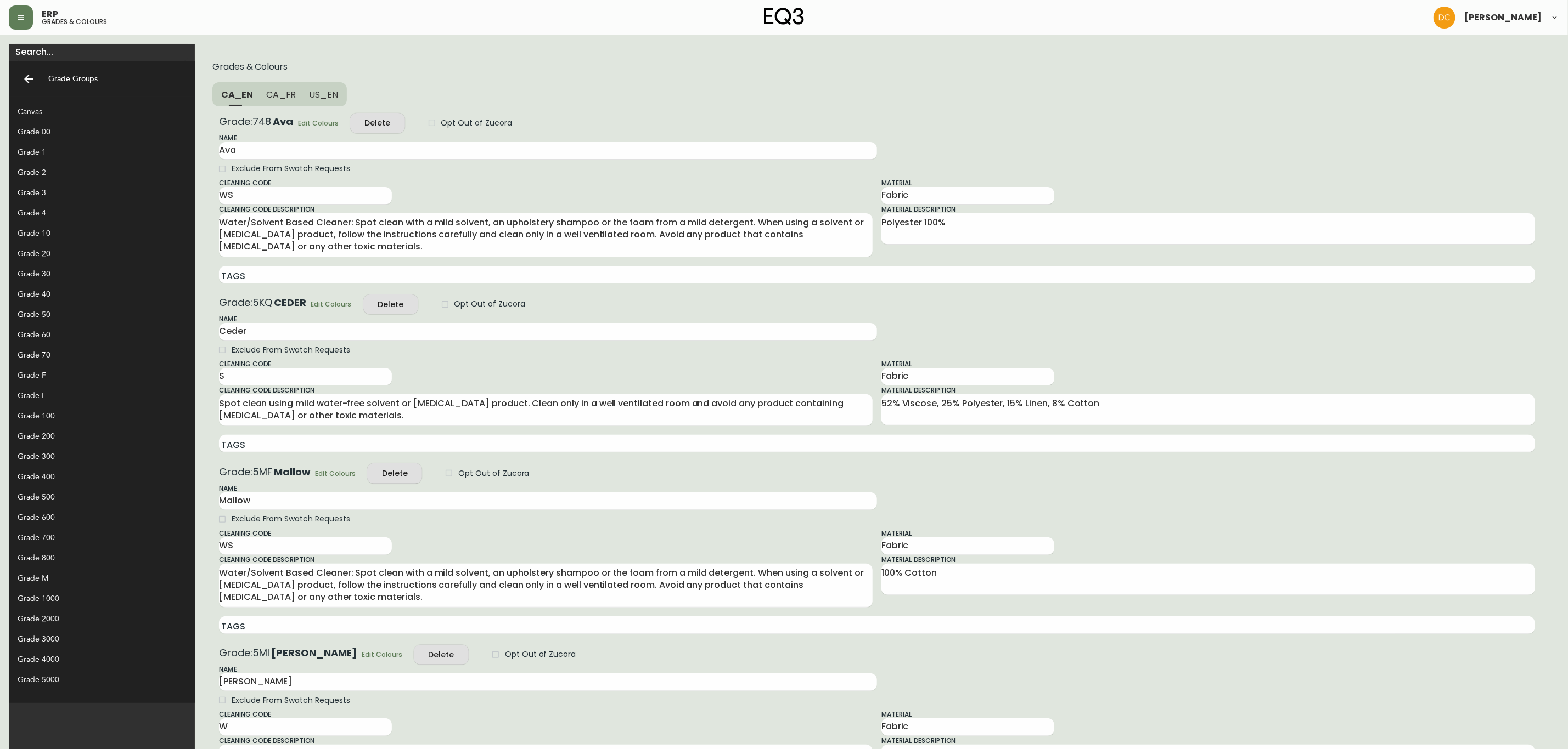
click at [61, 294] on div "Grade 40" at bounding box center [93, 294] width 151 height 12
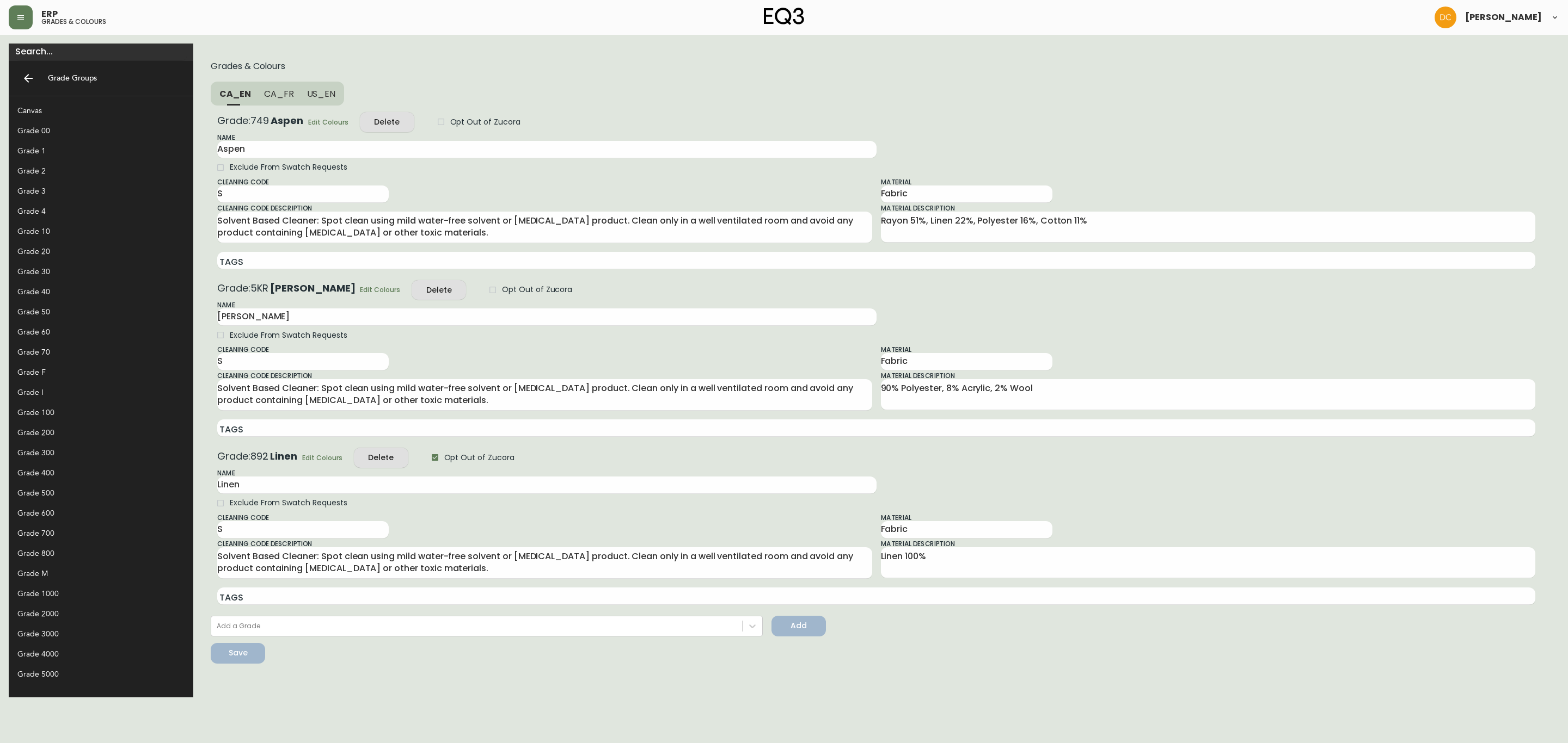
click at [59, 309] on div "Grade 50" at bounding box center [92, 312] width 149 height 11
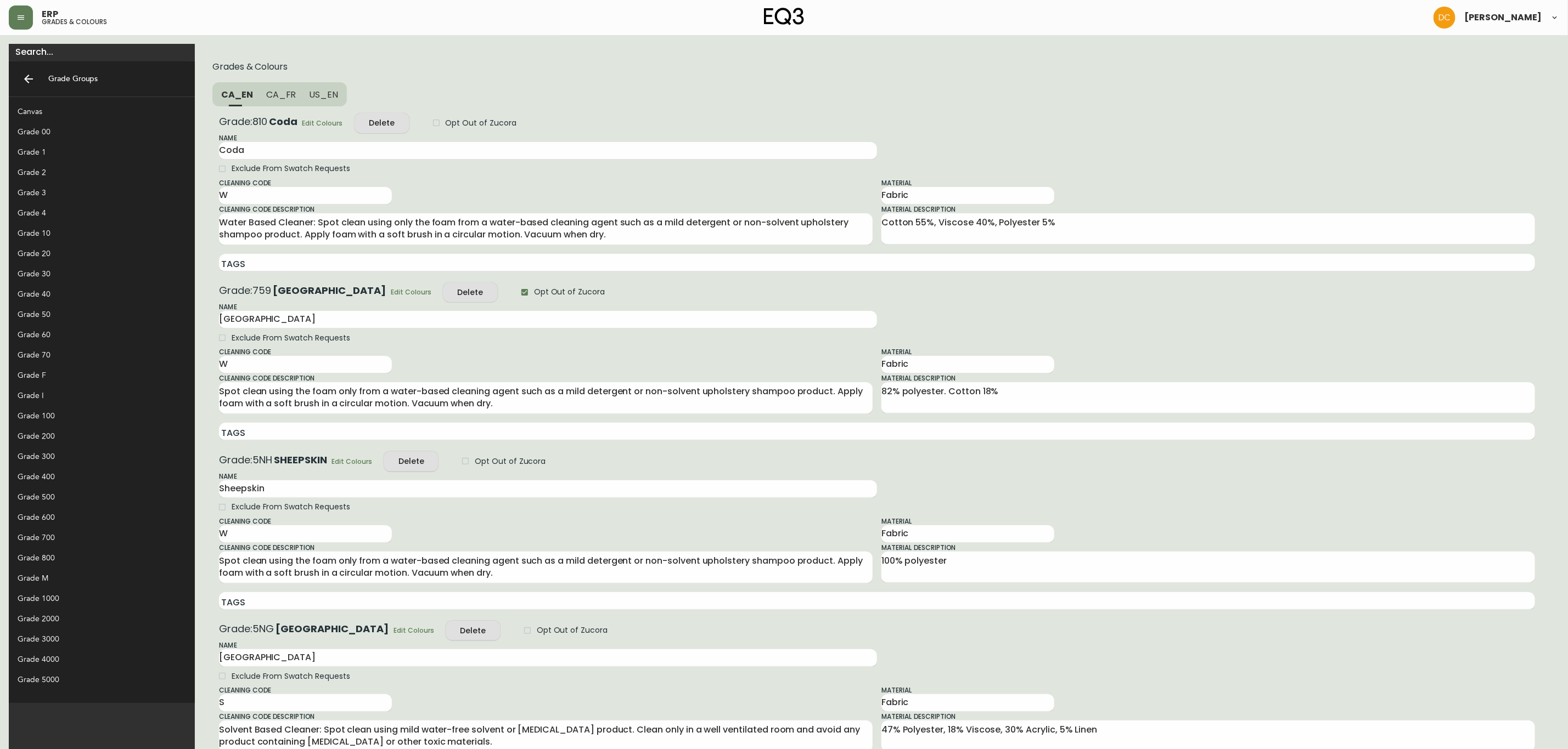
click at [302, 120] on span "Edit Colours" at bounding box center [323, 123] width 41 height 12
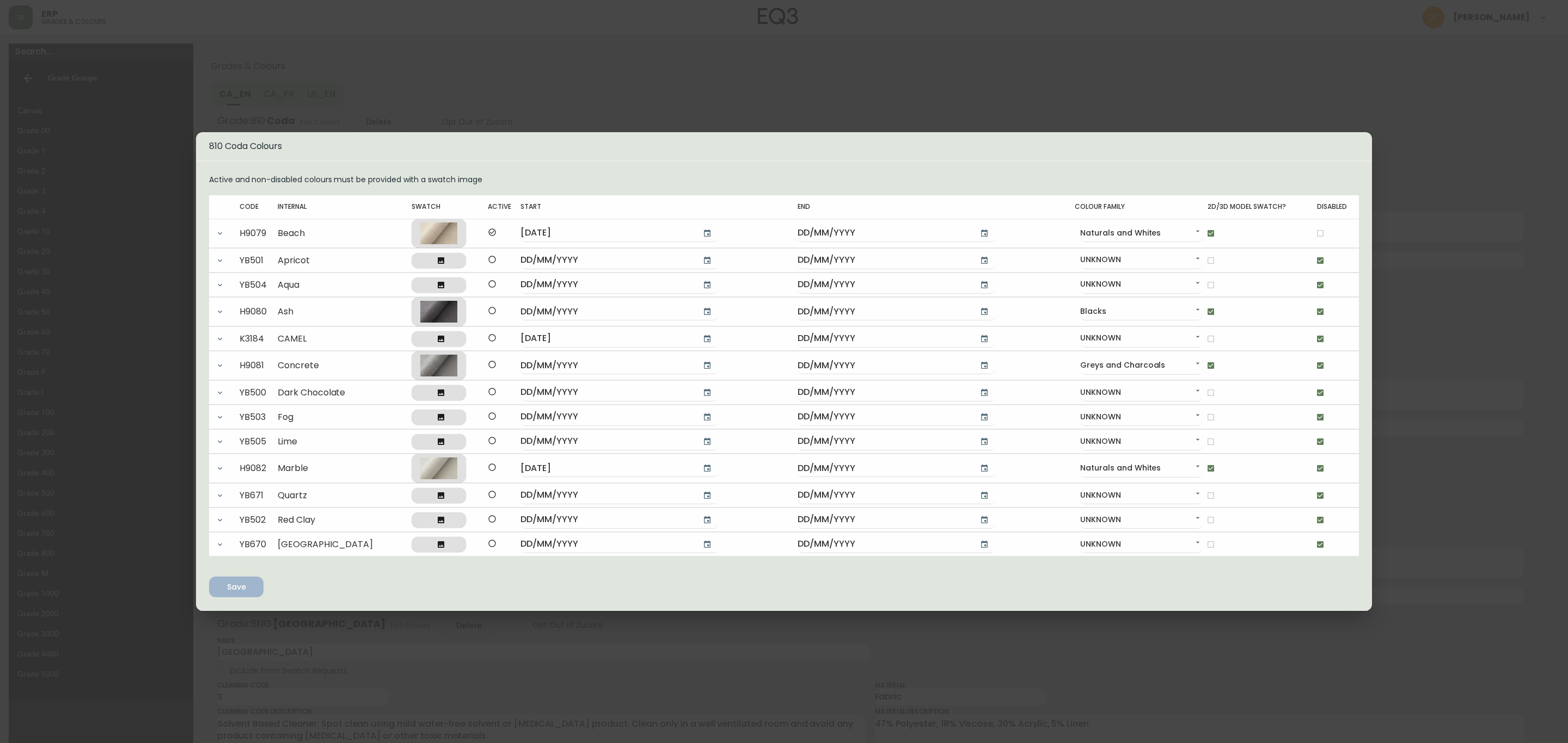
click at [1254, 322] on div "810 Coda Colours Active and non-disabled colours must be provided with a swatch…" at bounding box center [784, 371] width 1568 height 743
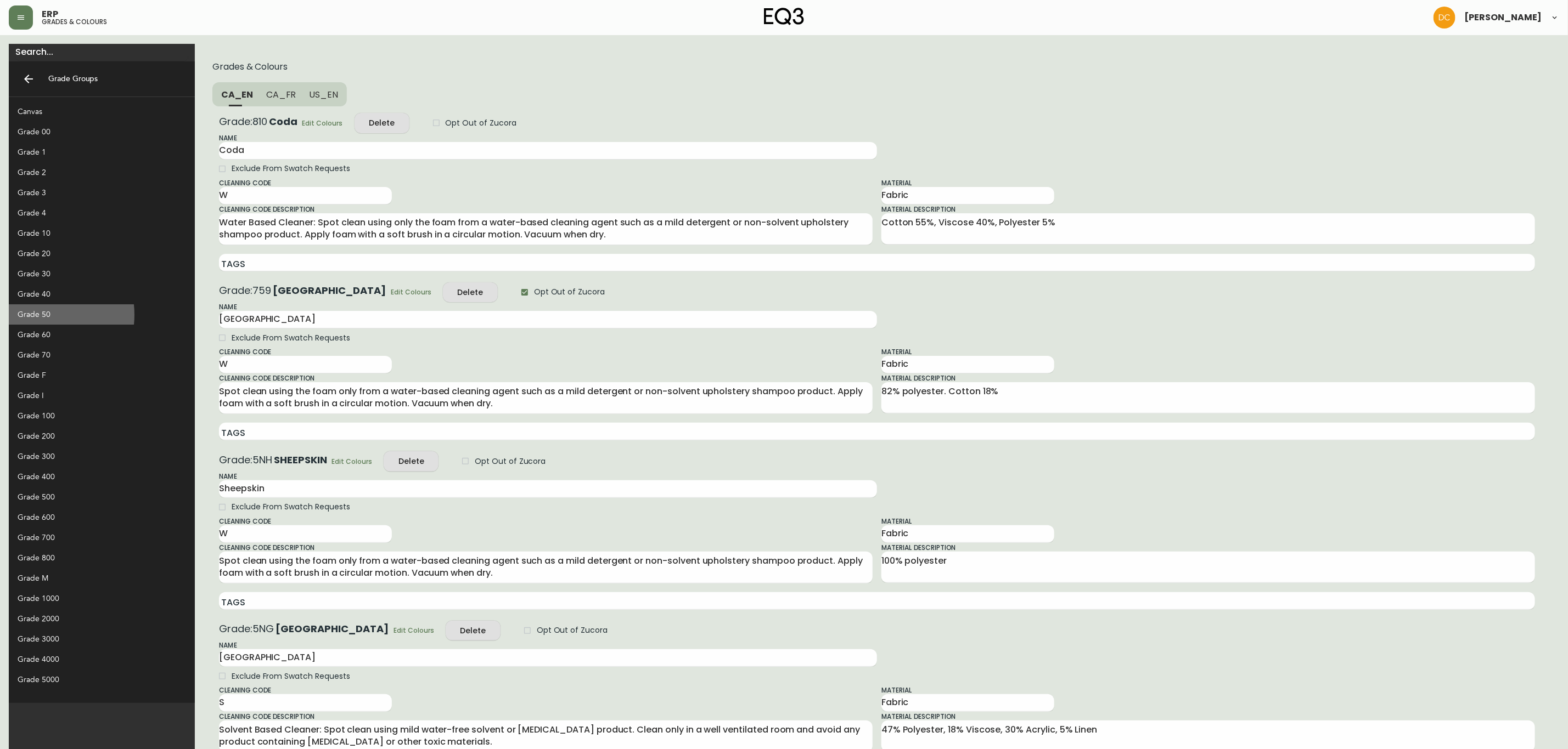
click at [38, 315] on div "Grade 50" at bounding box center [93, 314] width 151 height 12
click at [40, 332] on div "Grade 60" at bounding box center [93, 335] width 151 height 12
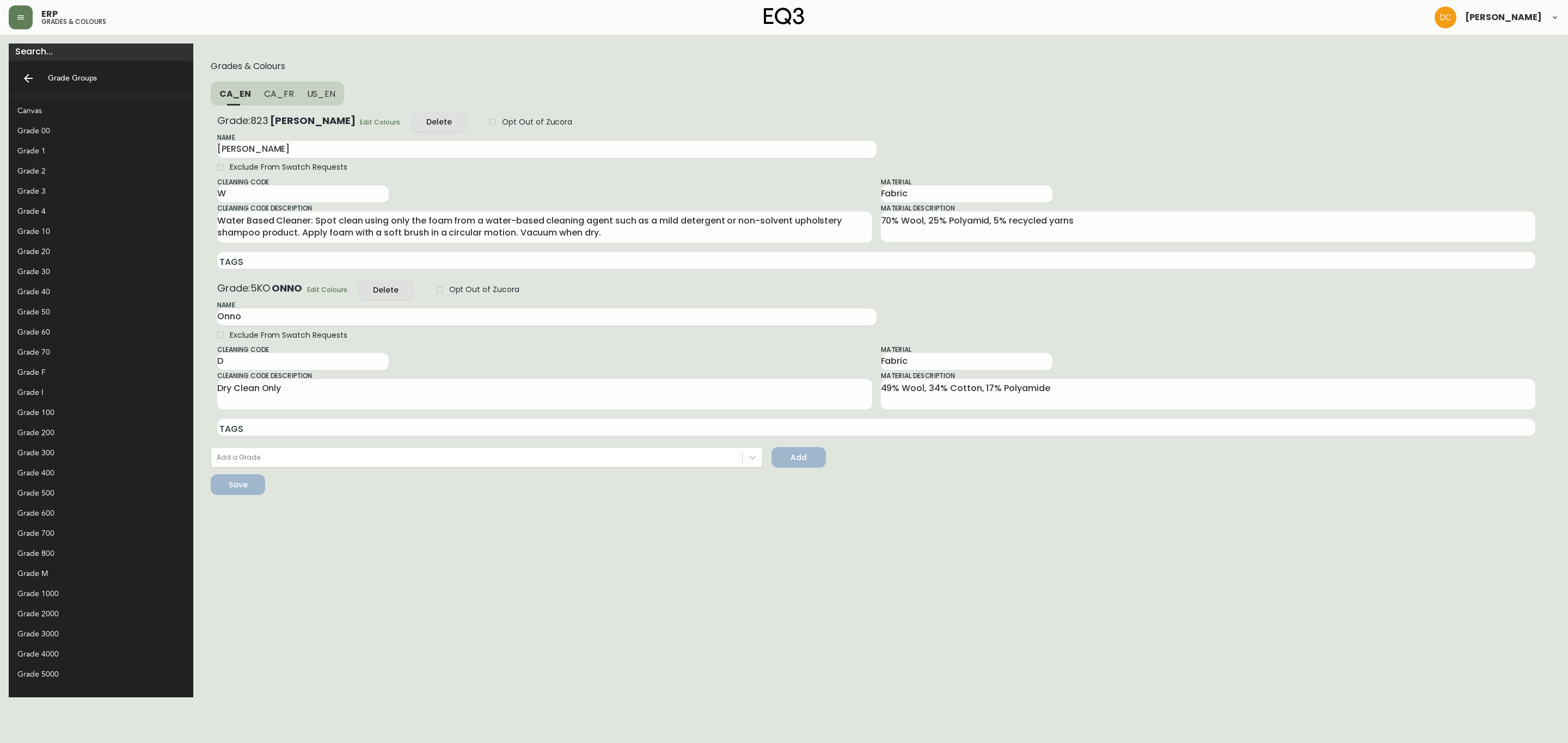
click at [360, 123] on span "Edit Colours" at bounding box center [380, 122] width 41 height 11
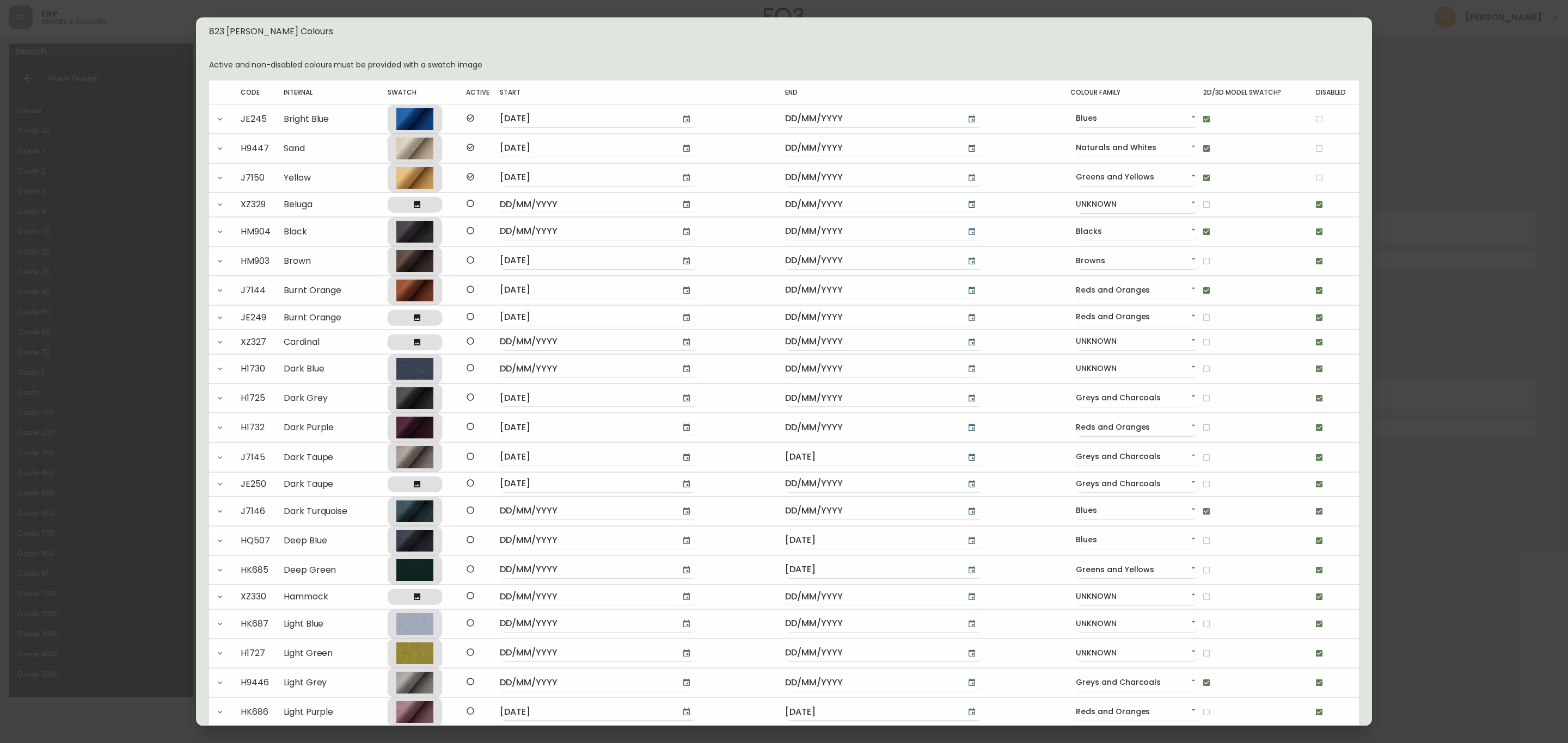
click at [1254, 389] on div "823 Lana Colours Active and non-disabled colours must be provided with a swatch…" at bounding box center [784, 371] width 1568 height 743
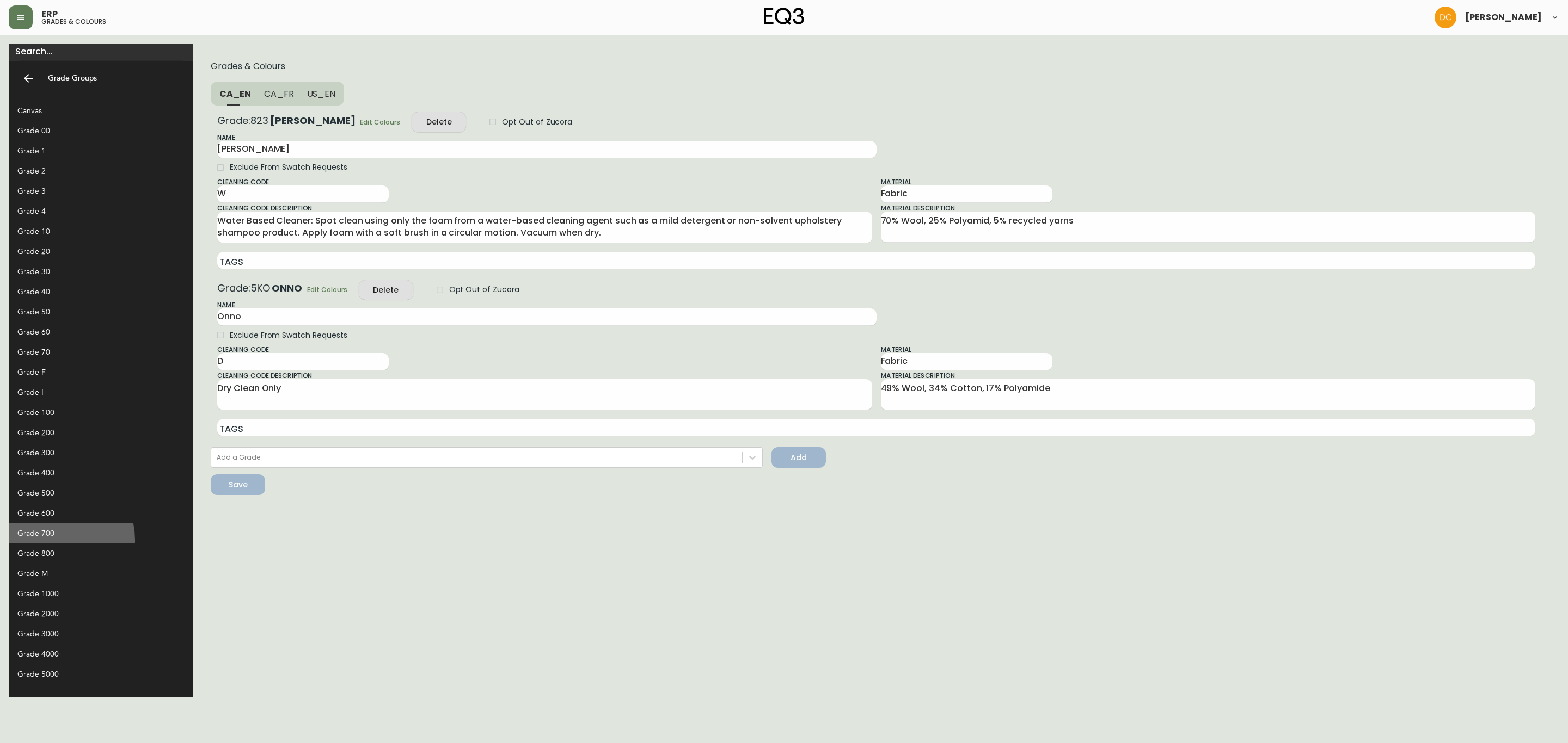
click at [56, 541] on div "Grade 700" at bounding box center [101, 534] width 185 height 20
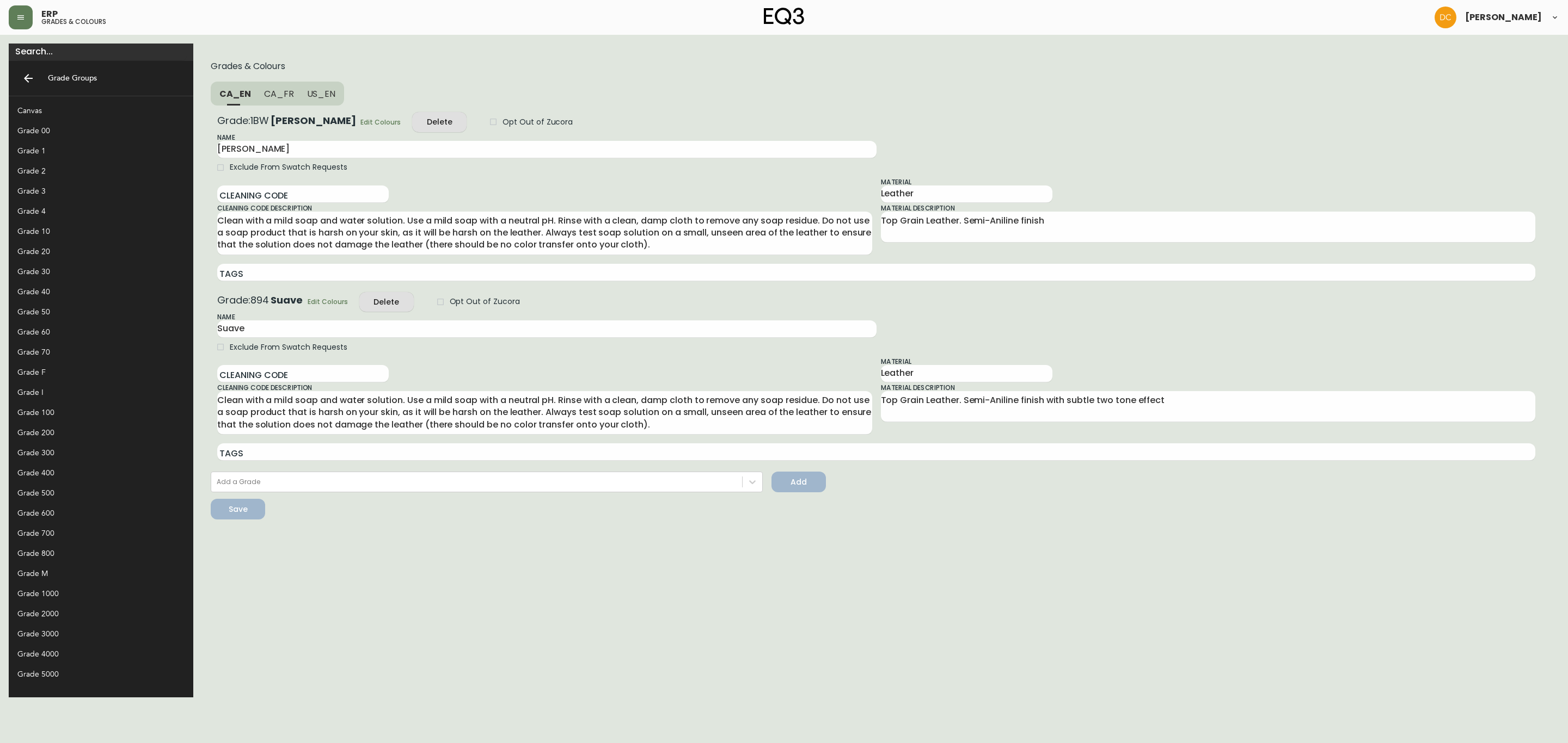
click at [361, 123] on span "Edit Colours" at bounding box center [381, 122] width 41 height 11
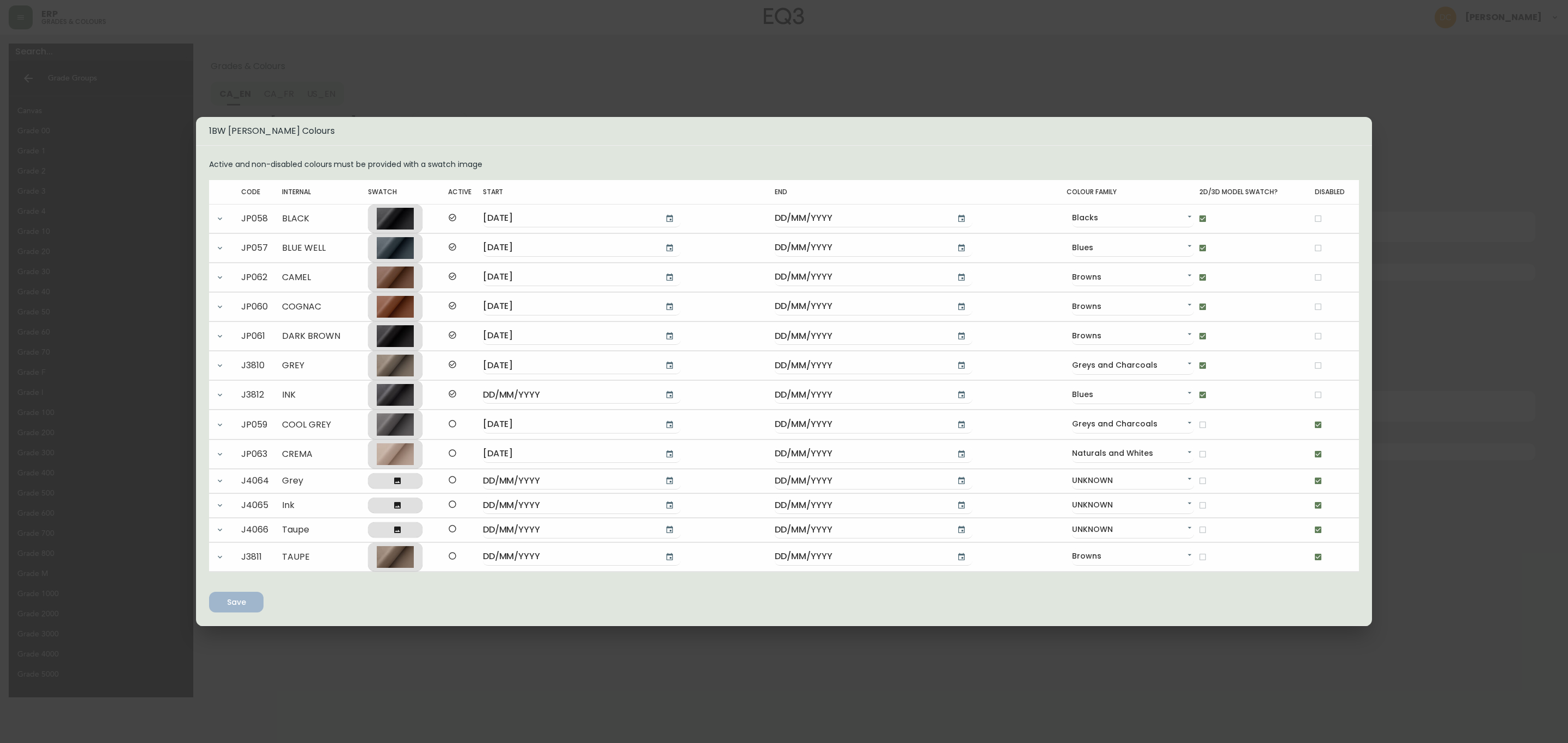
click at [1254, 446] on div "1BW Donna Colours Active and non-disabled colours must be provided with a swatc…" at bounding box center [784, 371] width 1568 height 743
